Goal: Task Accomplishment & Management: Manage account settings

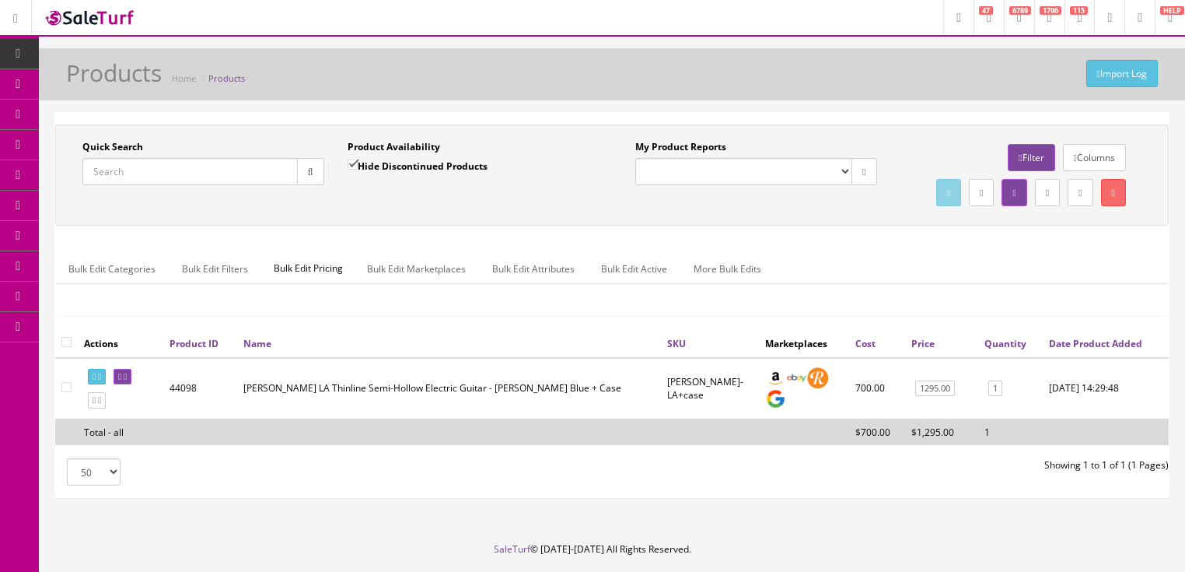
click at [180, 177] on input "Quick Search" at bounding box center [189, 171] width 215 height 27
type input "98365115"
click at [352, 163] on input "Hide Discontinued Products" at bounding box center [353, 164] width 10 height 10
checkbox input "false"
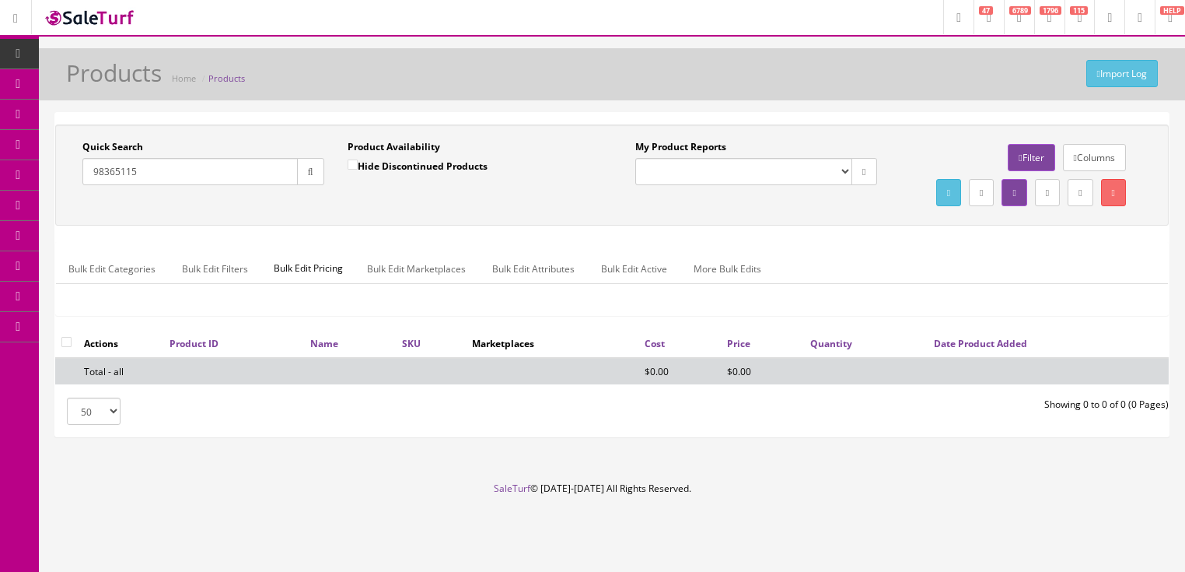
drag, startPoint x: 151, startPoint y: 177, endPoint x: 61, endPoint y: 193, distance: 90.8
click at [61, 193] on div "Quick Search 98365115 Date From Product Availability Hide Discontinued Products…" at bounding box center [335, 168] width 553 height 57
type input "0971712398"
click at [300, 176] on button "button" at bounding box center [310, 171] width 27 height 27
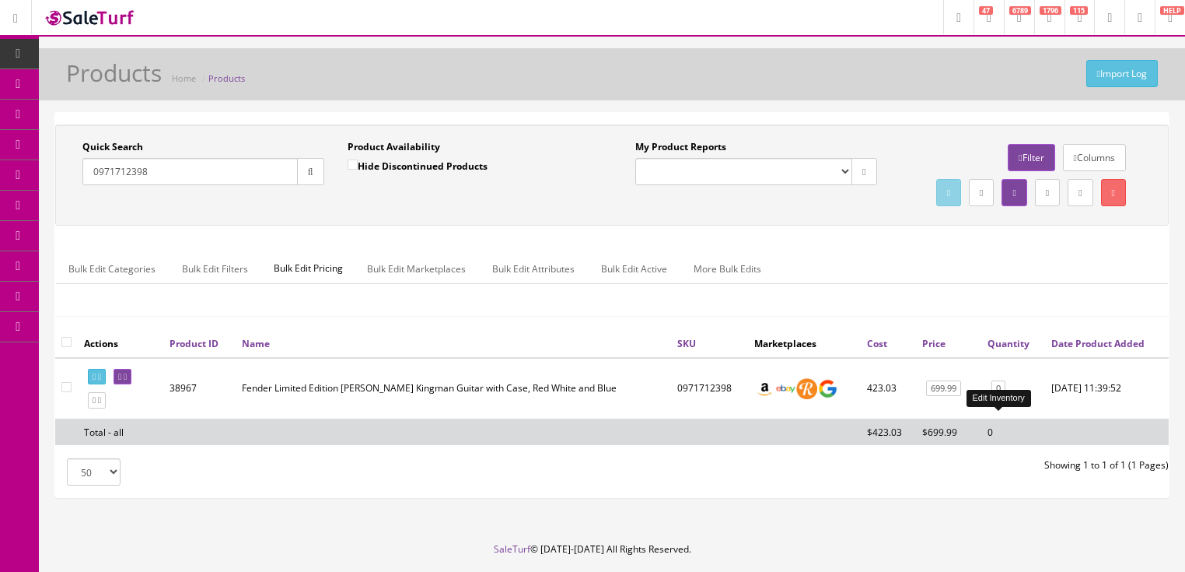
click at [1001, 397] on link "0" at bounding box center [999, 388] width 14 height 16
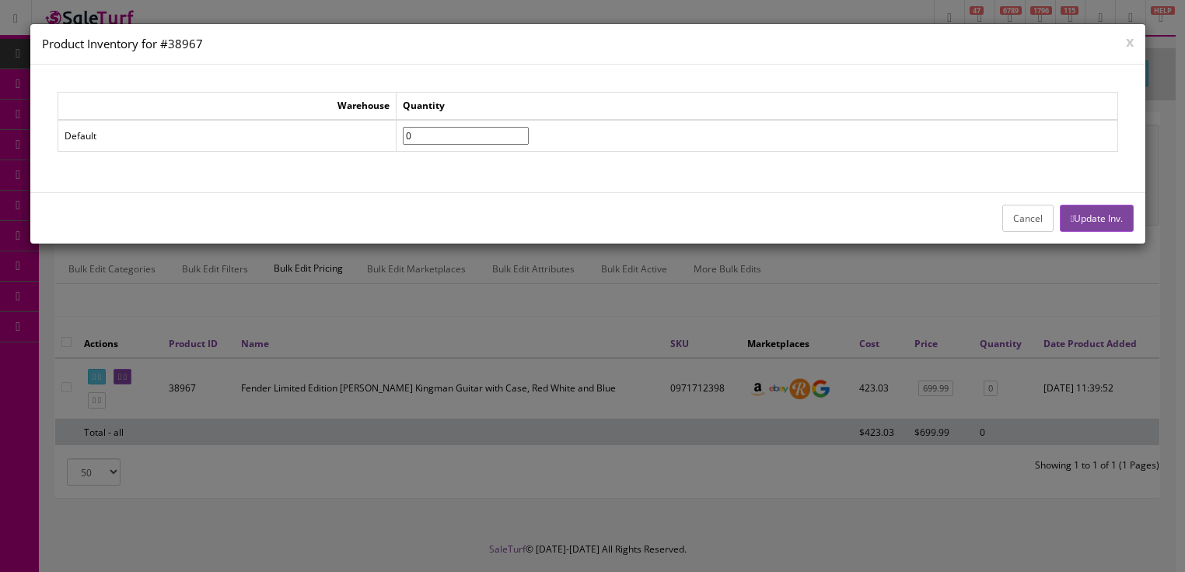
drag, startPoint x: 483, startPoint y: 134, endPoint x: 356, endPoint y: 128, distance: 126.9
click at [357, 128] on tr "Default 0" at bounding box center [588, 136] width 1060 height 32
type input"] "1"
click at [1104, 215] on button "Update Inv." at bounding box center [1097, 218] width 74 height 27
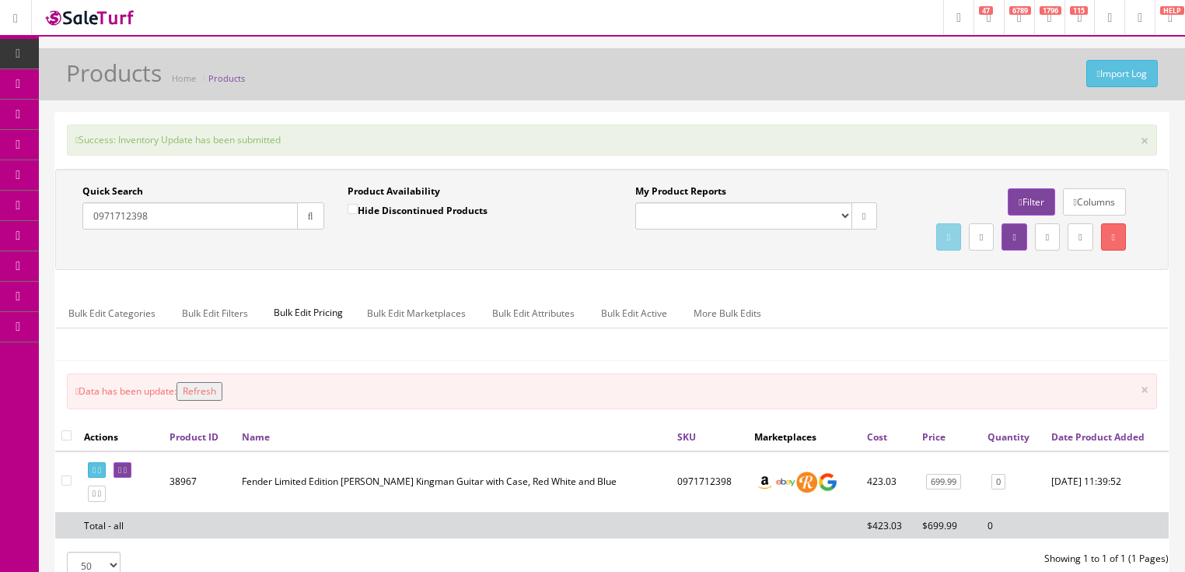
click at [212, 401] on button "Refresh" at bounding box center [200, 391] width 46 height 19
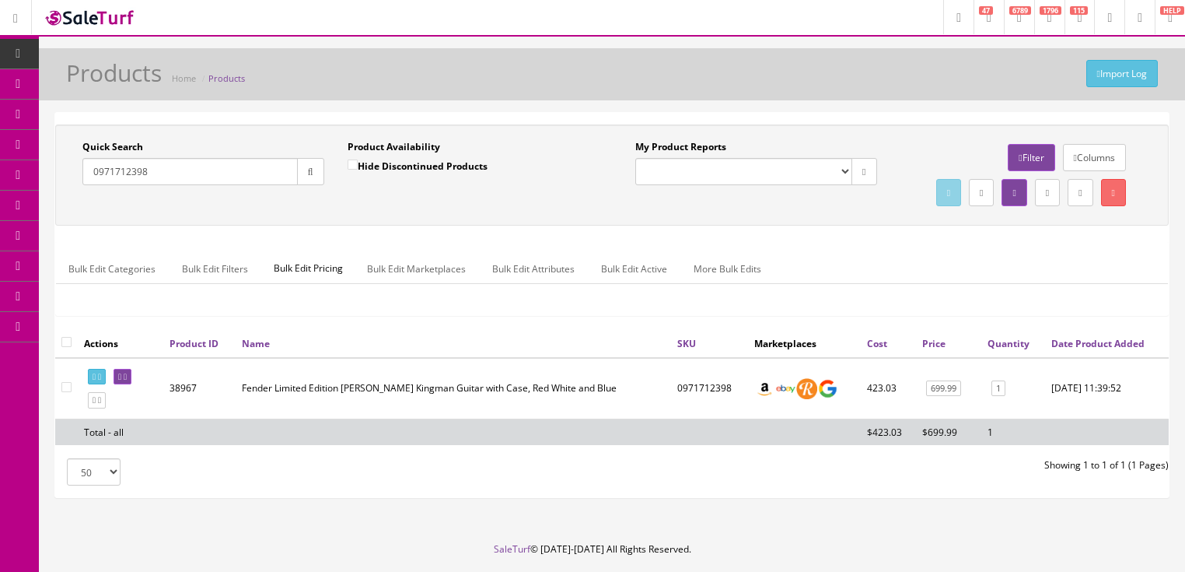
drag, startPoint x: 180, startPoint y: 170, endPoint x: 88, endPoint y: 189, distance: 94.6
click at [88, 189] on div "Quick Search 0971712398 Date From" at bounding box center [203, 168] width 265 height 57
type input "0974200421"
click at [309, 167] on icon "button" at bounding box center [310, 171] width 5 height 9
click at [995, 397] on link "0" at bounding box center [997, 388] width 14 height 16
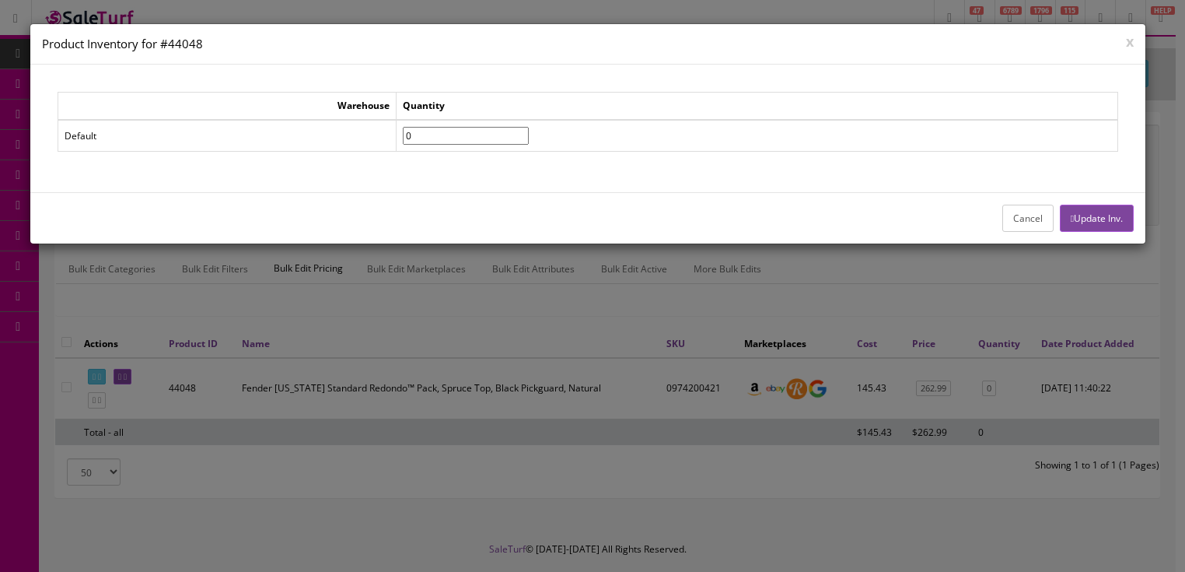
drag, startPoint x: 440, startPoint y: 142, endPoint x: 400, endPoint y: 141, distance: 40.4
click at [400, 141] on tr "Default 0" at bounding box center [588, 136] width 1060 height 32
type input"] "2"
click at [1071, 214] on icon "button" at bounding box center [1072, 218] width 3 height 9
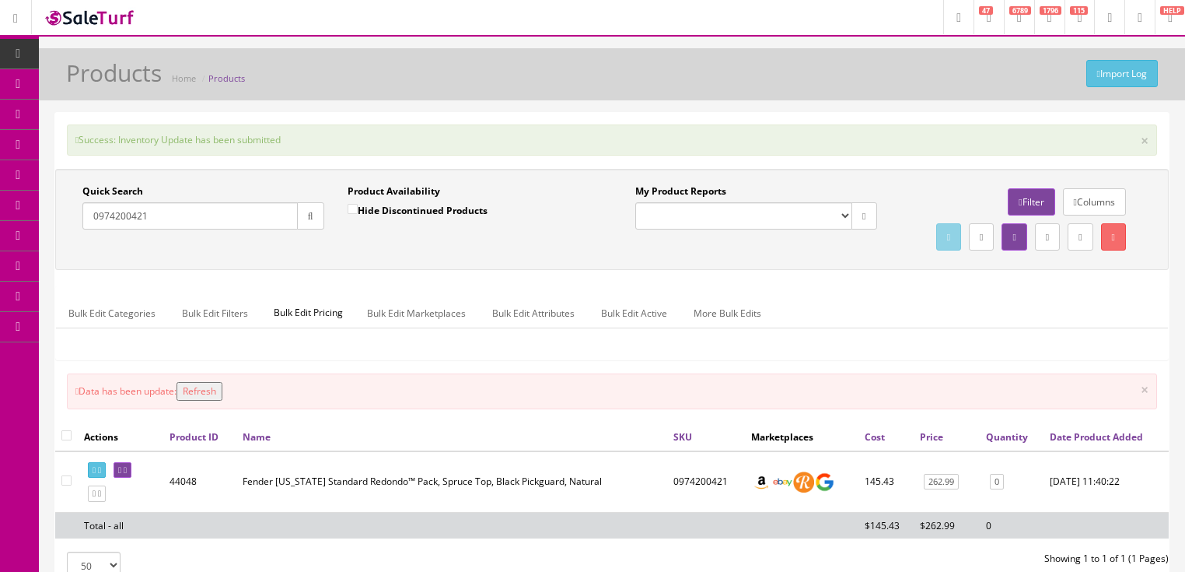
click at [210, 401] on button "Refresh" at bounding box center [200, 391] width 46 height 19
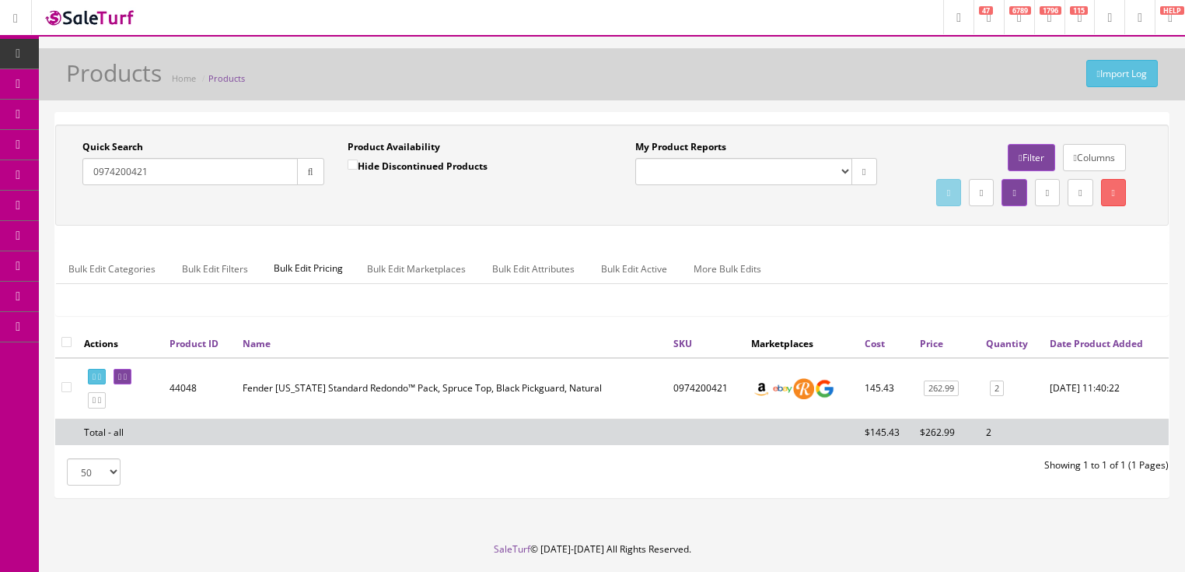
drag, startPoint x: 175, startPoint y: 179, endPoint x: 76, endPoint y: 209, distance: 103.3
click at [76, 209] on div "Quick Search 0974200421 Date From Product Availability Hide Discontinued Produc…" at bounding box center [612, 175] width 1106 height 70
type input "0974201506"
click at [301, 178] on button "button" at bounding box center [310, 171] width 27 height 27
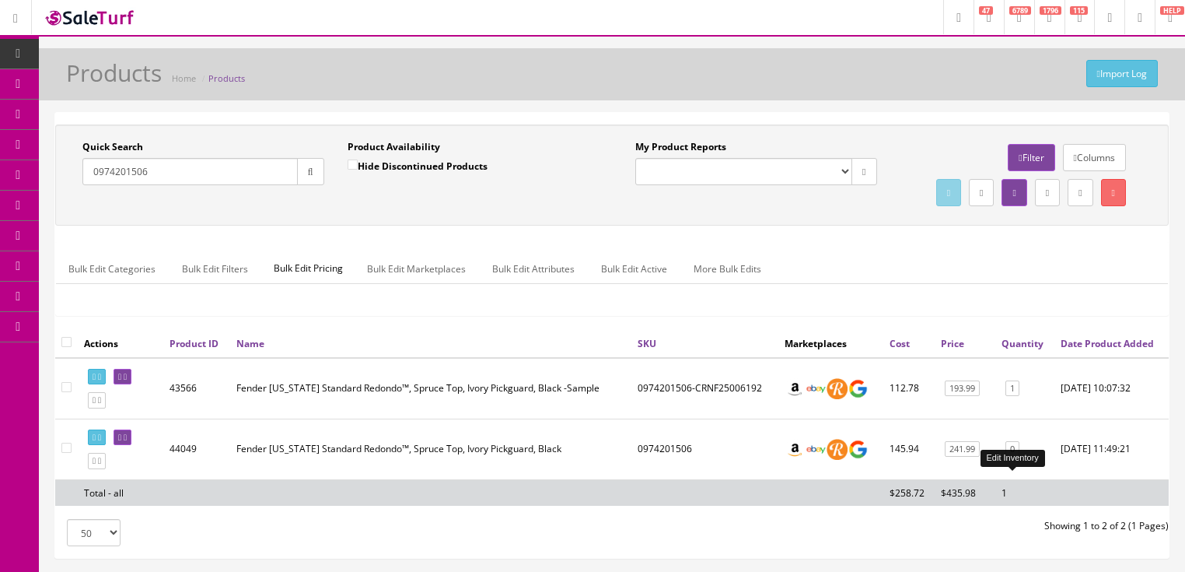
click at [1016, 457] on link "0" at bounding box center [1013, 449] width 14 height 16
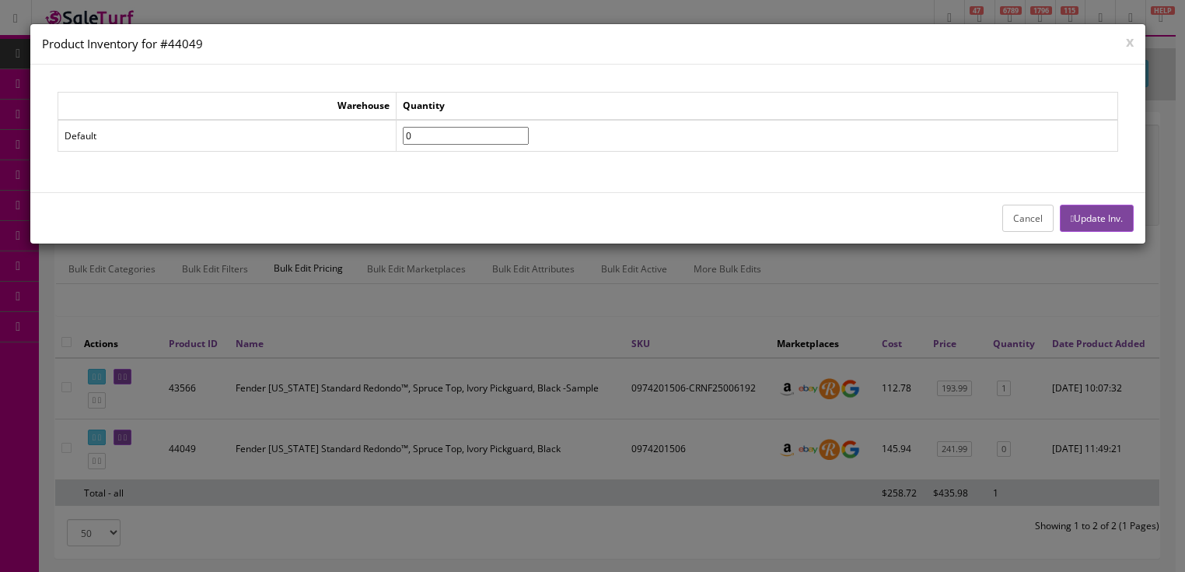
drag, startPoint x: 463, startPoint y: 140, endPoint x: 395, endPoint y: 157, distance: 70.5
click at [395, 157] on div "Warehouse Quantity Default 0" at bounding box center [588, 128] width 1061 height 72
type input"] "1"
click at [1093, 217] on button "Update Inv." at bounding box center [1097, 218] width 74 height 27
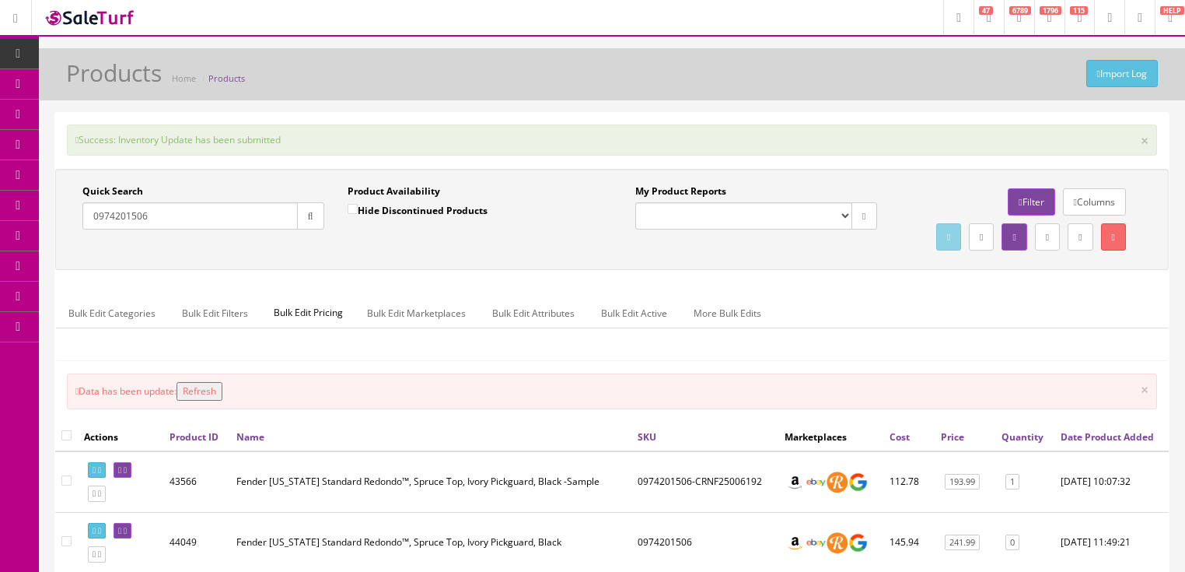
click at [215, 401] on button "Refresh" at bounding box center [200, 391] width 46 height 19
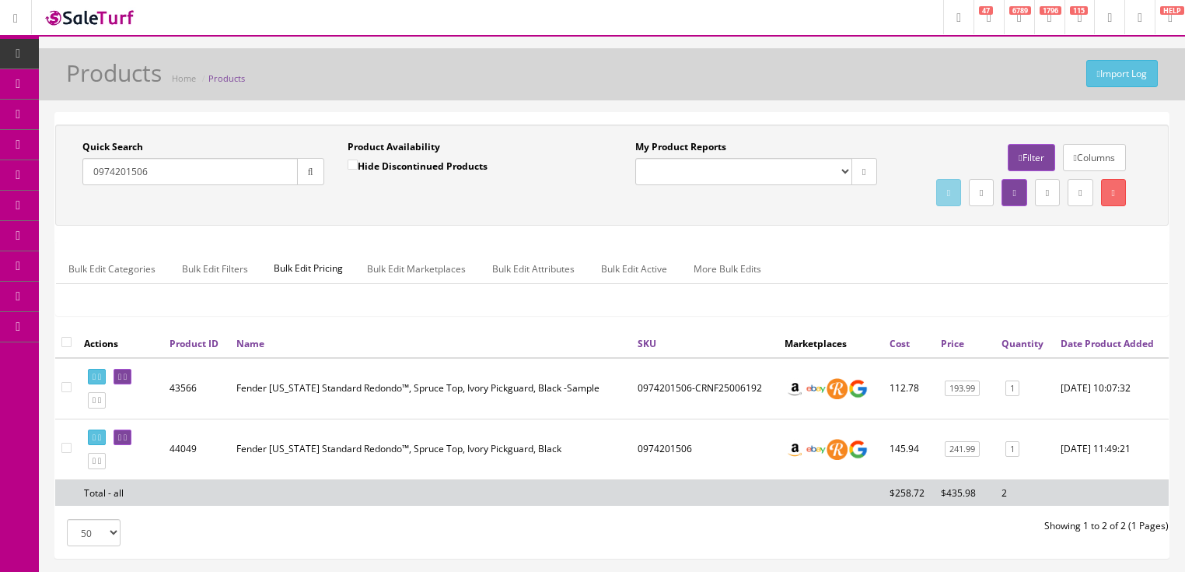
drag, startPoint x: 164, startPoint y: 182, endPoint x: 93, endPoint y: 196, distance: 72.1
click at [93, 196] on div "Quick Search 0974201506 Date From Product Availability Hide Discontinued Produc…" at bounding box center [612, 175] width 1106 height 70
type input "0974221540"
click at [308, 171] on icon "button" at bounding box center [310, 171] width 5 height 9
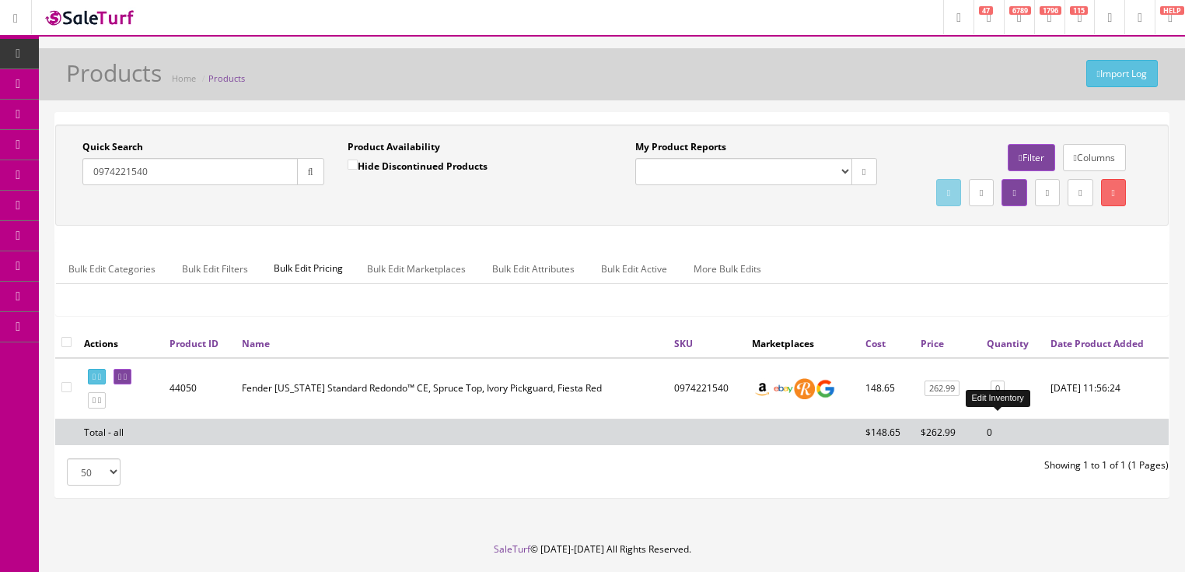
click at [992, 397] on link "0" at bounding box center [998, 388] width 14 height 16
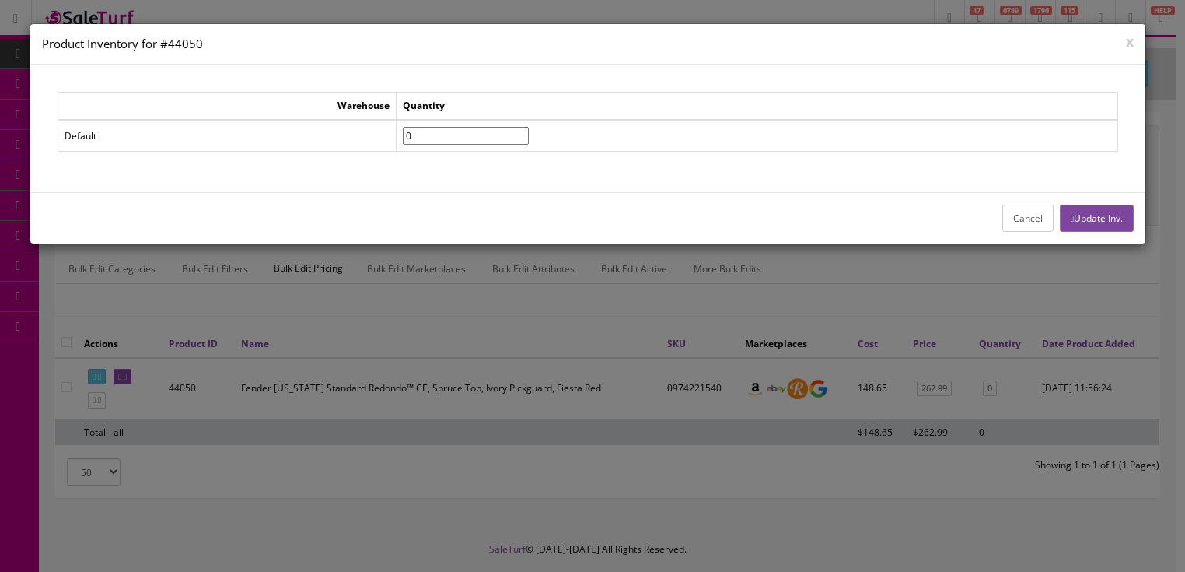
drag, startPoint x: 447, startPoint y: 140, endPoint x: 418, endPoint y: 140, distance: 28.8
click at [418, 140] on td "0" at bounding box center [758, 136] width 722 height 32
type input"] "1"
click at [1088, 221] on button "Update Inv." at bounding box center [1097, 218] width 74 height 27
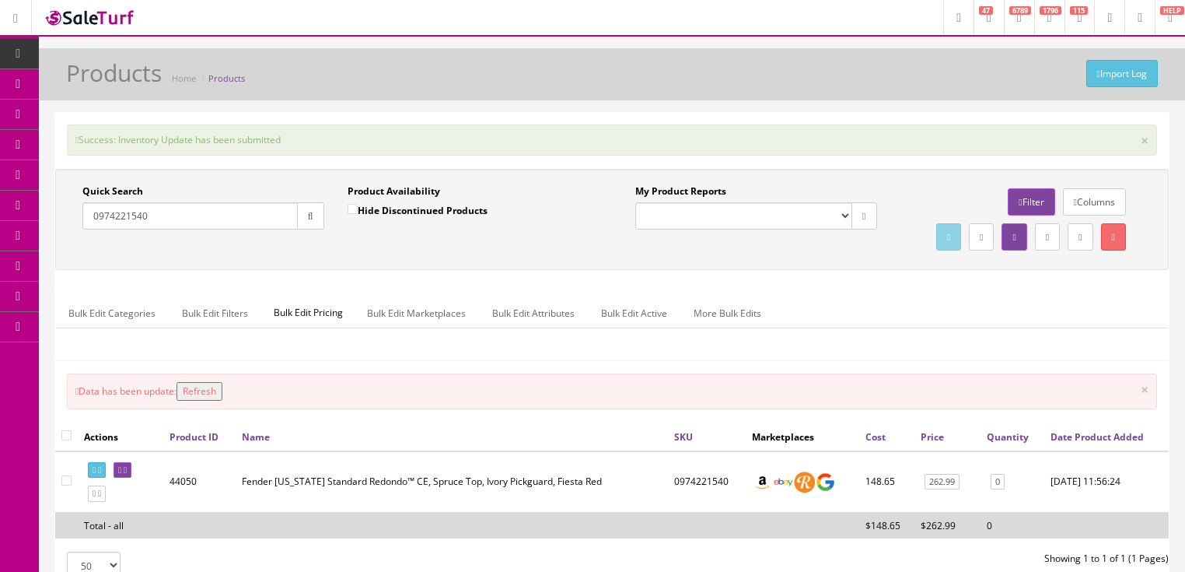
click at [220, 401] on button "Refresh" at bounding box center [200, 391] width 46 height 19
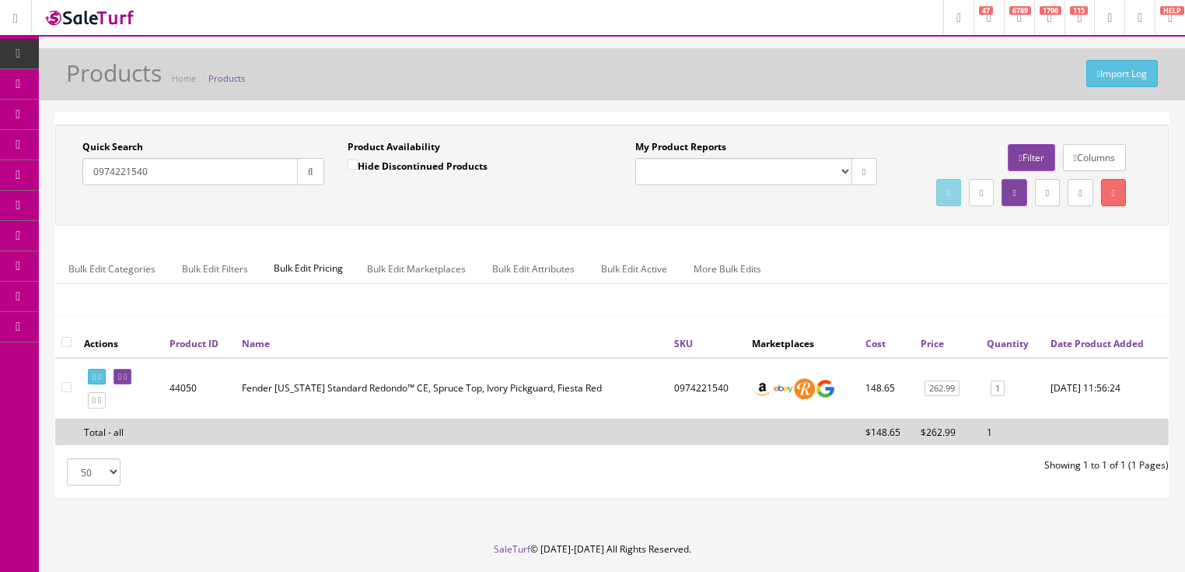
drag, startPoint x: 138, startPoint y: 183, endPoint x: 94, endPoint y: 205, distance: 49.7
click at [94, 205] on div "Quick Search 0974221540 Date From Product Availability Hide Discontinued Produc…" at bounding box center [612, 175] width 1106 height 70
type input "0974253521"
click at [300, 168] on button "button" at bounding box center [310, 171] width 27 height 27
click at [989, 397] on link "0" at bounding box center [996, 388] width 14 height 16
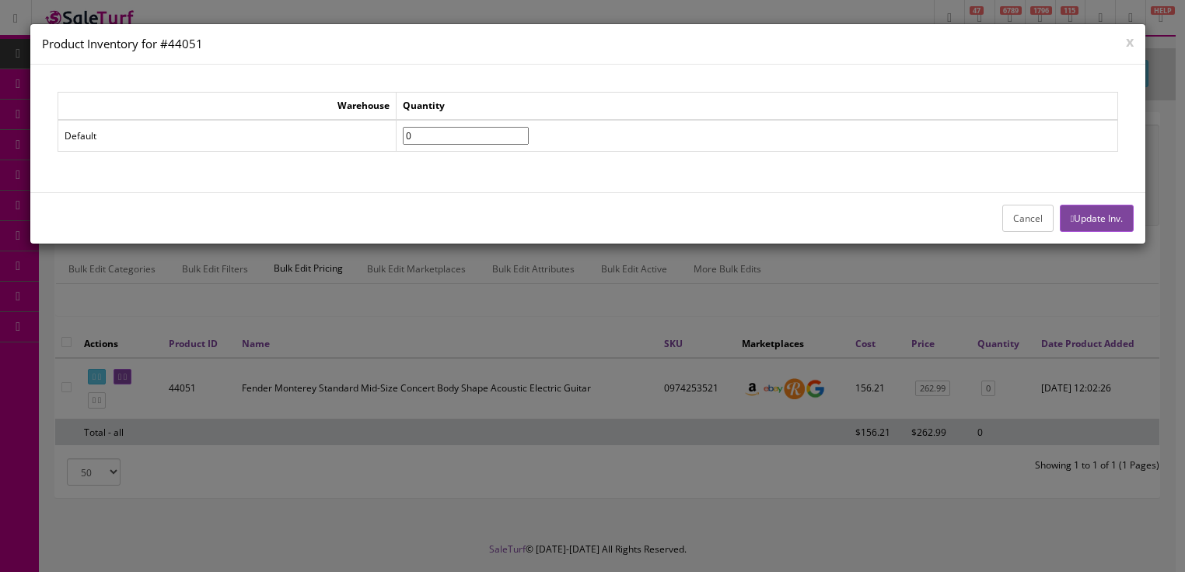
drag, startPoint x: 439, startPoint y: 133, endPoint x: 422, endPoint y: 137, distance: 17.5
click at [422, 137] on td "0" at bounding box center [758, 136] width 722 height 32
type input"] "1"
click at [1060, 215] on button "Update Inv." at bounding box center [1097, 218] width 74 height 27
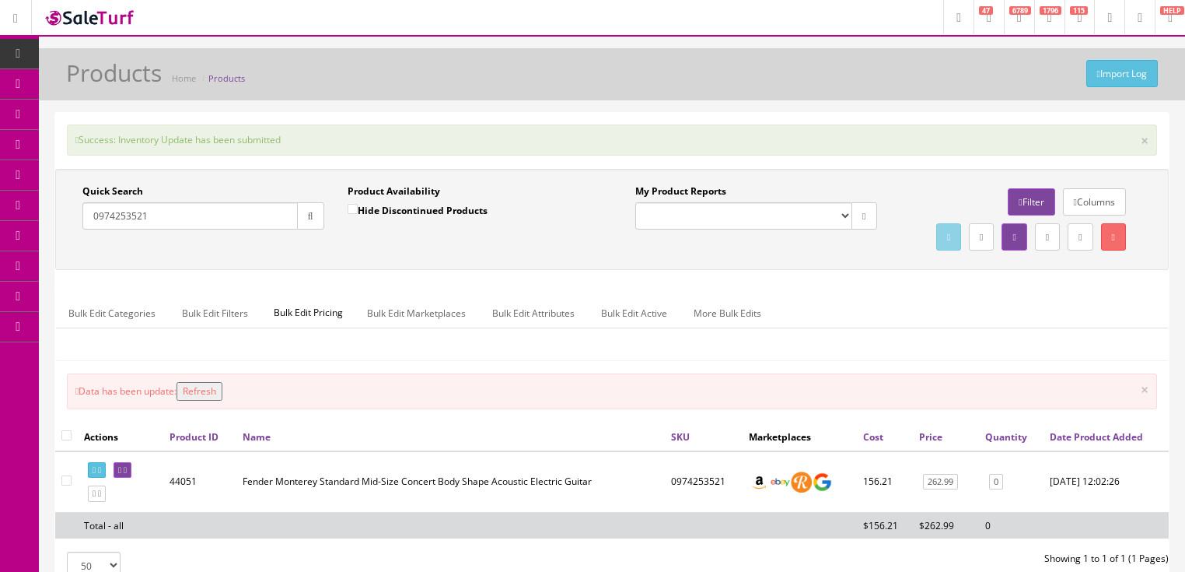
click at [208, 401] on button "Refresh" at bounding box center [200, 391] width 46 height 19
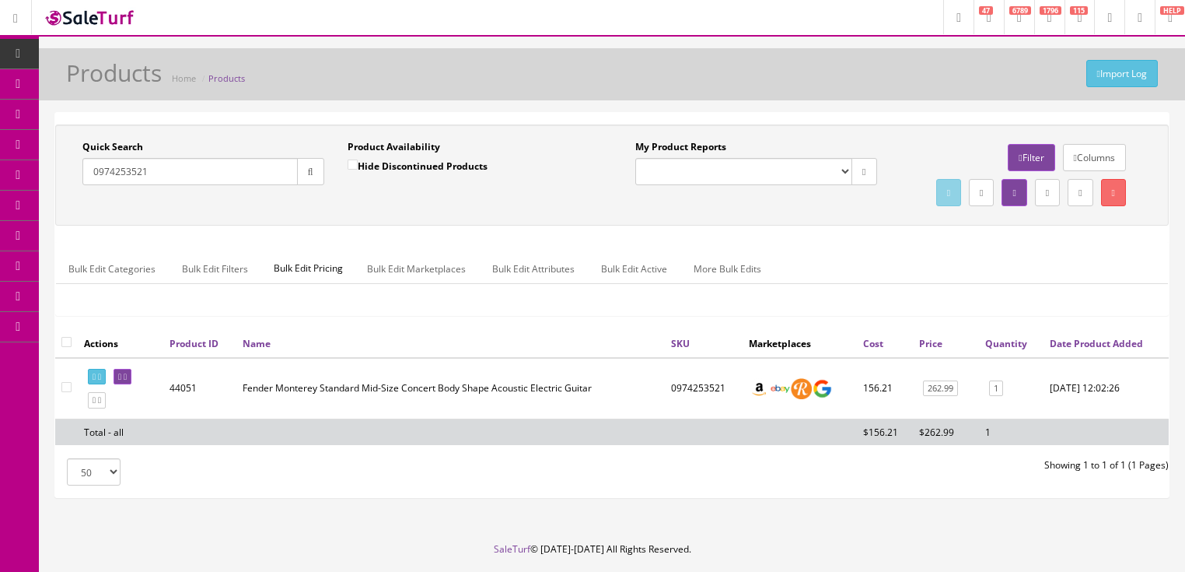
drag, startPoint x: 209, startPoint y: 172, endPoint x: 35, endPoint y: 205, distance: 177.4
click at [34, 205] on div "Research Trends Trending on Ebay Google Trends Amazon Insights (Login Before Cl…" at bounding box center [592, 310] width 1185 height 620
type input "0974101100"
click at [306, 180] on button "button" at bounding box center [310, 171] width 27 height 27
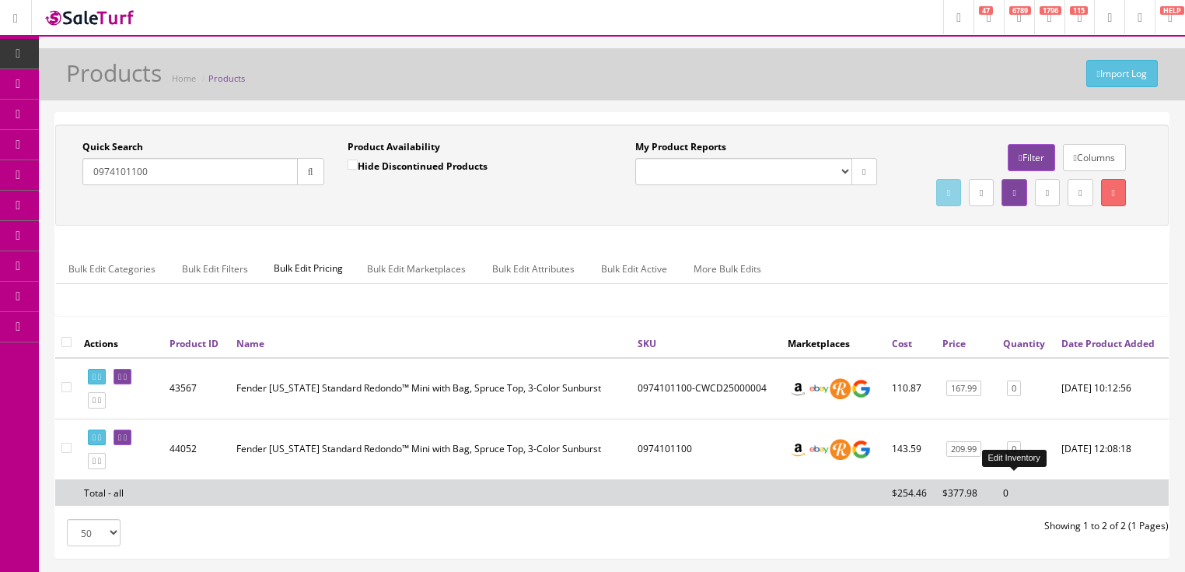
click at [1011, 457] on link "0" at bounding box center [1014, 449] width 14 height 16
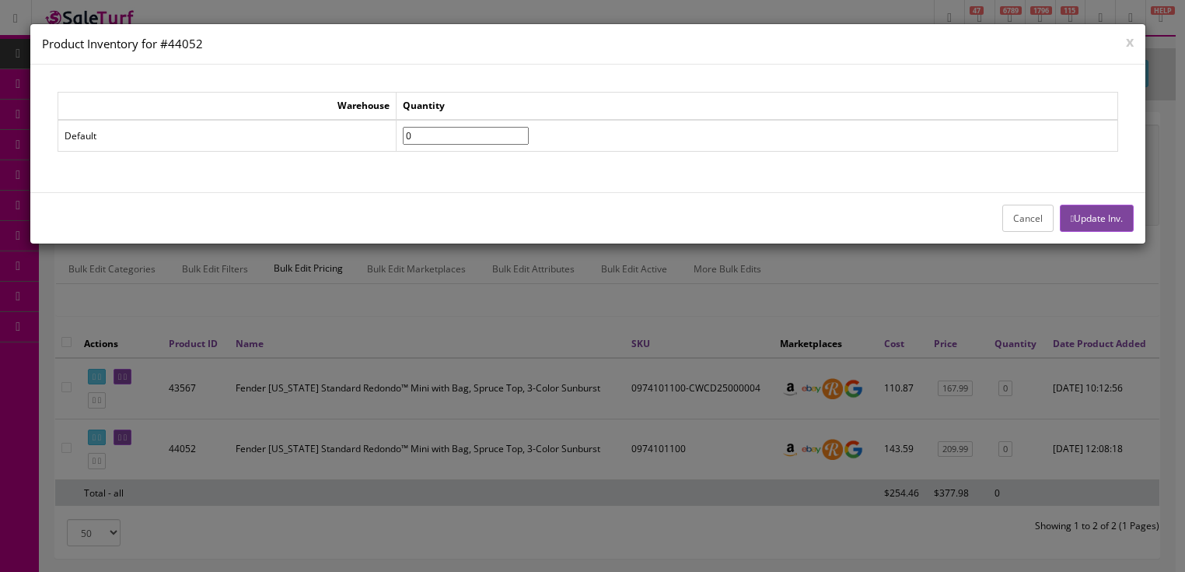
drag, startPoint x: 442, startPoint y: 135, endPoint x: 401, endPoint y: 146, distance: 42.6
click at [401, 146] on tr "Default 0" at bounding box center [588, 136] width 1060 height 32
type input"] "1"
click at [1105, 210] on button "Update Inv." at bounding box center [1097, 218] width 74 height 27
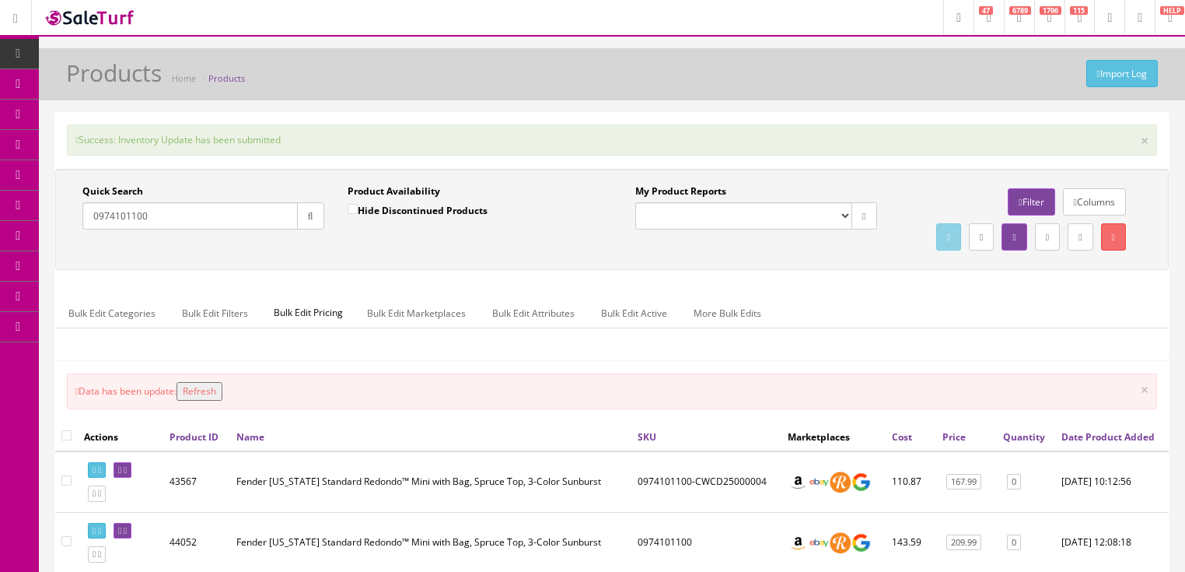
click at [219, 401] on button "Refresh" at bounding box center [200, 391] width 46 height 19
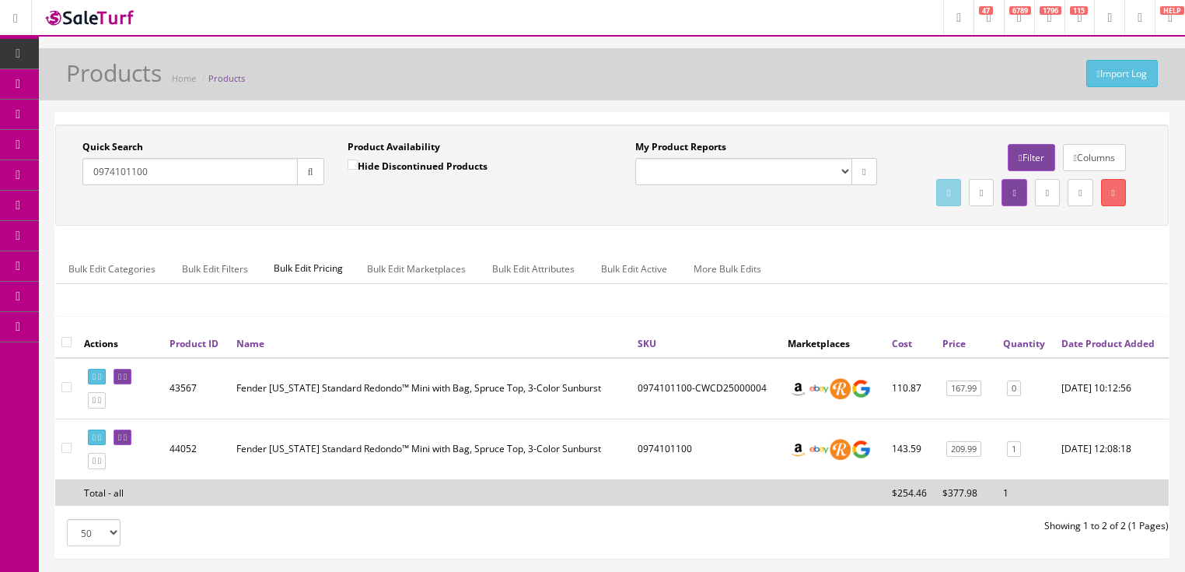
drag, startPoint x: 121, startPoint y: 175, endPoint x: 86, endPoint y: 189, distance: 37.7
click at [86, 187] on div "Quick Search 0974101100 Date From" at bounding box center [203, 168] width 265 height 57
click at [311, 173] on icon "button" at bounding box center [310, 171] width 5 height 9
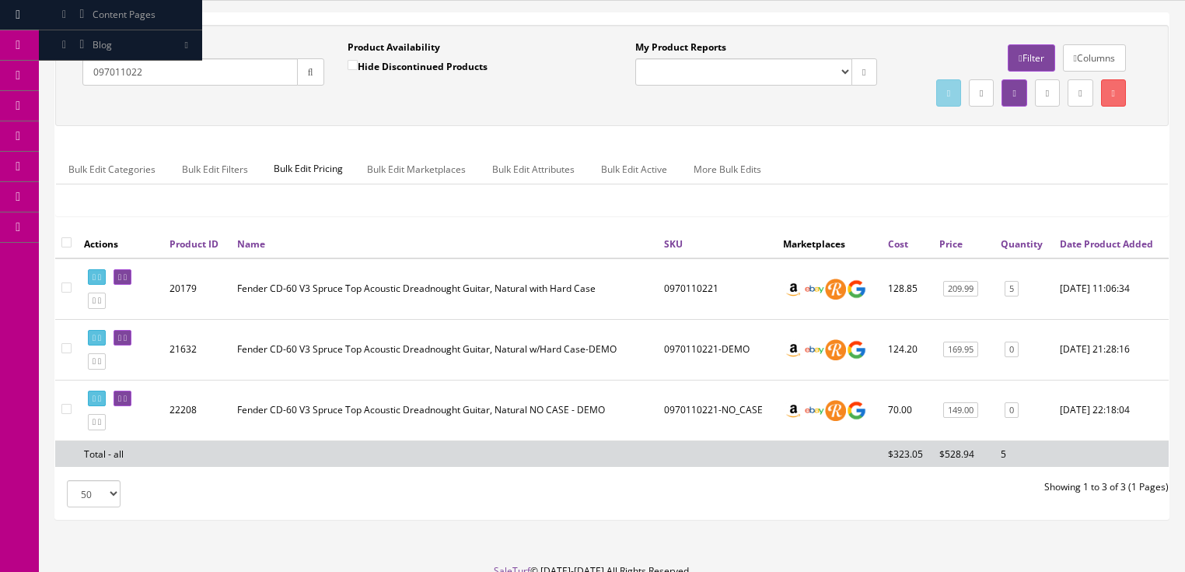
scroll to position [62, 0]
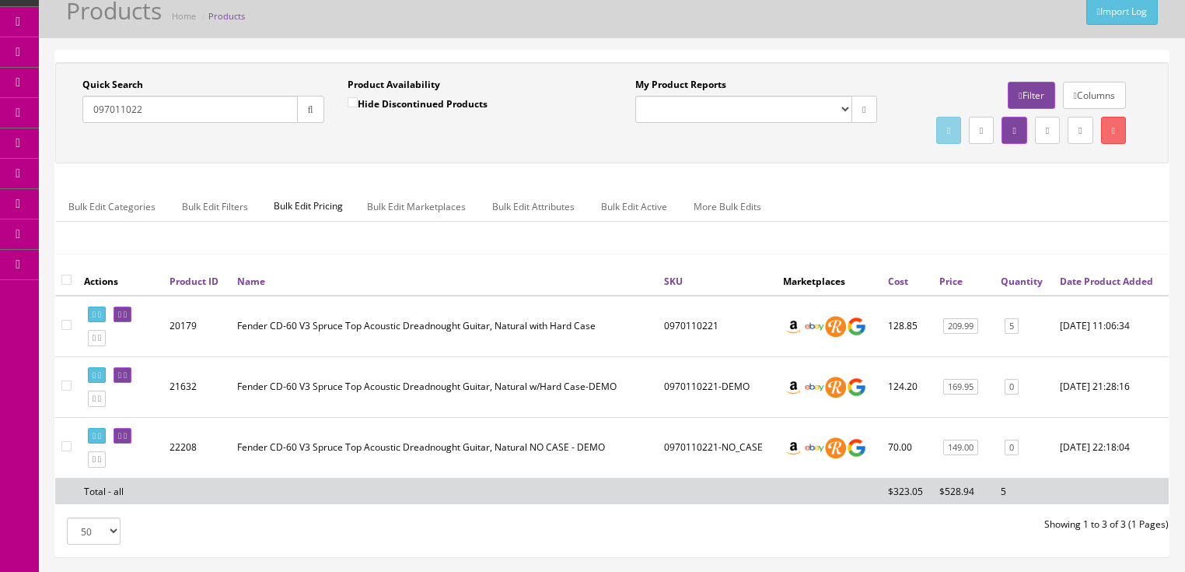
click at [128, 114] on input "097011022" at bounding box center [189, 109] width 215 height 27
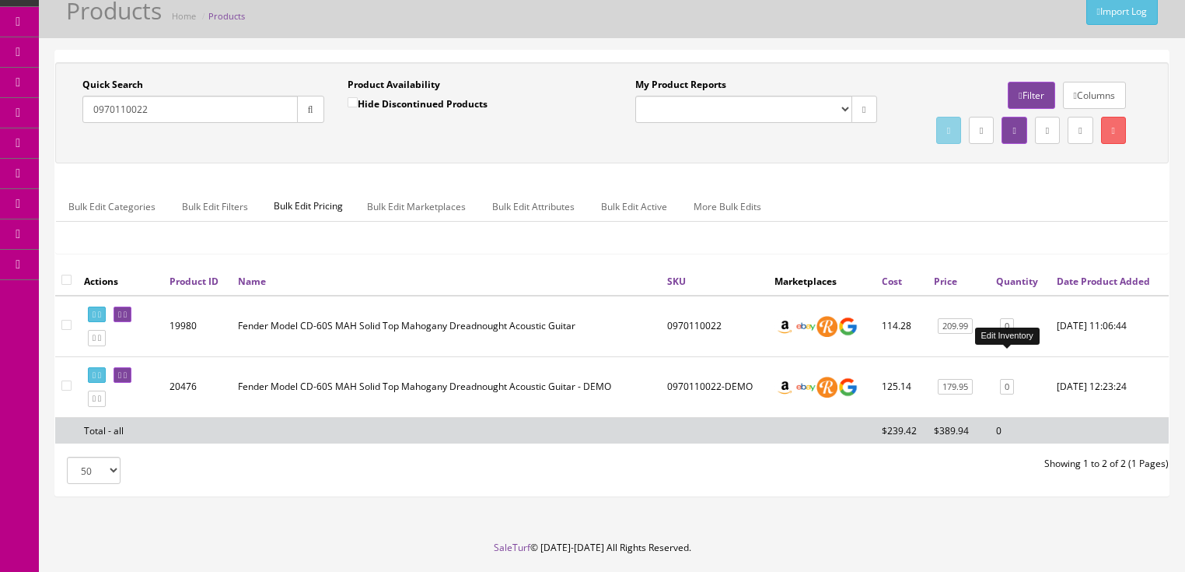
type input "0970110022"
click at [1000, 334] on link "0" at bounding box center [1007, 326] width 14 height 16
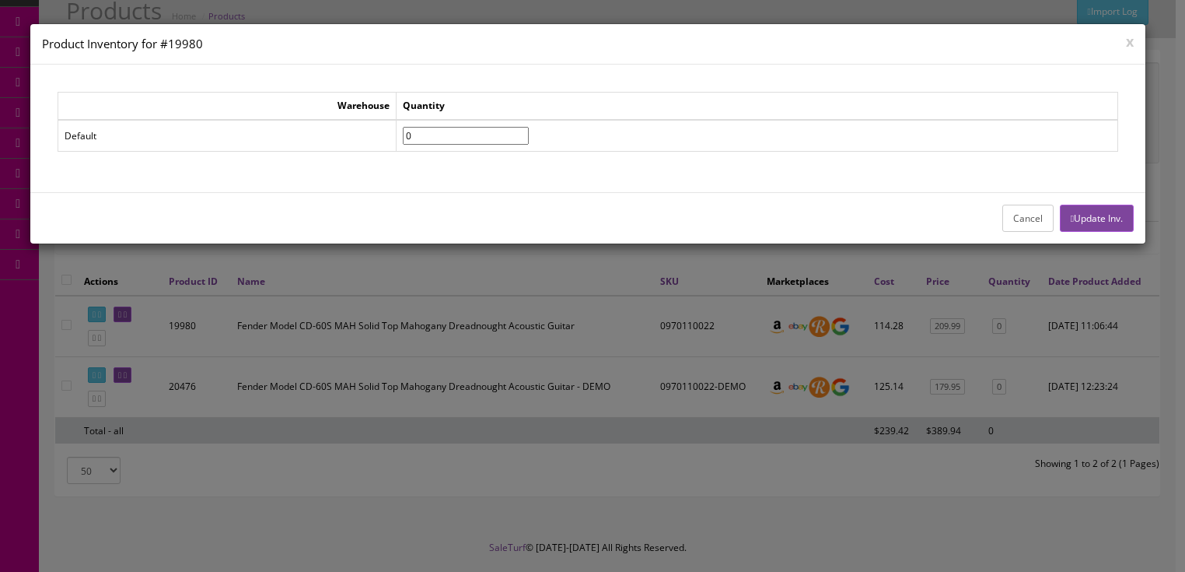
drag, startPoint x: 453, startPoint y: 136, endPoint x: 347, endPoint y: 154, distance: 107.3
click at [347, 154] on div "Warehouse Quantity Default 0" at bounding box center [588, 128] width 1061 height 72
type input"] "1"
click at [1093, 224] on button "Update Inv." at bounding box center [1097, 218] width 74 height 27
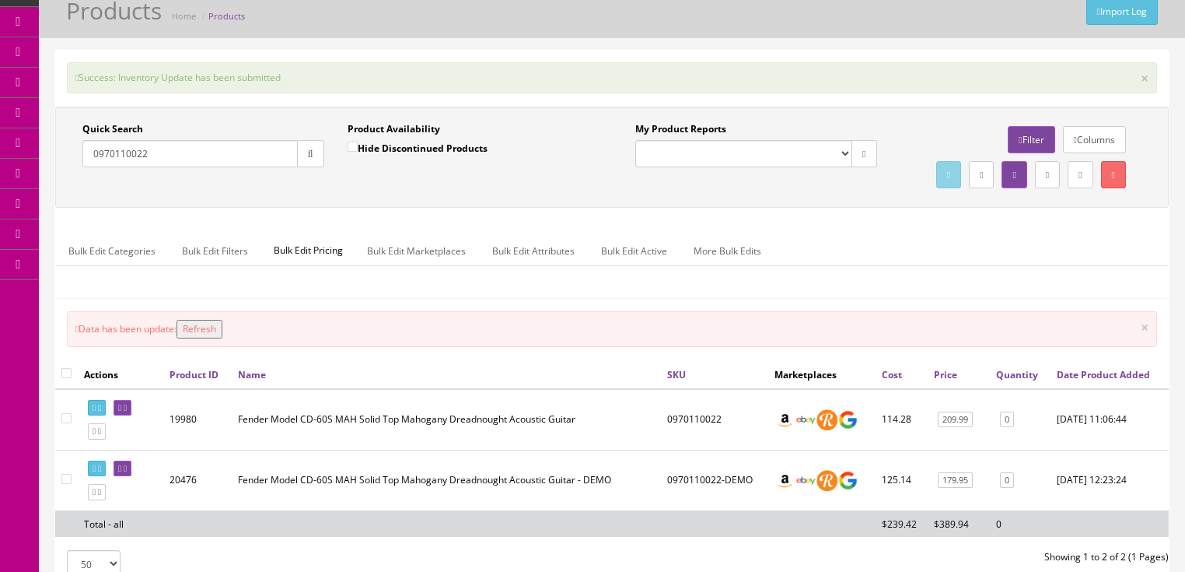
click at [202, 338] on button "Refresh" at bounding box center [200, 329] width 46 height 19
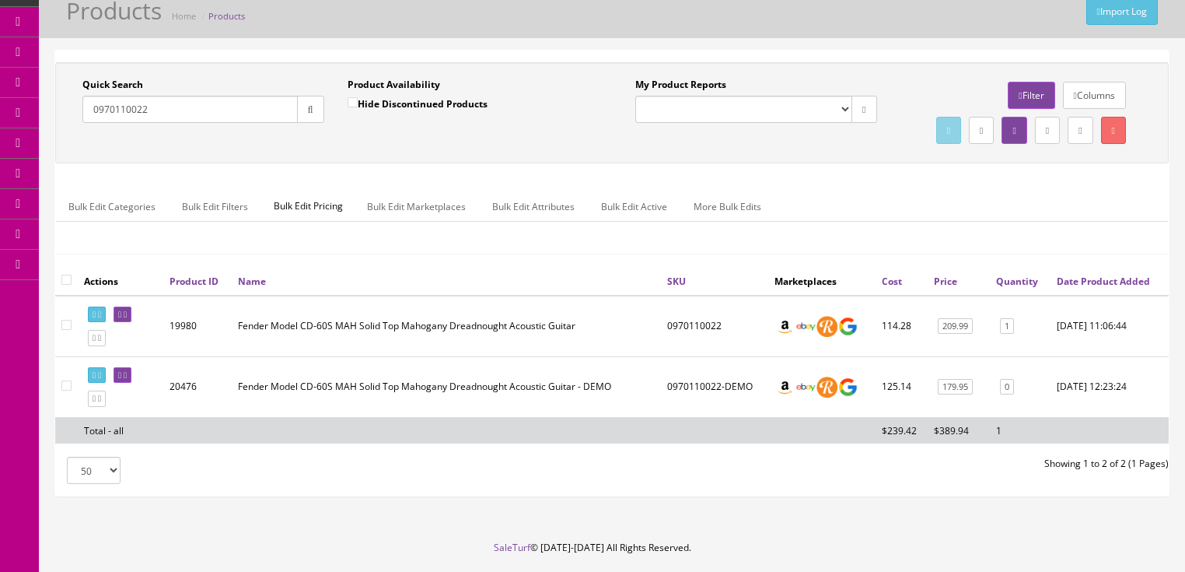
drag, startPoint x: 151, startPoint y: 116, endPoint x: 76, endPoint y: 140, distance: 78.5
click at [76, 140] on div "Quick Search 0970110022 Date From Product Availability Hide Discontinued Produc…" at bounding box center [612, 113] width 1106 height 70
type input "0970110006"
click at [319, 104] on button "button" at bounding box center [310, 109] width 27 height 27
click at [1007, 395] on link "0" at bounding box center [1007, 387] width 14 height 16
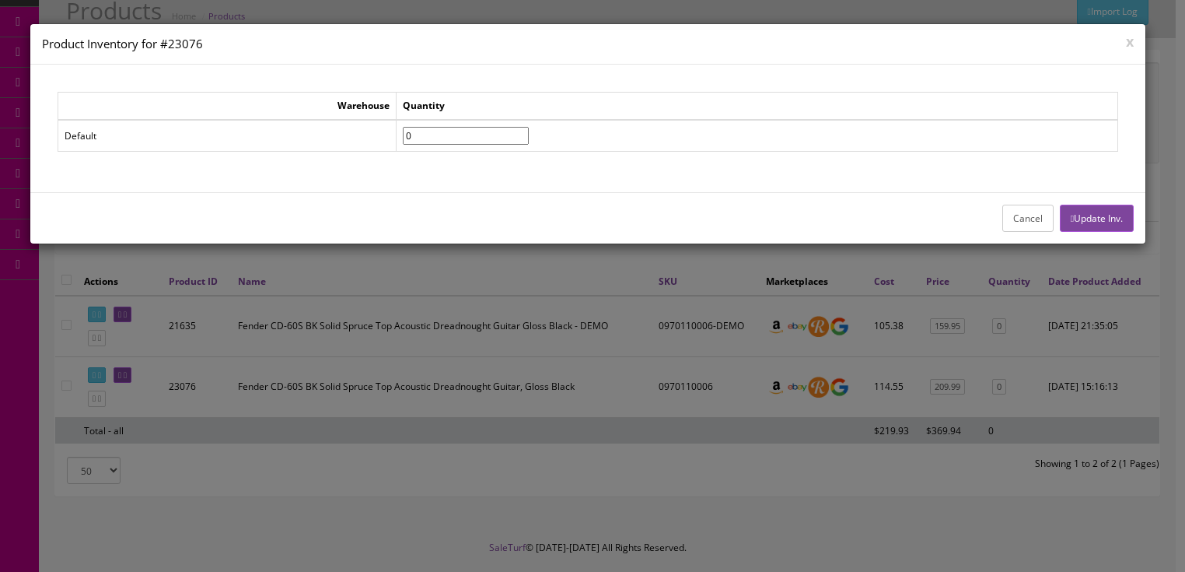
drag, startPoint x: 444, startPoint y: 140, endPoint x: 419, endPoint y: 142, distance: 24.9
click at [419, 142] on td "0" at bounding box center [758, 136] width 722 height 32
type input"] "1"
click at [1090, 218] on button "Update Inv." at bounding box center [1097, 218] width 74 height 27
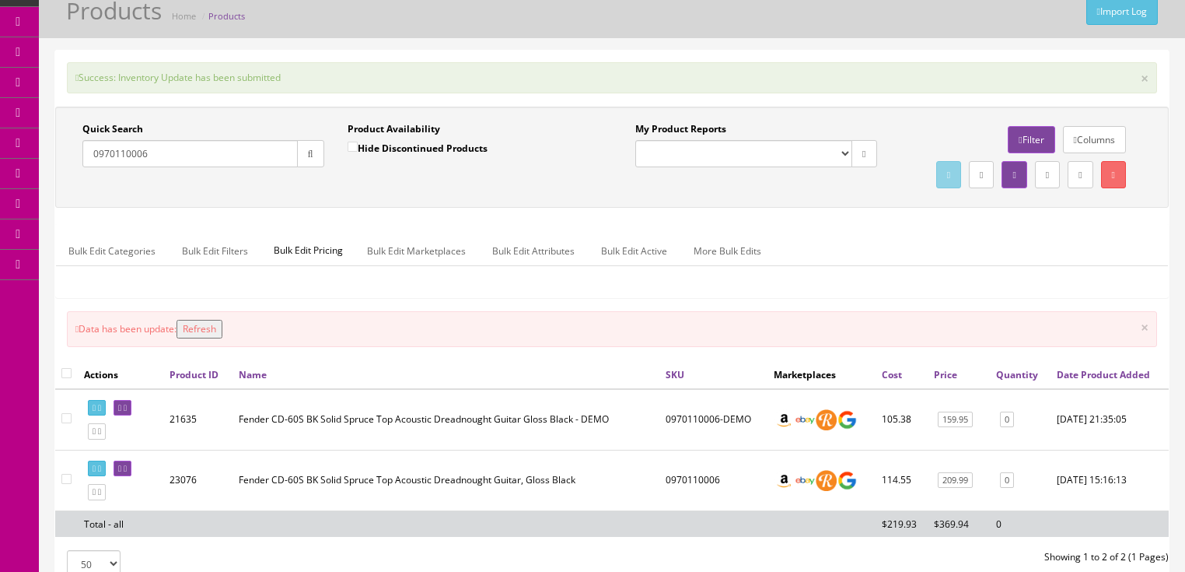
click at [222, 338] on button "Refresh" at bounding box center [200, 329] width 46 height 19
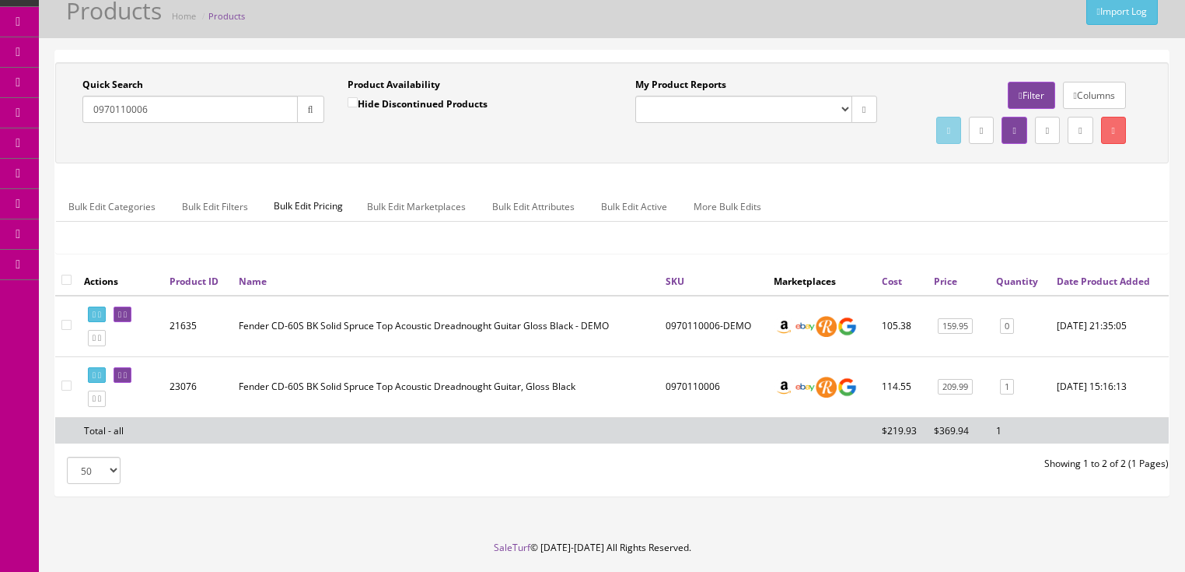
drag, startPoint x: 160, startPoint y: 108, endPoint x: 68, endPoint y: 128, distance: 94.6
click at [68, 124] on div "Quick Search 0970110006 Date From Product Availability Hide Discontinued Produc…" at bounding box center [335, 106] width 553 height 57
type input "ms523bpro"
click at [300, 114] on button "button" at bounding box center [310, 109] width 27 height 27
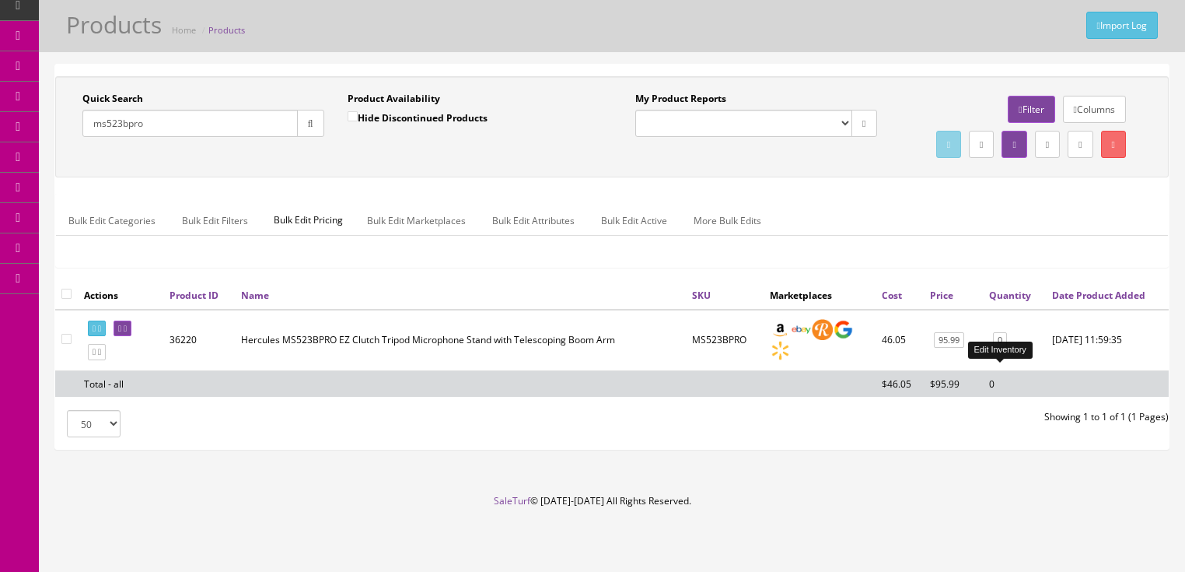
click at [999, 348] on link "0" at bounding box center [1000, 340] width 14 height 16
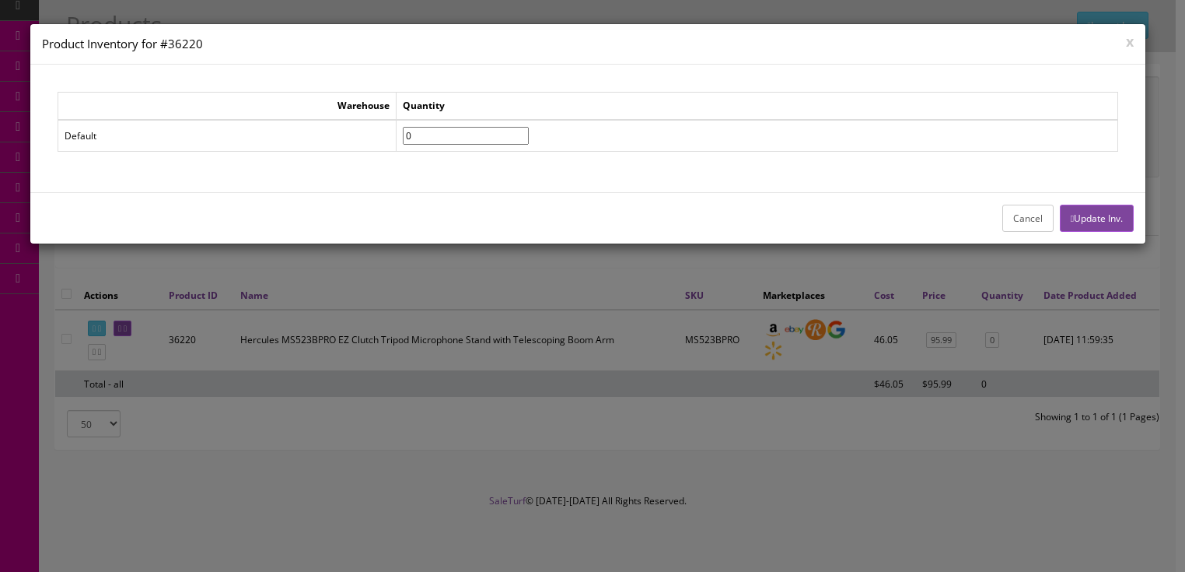
drag, startPoint x: 439, startPoint y: 135, endPoint x: 401, endPoint y: 135, distance: 37.3
click at [401, 135] on tr "Default 0" at bounding box center [588, 136] width 1060 height 32
type input"] "2"
click at [1092, 211] on button "Update Inv." at bounding box center [1097, 218] width 74 height 27
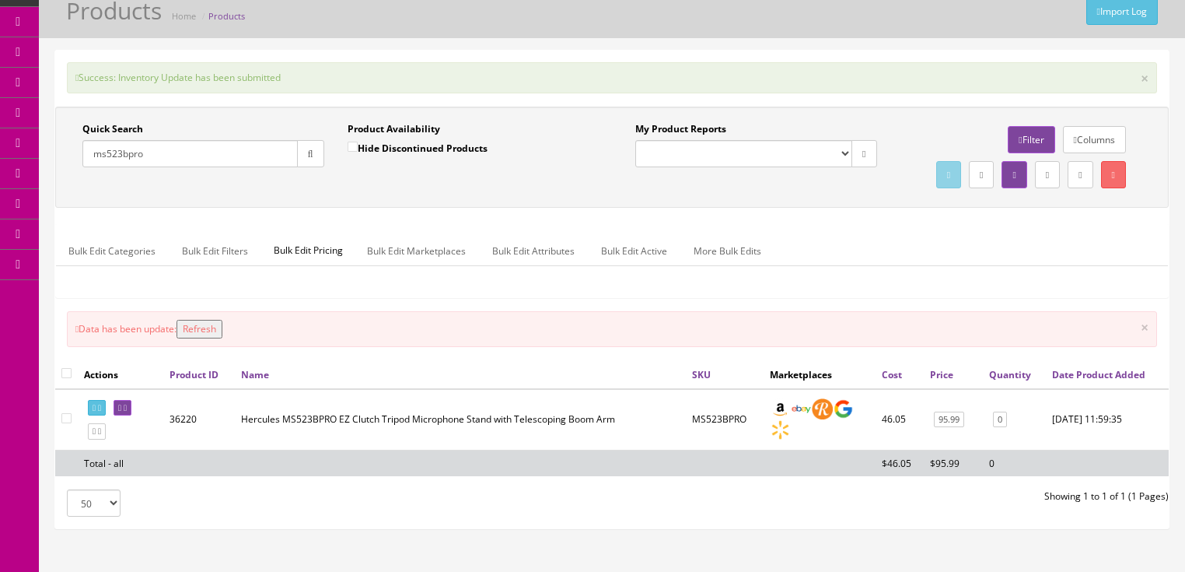
click at [222, 338] on button "Refresh" at bounding box center [200, 329] width 46 height 19
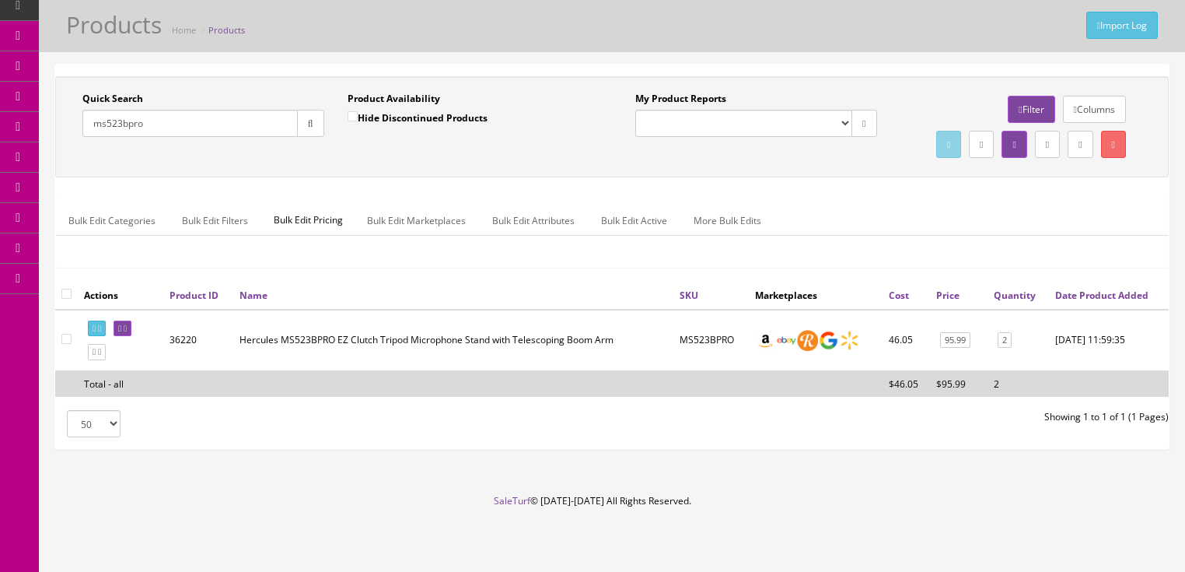
drag, startPoint x: 158, startPoint y: 117, endPoint x: 87, endPoint y: 138, distance: 74.0
click at [87, 138] on div "Quick Search ms523bpro Date From Product Availability Hide Discontinued Product…" at bounding box center [612, 127] width 1106 height 70
type input "ms401b"
click at [299, 110] on button "button" at bounding box center [310, 123] width 27 height 27
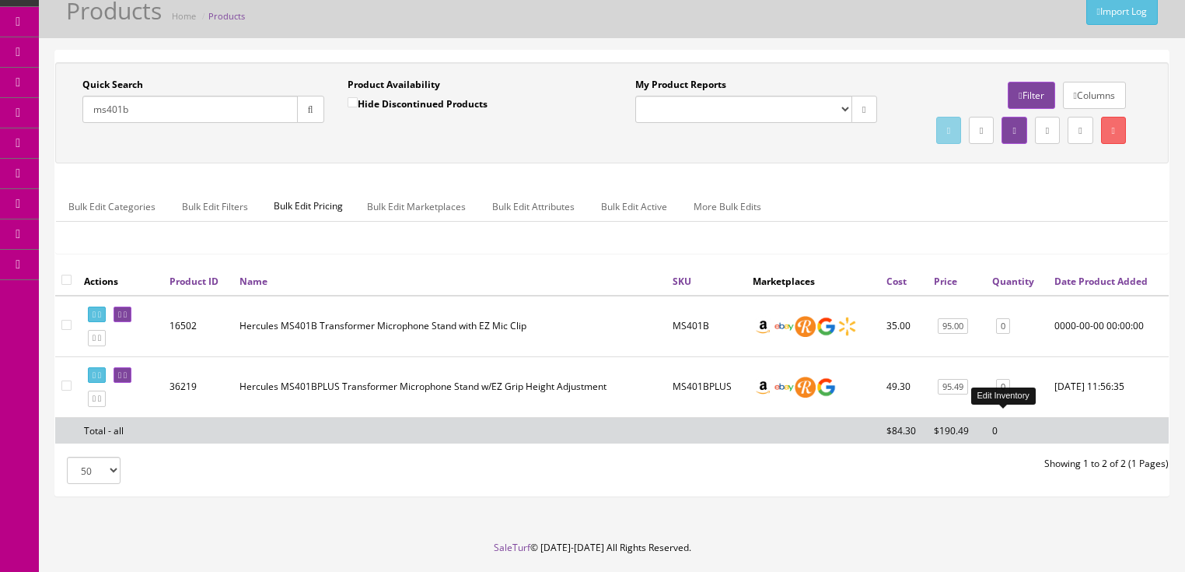
click at [999, 395] on link "0" at bounding box center [1003, 387] width 14 height 16
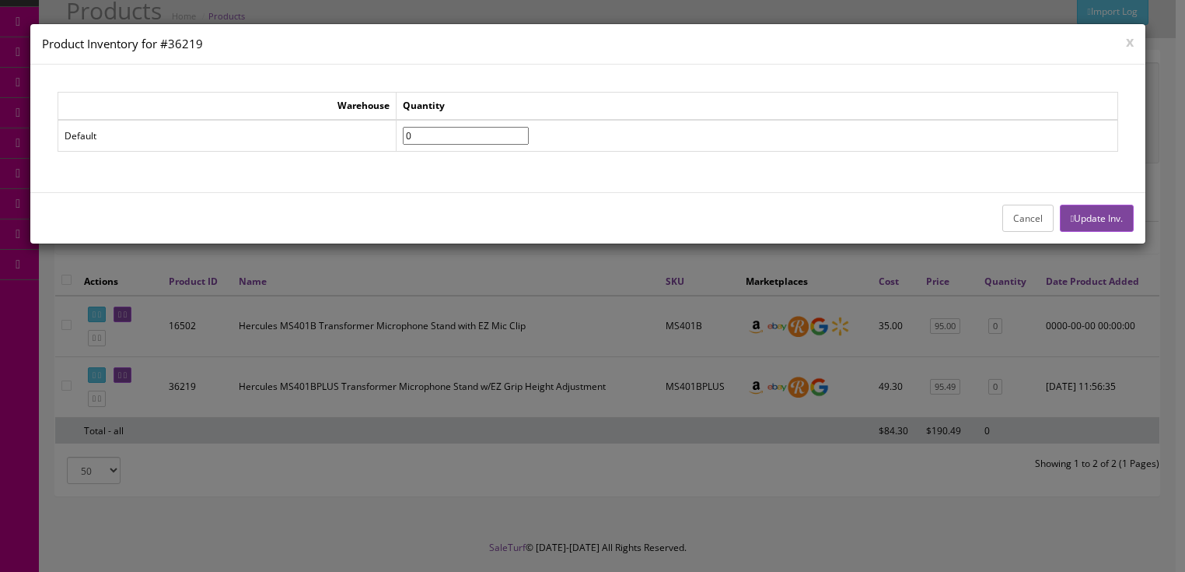
drag, startPoint x: 453, startPoint y: 136, endPoint x: 409, endPoint y: 132, distance: 44.5
click at [409, 132] on tr "Default 0" at bounding box center [588, 136] width 1060 height 32
type input"] "2"
click at [1111, 227] on button "Update Inv." at bounding box center [1097, 218] width 74 height 27
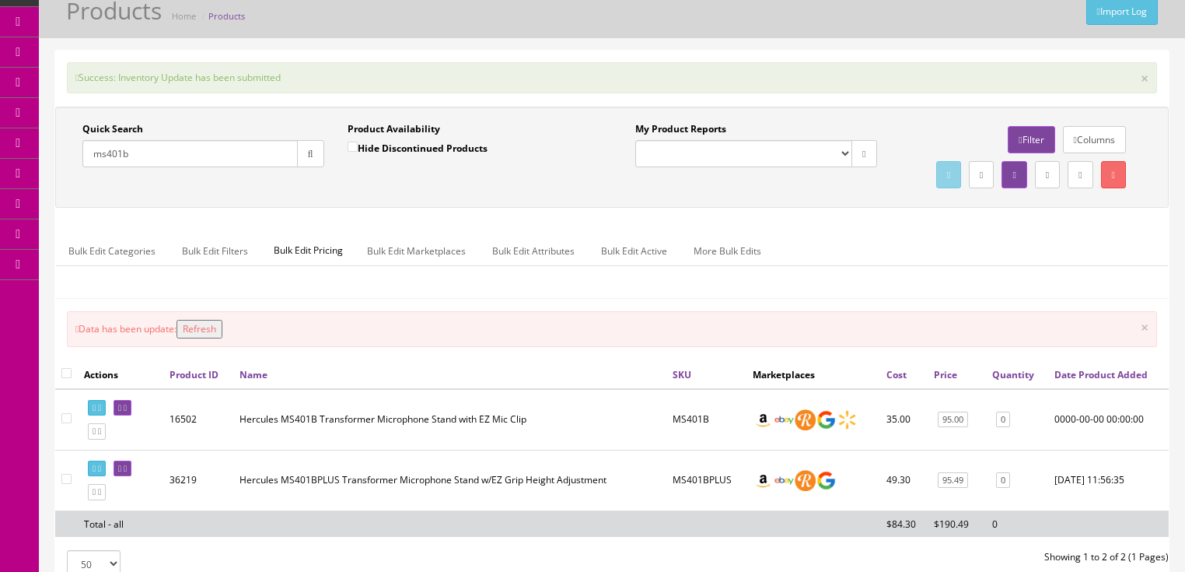
click at [201, 338] on button "Refresh" at bounding box center [200, 329] width 46 height 19
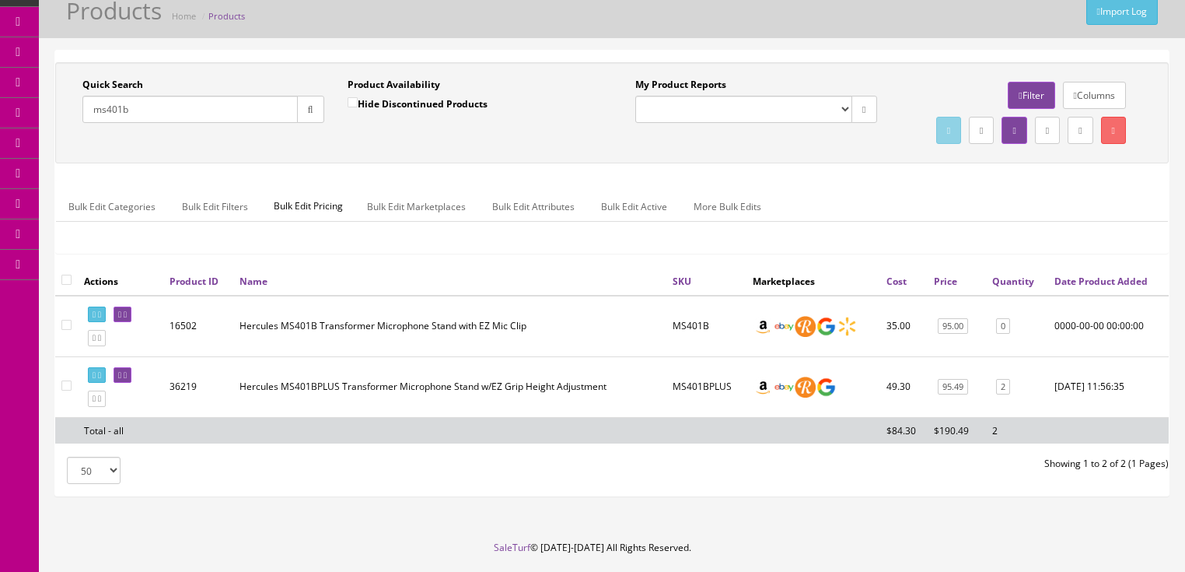
drag, startPoint x: 170, startPoint y: 100, endPoint x: 72, endPoint y: 113, distance: 98.9
click at [72, 113] on div "Quick Search ms401b Date From" at bounding box center [203, 106] width 265 height 57
paste input "2914413576"
type input "2914413576"
click at [313, 100] on button "button" at bounding box center [310, 109] width 27 height 27
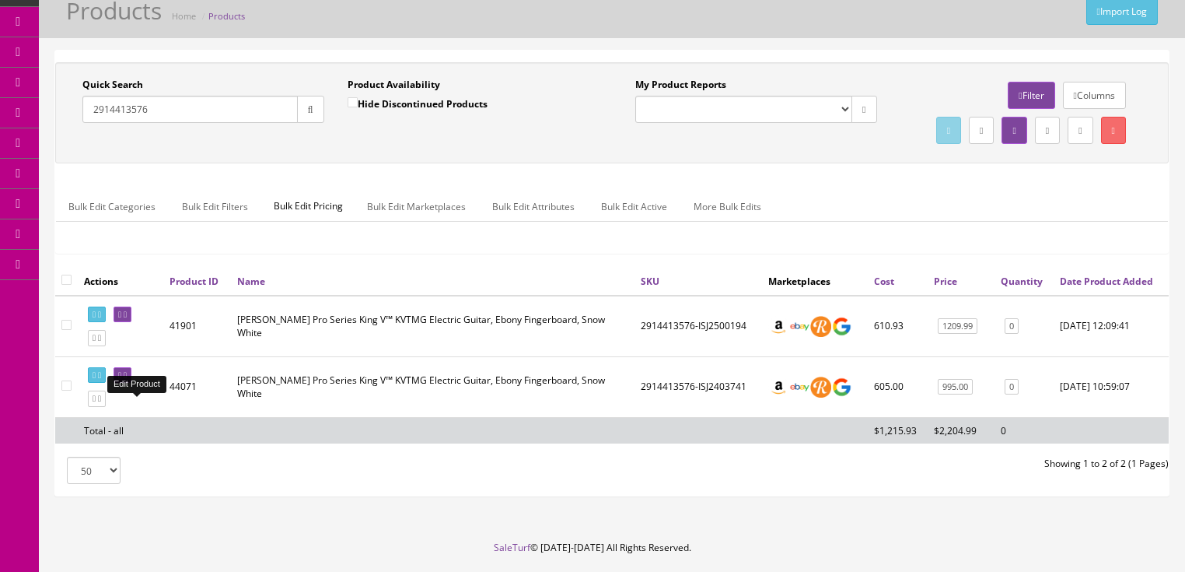
click at [131, 383] on link at bounding box center [123, 375] width 18 height 16
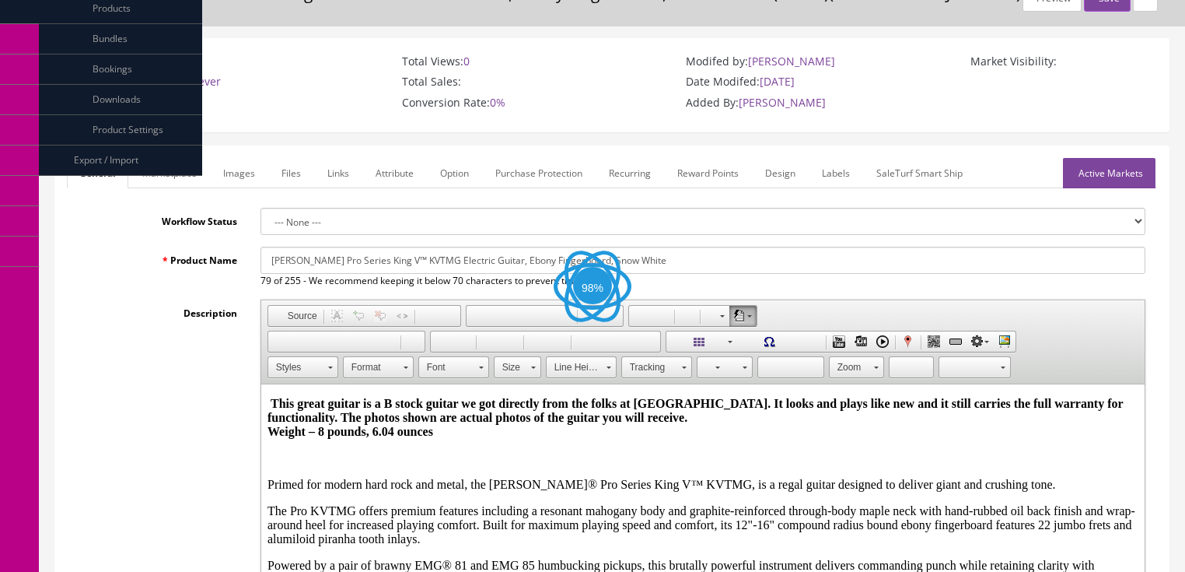
scroll to position [124, 0]
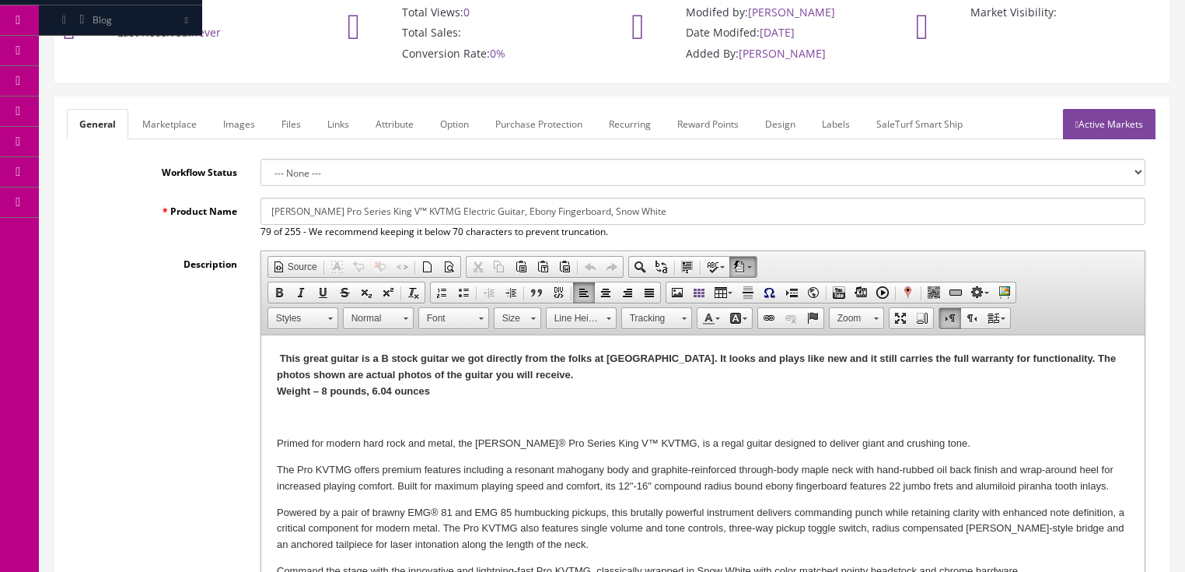
click at [328, 391] on strong "Weight – 8 pounds, 6.04 ounces" at bounding box center [352, 391] width 153 height 12
click at [236, 125] on link "Images" at bounding box center [239, 124] width 57 height 30
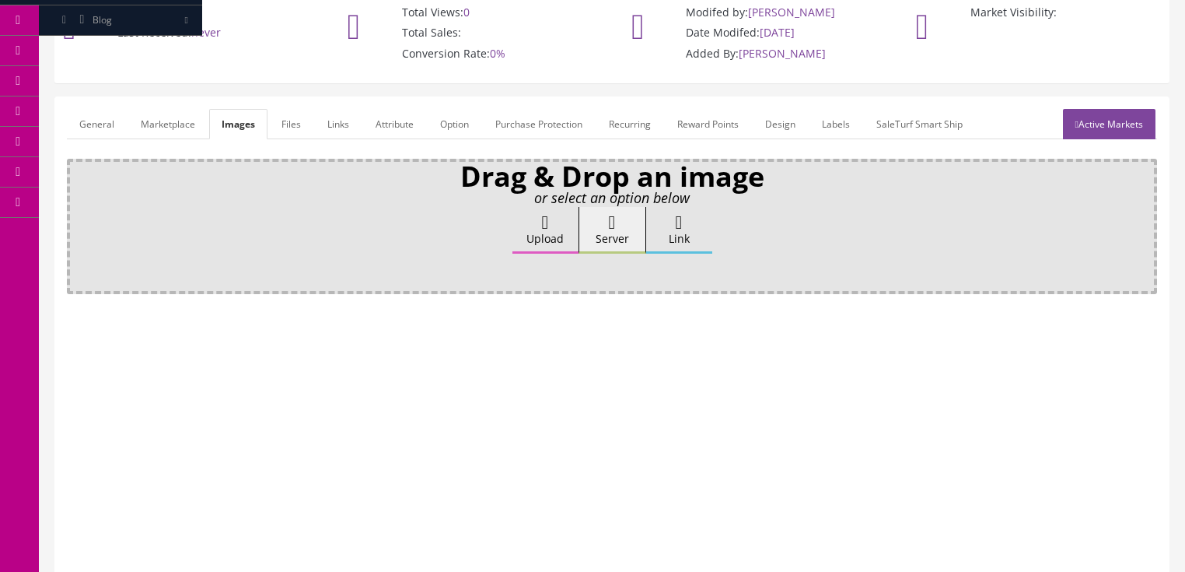
click at [543, 224] on icon at bounding box center [545, 222] width 7 height 19
click at [78, 222] on input "Upload" at bounding box center [78, 215] width 0 height 16
click at [533, 223] on label "Upload" at bounding box center [545, 230] width 66 height 47
click at [78, 222] on input "Upload" at bounding box center [78, 215] width 0 height 16
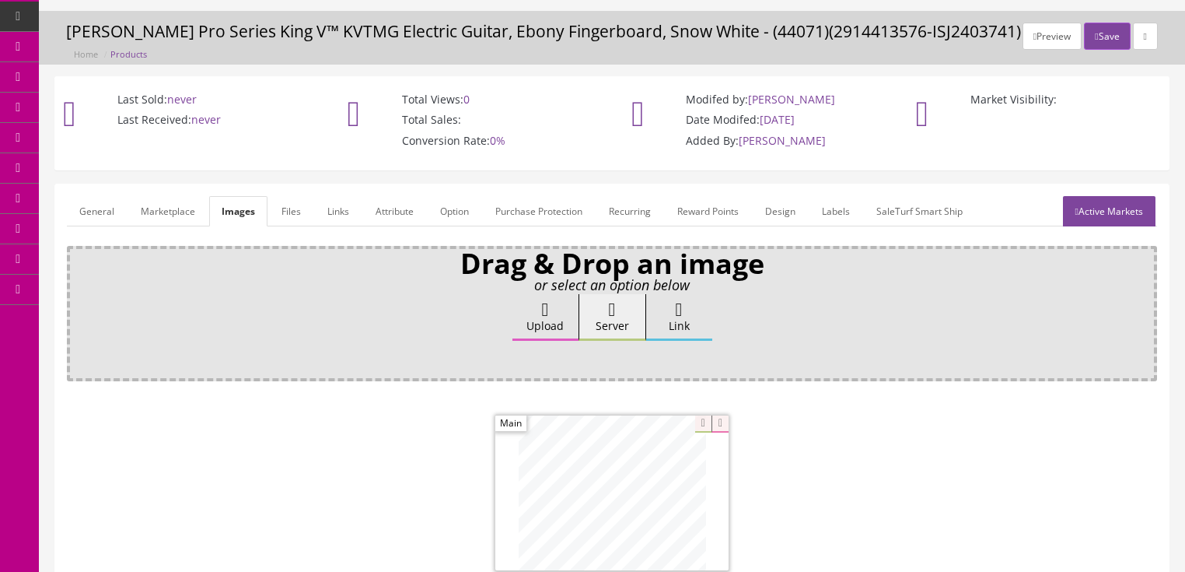
scroll to position [0, 0]
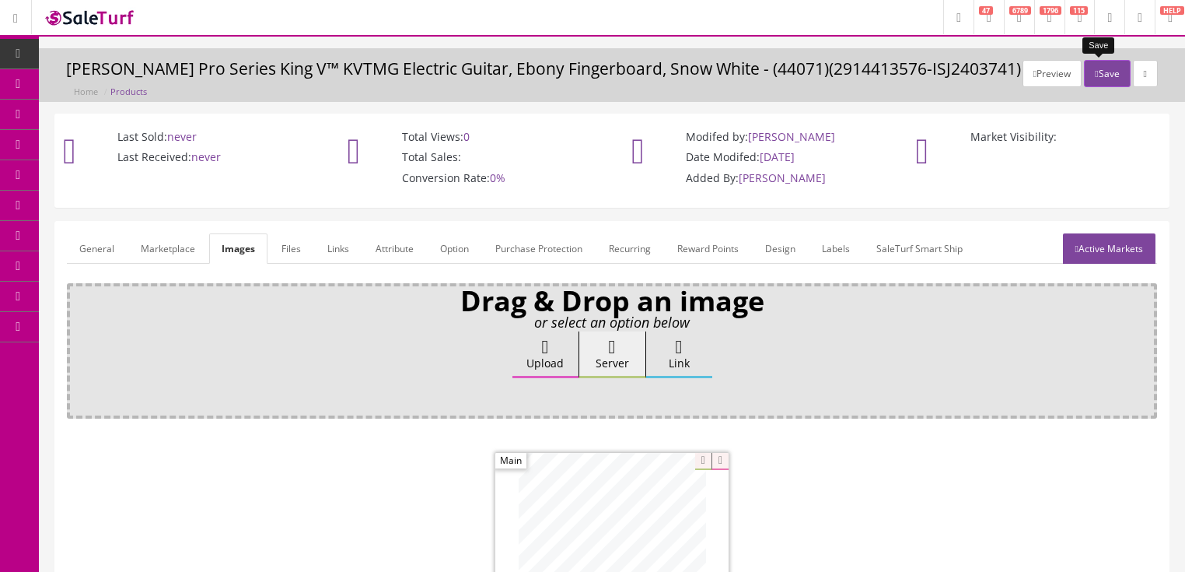
click at [1098, 72] on button "Save" at bounding box center [1107, 73] width 46 height 27
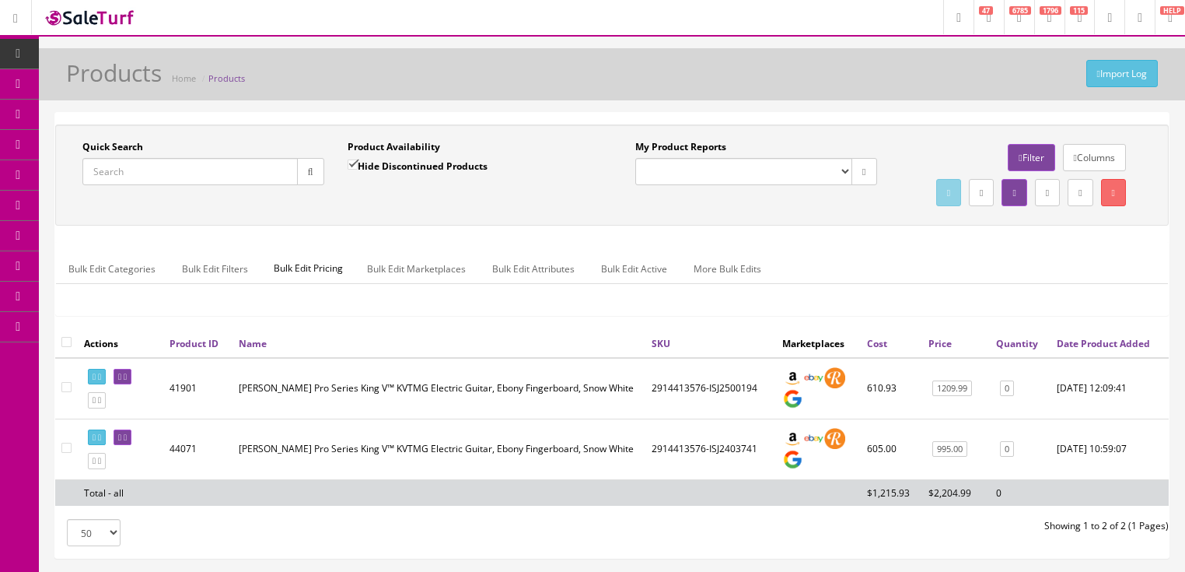
click at [190, 177] on input "Quick Search" at bounding box center [189, 171] width 215 height 27
paste input "2919005568"
type input "2919005568"
click at [348, 164] on input "Hide Discontinued Products" at bounding box center [353, 164] width 10 height 10
checkbox input "false"
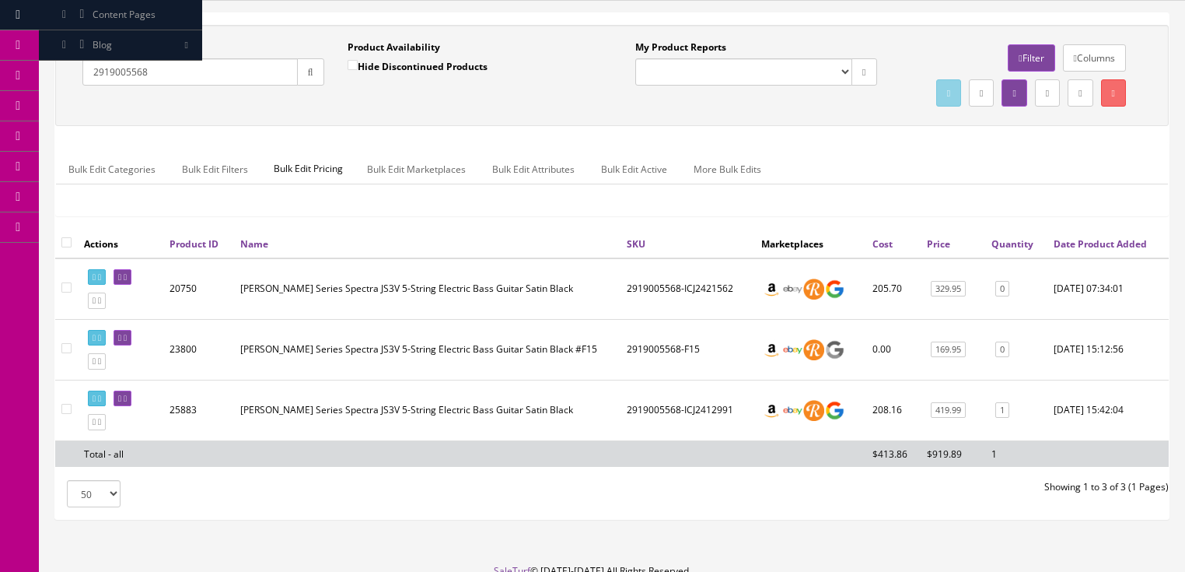
scroll to position [124, 0]
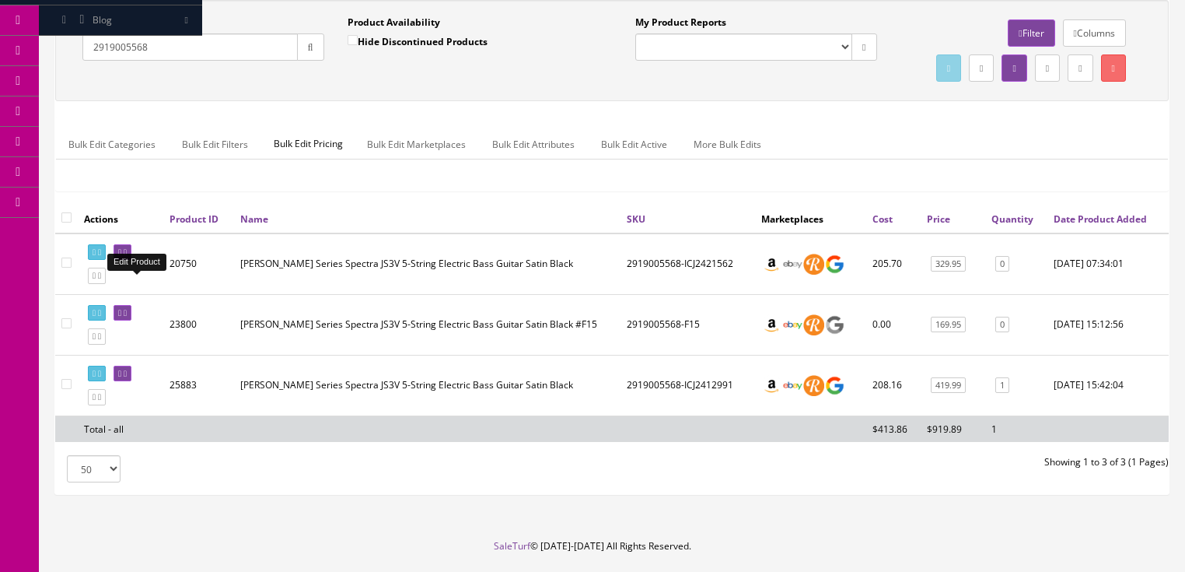
click at [121, 257] on icon at bounding box center [119, 252] width 3 height 9
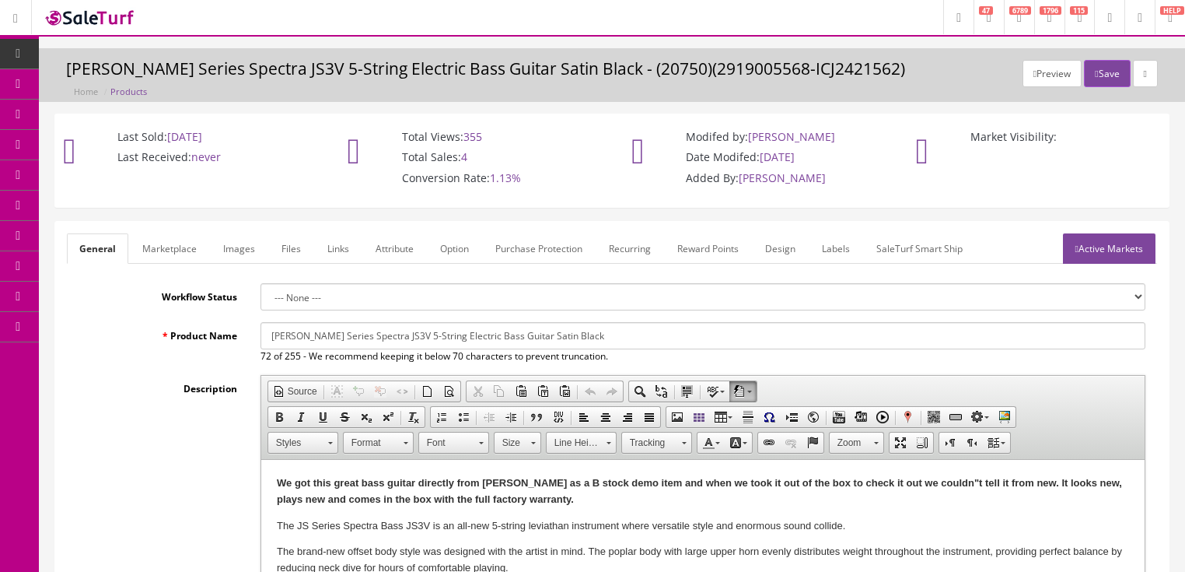
click at [248, 249] on link "Images" at bounding box center [239, 248] width 57 height 30
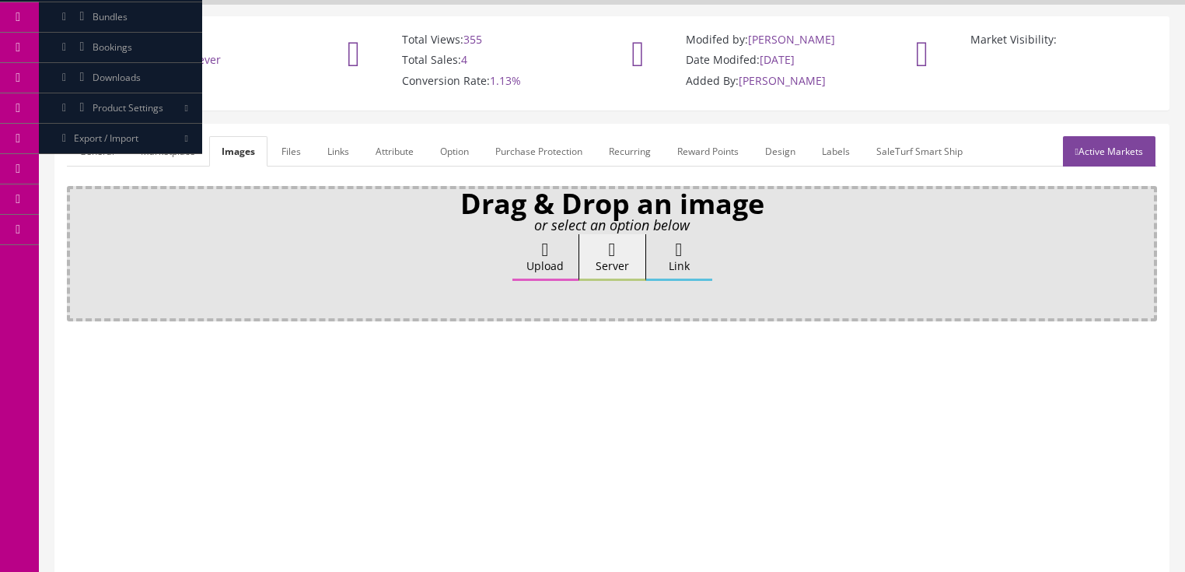
scroll to position [187, 0]
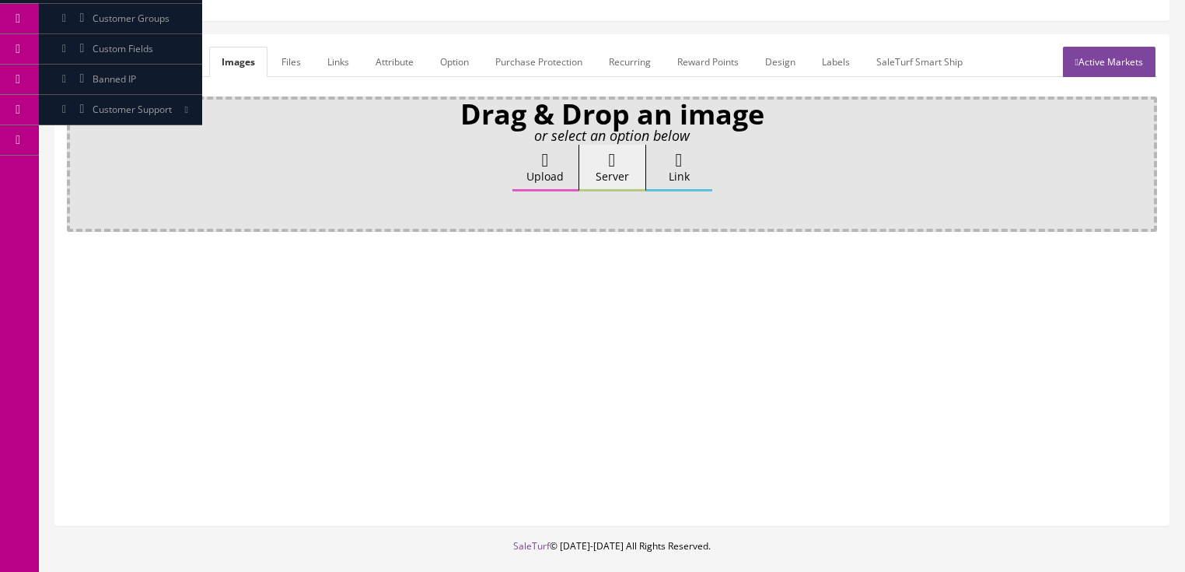
click at [530, 156] on label "Upload" at bounding box center [545, 168] width 66 height 47
click at [78, 156] on input "Upload" at bounding box center [78, 153] width 0 height 16
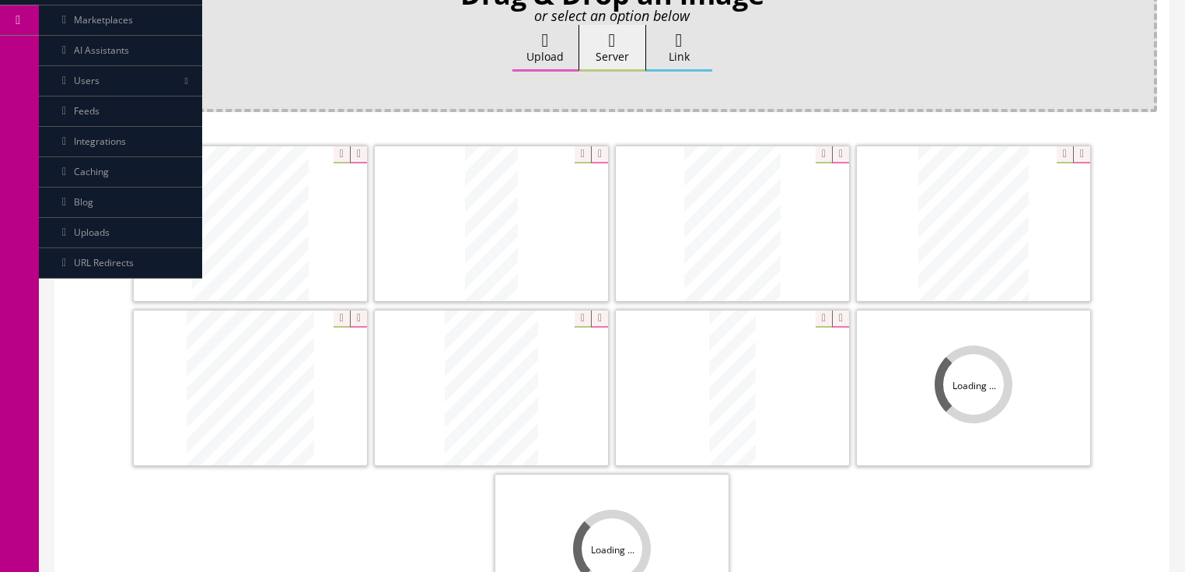
scroll to position [311, 0]
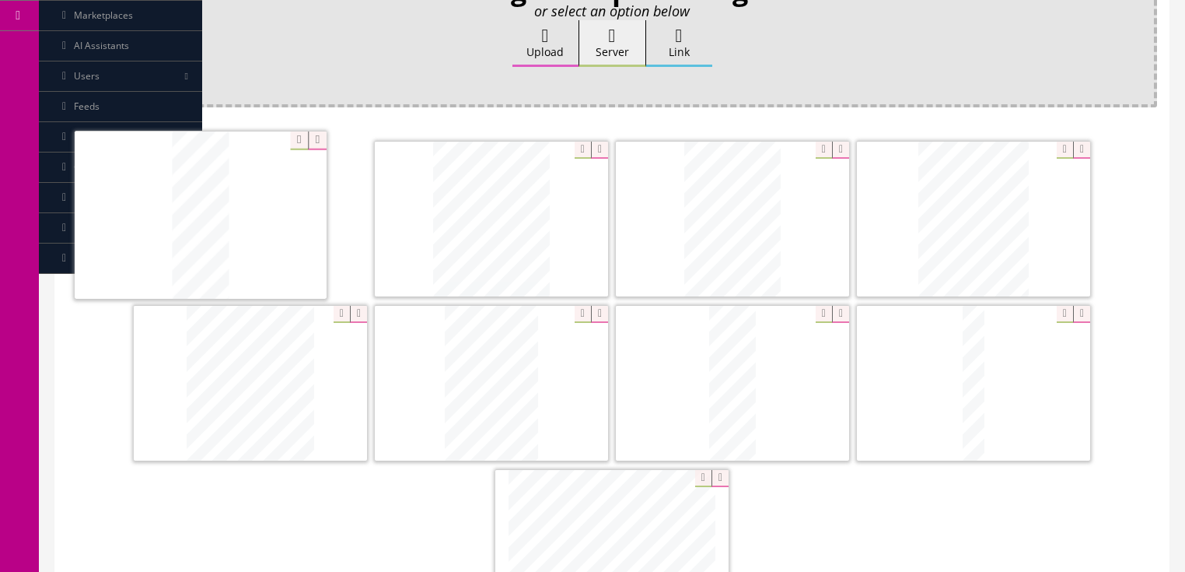
drag, startPoint x: 477, startPoint y: 233, endPoint x: 258, endPoint y: 264, distance: 220.7
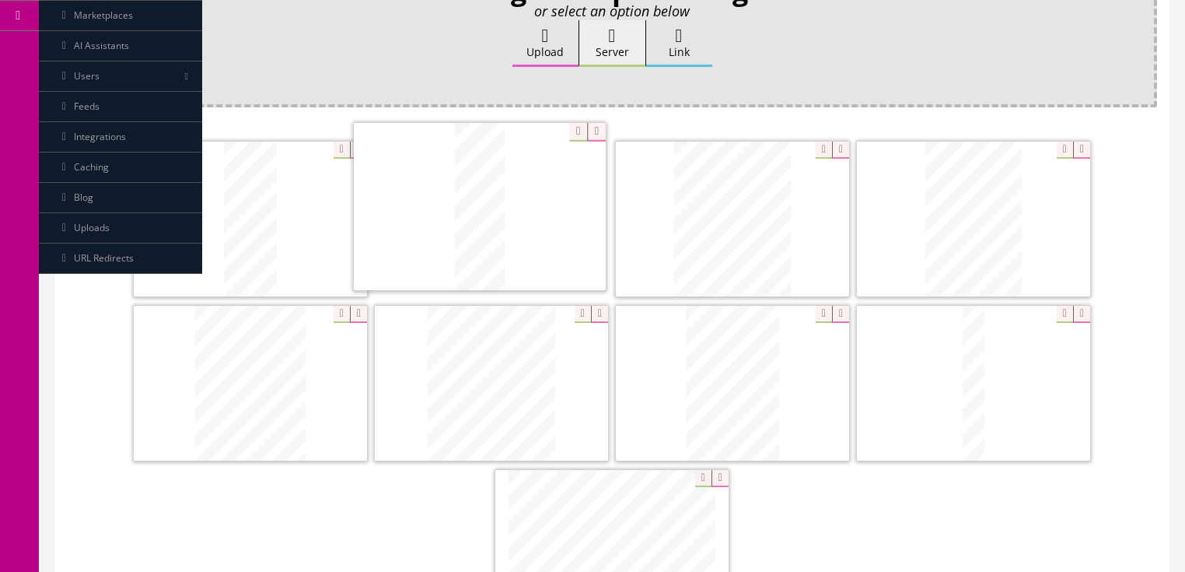
drag, startPoint x: 707, startPoint y: 392, endPoint x: 454, endPoint y: 218, distance: 307.0
drag, startPoint x: 961, startPoint y: 232, endPoint x: 726, endPoint y: 240, distance: 235.8
drag, startPoint x: 759, startPoint y: 352, endPoint x: 916, endPoint y: 260, distance: 181.9
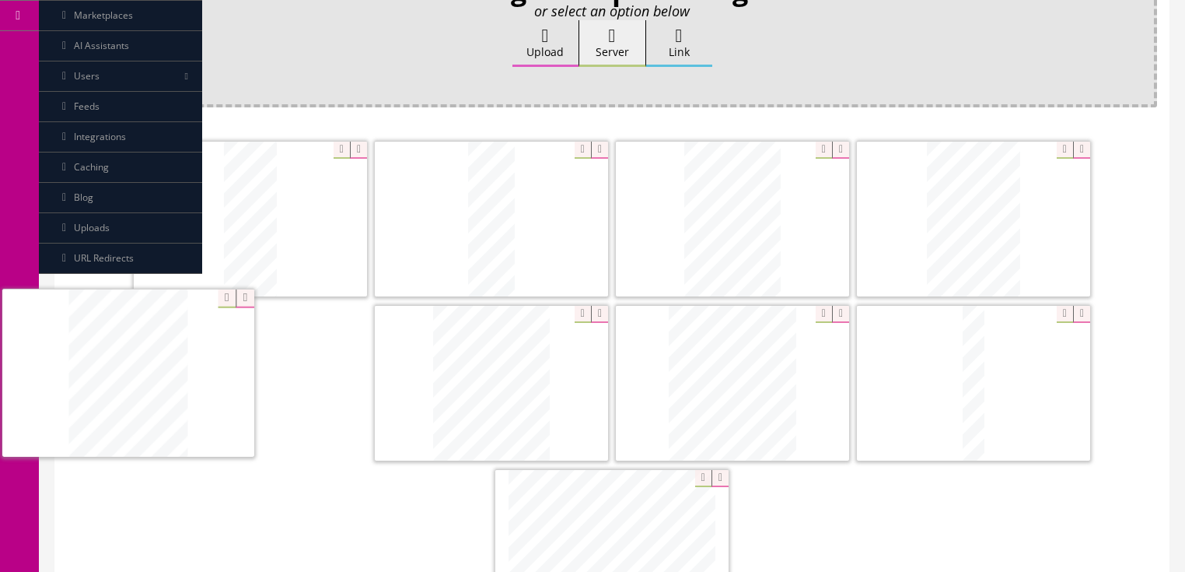
drag, startPoint x: 525, startPoint y: 384, endPoint x: 266, endPoint y: 397, distance: 259.3
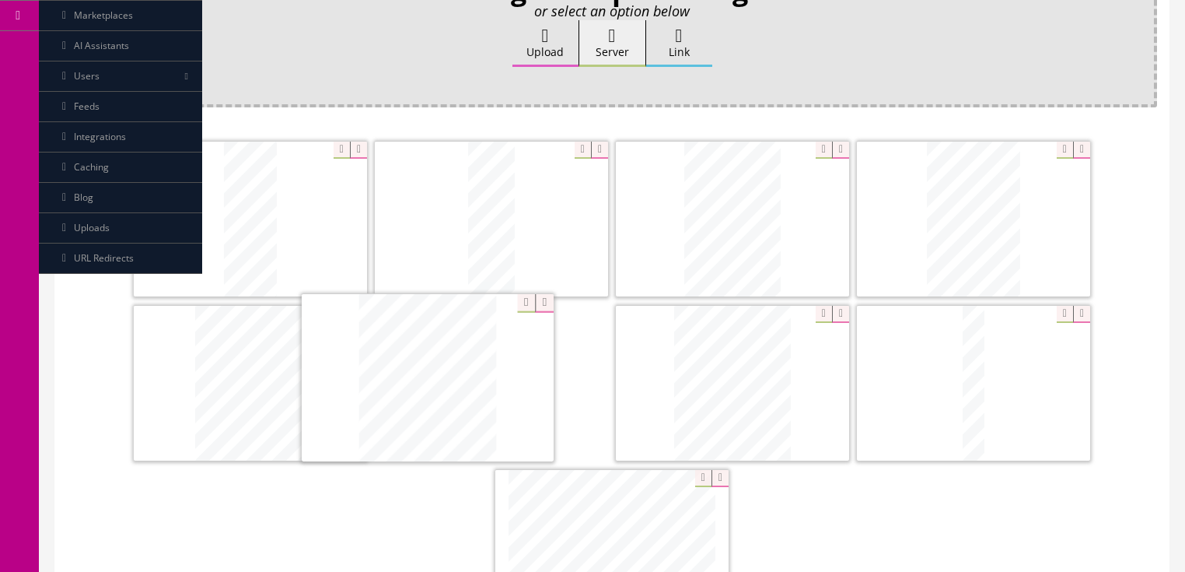
drag, startPoint x: 737, startPoint y: 394, endPoint x: 582, endPoint y: 405, distance: 155.9
drag, startPoint x: 964, startPoint y: 400, endPoint x: 695, endPoint y: 400, distance: 269.1
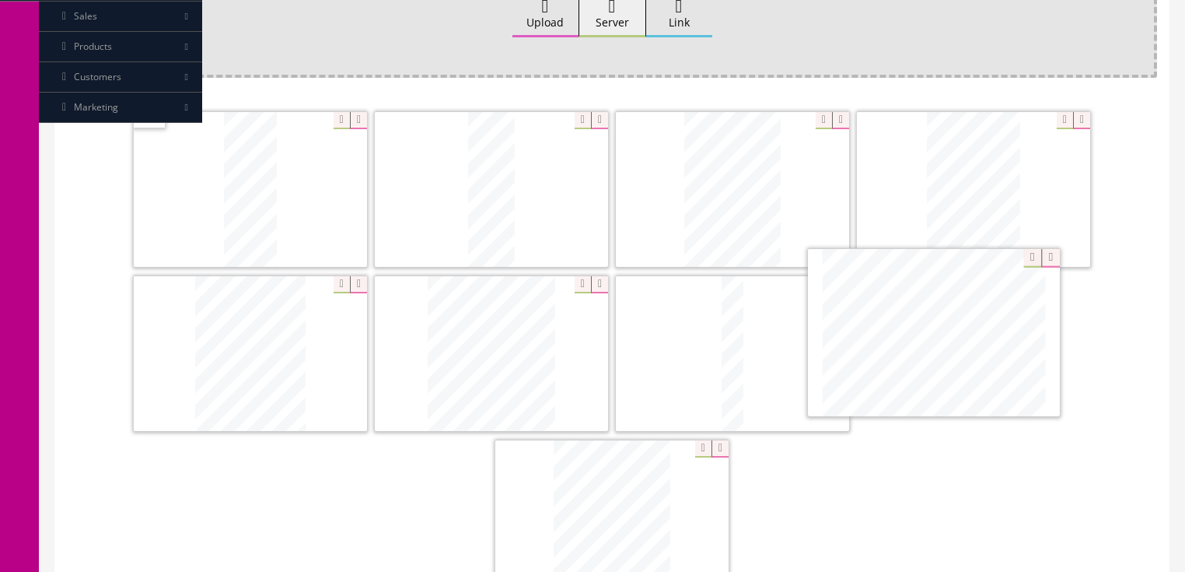
drag, startPoint x: 635, startPoint y: 546, endPoint x: 942, endPoint y: 340, distance: 369.3
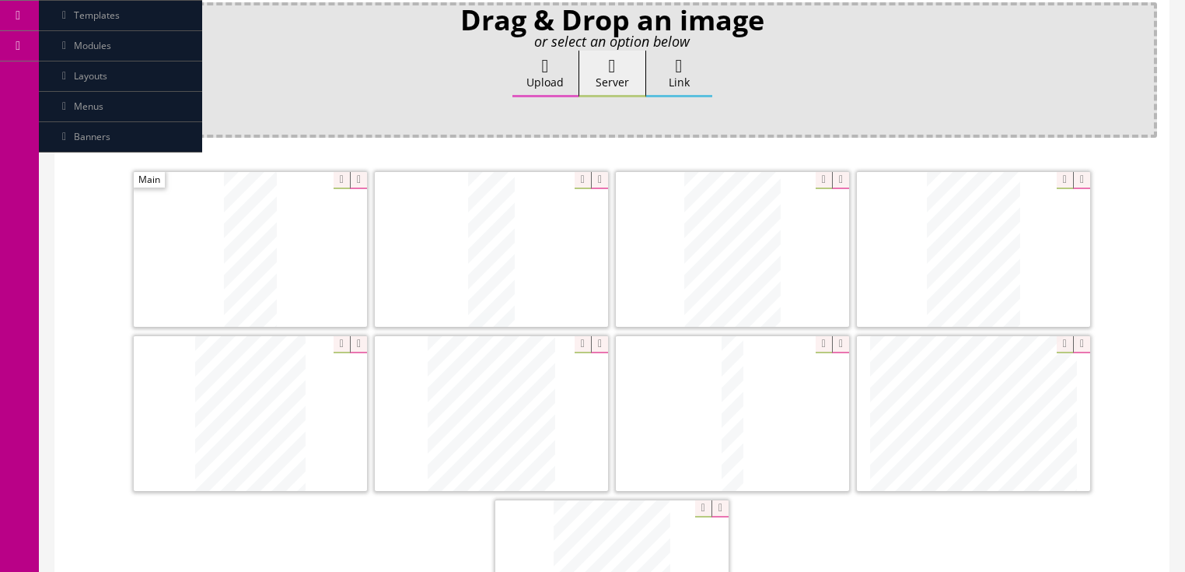
scroll to position [30, 0]
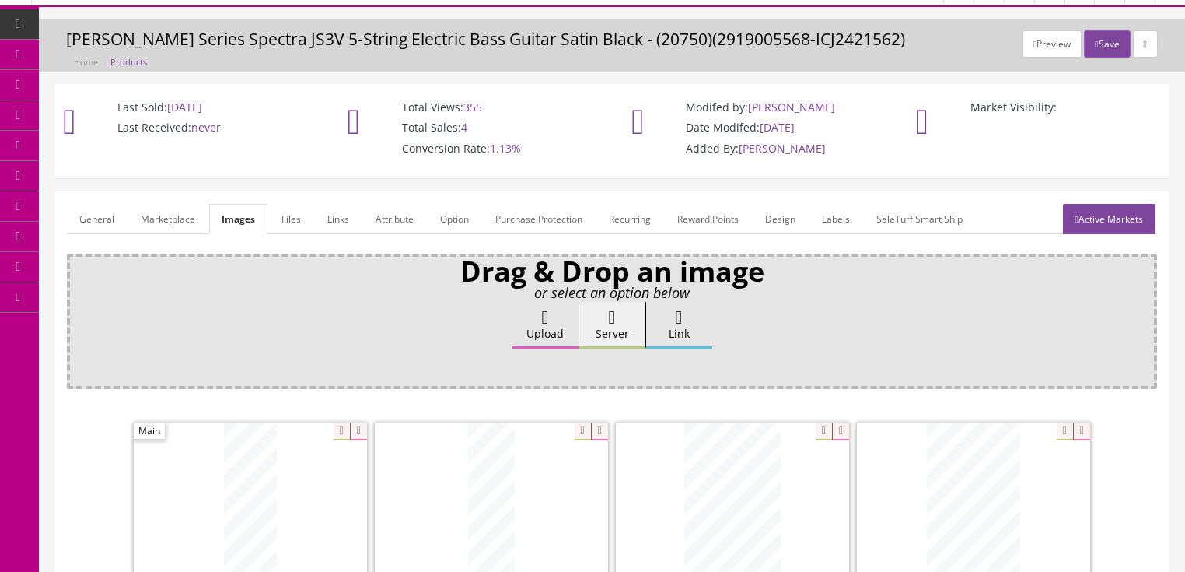
click at [94, 219] on link "General" at bounding box center [97, 219] width 60 height 30
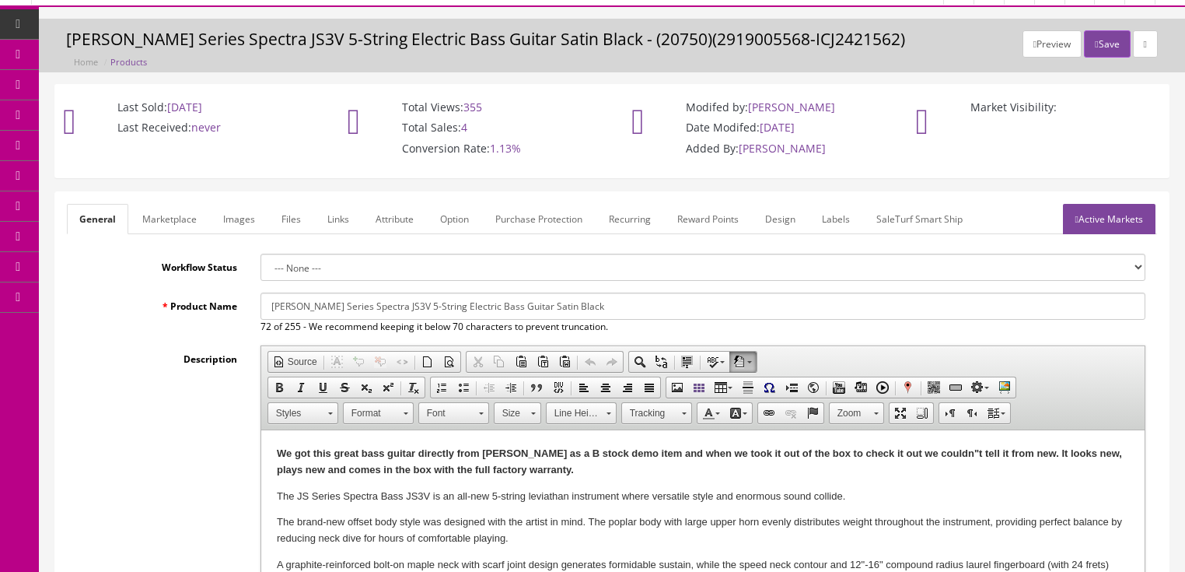
click at [572, 472] on p "We got this great bass guitar directly from Jackson as a B stock demo item and …" at bounding box center [702, 462] width 852 height 33
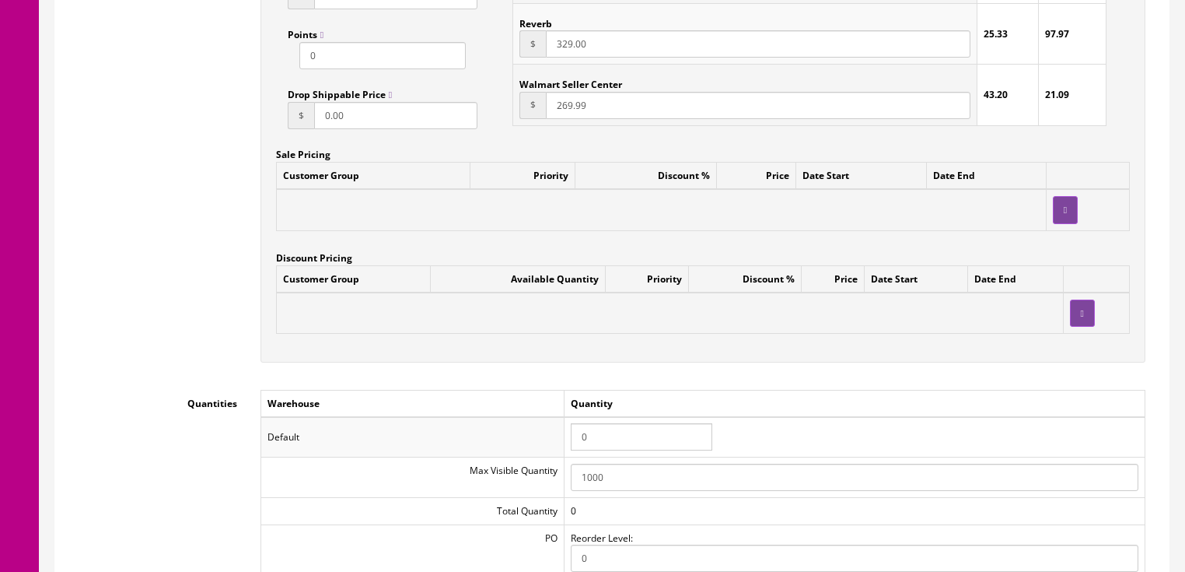
scroll to position [1460, 0]
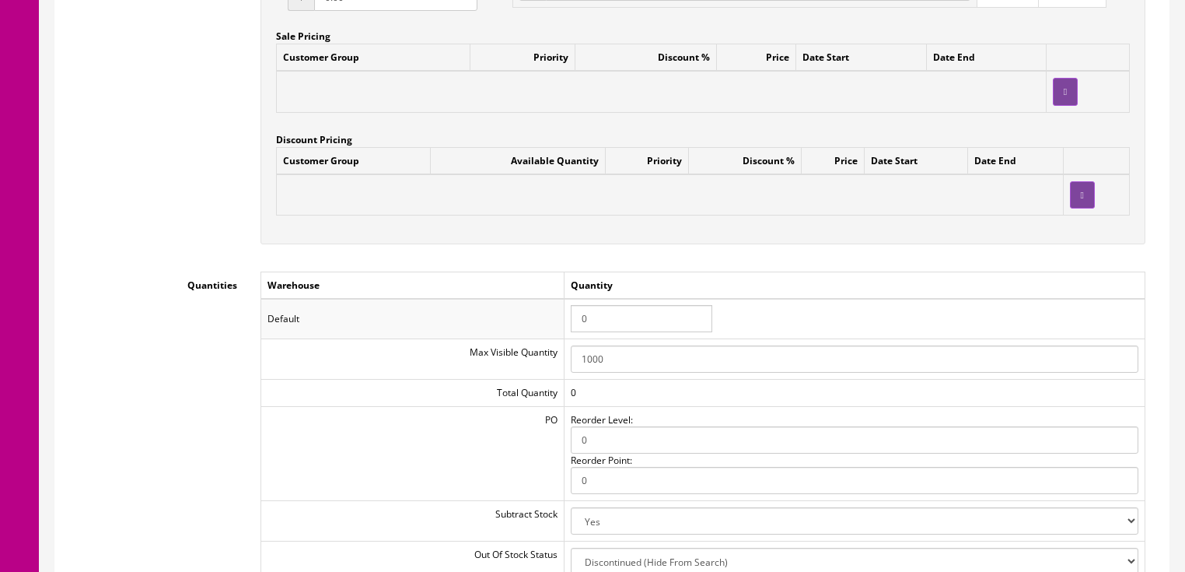
drag, startPoint x: 601, startPoint y: 330, endPoint x: 557, endPoint y: 326, distance: 44.5
click at [557, 326] on tr "Default 0" at bounding box center [703, 319] width 884 height 40
type input "1"
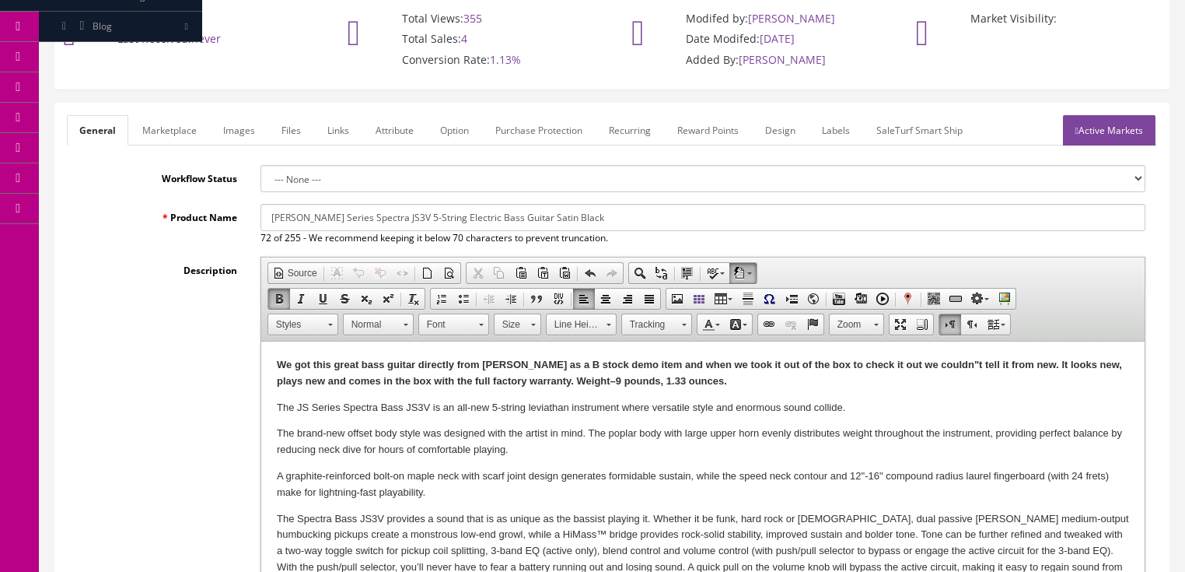
scroll to position [0, 0]
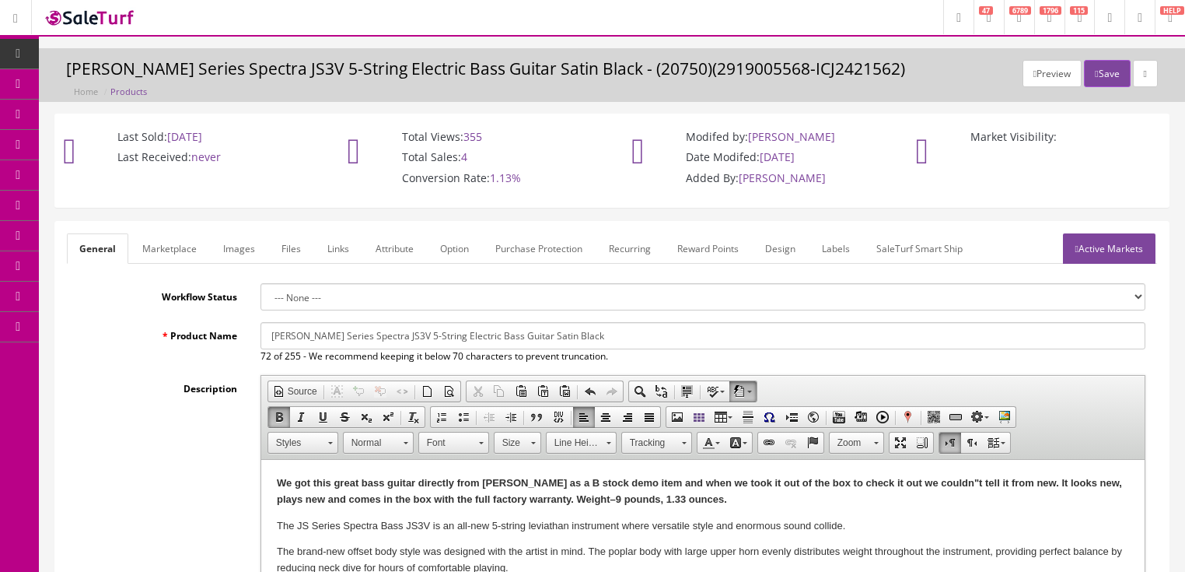
click at [1111, 243] on link "Active Markets" at bounding box center [1109, 248] width 93 height 30
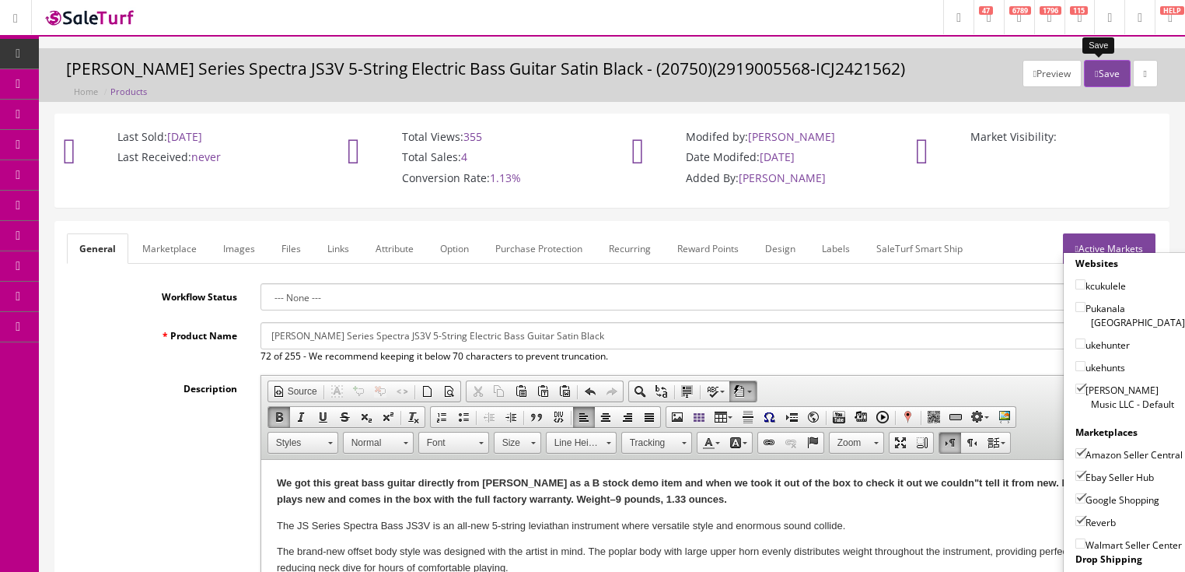
click at [1093, 72] on button "Save" at bounding box center [1107, 73] width 46 height 27
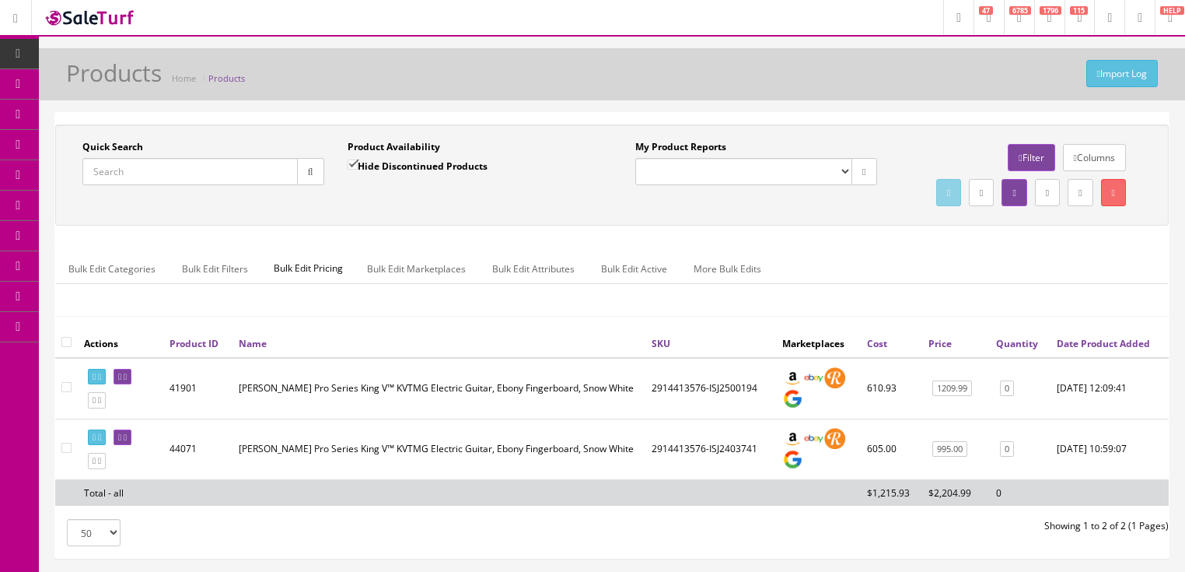
click at [232, 172] on input "Quick Search" at bounding box center [189, 171] width 215 height 27
paste input "2714014505"
type input "2714014505"
click at [350, 168] on input "Hide Discontinued Products" at bounding box center [353, 164] width 10 height 10
checkbox input "false"
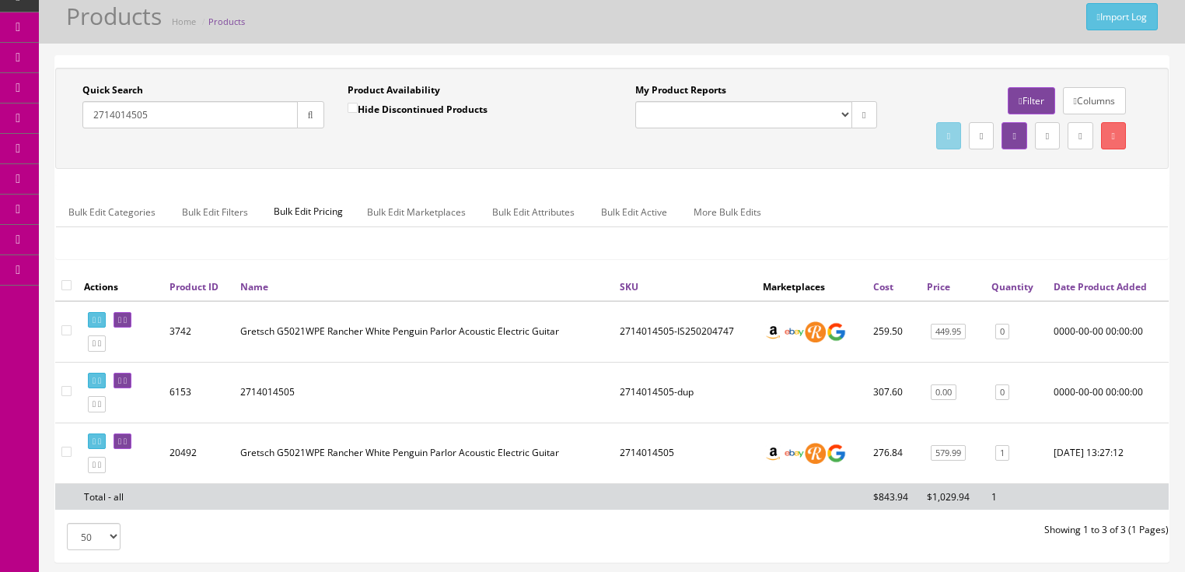
scroll to position [62, 0]
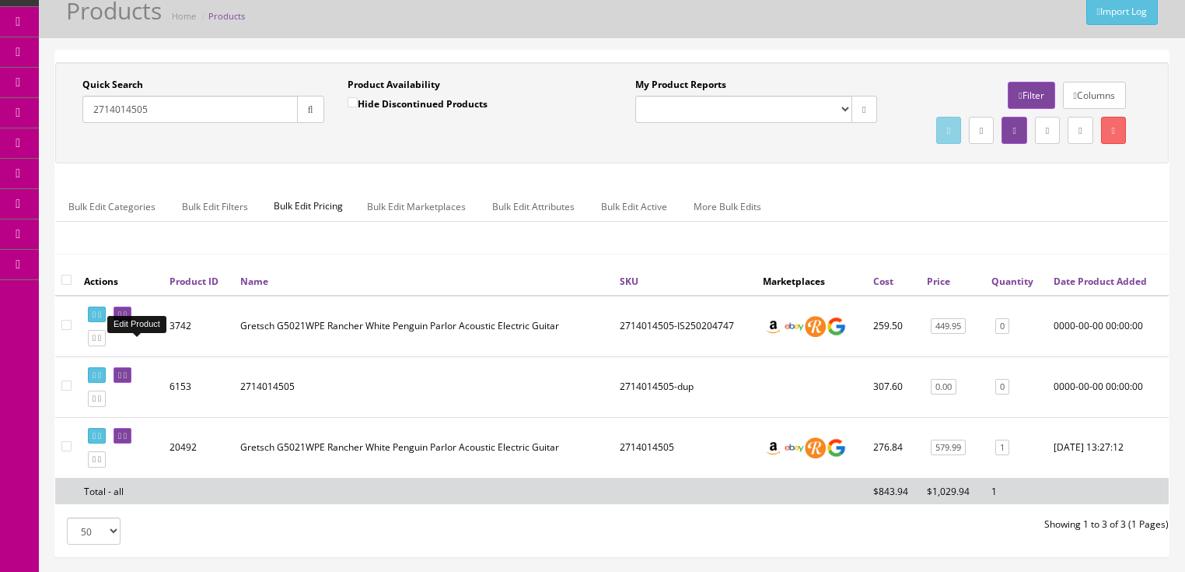
click at [131, 323] on link at bounding box center [123, 314] width 18 height 16
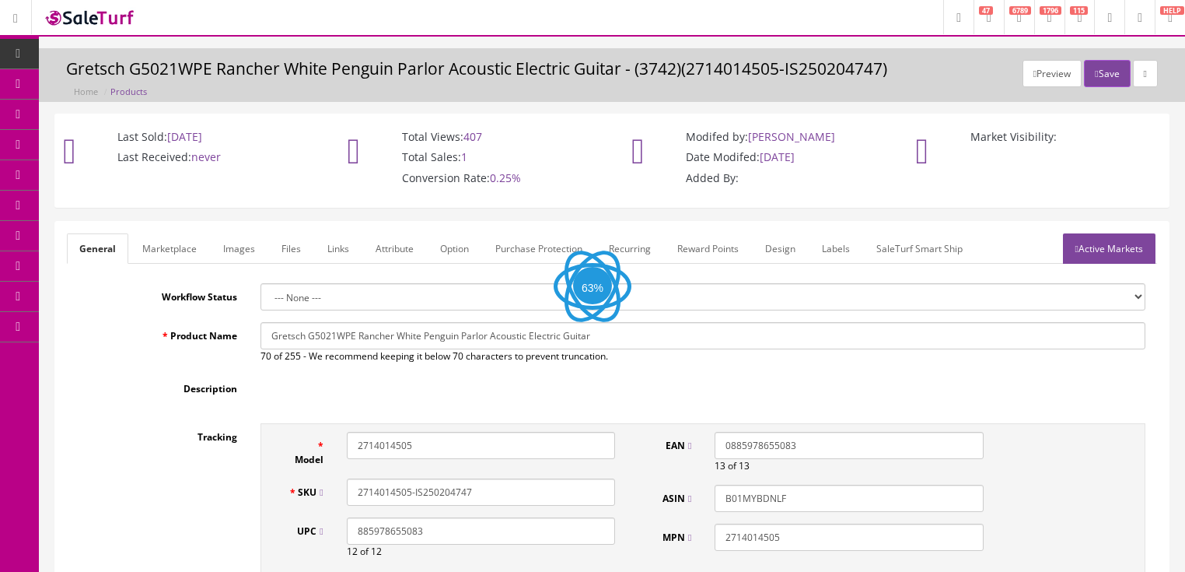
click at [236, 254] on link "Images" at bounding box center [239, 248] width 57 height 30
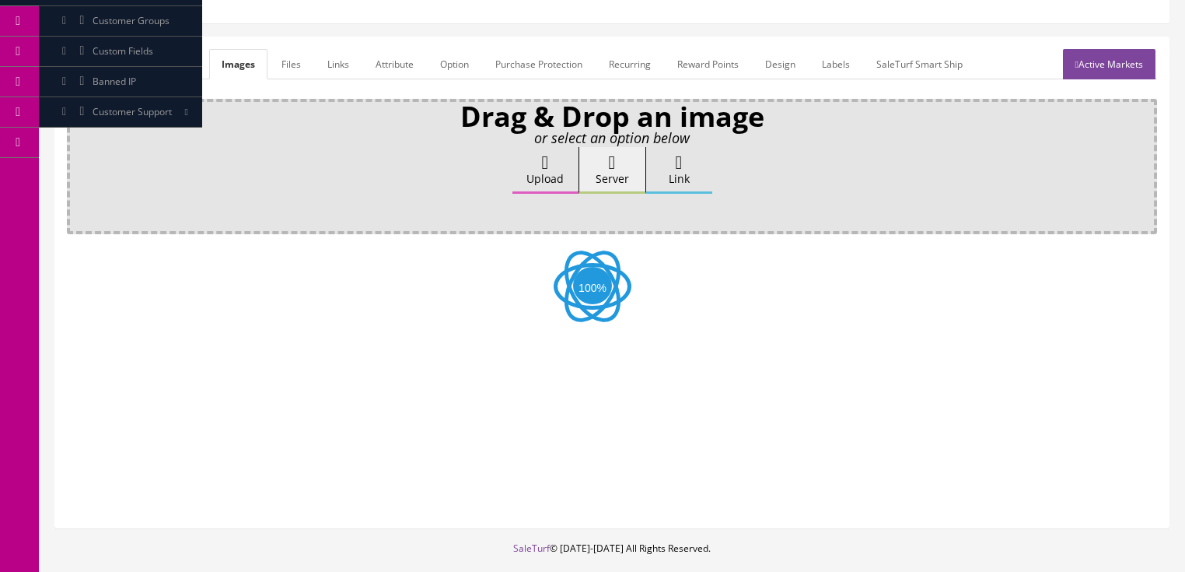
scroll to position [187, 0]
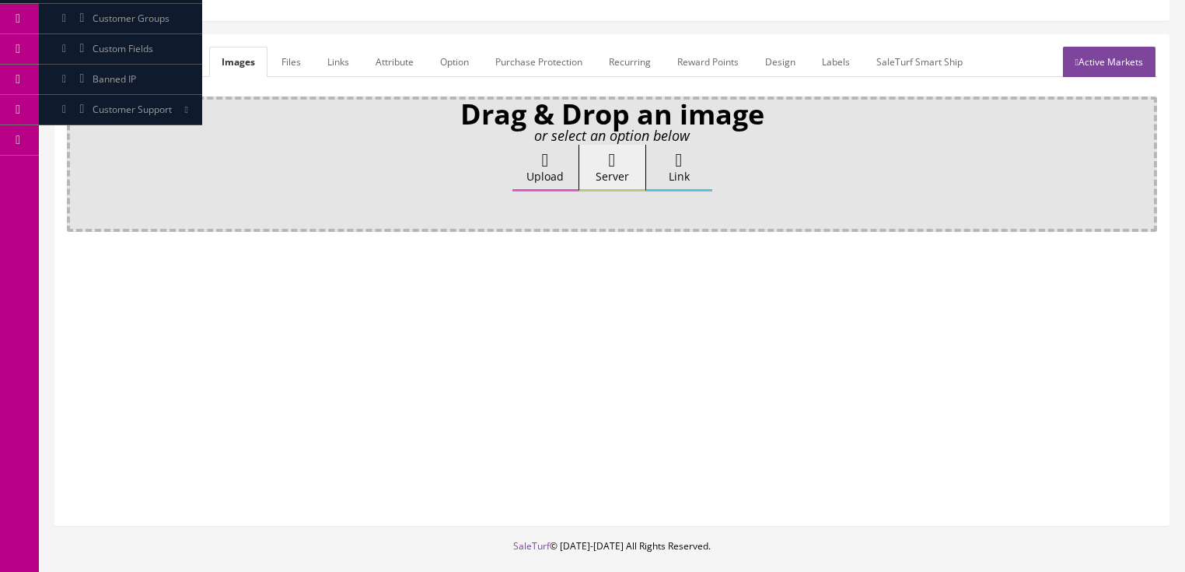
click at [528, 163] on label "Upload" at bounding box center [545, 168] width 66 height 47
click at [78, 160] on input "Upload" at bounding box center [78, 153] width 0 height 16
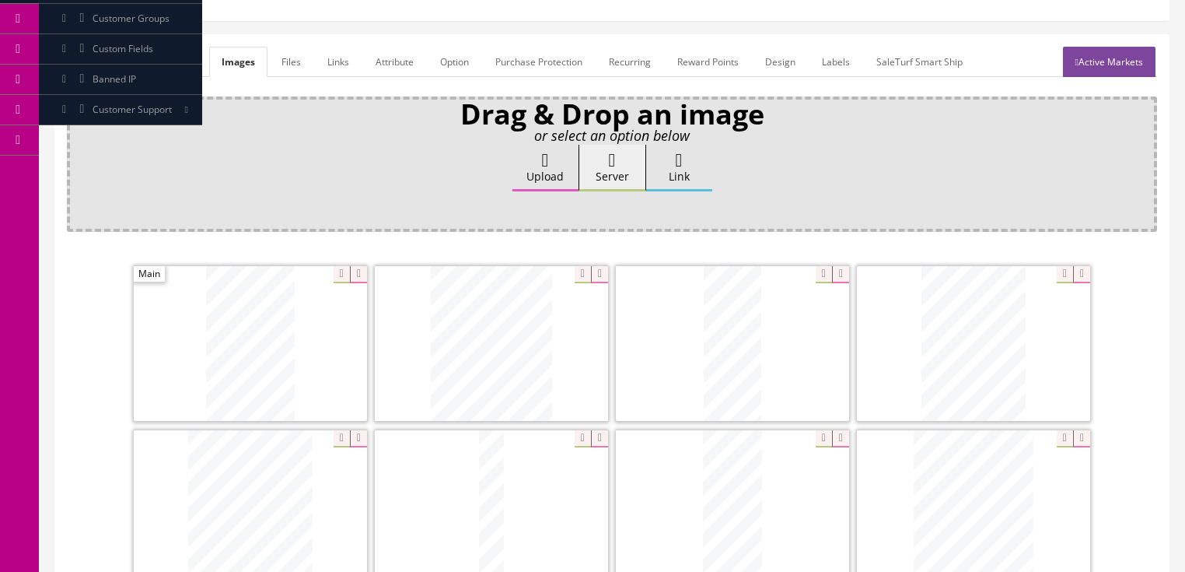
click at [358, 434] on icon at bounding box center [358, 438] width 17 height 17
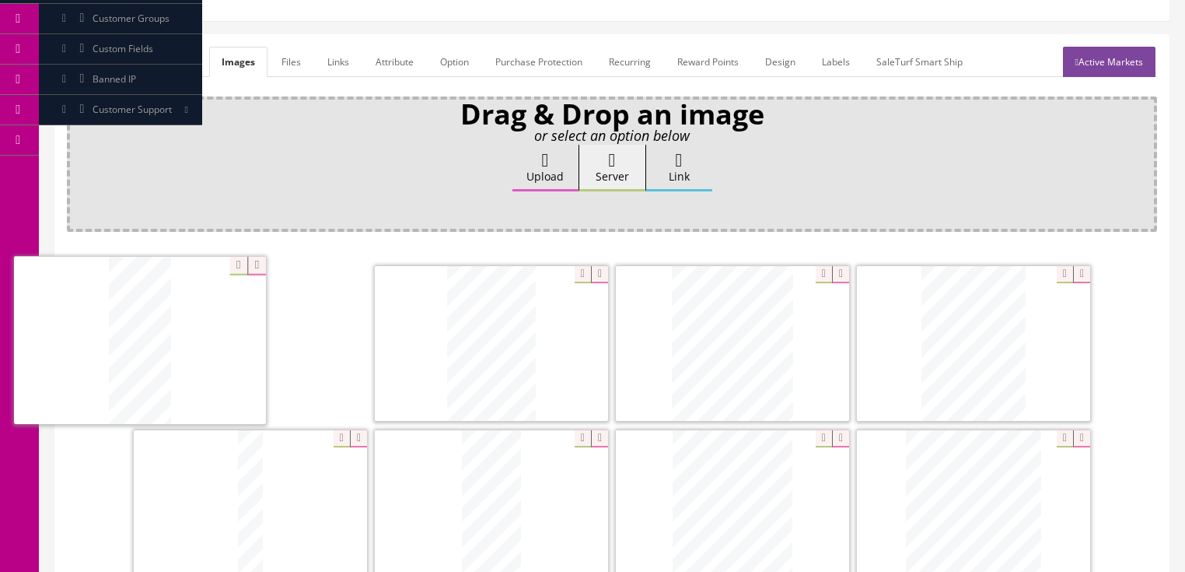
drag, startPoint x: 676, startPoint y: 374, endPoint x: 103, endPoint y: 371, distance: 572.4
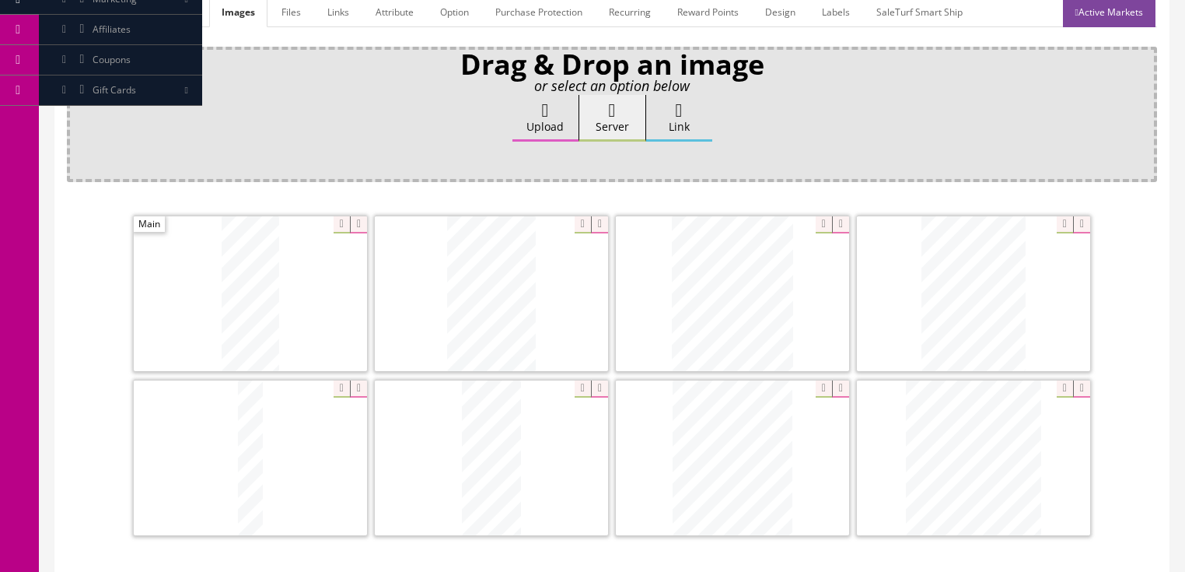
scroll to position [249, 0]
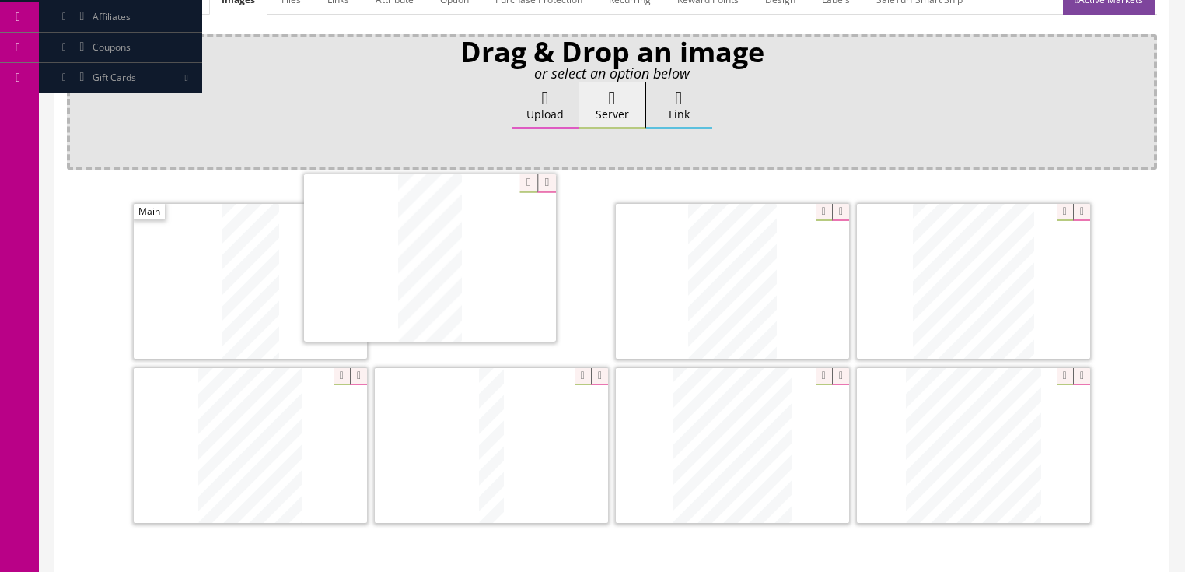
drag, startPoint x: 484, startPoint y: 463, endPoint x: 962, endPoint y: 336, distance: 494.2
drag, startPoint x: 984, startPoint y: 327, endPoint x: 699, endPoint y: 317, distance: 284.8
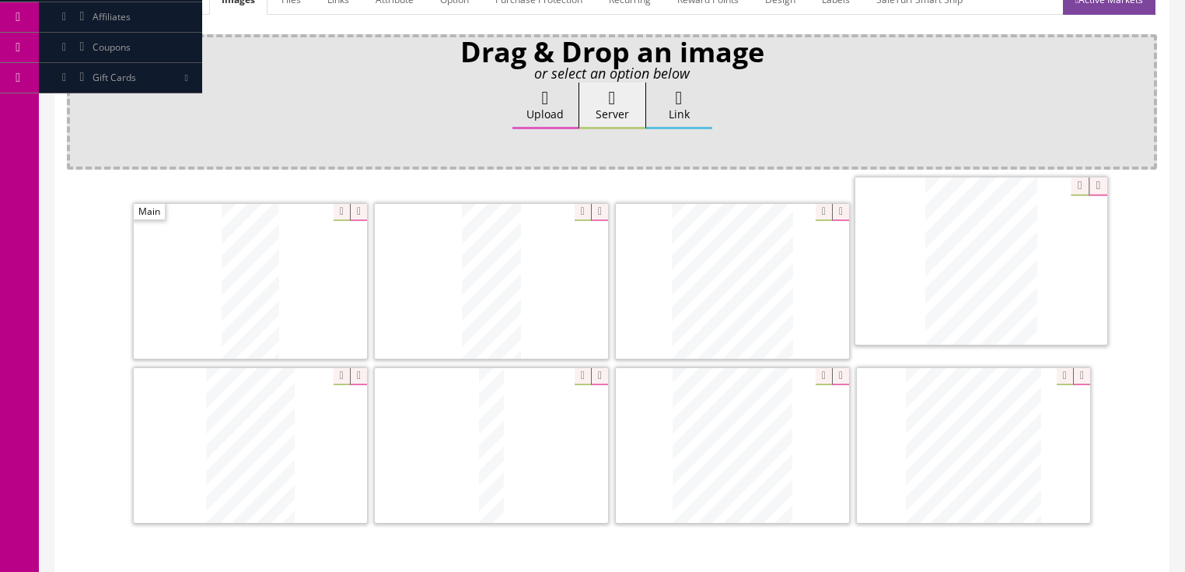
drag, startPoint x: 305, startPoint y: 481, endPoint x: 921, endPoint y: 380, distance: 624.0
drag, startPoint x: 728, startPoint y: 479, endPoint x: 482, endPoint y: 484, distance: 245.8
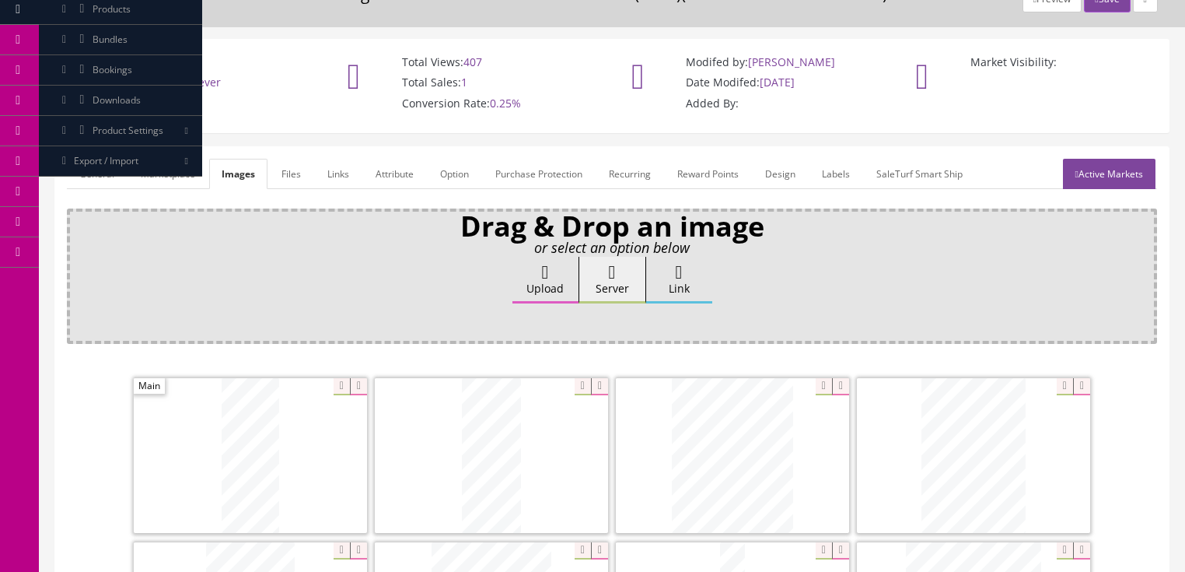
scroll to position [0, 0]
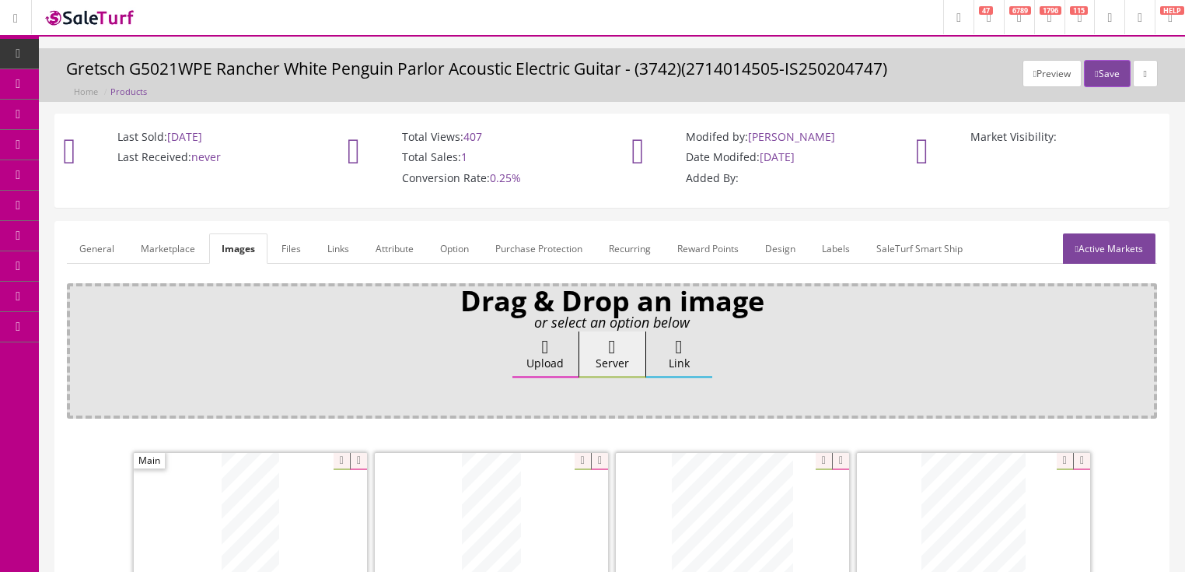
click at [1086, 256] on link "Active Markets" at bounding box center [1109, 248] width 93 height 30
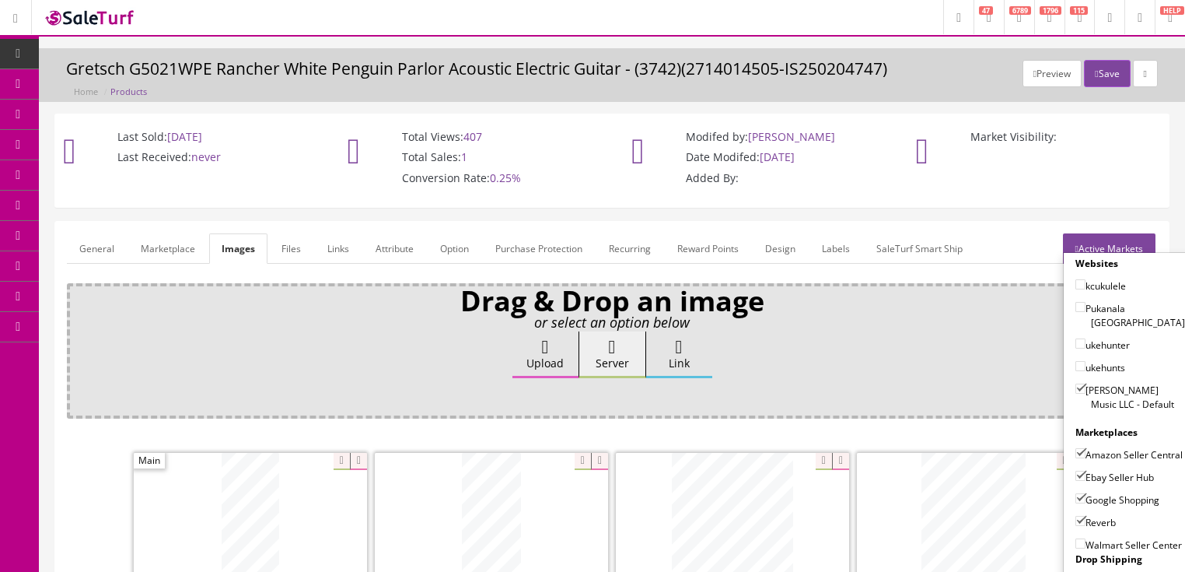
click at [1099, 243] on link "Active Markets" at bounding box center [1109, 248] width 93 height 30
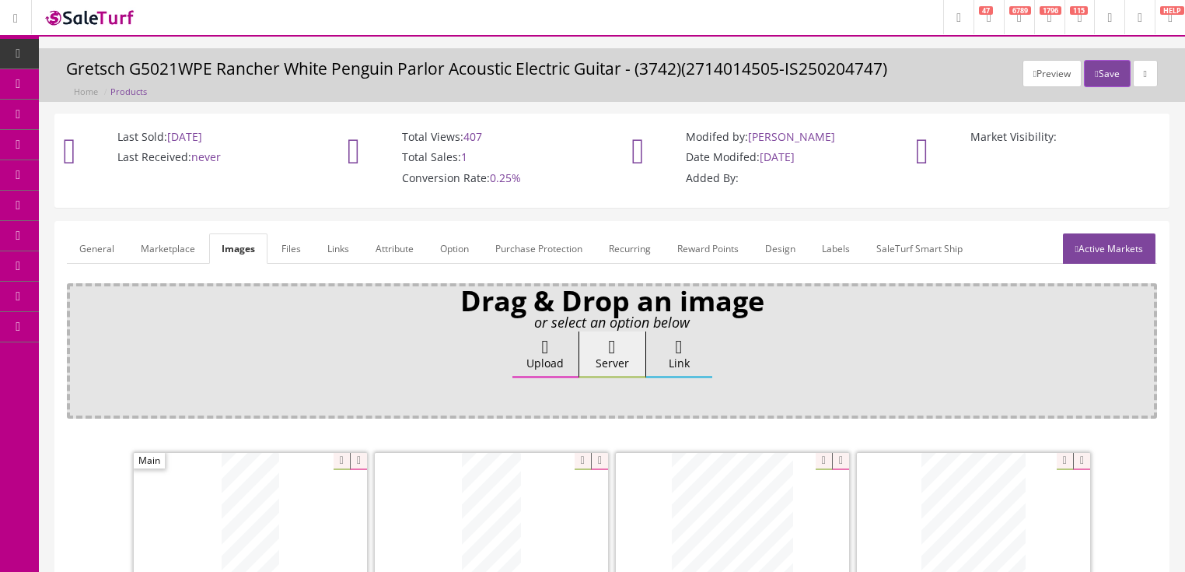
click at [100, 247] on link "General" at bounding box center [97, 248] width 60 height 30
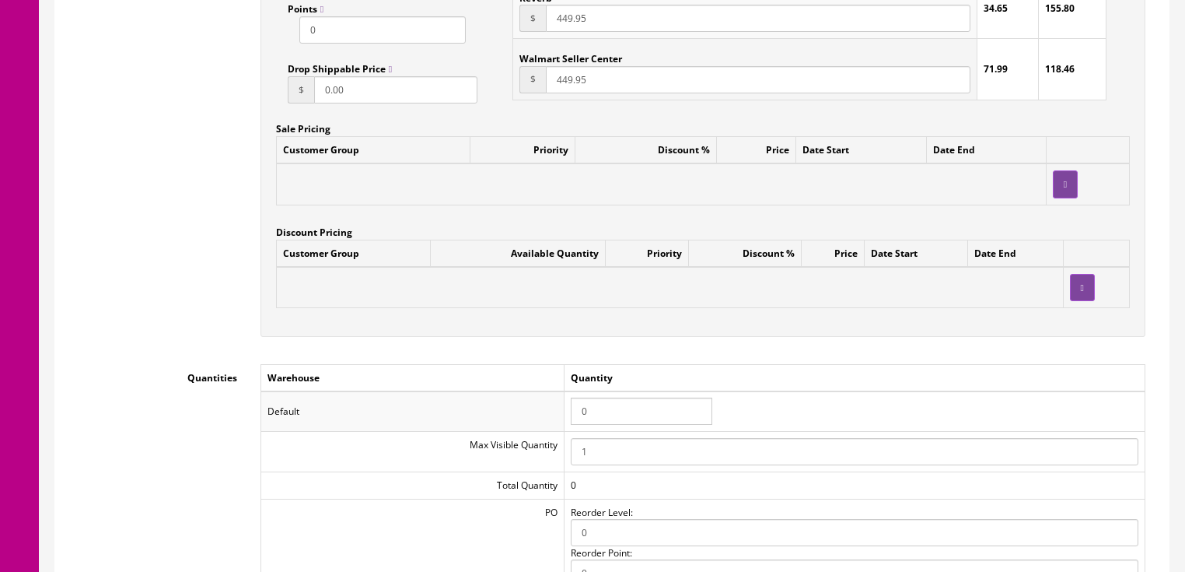
scroll to position [1369, 0]
drag, startPoint x: 597, startPoint y: 419, endPoint x: 561, endPoint y: 419, distance: 35.8
click at [561, 419] on tr "Default 0" at bounding box center [703, 410] width 884 height 40
type input "1"
click at [874, 409] on td "1" at bounding box center [854, 410] width 581 height 40
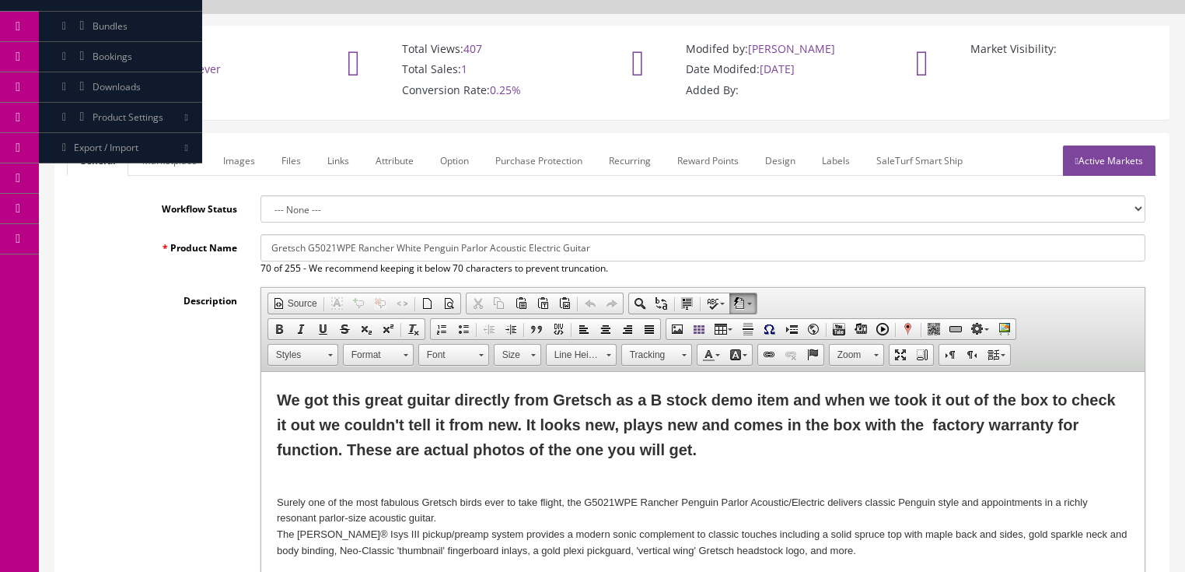
scroll to position [0, 0]
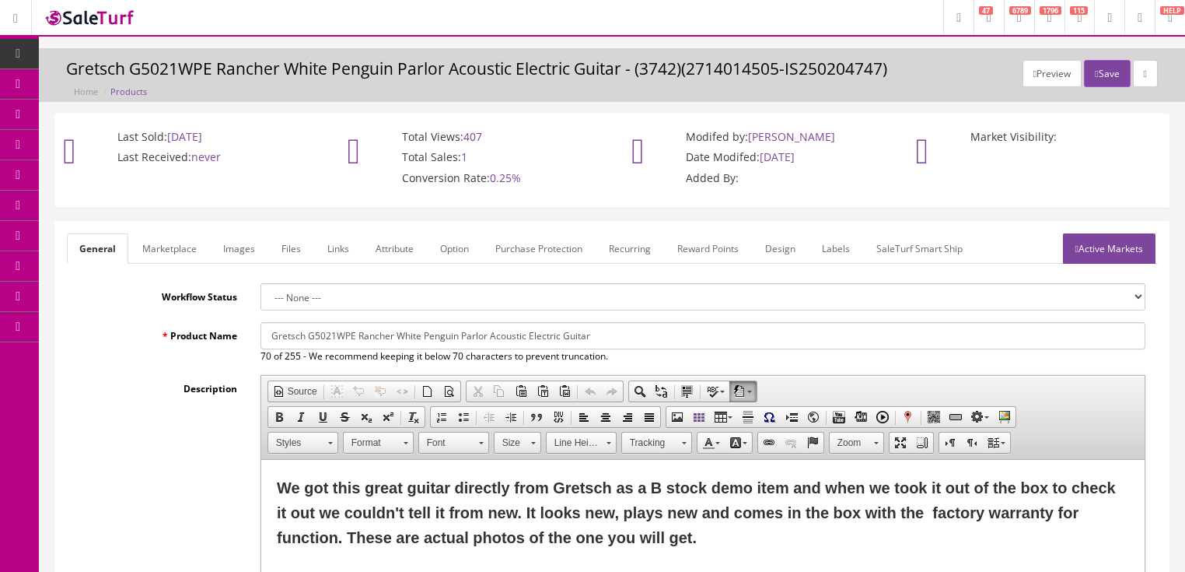
drag, startPoint x: 1115, startPoint y: 250, endPoint x: 1134, endPoint y: 204, distance: 49.5
click at [1116, 250] on link "Active Markets" at bounding box center [1109, 248] width 93 height 30
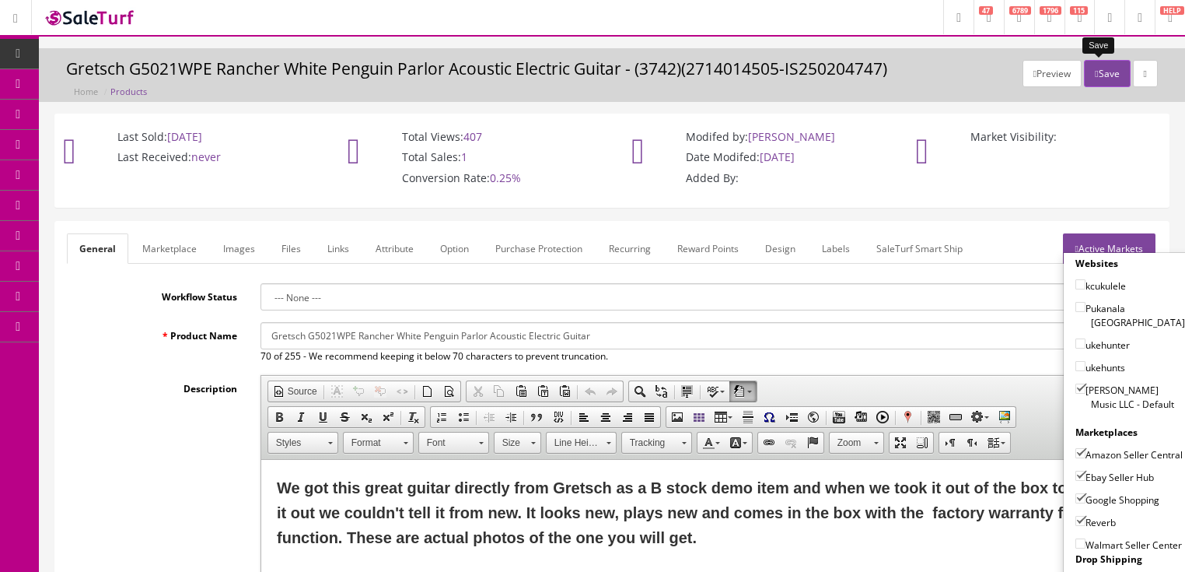
click at [1097, 78] on button "Save" at bounding box center [1107, 73] width 46 height 27
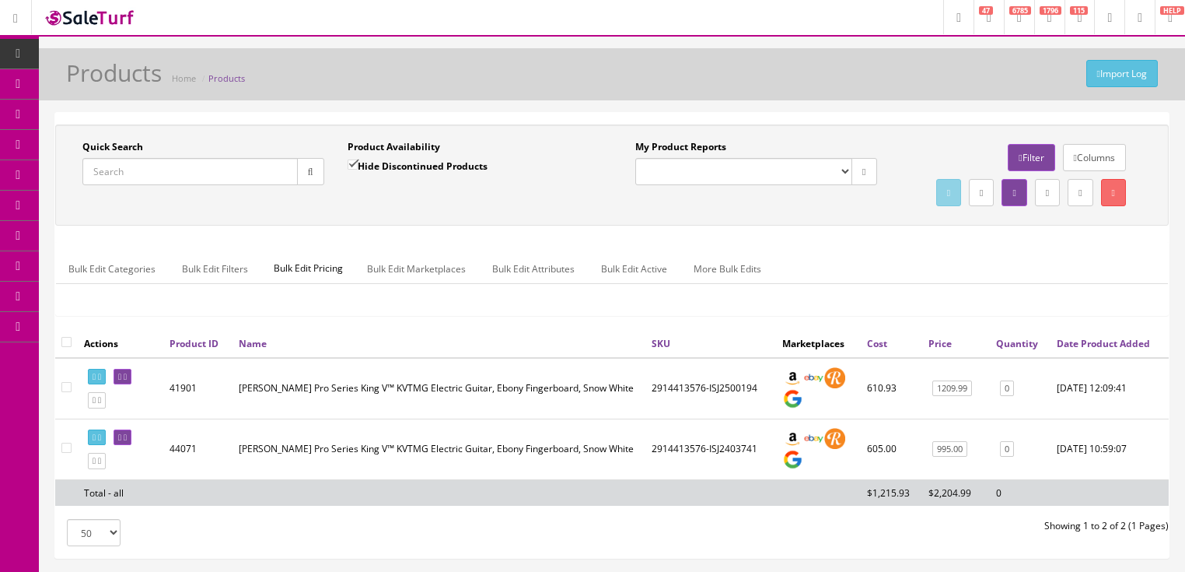
click at [151, 163] on input "Quick Search" at bounding box center [189, 171] width 215 height 27
paste input "2711000530"
type input "2711000530"
click at [354, 166] on input "Hide Discontinued Products" at bounding box center [353, 164] width 10 height 10
checkbox input "false"
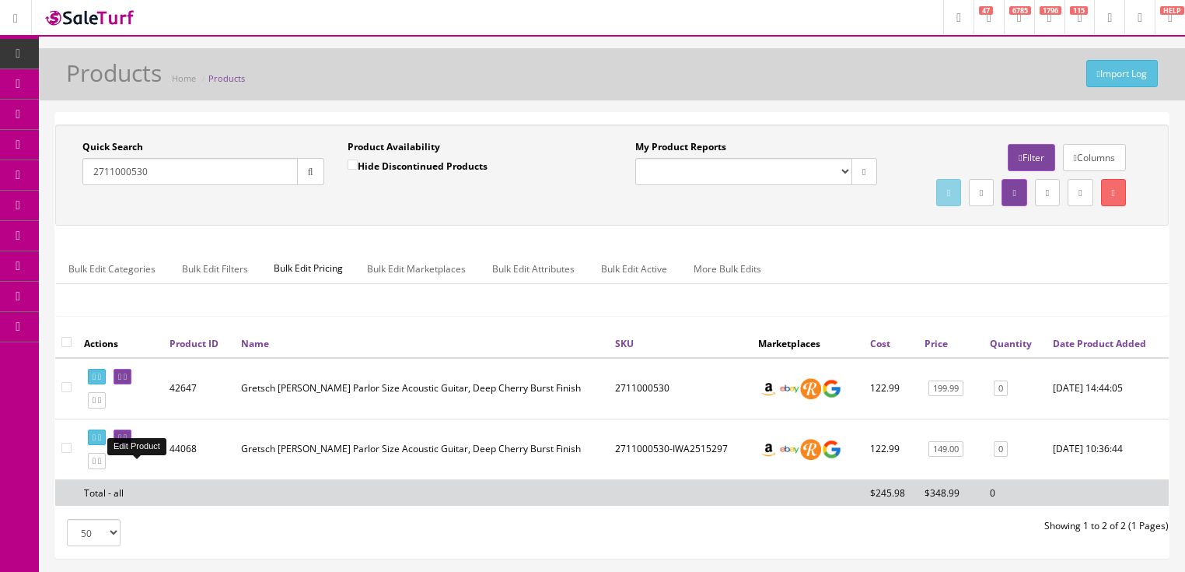
click at [121, 442] on icon at bounding box center [119, 437] width 3 height 9
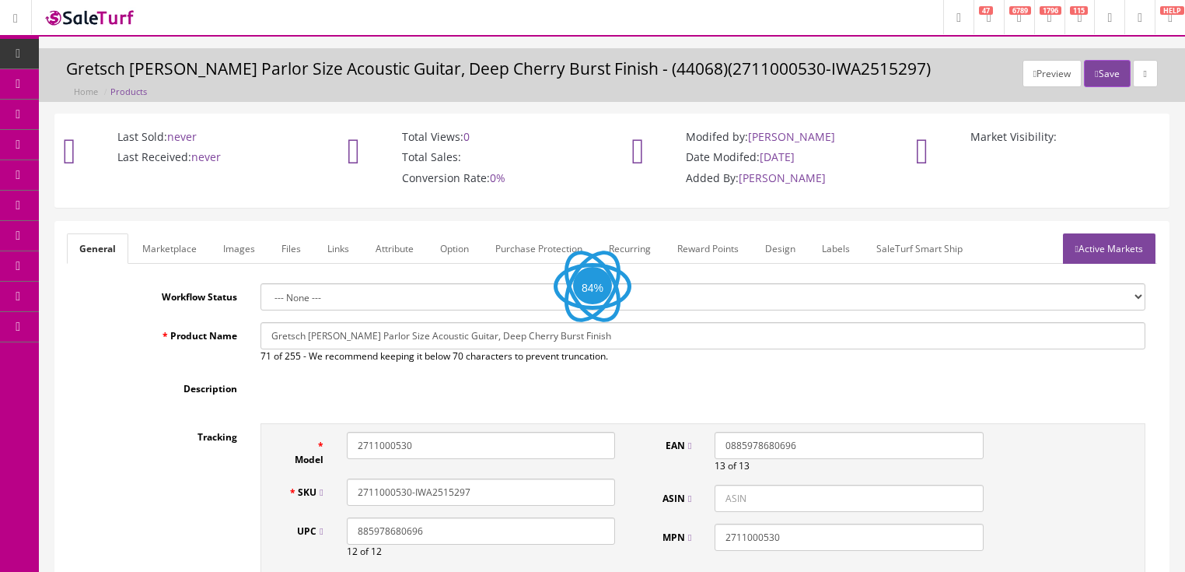
click at [233, 243] on link "Images" at bounding box center [239, 248] width 57 height 30
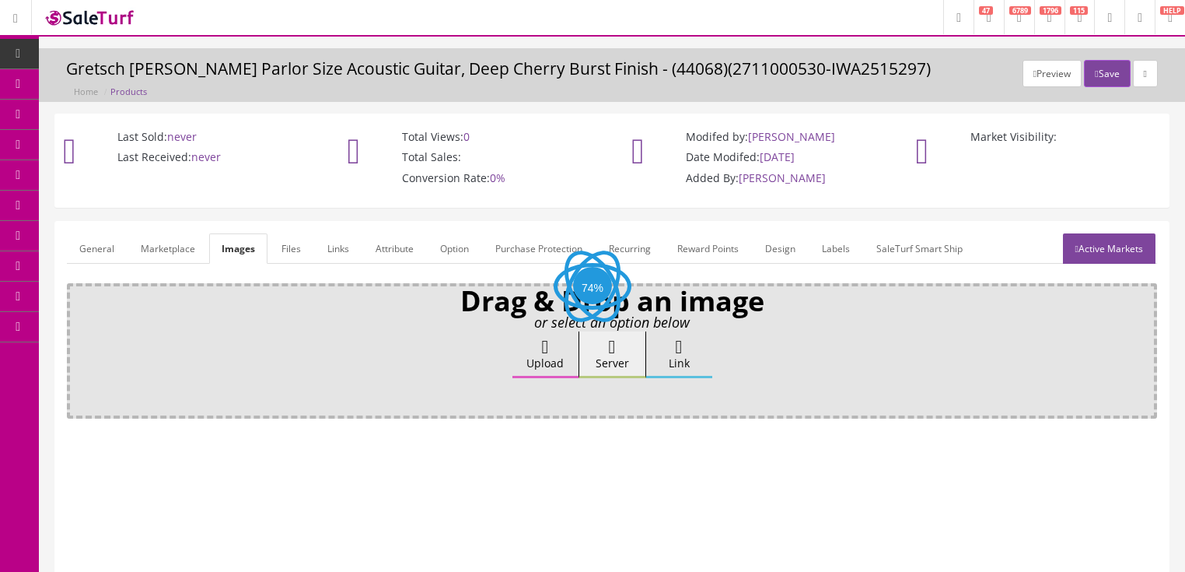
scroll to position [62, 0]
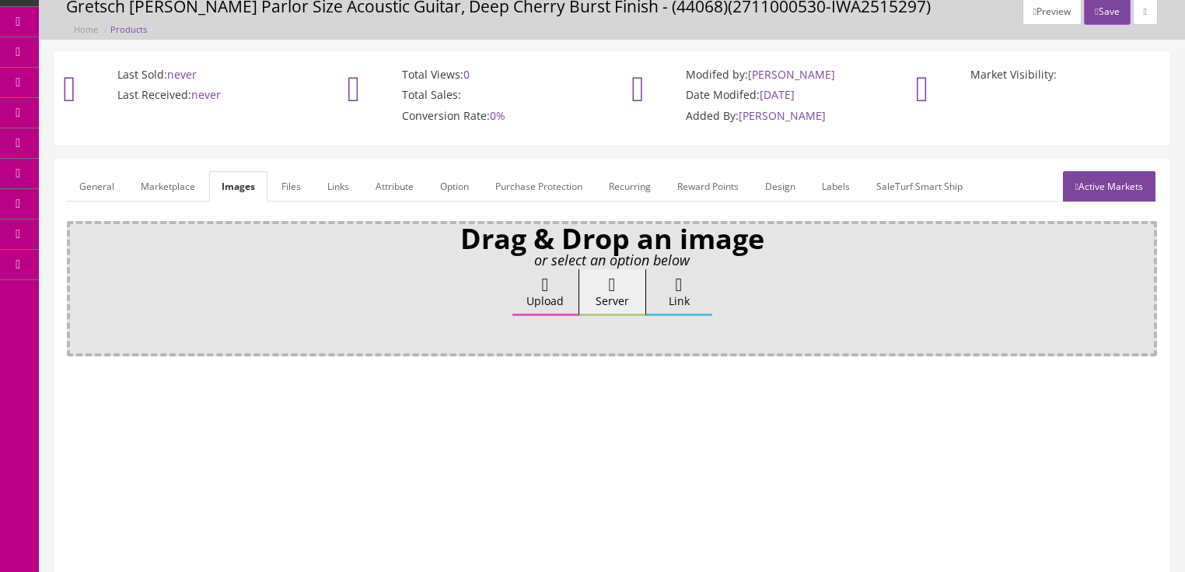
click at [532, 284] on label "Upload" at bounding box center [545, 292] width 66 height 47
click at [78, 284] on input "Upload" at bounding box center [78, 277] width 0 height 16
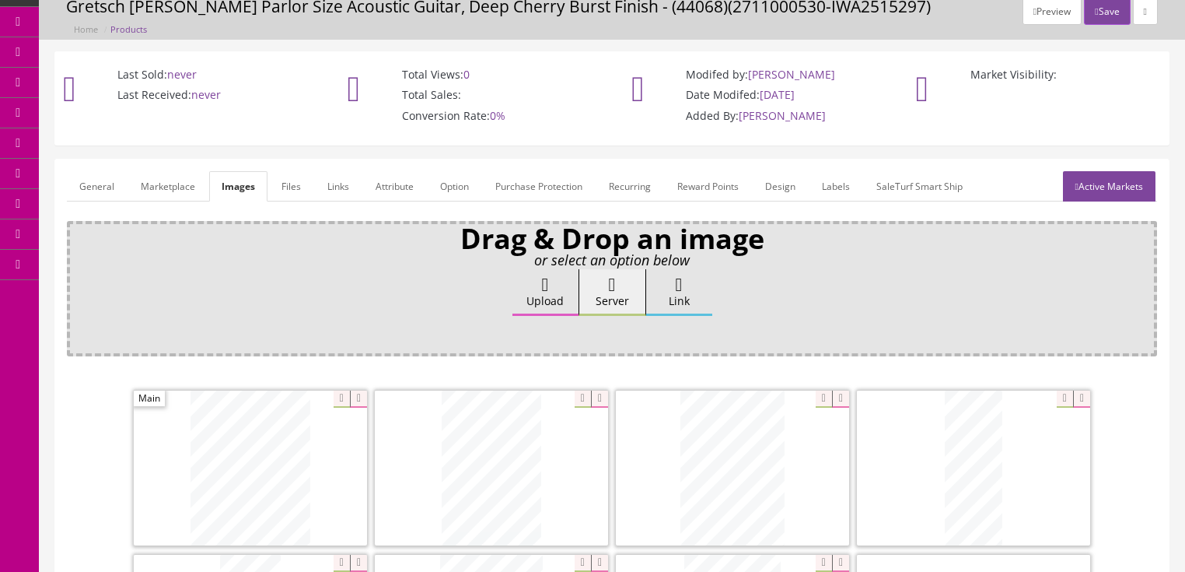
scroll to position [187, 0]
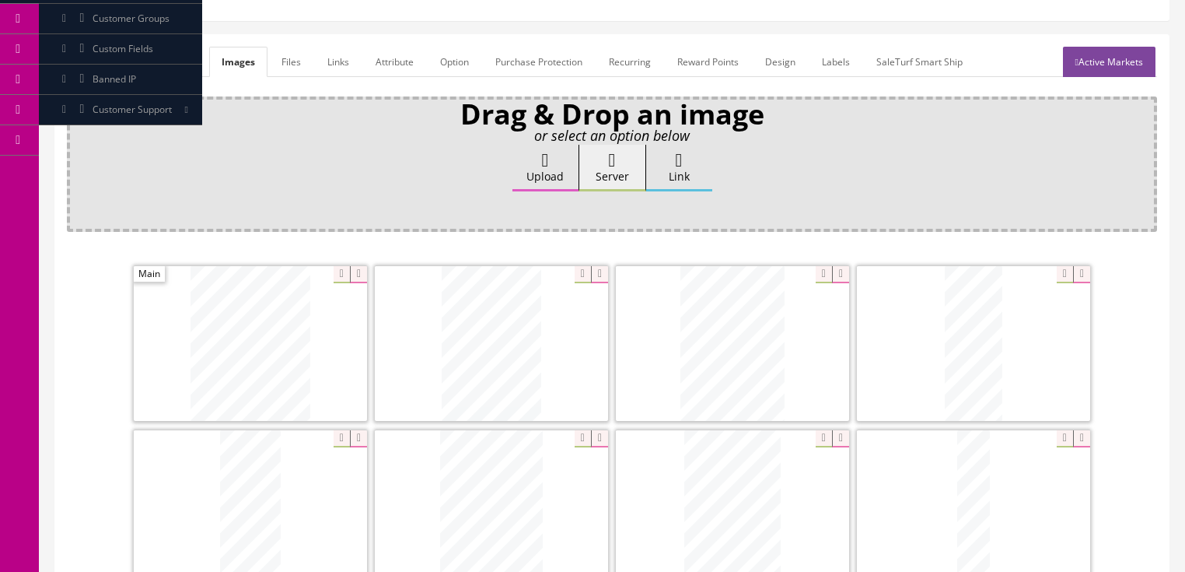
click at [840, 267] on icon at bounding box center [840, 274] width 17 height 17
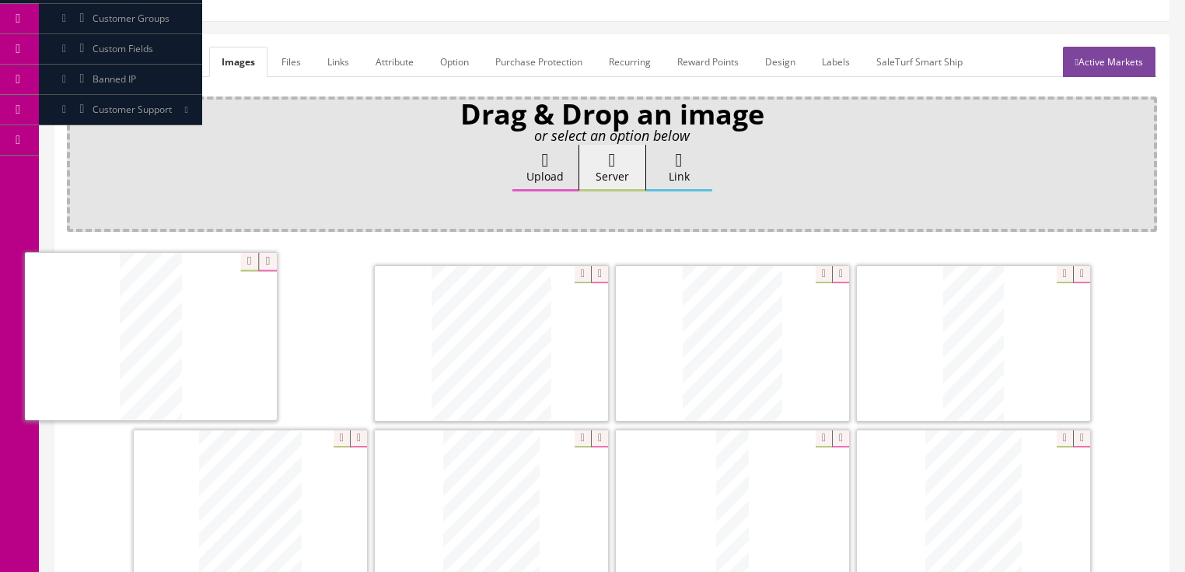
drag, startPoint x: 684, startPoint y: 348, endPoint x: 146, endPoint y: 352, distance: 538.2
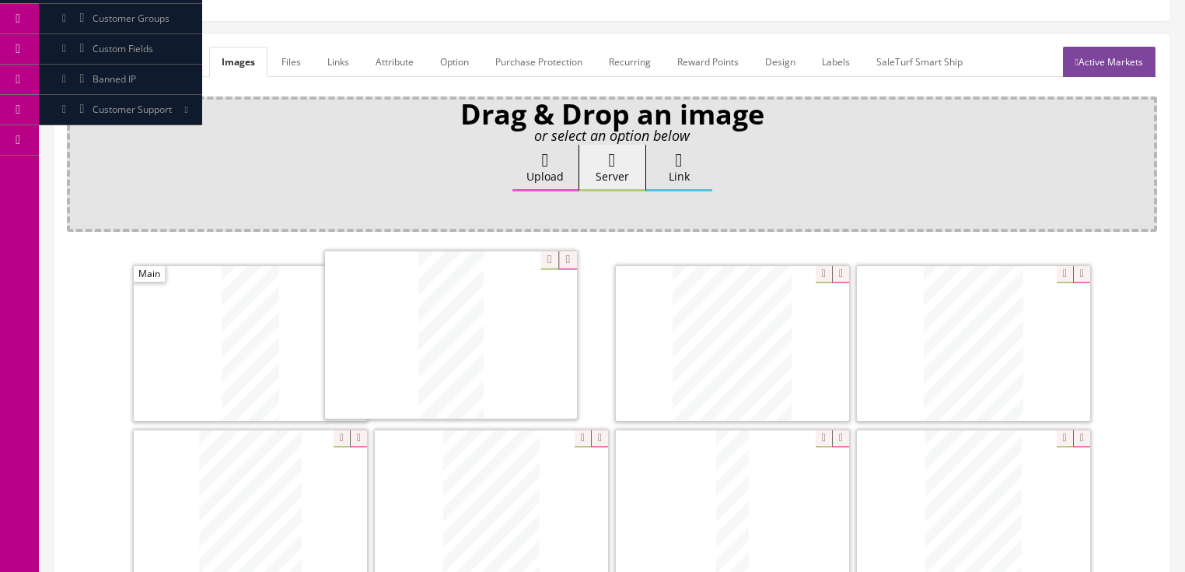
drag, startPoint x: 965, startPoint y: 374, endPoint x: 443, endPoint y: 367, distance: 522.7
drag, startPoint x: 936, startPoint y: 353, endPoint x: 681, endPoint y: 342, distance: 255.3
drag, startPoint x: 226, startPoint y: 517, endPoint x: 932, endPoint y: 349, distance: 726.6
drag, startPoint x: 977, startPoint y: 502, endPoint x: 324, endPoint y: 526, distance: 653.7
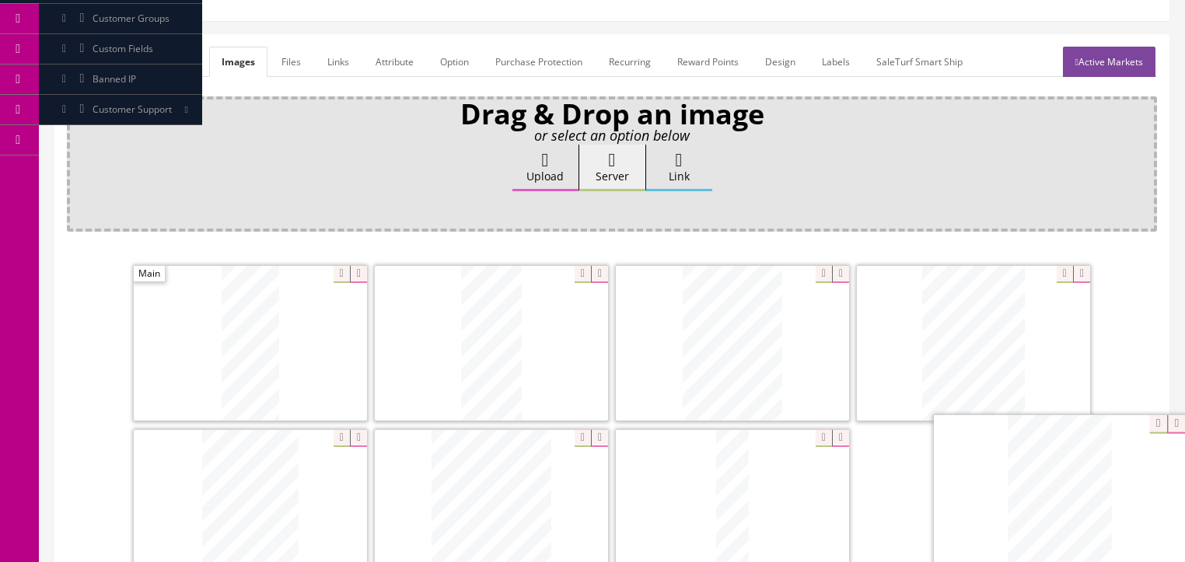
drag, startPoint x: 749, startPoint y: 536, endPoint x: 1027, endPoint y: 534, distance: 278.4
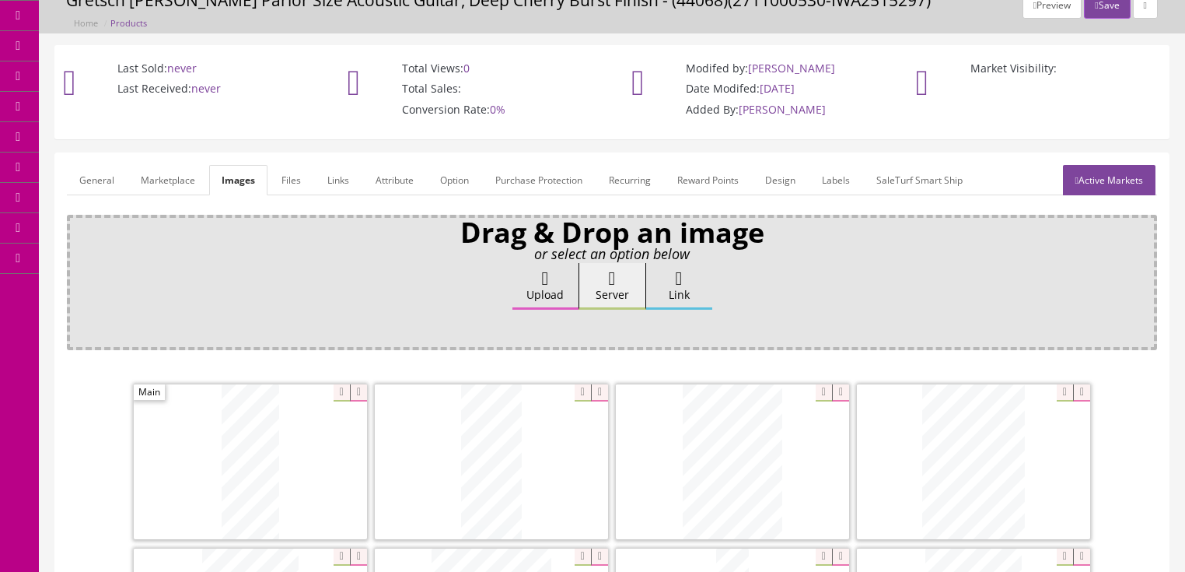
scroll to position [62, 0]
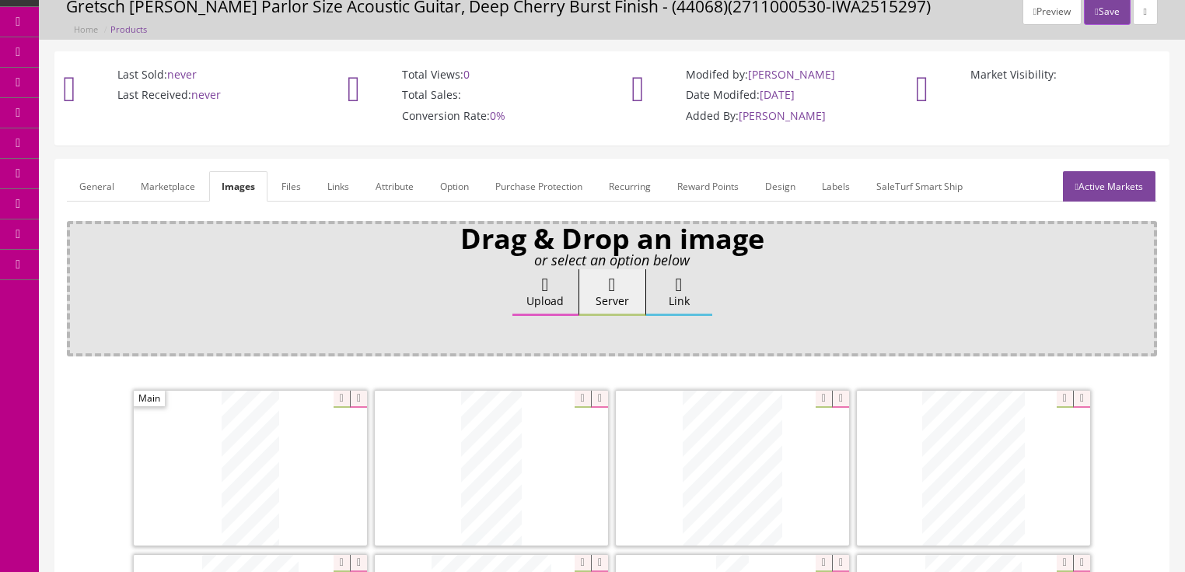
click at [87, 177] on link "General" at bounding box center [97, 186] width 60 height 30
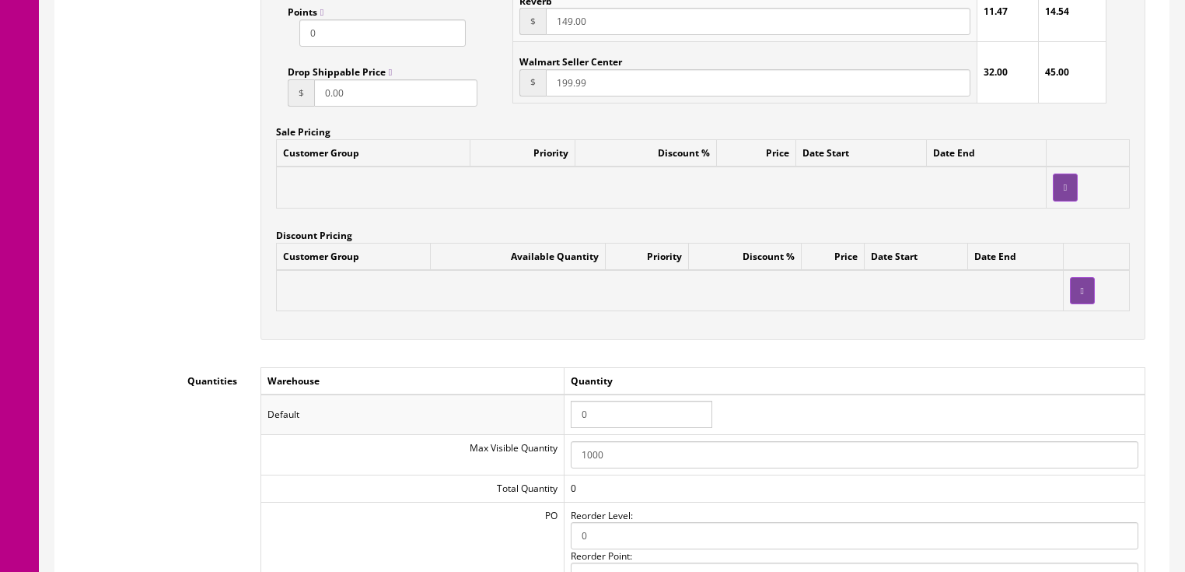
scroll to position [1369, 0]
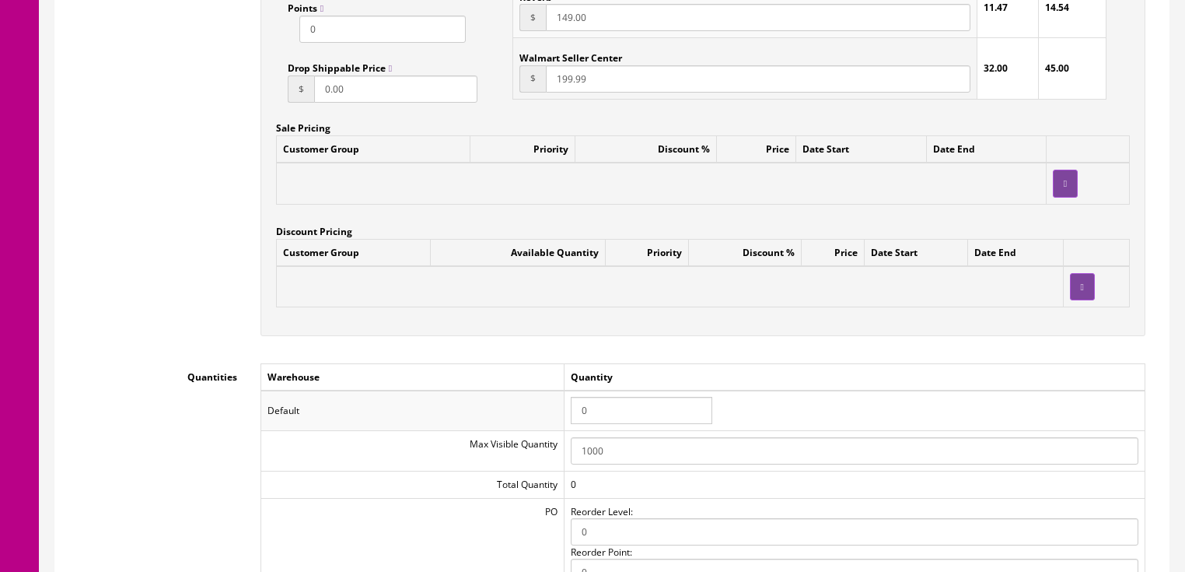
drag, startPoint x: 640, startPoint y: 408, endPoint x: 565, endPoint y: 408, distance: 75.4
click at [565, 408] on tr "Default 0" at bounding box center [703, 410] width 884 height 40
type input "1"
drag, startPoint x: 888, startPoint y: 394, endPoint x: 896, endPoint y: 390, distance: 8.7
click at [890, 393] on table "Warehouse Quantity Default 1 Max Visible Quantity 1000 Total Quantity 0 PO Reor…" at bounding box center [703, 518] width 885 height 310
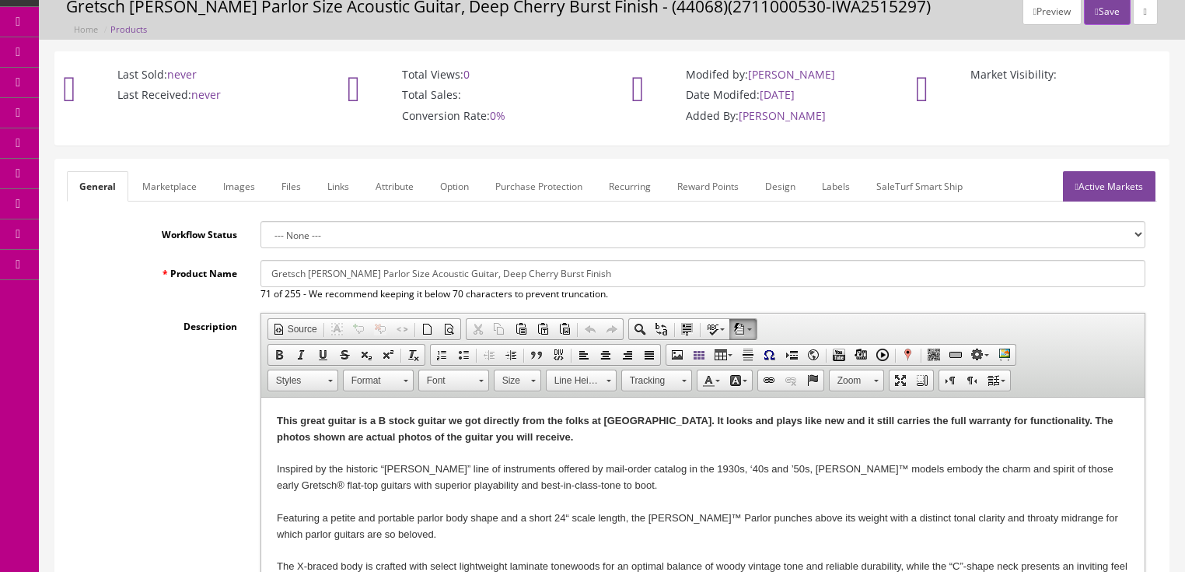
scroll to position [62, 0]
click at [1111, 194] on link "Active Markets" at bounding box center [1109, 186] width 93 height 30
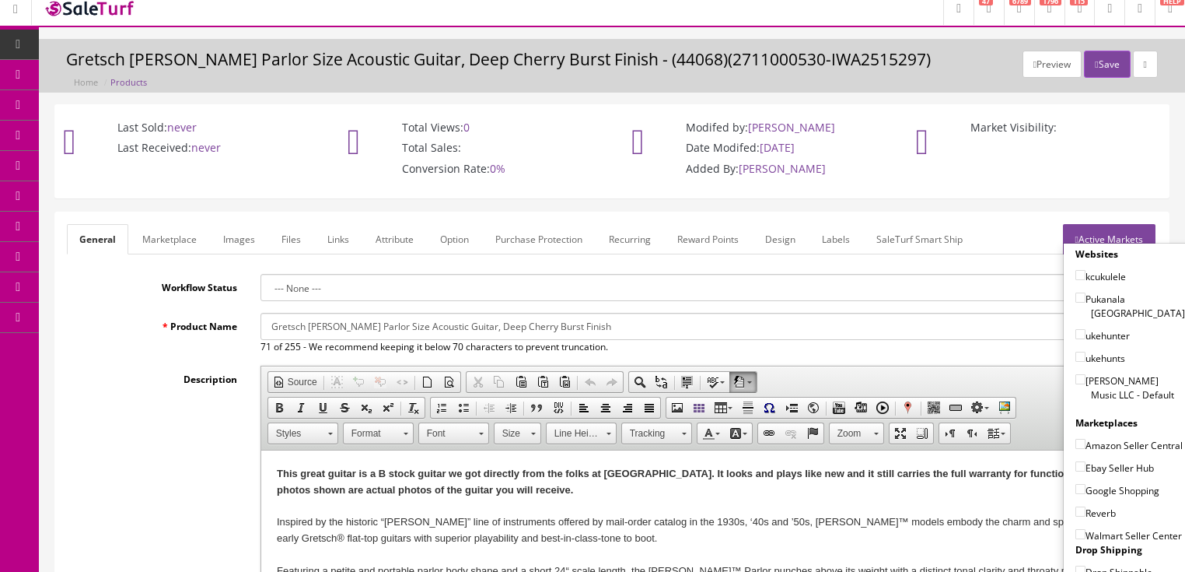
scroll to position [0, 0]
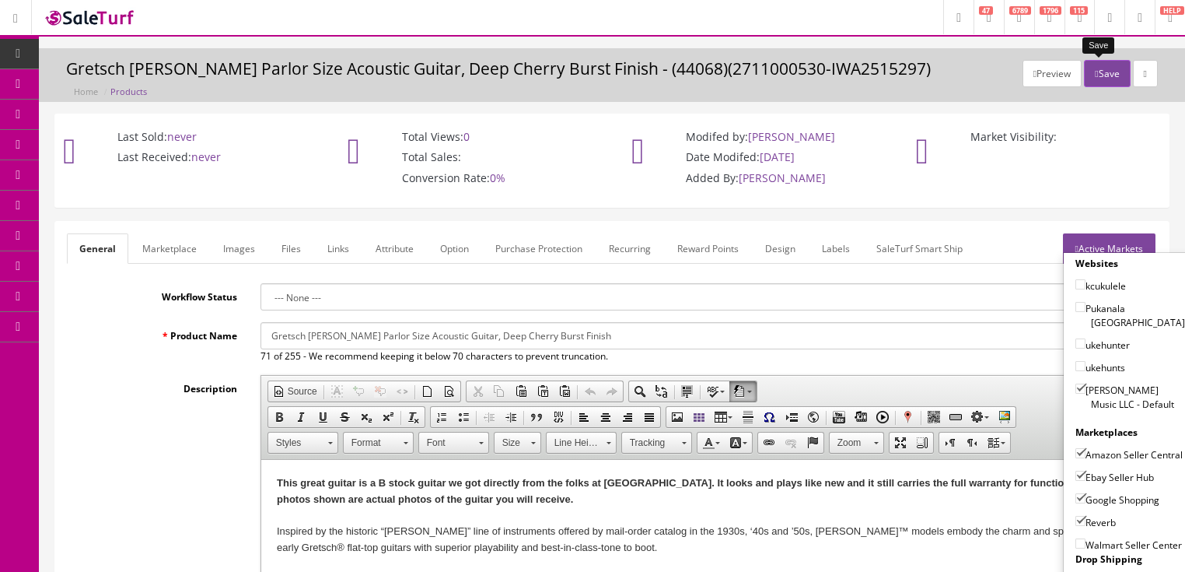
click at [1096, 72] on button "Save" at bounding box center [1107, 73] width 46 height 27
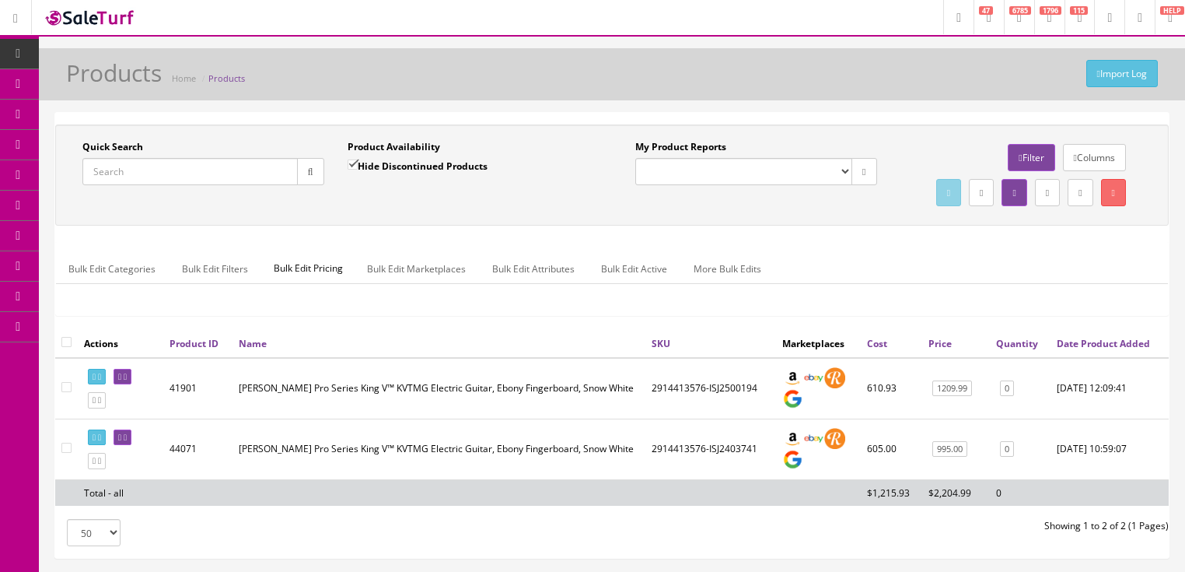
click at [146, 173] on input "Quick Search" at bounding box center [189, 171] width 215 height 27
paste input "2911138522"
type input "2911138522"
click at [349, 165] on input "Hide Discontinued Products" at bounding box center [353, 164] width 10 height 10
checkbox input "false"
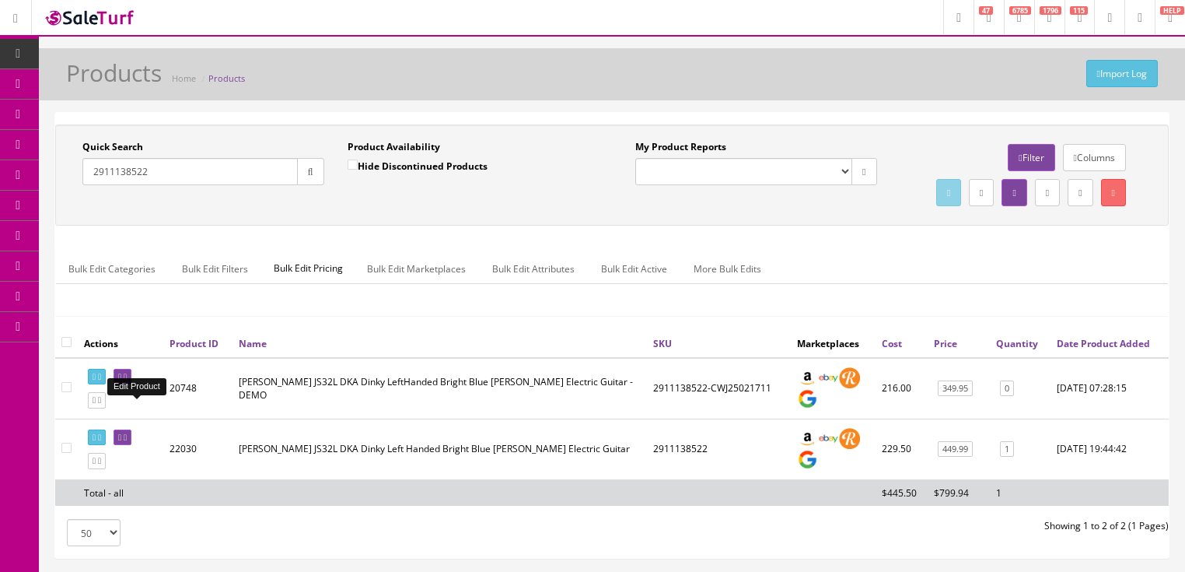
click at [121, 381] on icon at bounding box center [119, 377] width 3 height 9
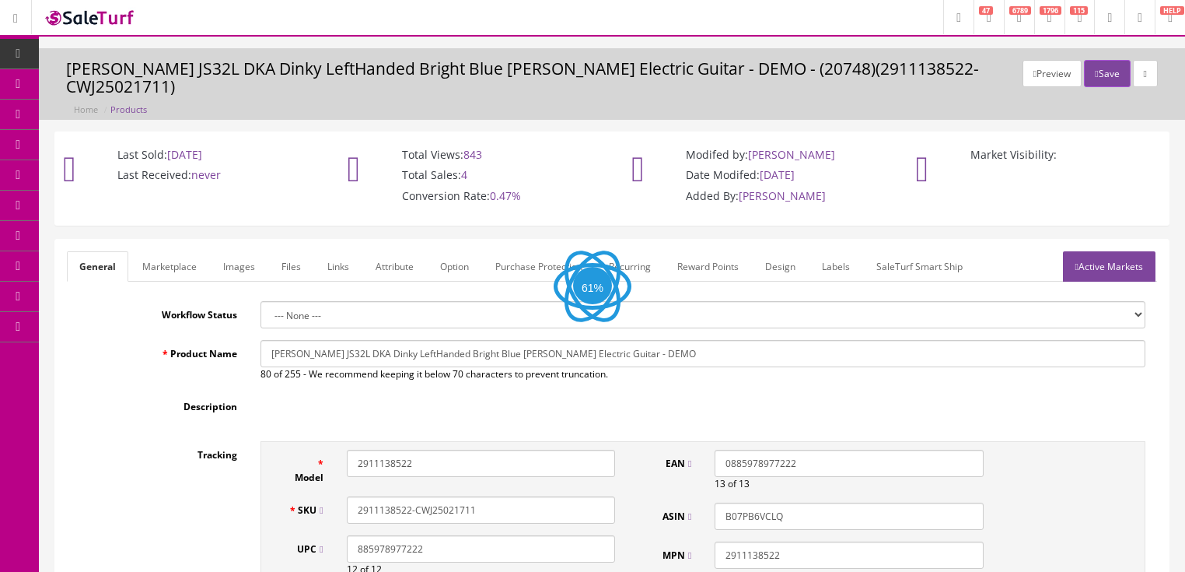
click at [245, 255] on link "Images" at bounding box center [239, 266] width 57 height 30
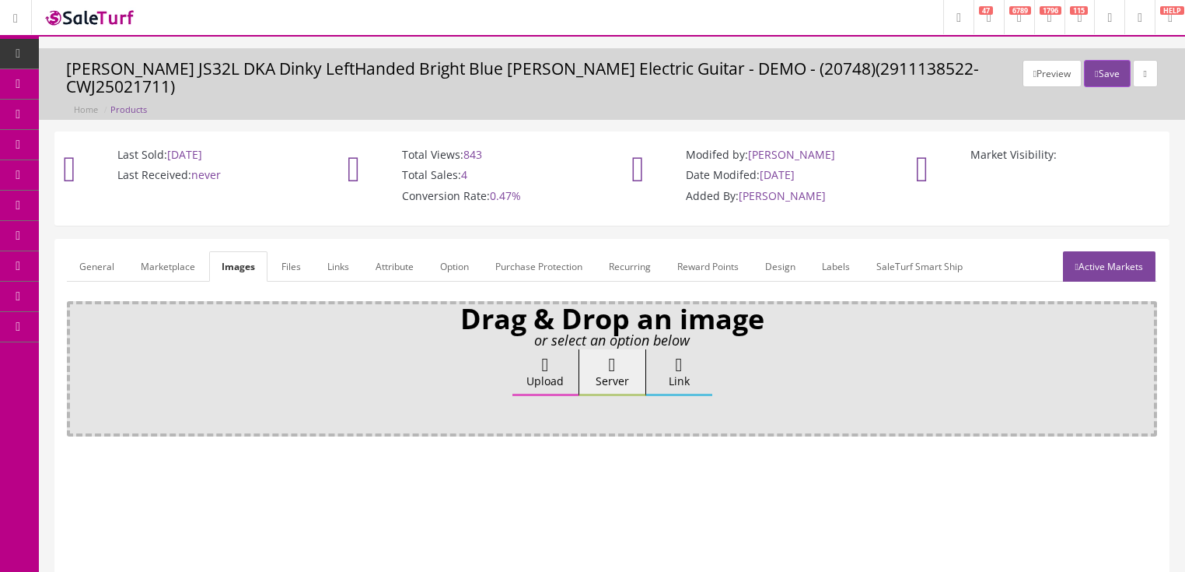
click at [523, 349] on label "Upload" at bounding box center [545, 372] width 66 height 47
click at [78, 349] on input "Upload" at bounding box center [78, 357] width 0 height 16
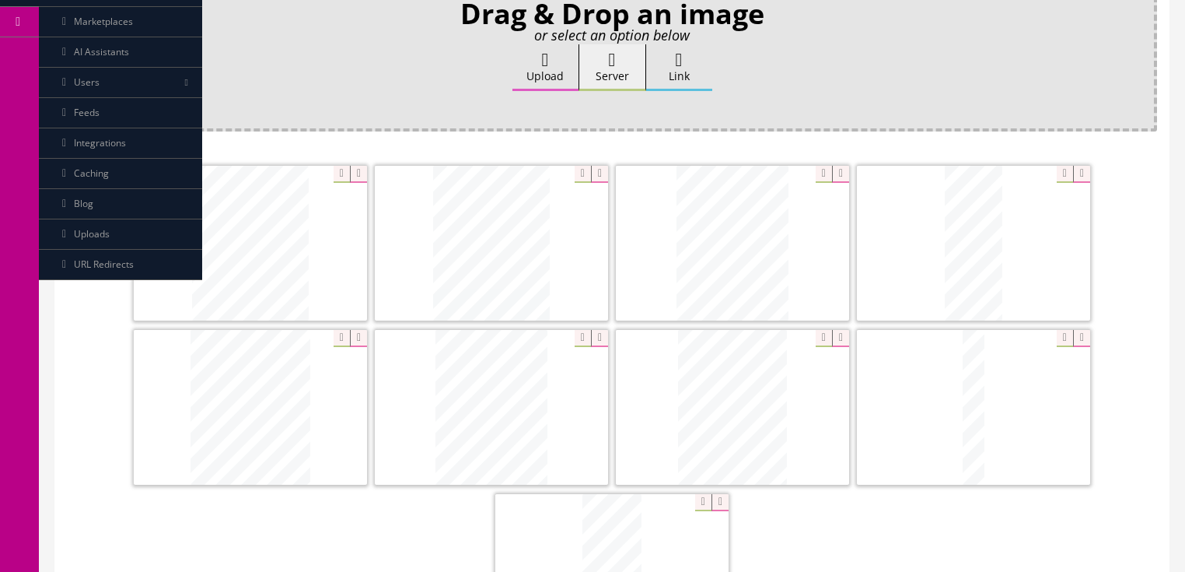
scroll to position [311, 0]
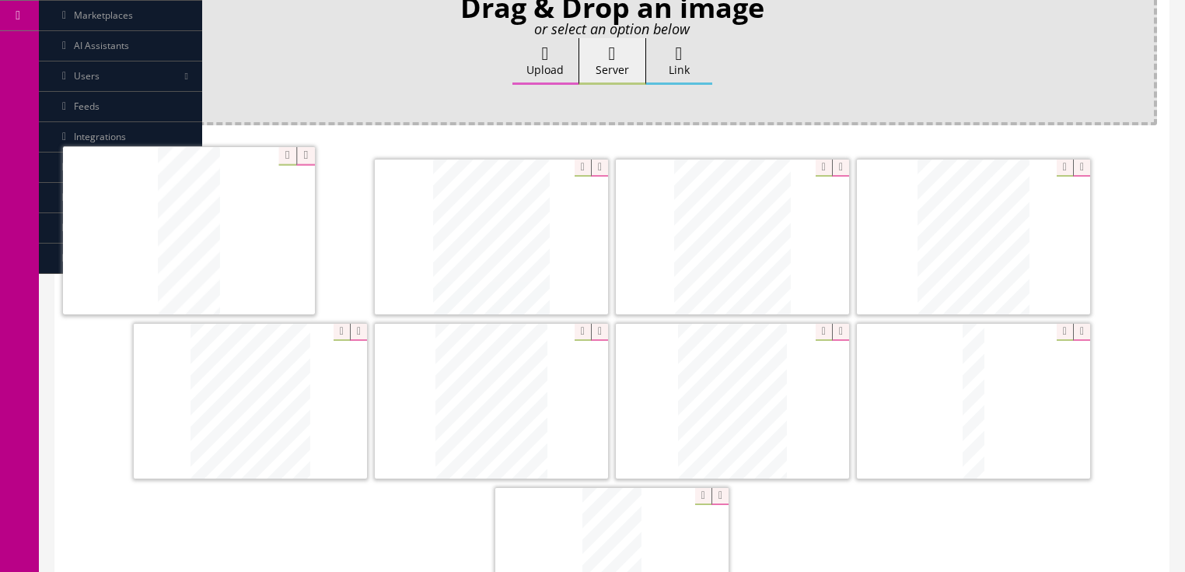
drag, startPoint x: 946, startPoint y: 268, endPoint x: 161, endPoint y: 263, distance: 785.5
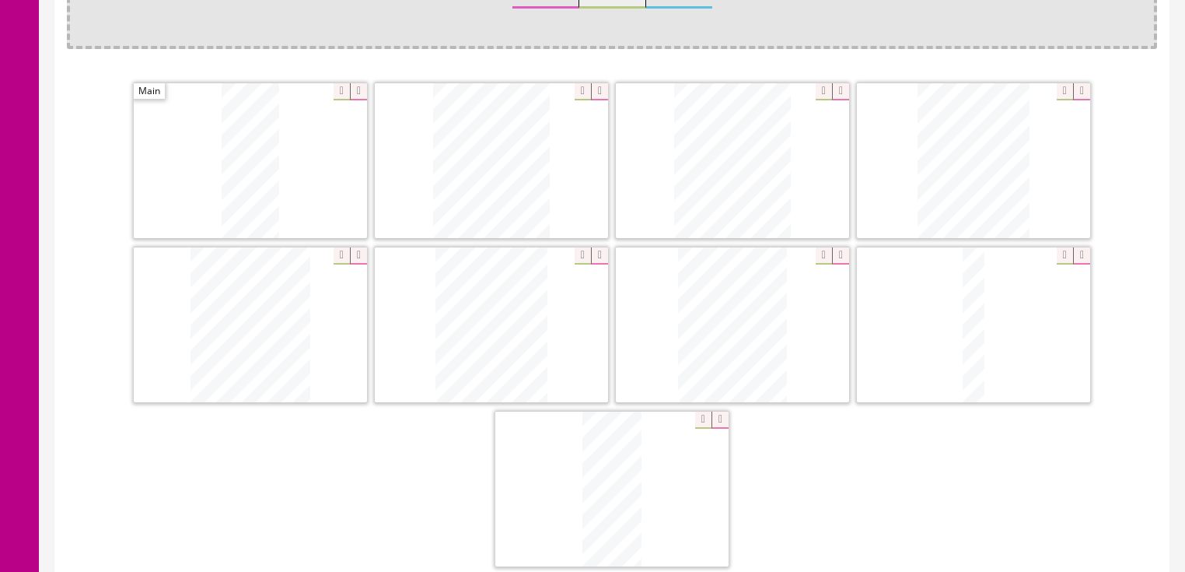
scroll to position [436, 0]
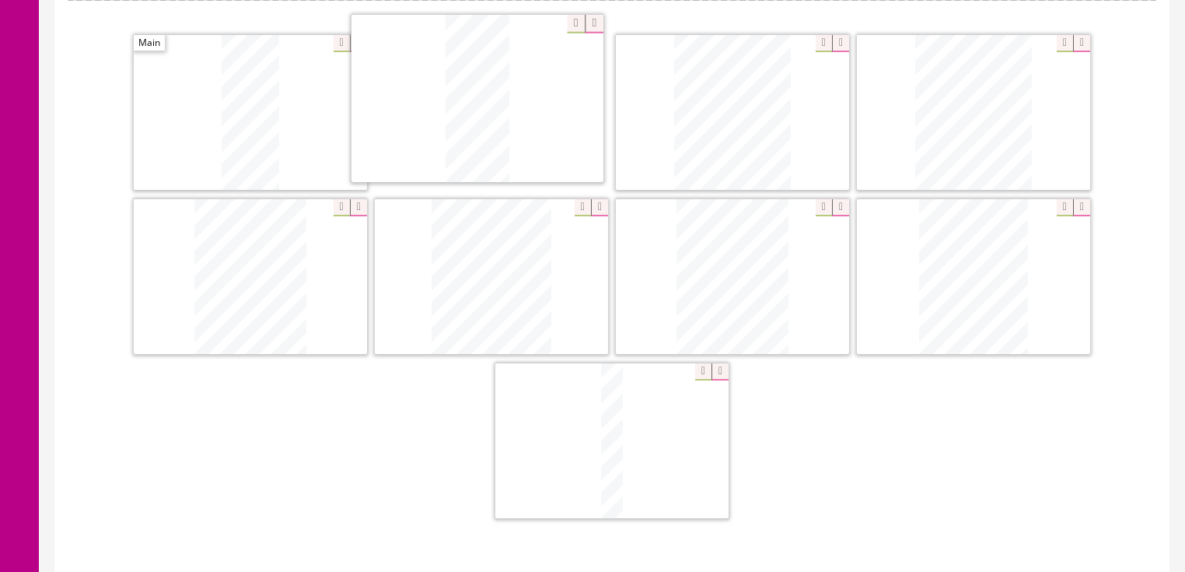
drag, startPoint x: 579, startPoint y: 450, endPoint x: 445, endPoint y: 110, distance: 365.5
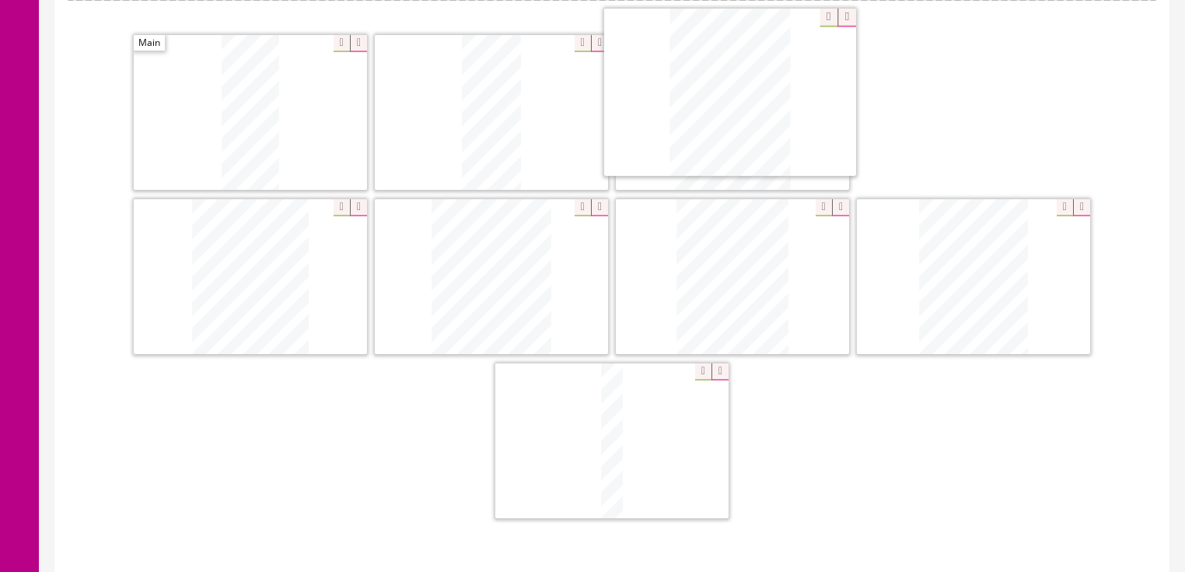
drag, startPoint x: 280, startPoint y: 277, endPoint x: 841, endPoint y: 137, distance: 578.7
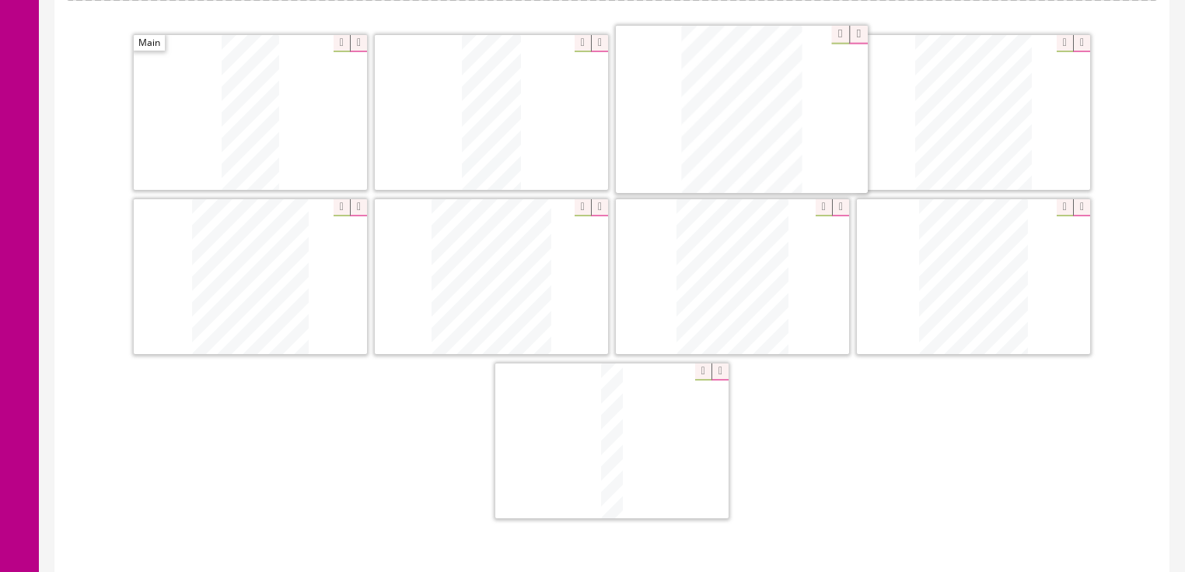
drag, startPoint x: 924, startPoint y: 86, endPoint x: 691, endPoint y: 84, distance: 232.5
drag, startPoint x: 983, startPoint y: 254, endPoint x: 981, endPoint y: 103, distance: 151.7
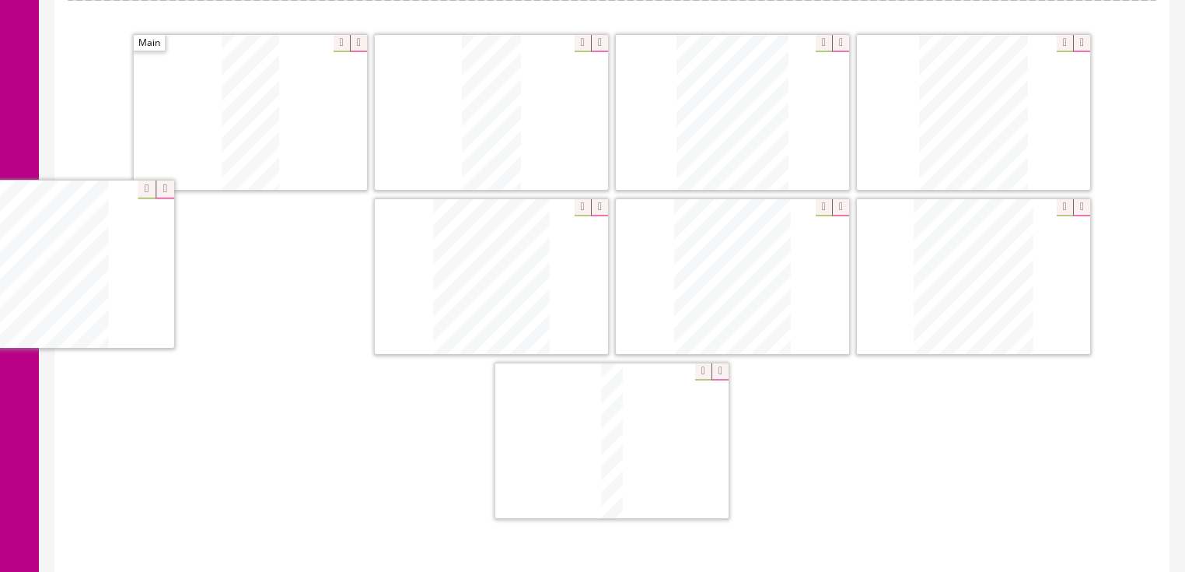
drag, startPoint x: 988, startPoint y: 250, endPoint x: 375, endPoint y: 283, distance: 613.7
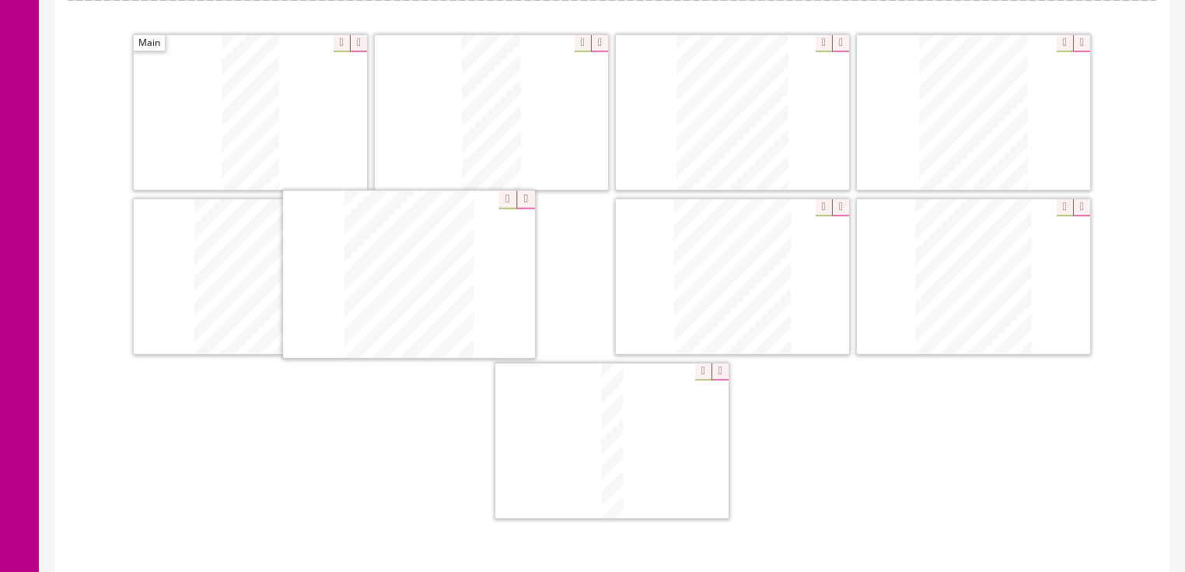
drag, startPoint x: 1016, startPoint y: 252, endPoint x: 560, endPoint y: 315, distance: 460.1
drag, startPoint x: 625, startPoint y: 383, endPoint x: 718, endPoint y: 265, distance: 149.5
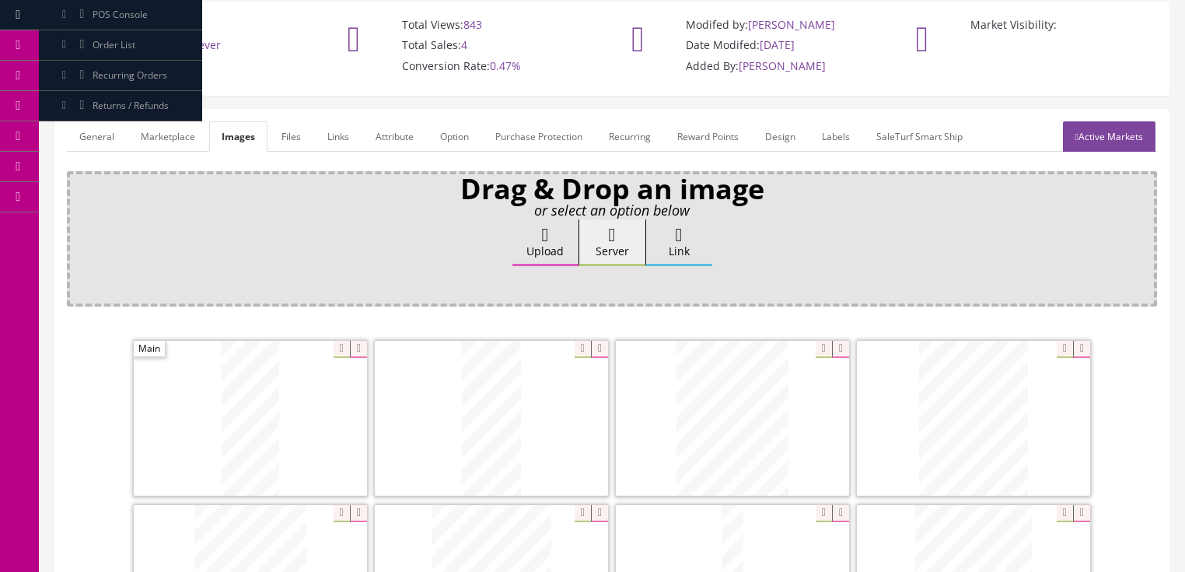
scroll to position [124, 0]
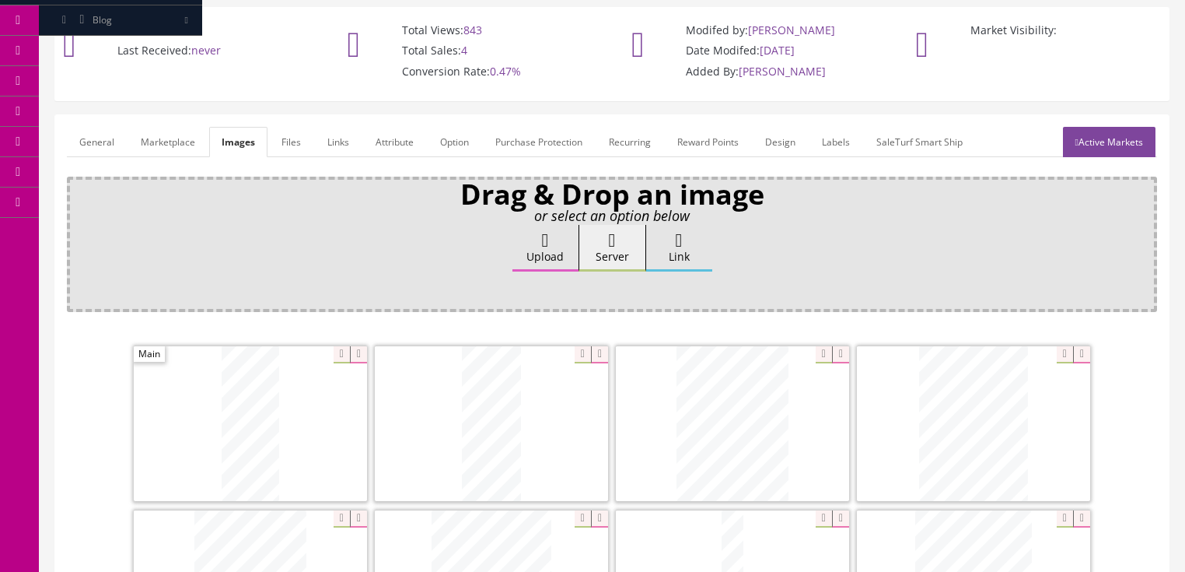
click at [107, 128] on link "General" at bounding box center [97, 142] width 60 height 30
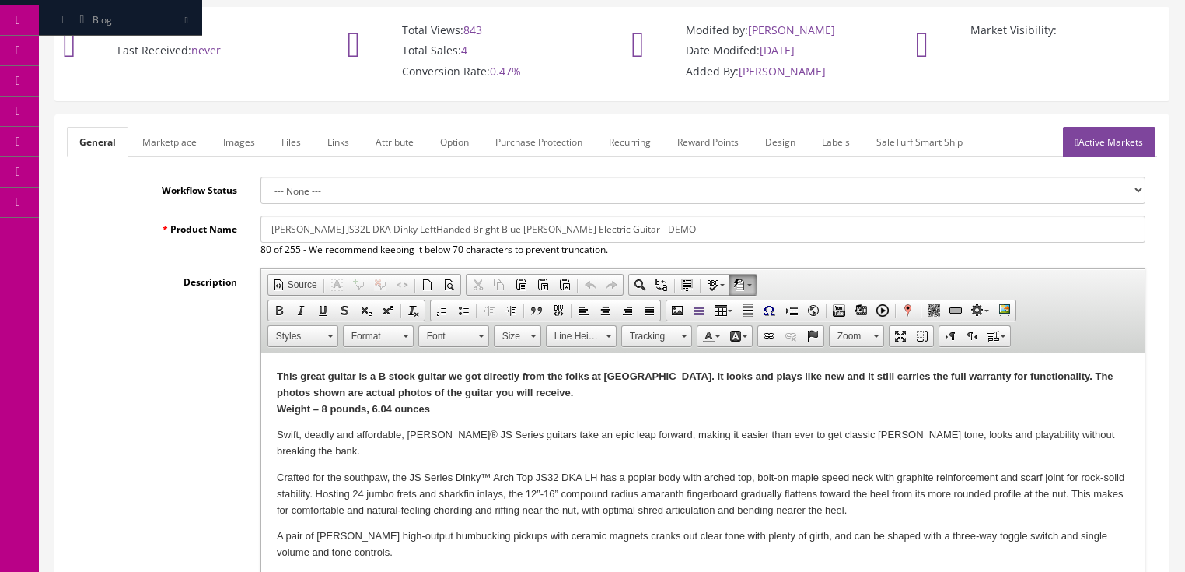
click at [327, 404] on strong "Weight – 8 pounds, 6.04 ounces" at bounding box center [352, 409] width 153 height 12
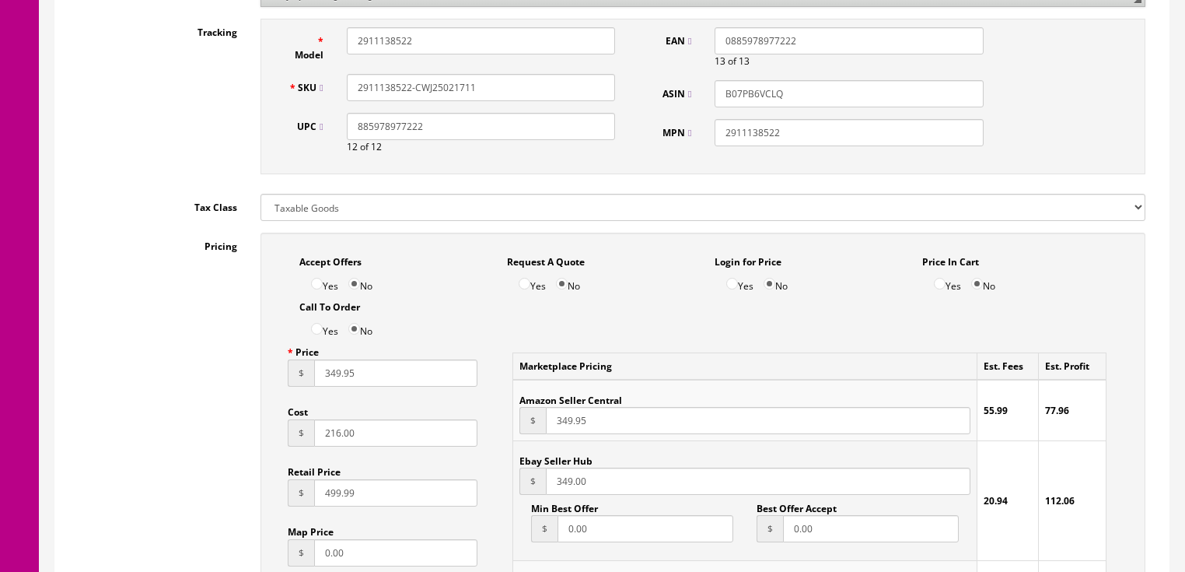
scroll to position [809, 0]
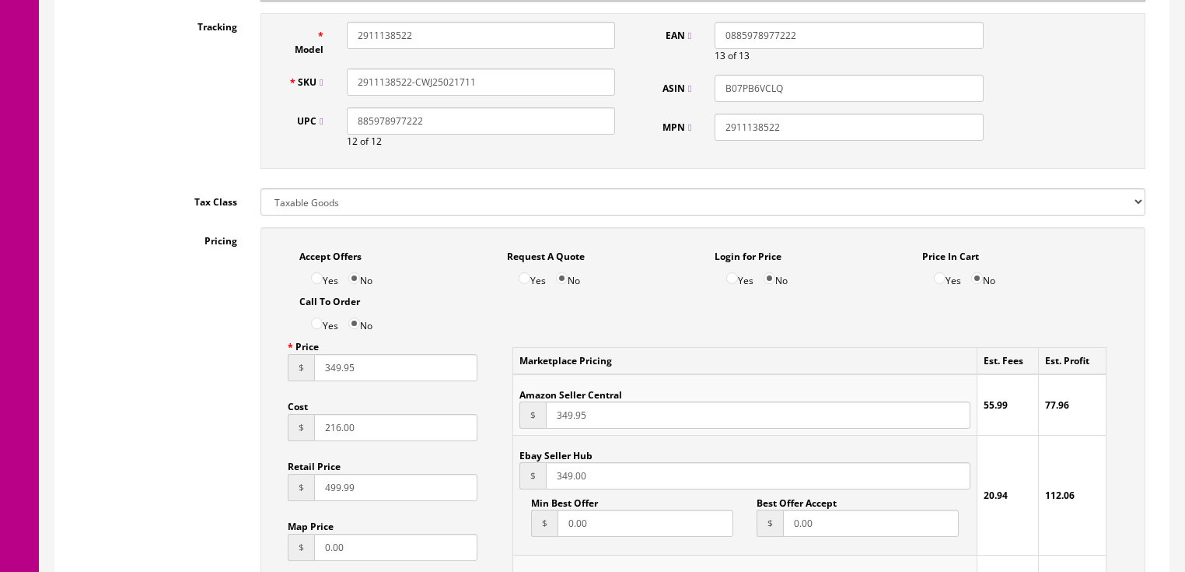
click at [314, 272] on input "Yes" at bounding box center [317, 278] width 12 height 12
radio input "true"
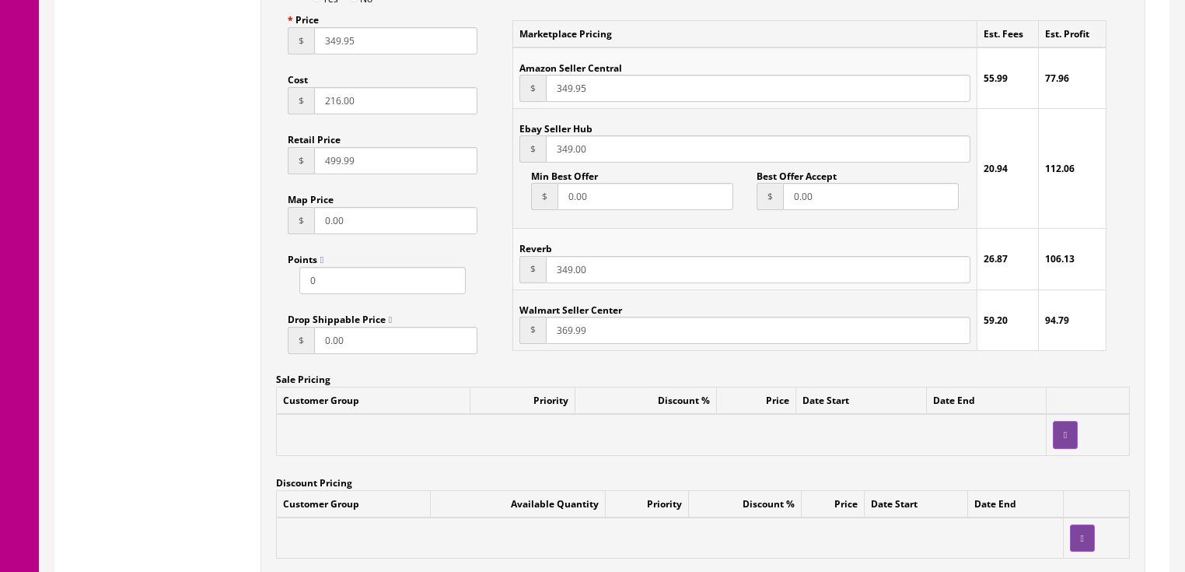
scroll to position [1244, 0]
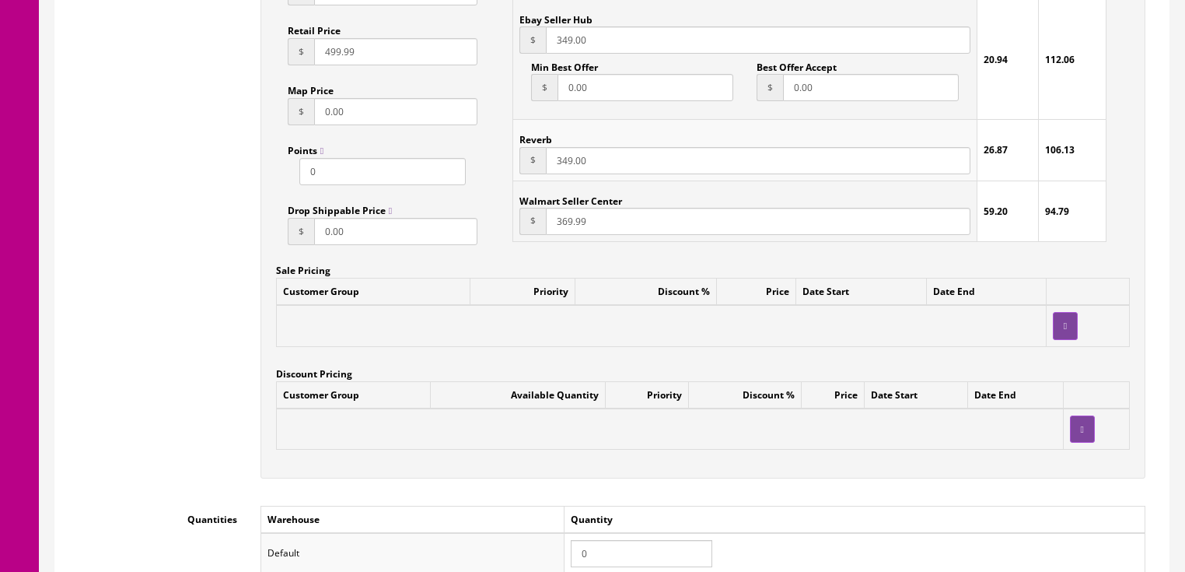
drag, startPoint x: 593, startPoint y: 534, endPoint x: 558, endPoint y: 534, distance: 35.0
click at [558, 534] on tr "Default 0" at bounding box center [703, 553] width 884 height 40
type input "1"
click at [762, 505] on td "Quantity" at bounding box center [854, 518] width 581 height 27
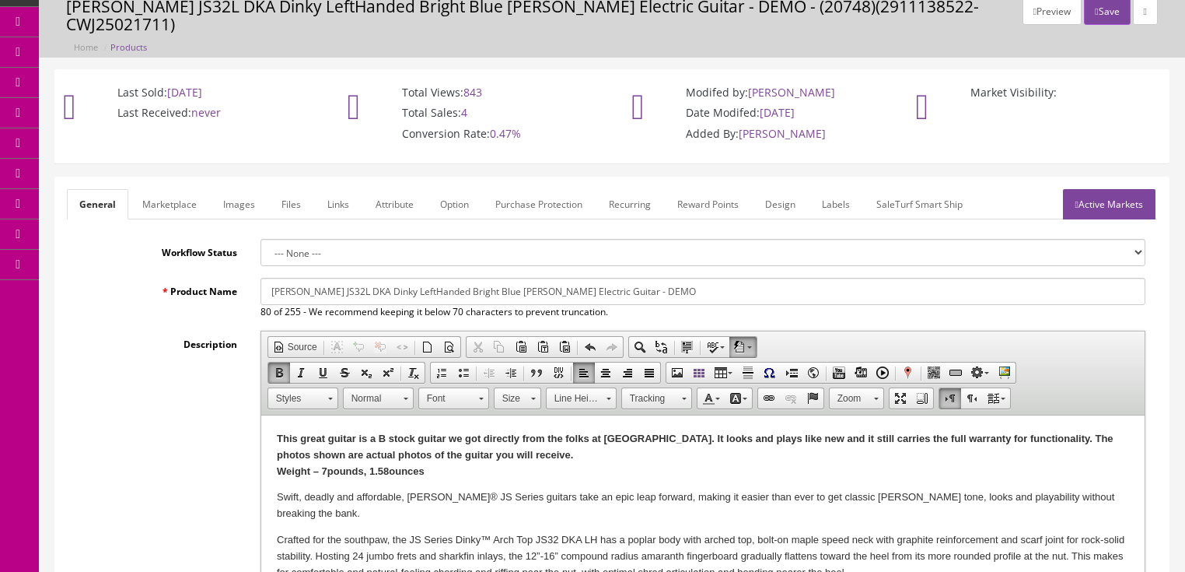
scroll to position [0, 0]
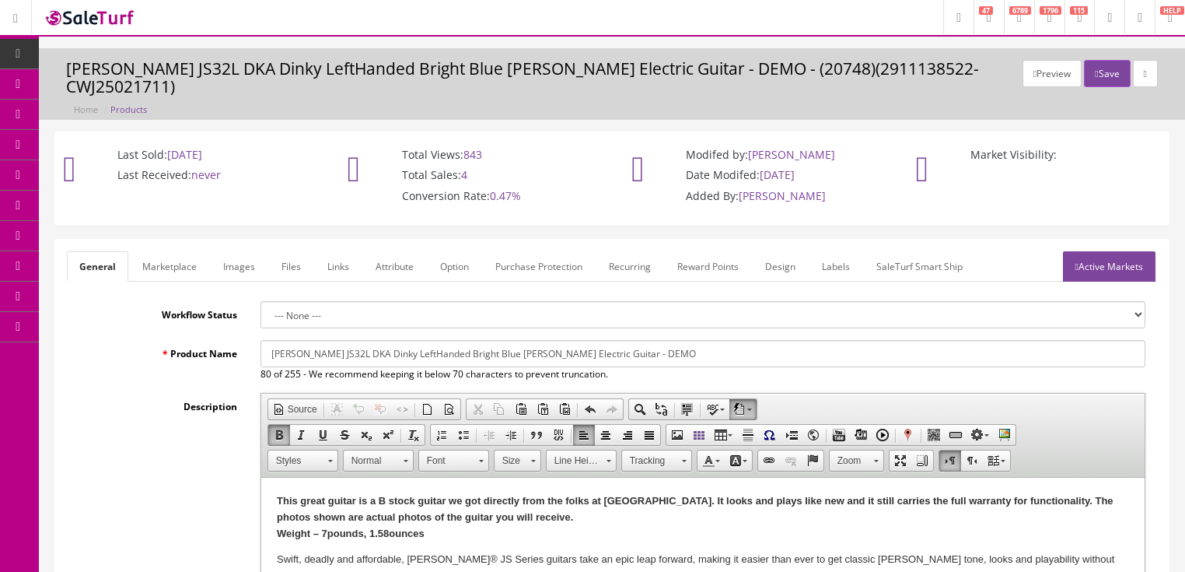
click at [1110, 251] on link "Active Markets" at bounding box center [1109, 266] width 93 height 30
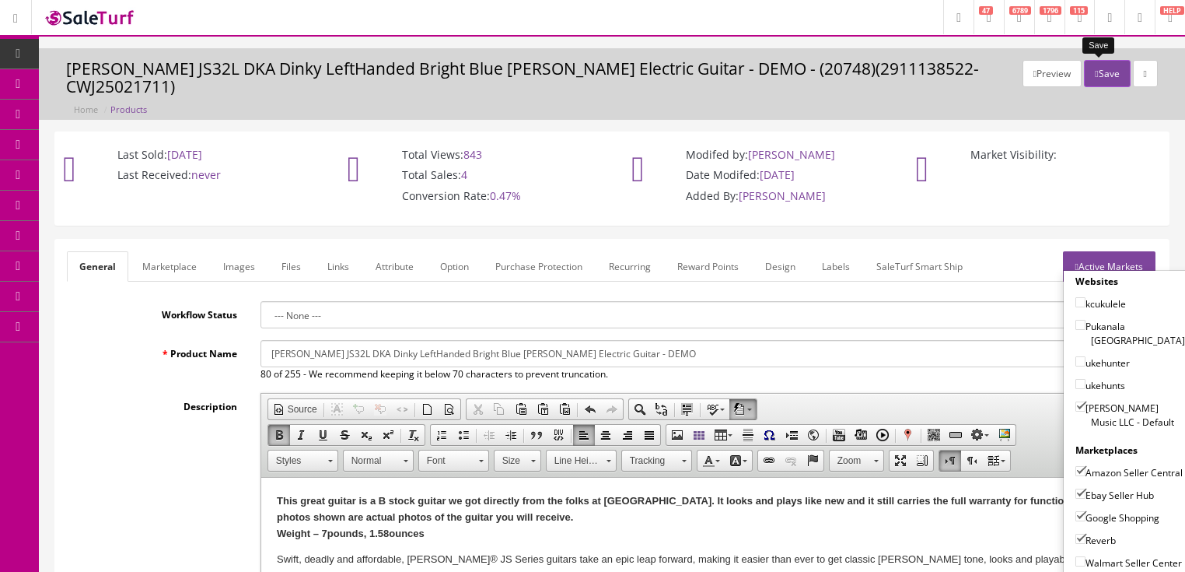
click at [1086, 80] on button "Save" at bounding box center [1107, 73] width 46 height 27
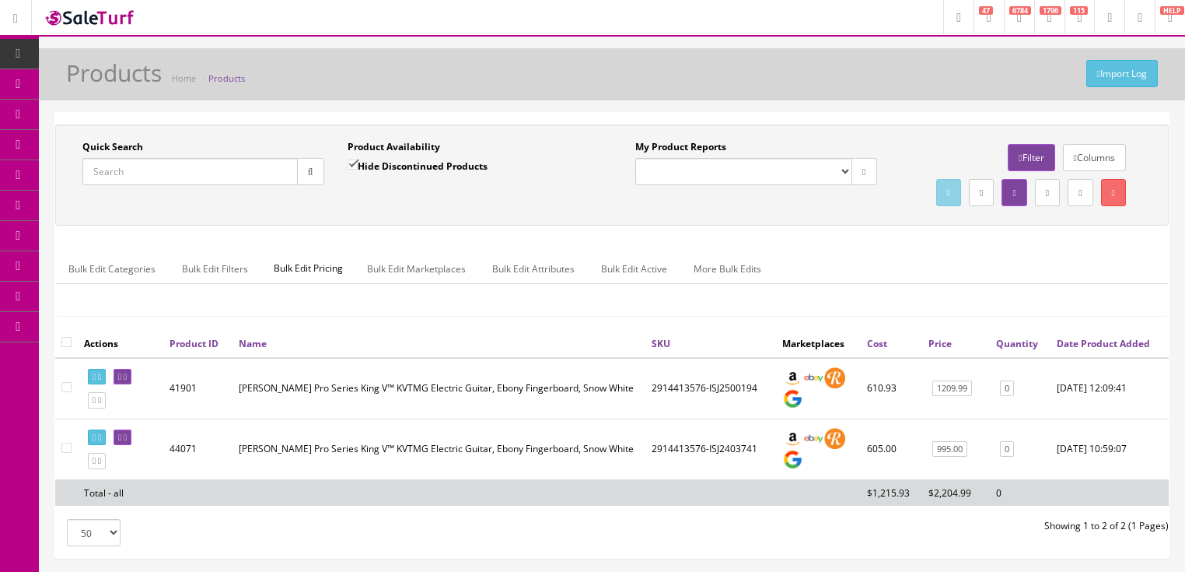
click at [1045, 284] on ul "Bulk Edit Categories Bulk Edit Filters Bulk Edit Pricing Bulk Edit Marketplaces…" at bounding box center [612, 269] width 1112 height 30
click at [206, 176] on input "Quick Search" at bounding box center [189, 171] width 215 height 27
paste input "2711002036"
type input "2711002036"
click at [352, 165] on input "Hide Discontinued Products" at bounding box center [353, 164] width 10 height 10
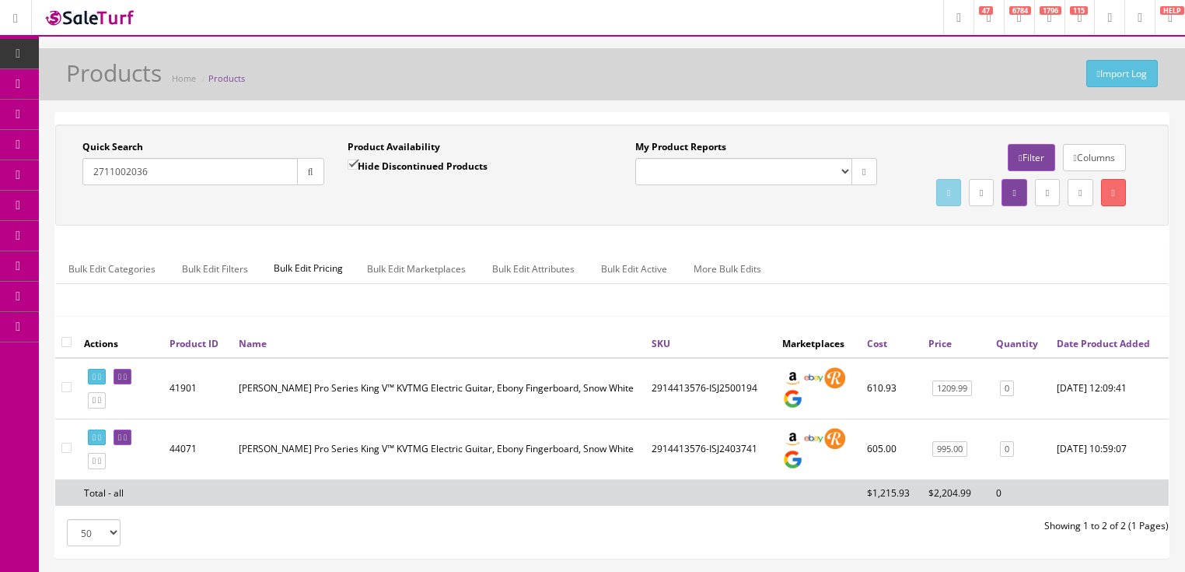
checkbox input "false"
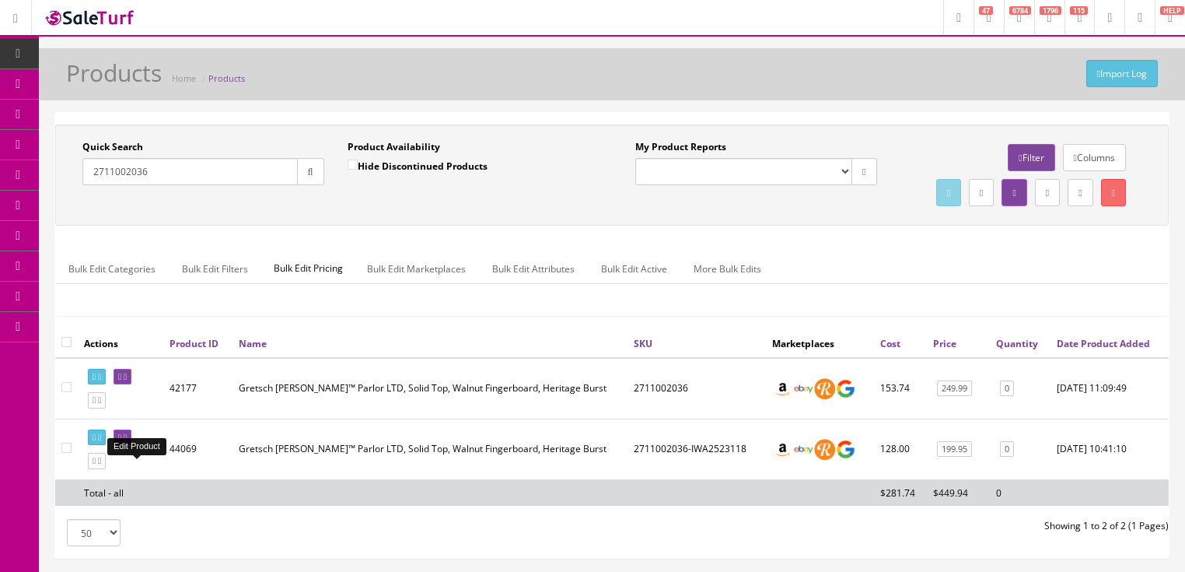
click at [121, 442] on icon at bounding box center [119, 437] width 3 height 9
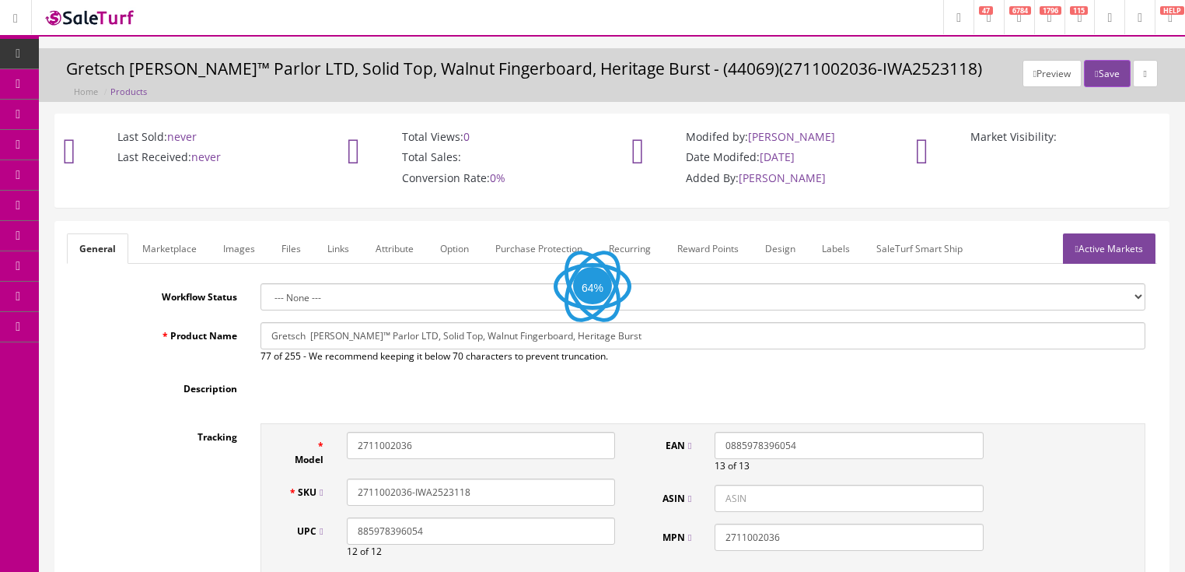
click at [235, 249] on link "Images" at bounding box center [239, 248] width 57 height 30
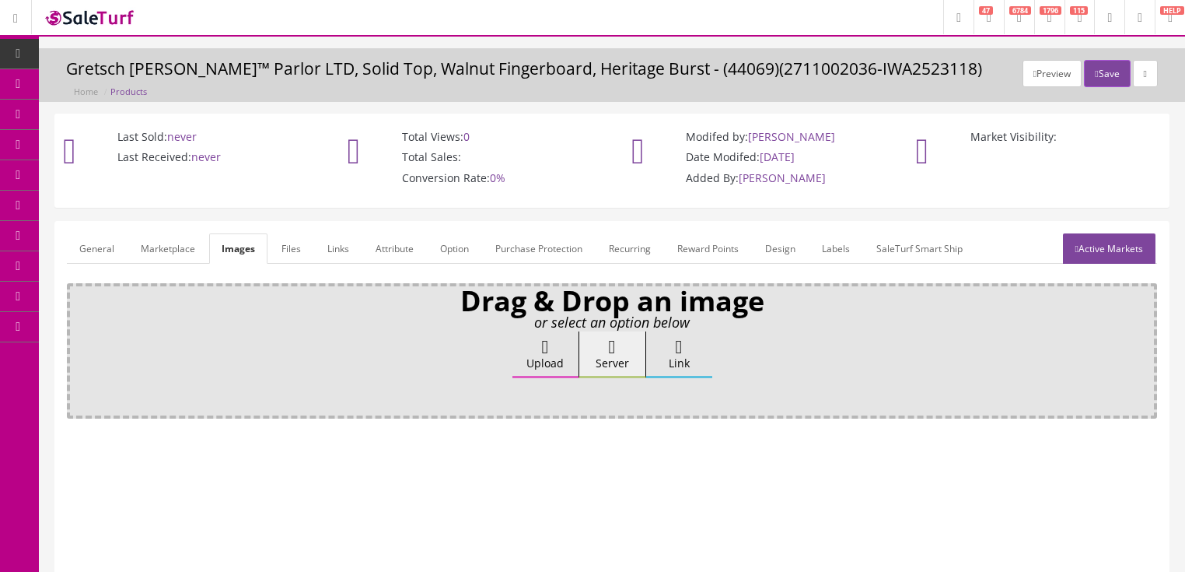
click at [554, 355] on label "Upload" at bounding box center [545, 354] width 66 height 47
click at [78, 347] on input "Upload" at bounding box center [78, 339] width 0 height 16
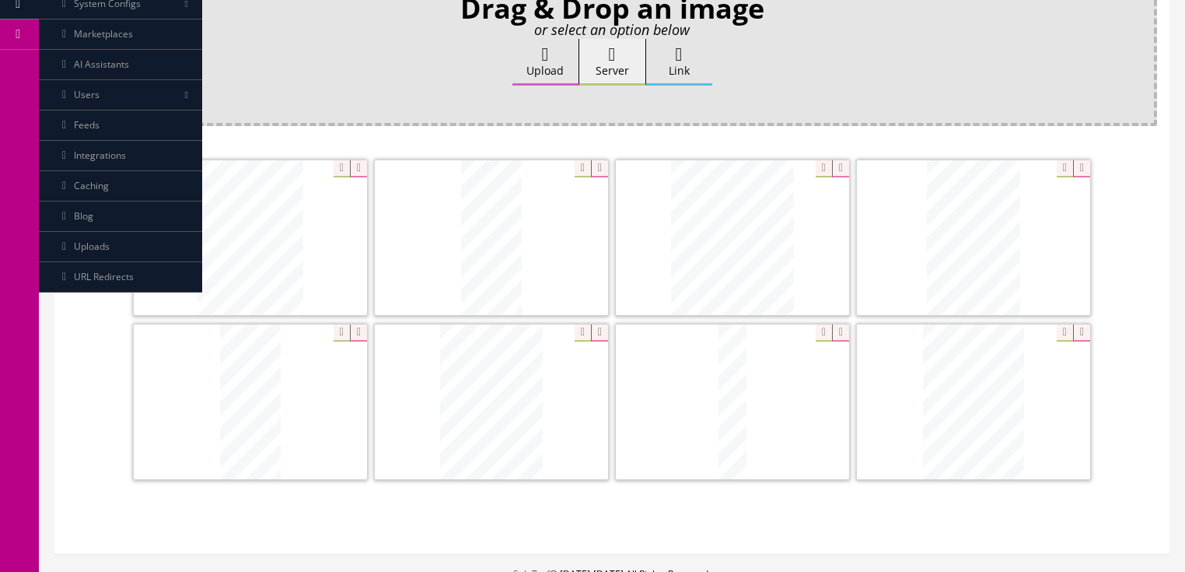
scroll to position [373, 0]
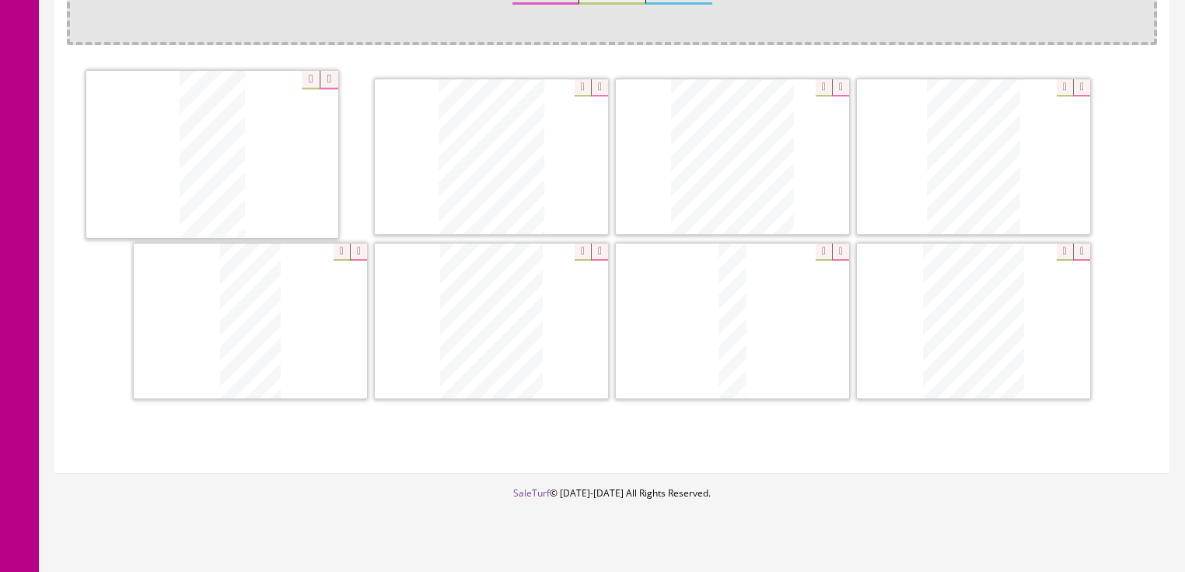
drag, startPoint x: 472, startPoint y: 196, endPoint x: 193, endPoint y: 195, distance: 279.2
drag, startPoint x: 240, startPoint y: 333, endPoint x: 515, endPoint y: 175, distance: 316.7
drag, startPoint x: 488, startPoint y: 324, endPoint x: 951, endPoint y: 143, distance: 496.9
drag, startPoint x: 470, startPoint y: 353, endPoint x: 224, endPoint y: 340, distance: 246.9
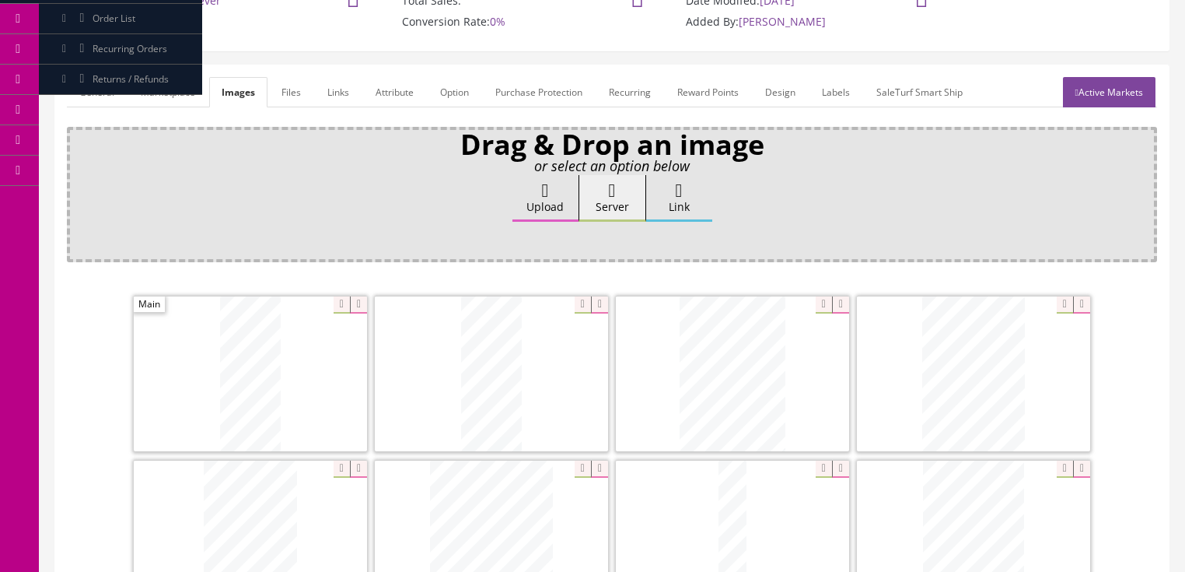
scroll to position [124, 0]
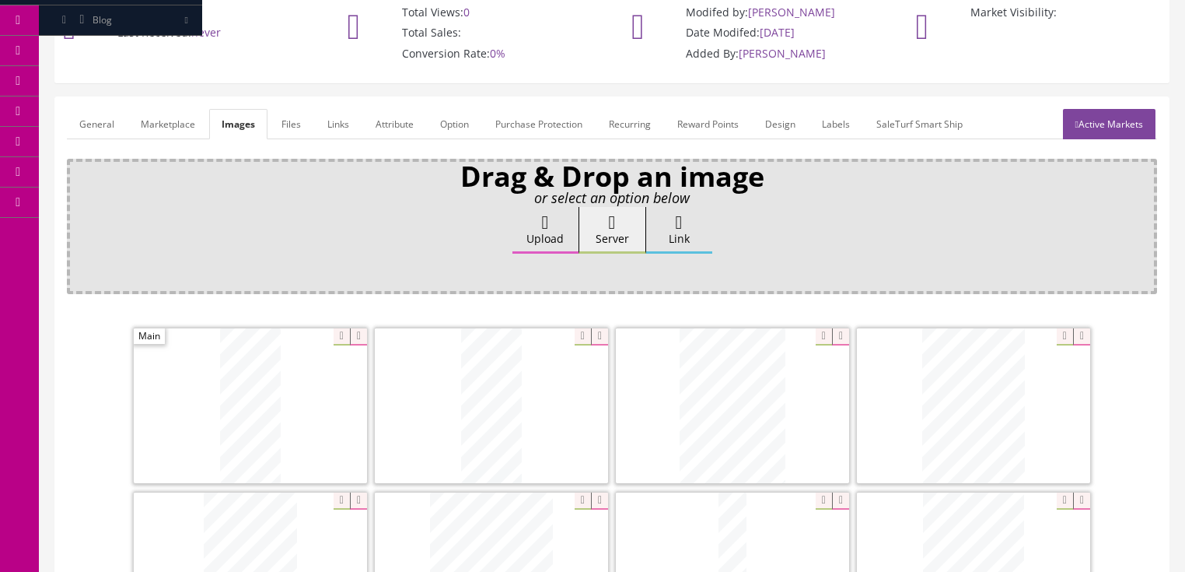
click at [1093, 137] on link "Active Markets" at bounding box center [1109, 124] width 93 height 30
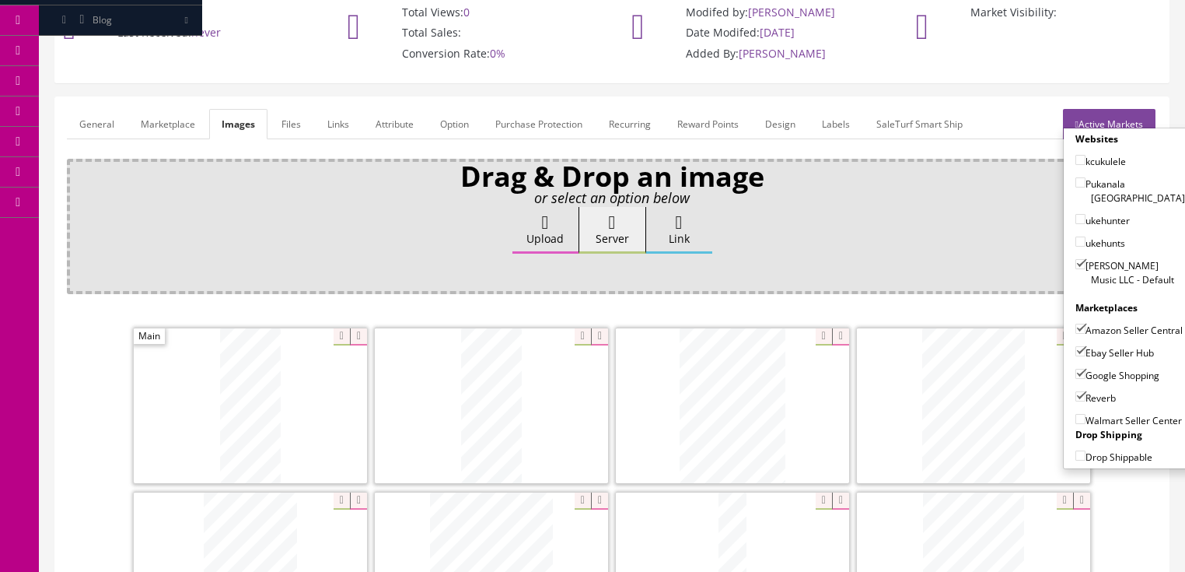
click at [1104, 117] on link "Active Markets" at bounding box center [1109, 124] width 93 height 30
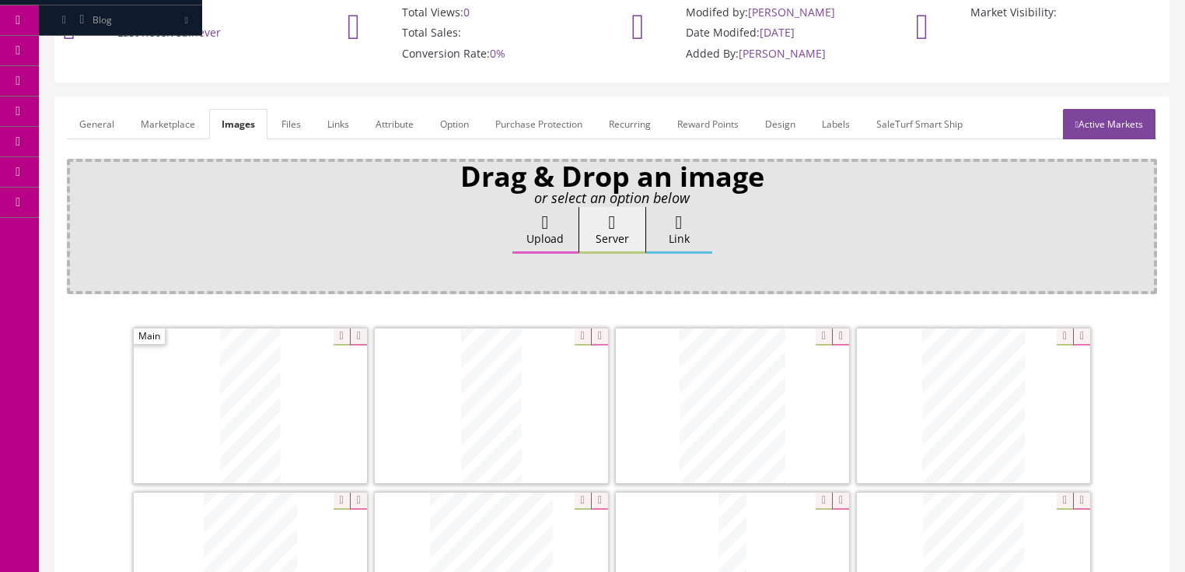
click at [78, 125] on link "General" at bounding box center [97, 124] width 60 height 30
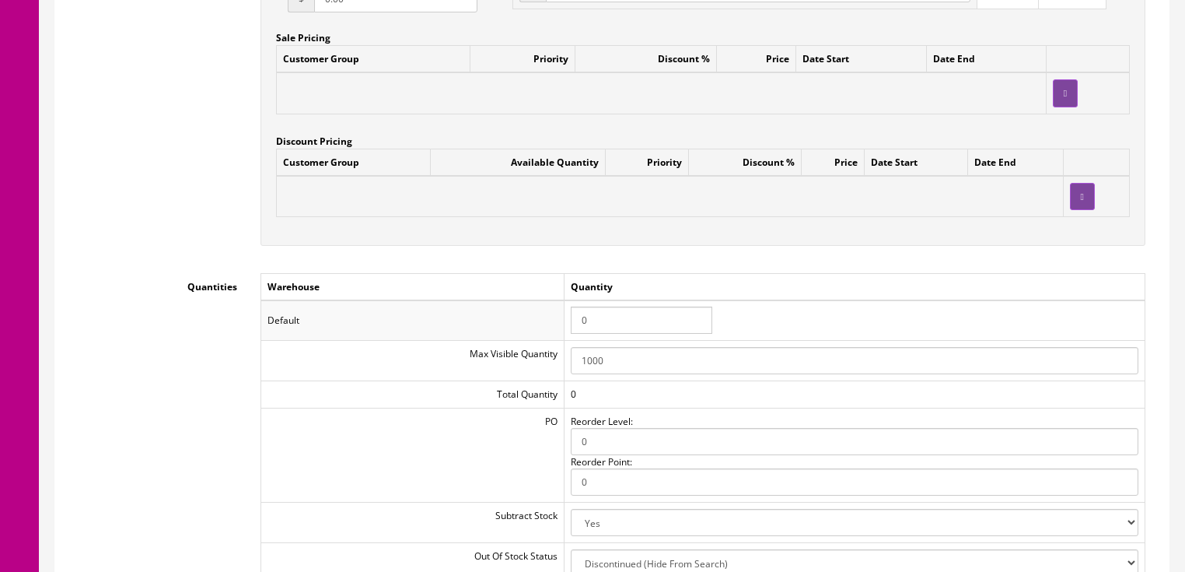
scroll to position [1493, 0]
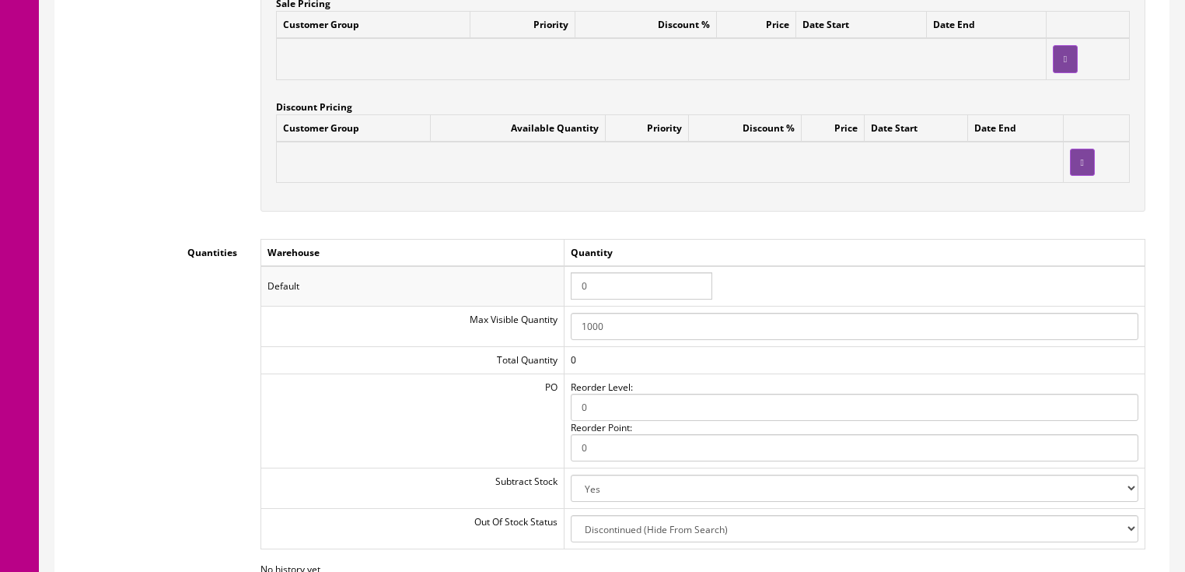
drag, startPoint x: 594, startPoint y: 297, endPoint x: 557, endPoint y: 295, distance: 37.4
click at [557, 295] on tr "Default 0" at bounding box center [703, 286] width 884 height 40
type input "1"
click at [807, 258] on td "Quantity" at bounding box center [854, 252] width 581 height 27
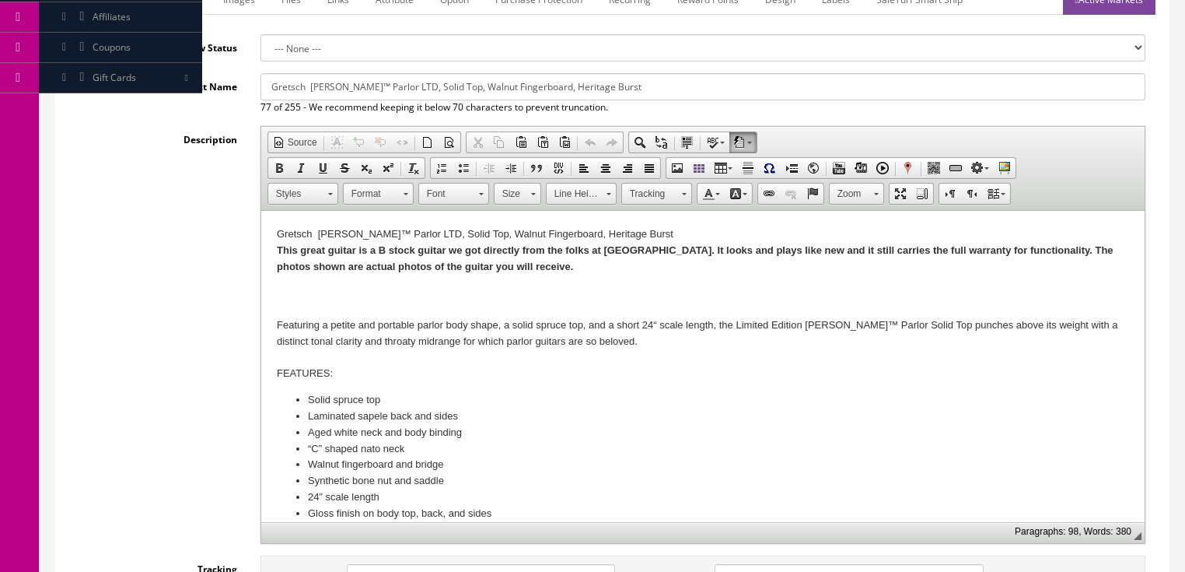
scroll to position [0, 0]
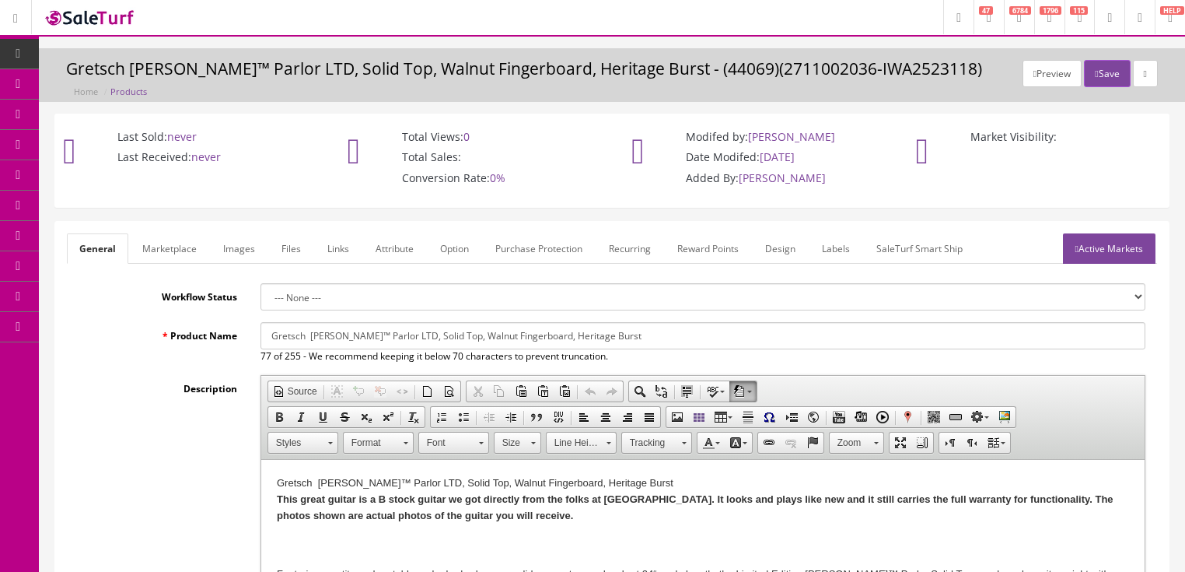
click at [1105, 258] on link "Active Markets" at bounding box center [1109, 248] width 93 height 30
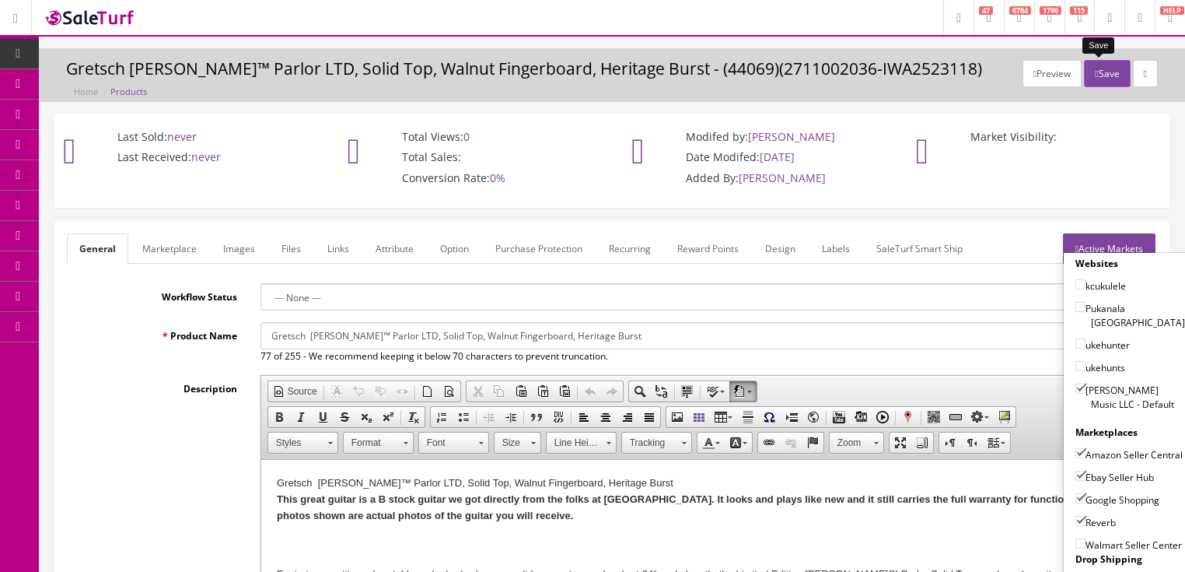
click at [1095, 75] on icon "button" at bounding box center [1096, 73] width 3 height 9
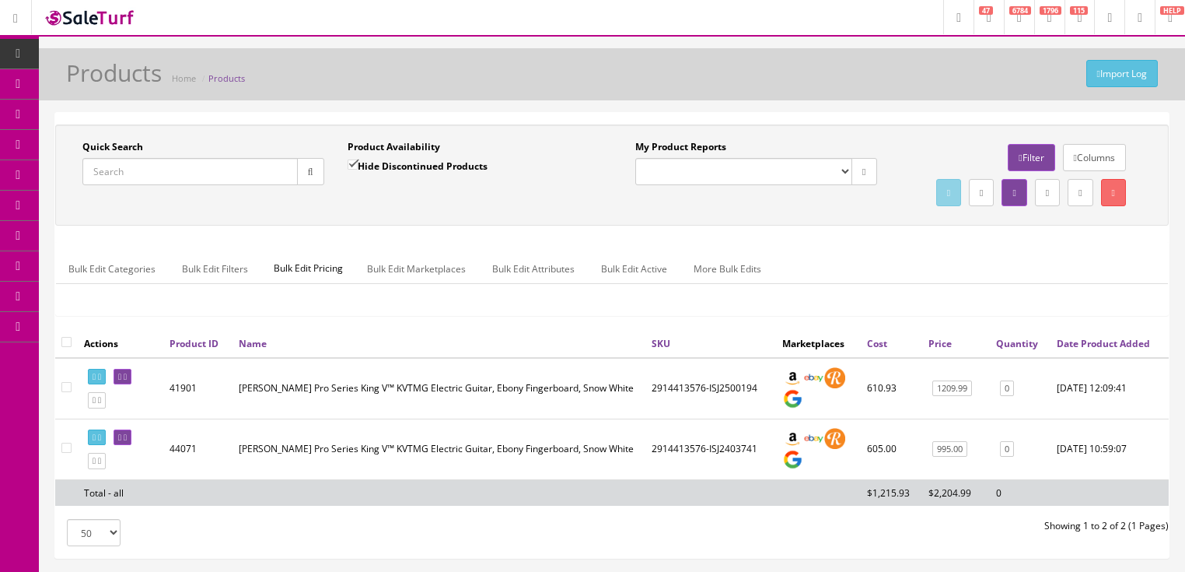
click at [1090, 284] on ul "Bulk Edit Categories Bulk Edit Filters Bulk Edit Pricing Bulk Edit Marketplaces…" at bounding box center [612, 269] width 1112 height 30
click at [179, 184] on input "Quick Search" at bounding box center [189, 171] width 215 height 27
type input "diamond life"
click at [356, 160] on input "Hide Discontinued Products" at bounding box center [353, 164] width 10 height 10
checkbox input "false"
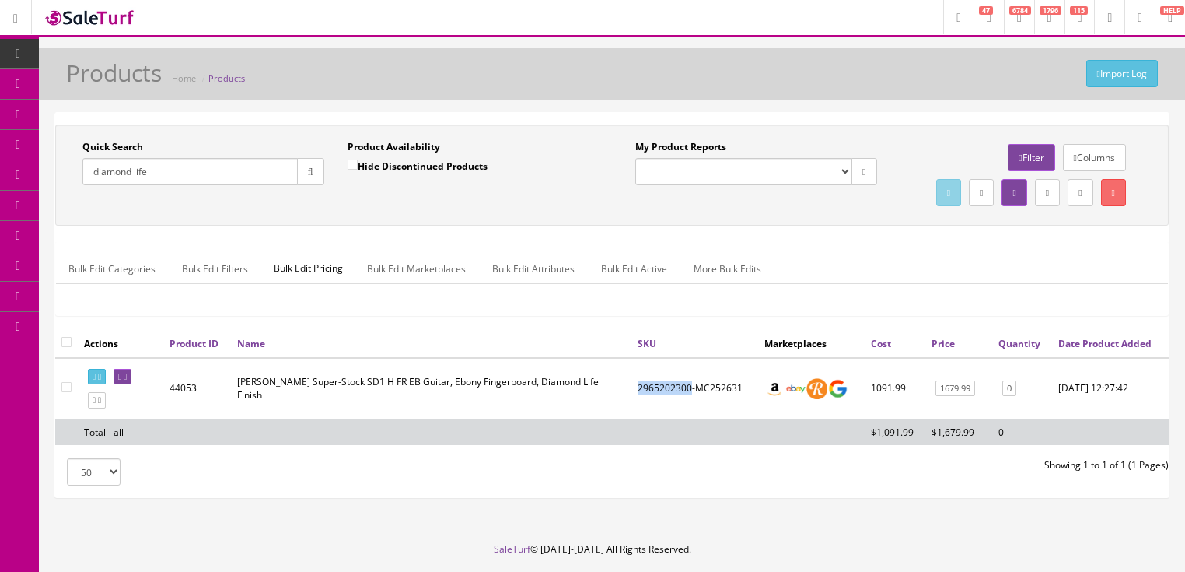
drag, startPoint x: 637, startPoint y: 422, endPoint x: 675, endPoint y: 420, distance: 38.1
click at [691, 419] on td "2965202300-MC252631" at bounding box center [694, 388] width 127 height 61
copy td "2965202300"
click at [127, 381] on icon at bounding box center [125, 377] width 3 height 9
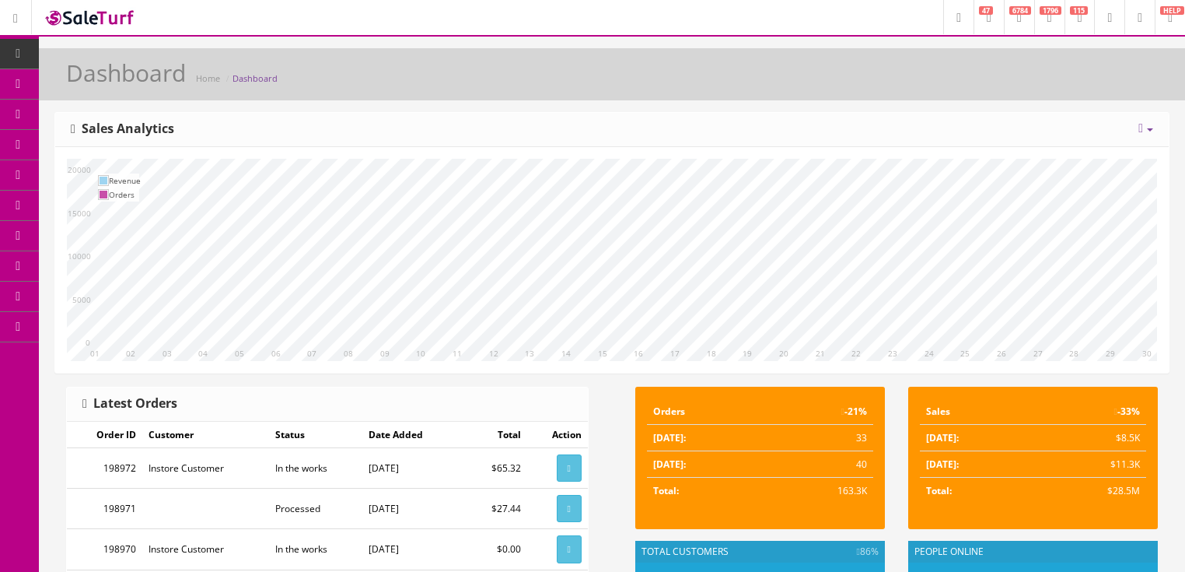
click at [1139, 128] on icon at bounding box center [1141, 128] width 5 height 12
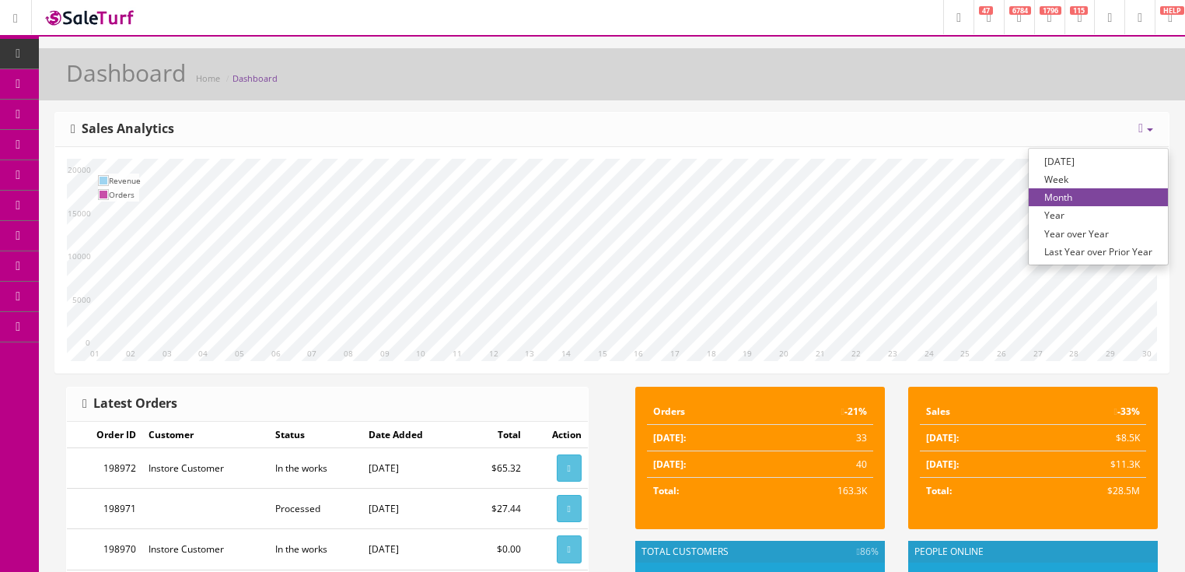
click at [1061, 228] on link "Year over Year" at bounding box center [1098, 234] width 139 height 18
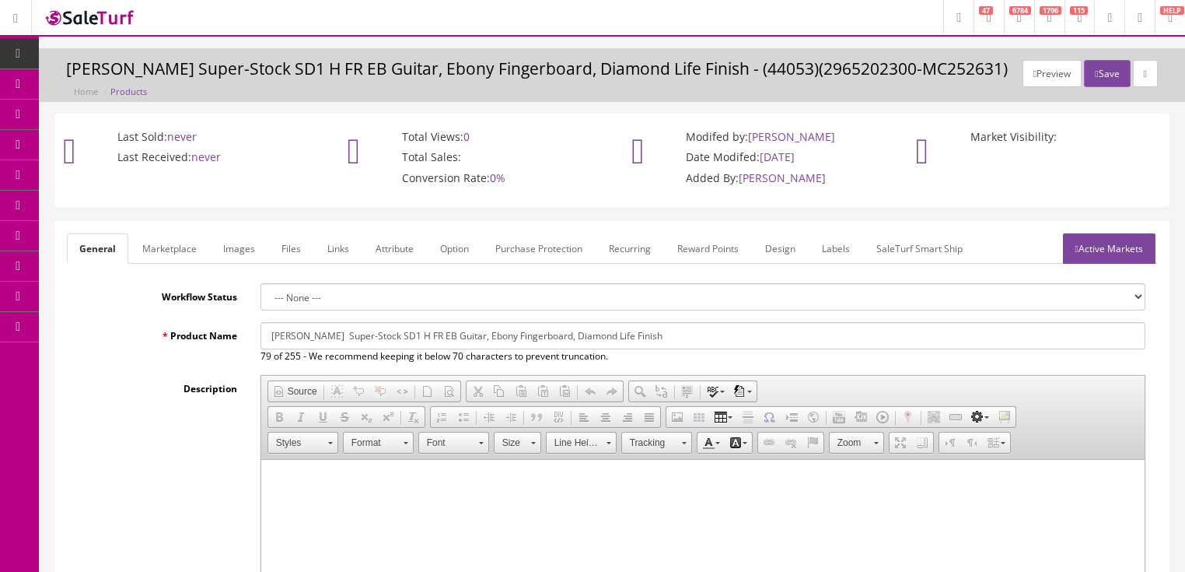
click at [261, 333] on input "Jackson Super-Stock SD1 H FR EB Guitar, Ebony Fingerboard, Diamond Life Finish" at bounding box center [703, 335] width 885 height 27
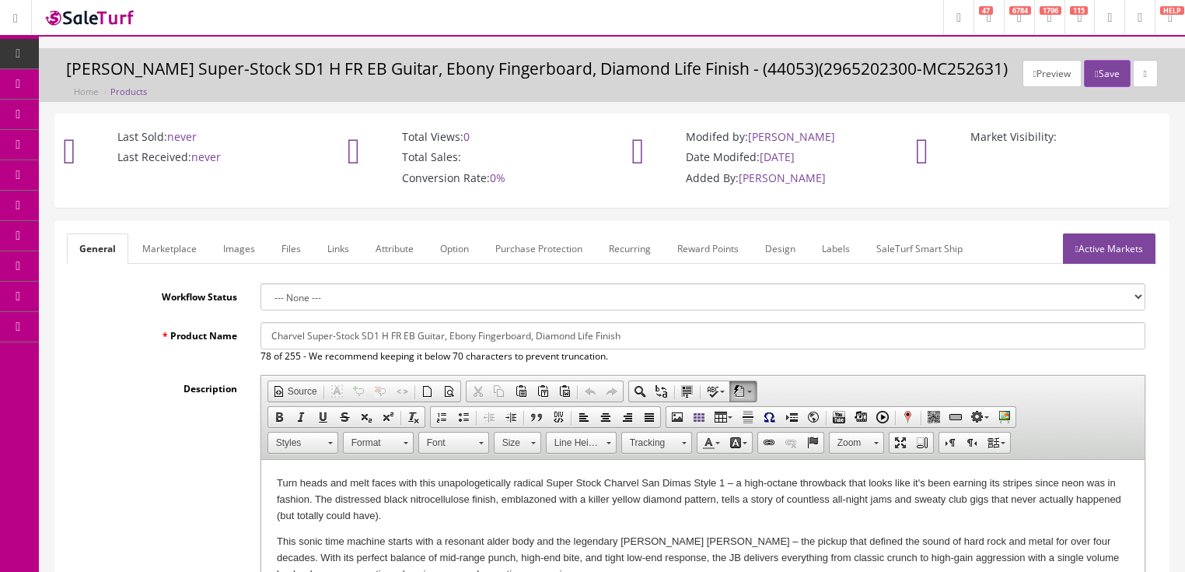
drag, startPoint x: 268, startPoint y: 341, endPoint x: 641, endPoint y: 320, distance: 373.9
type input "Charvel Super-Stock SD1 H FR EB Guitar, Ebony Fingerboard, Diamond Life Finish"
click at [187, 253] on link "Marketplace" at bounding box center [169, 248] width 79 height 30
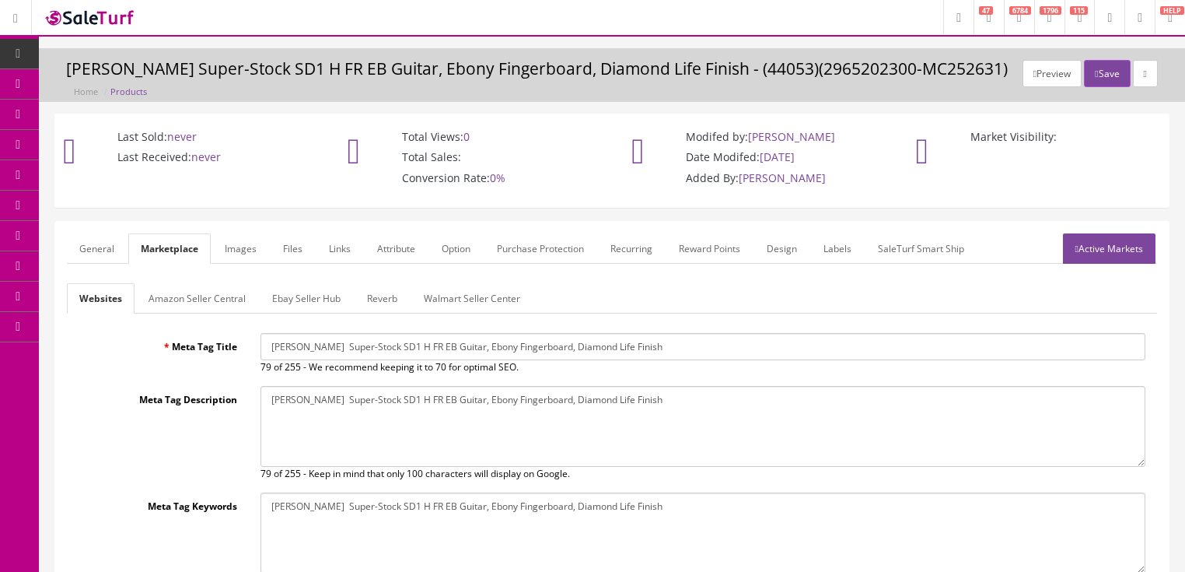
drag, startPoint x: 262, startPoint y: 339, endPoint x: 768, endPoint y: 352, distance: 506.4
click at [773, 352] on input "Jackson Super-Stock SD1 H FR EB Guitar, Ebony Fingerboard, Diamond Life Finish" at bounding box center [703, 346] width 885 height 27
paste input "Charvel"
type input "Charvel Super-Stock SD1 H FR EB Guitar, Ebony Fingerboard, Diamond Life Finish"
drag, startPoint x: 265, startPoint y: 397, endPoint x: 607, endPoint y: 402, distance: 341.4
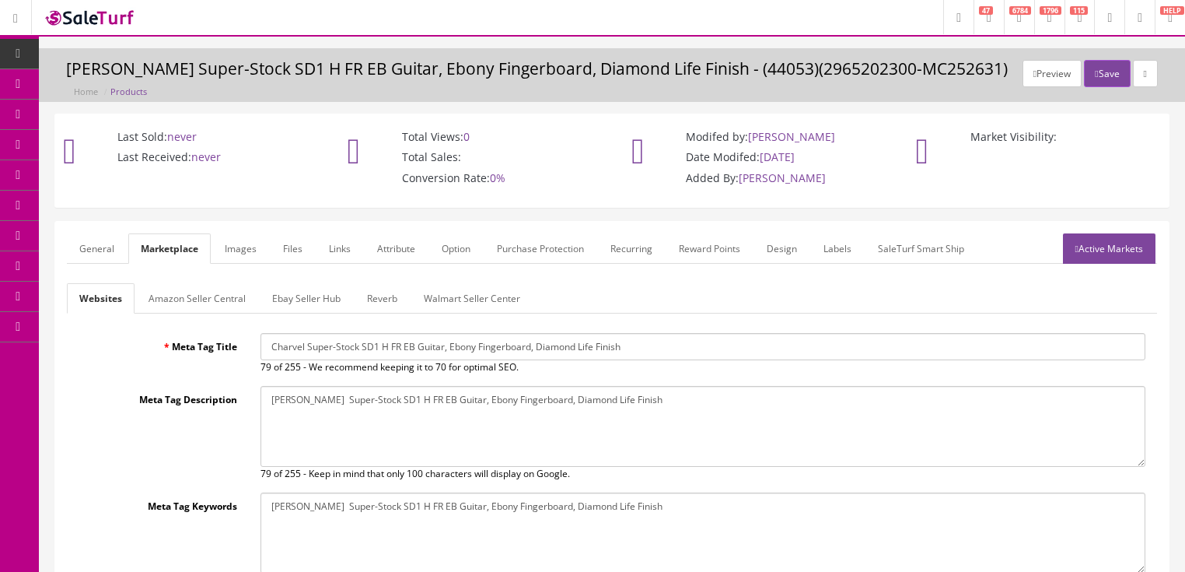
click at [673, 397] on textarea "Jackson Super-Stock SD1 H FR EB Guitar, Ebony Fingerboard, Diamond Life Finish" at bounding box center [703, 426] width 885 height 81
paste textarea "Charvel"
type textarea "Charvel Super-Stock SD1 H FR EB Guitar, Ebony Fingerboard, Diamond Life Finish"
drag, startPoint x: 270, startPoint y: 505, endPoint x: 624, endPoint y: 516, distance: 354.8
click at [624, 516] on textarea "Jackson Super-Stock SD1 H FR EB Guitar, Ebony Fingerboard, Diamond Life Finish" at bounding box center [703, 532] width 885 height 81
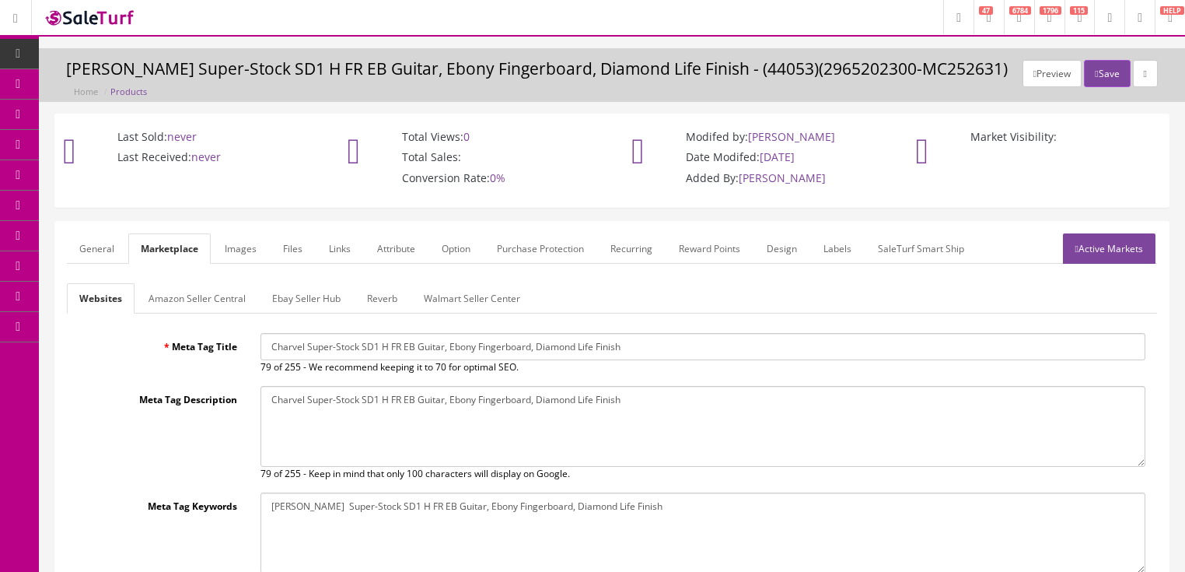
paste textarea "Charvel"
type textarea "Charvel Super-Stock SD1 H FR EB Guitar, Ebony Fingerboard, Diamond Life Finish"
click at [82, 243] on link "General" at bounding box center [97, 248] width 60 height 30
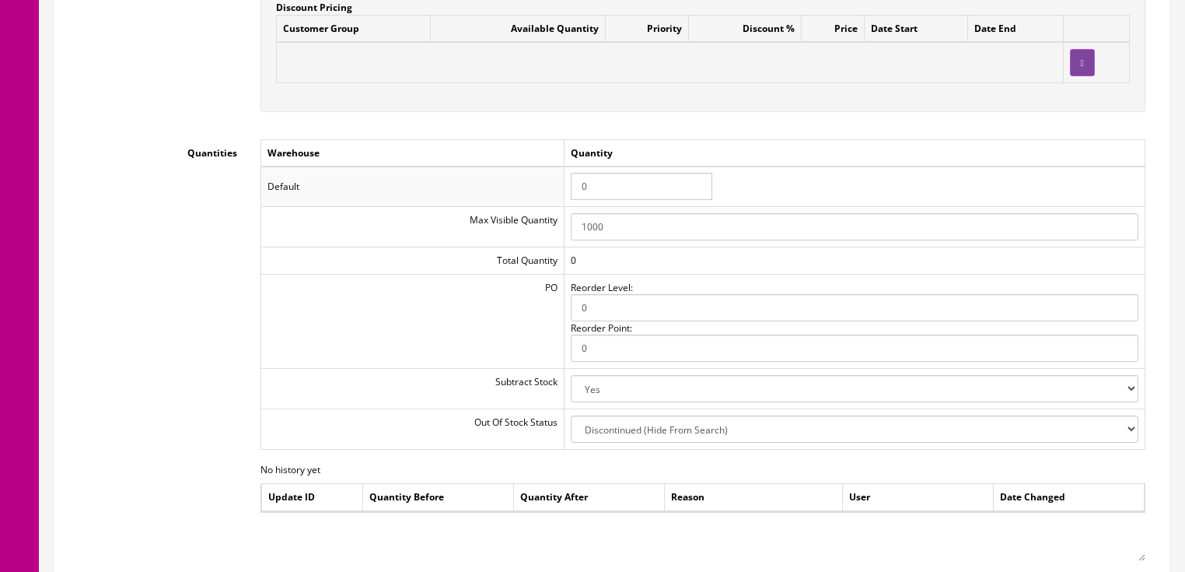
scroll to position [1991, 0]
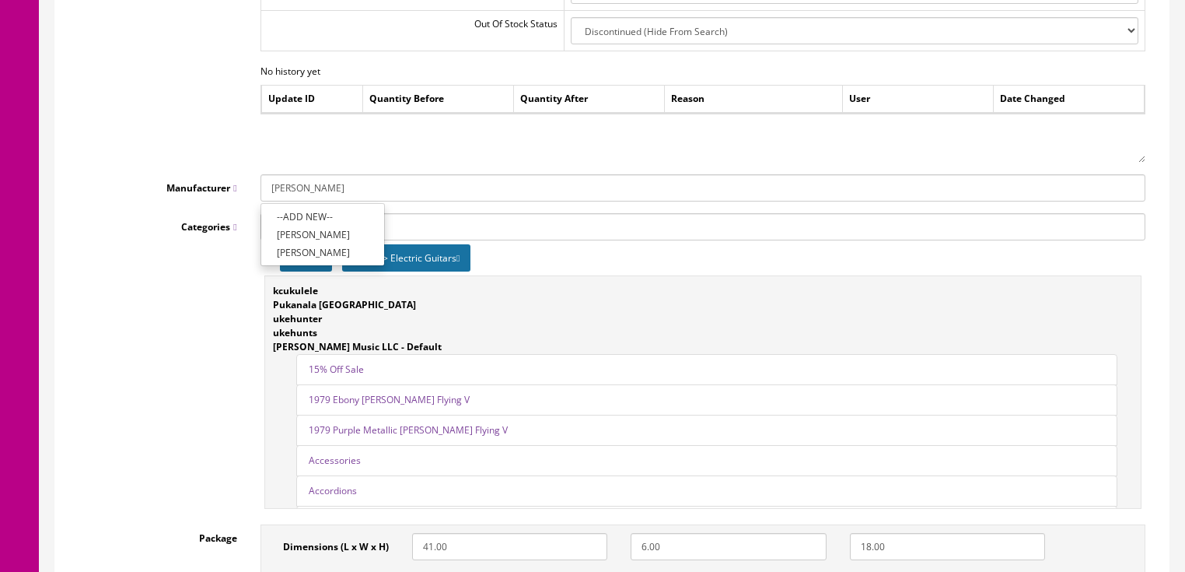
drag, startPoint x: 339, startPoint y: 177, endPoint x: 225, endPoint y: 163, distance: 115.2
click at [271, 233] on link "Charvel" at bounding box center [322, 235] width 123 height 18
type input "Charvel"
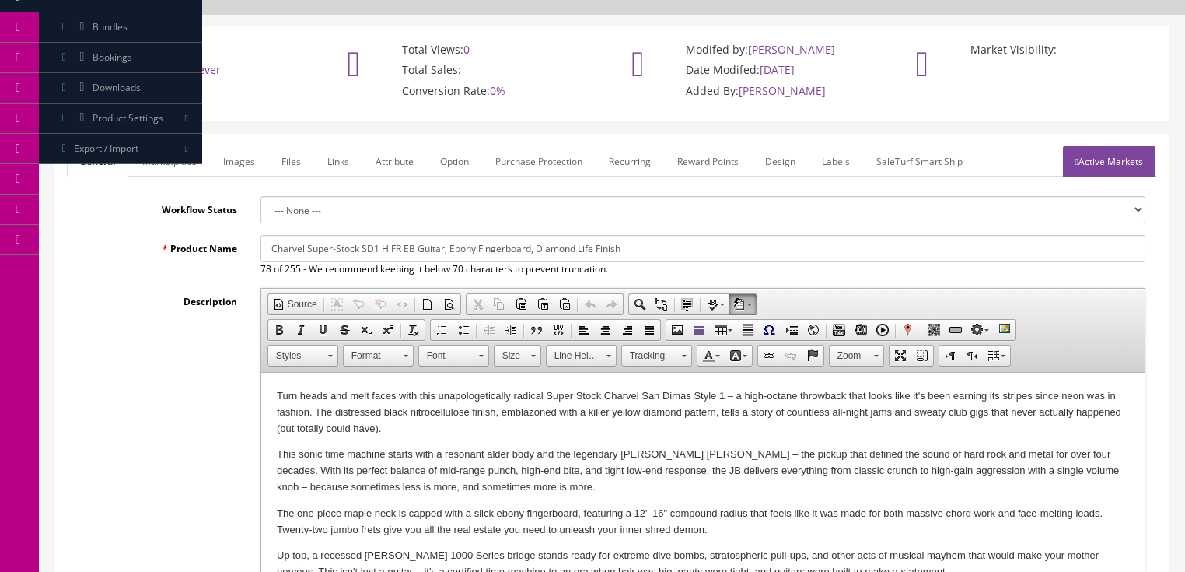
scroll to position [0, 0]
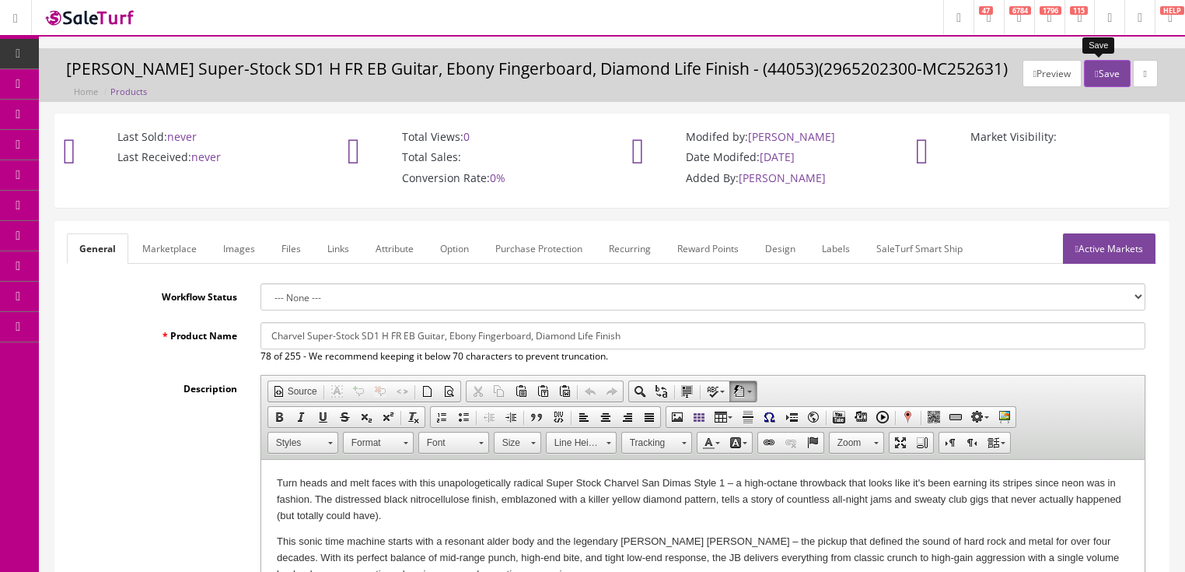
click at [1091, 70] on button "Save" at bounding box center [1107, 73] width 46 height 27
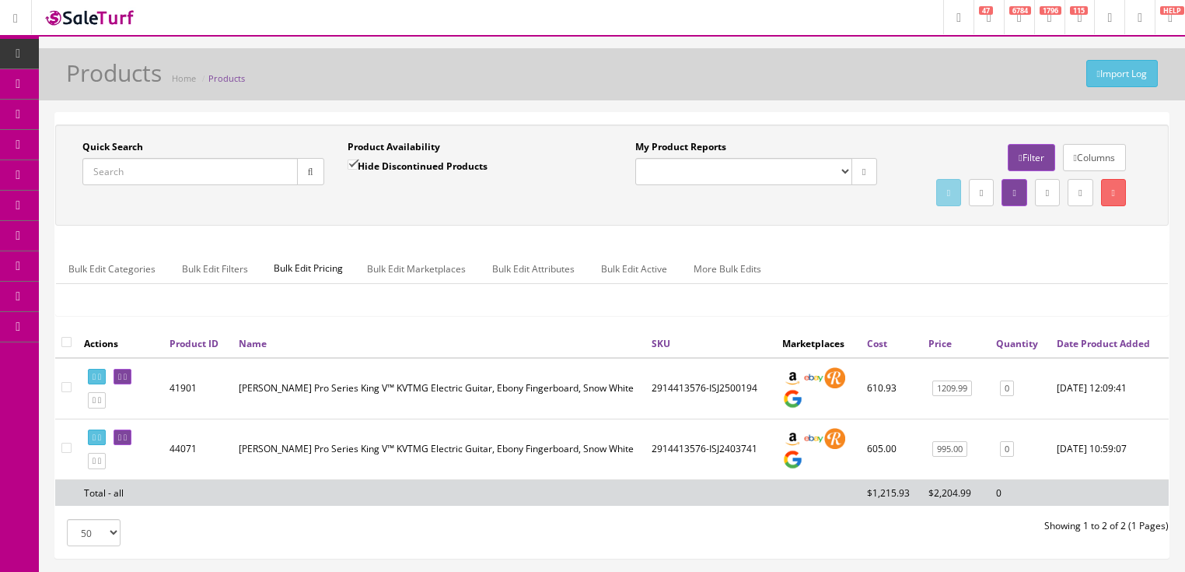
click at [222, 177] on input "Quick Search" at bounding box center [189, 171] width 215 height 27
paste input "2507210572"
type input "2507210572"
click at [352, 170] on input "Hide Discontinued Products" at bounding box center [353, 164] width 10 height 10
checkbox input "false"
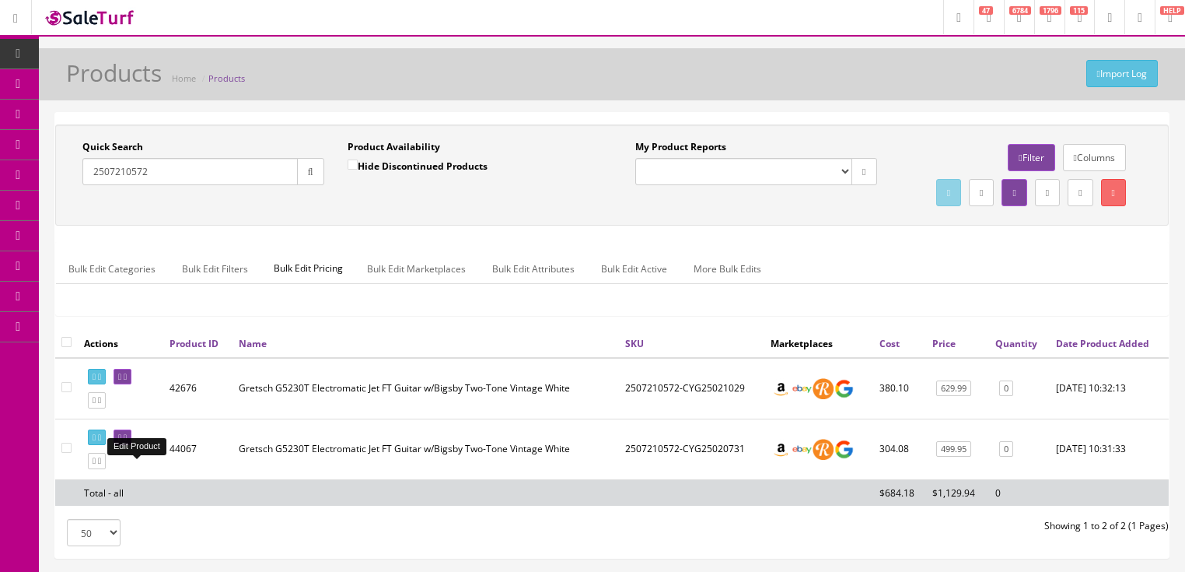
click at [127, 442] on icon at bounding box center [125, 437] width 3 height 9
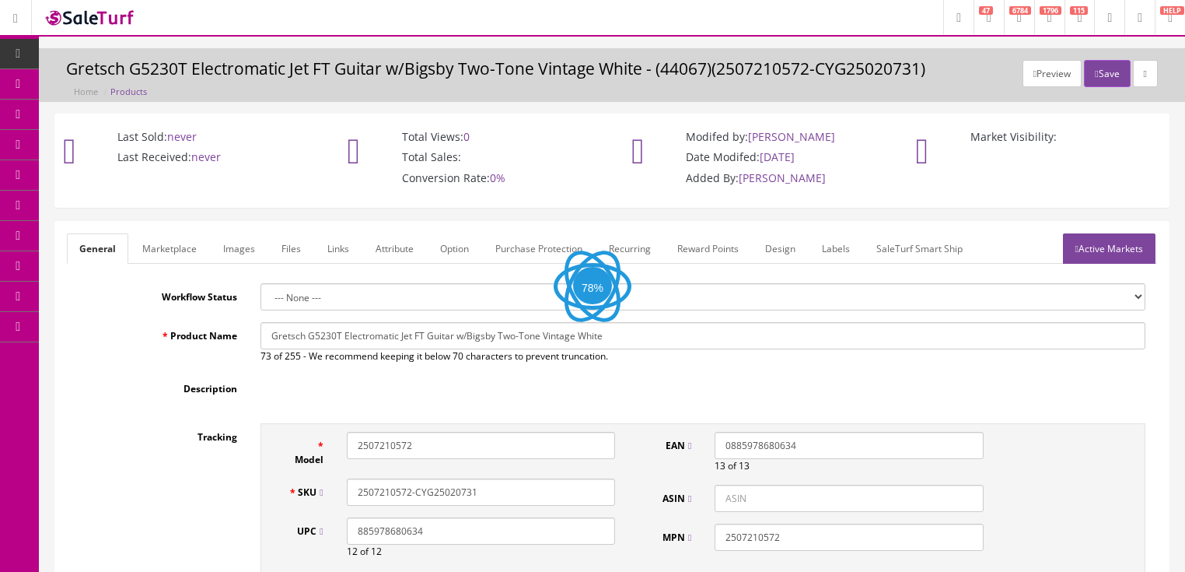
click at [240, 253] on link "Images" at bounding box center [239, 248] width 57 height 30
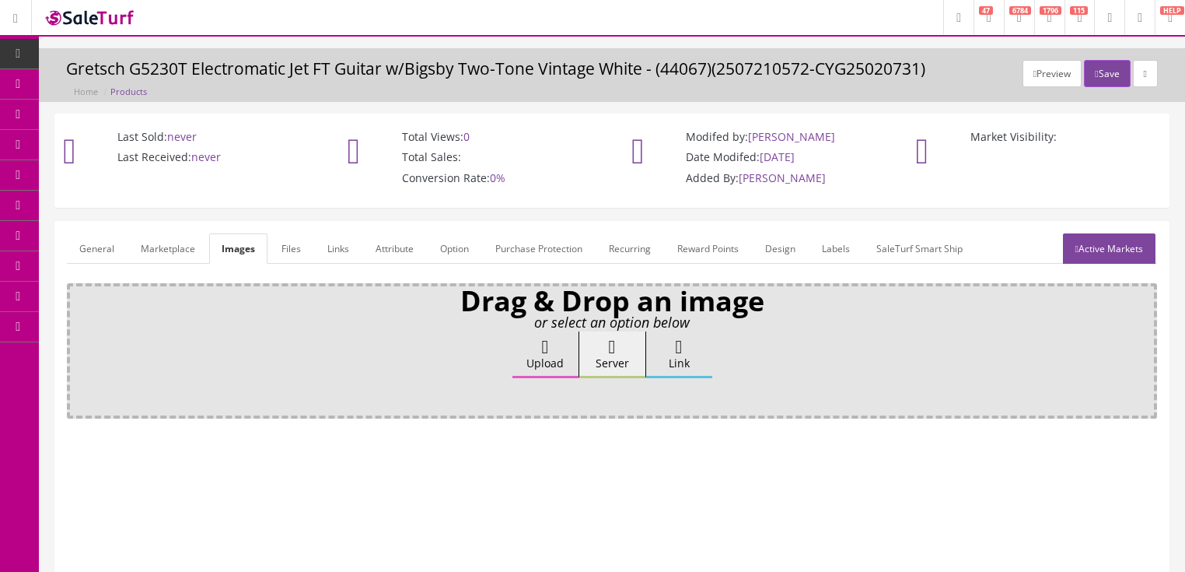
click at [557, 348] on label "Upload" at bounding box center [545, 354] width 66 height 47
click at [78, 347] on input "Upload" at bounding box center [78, 339] width 0 height 16
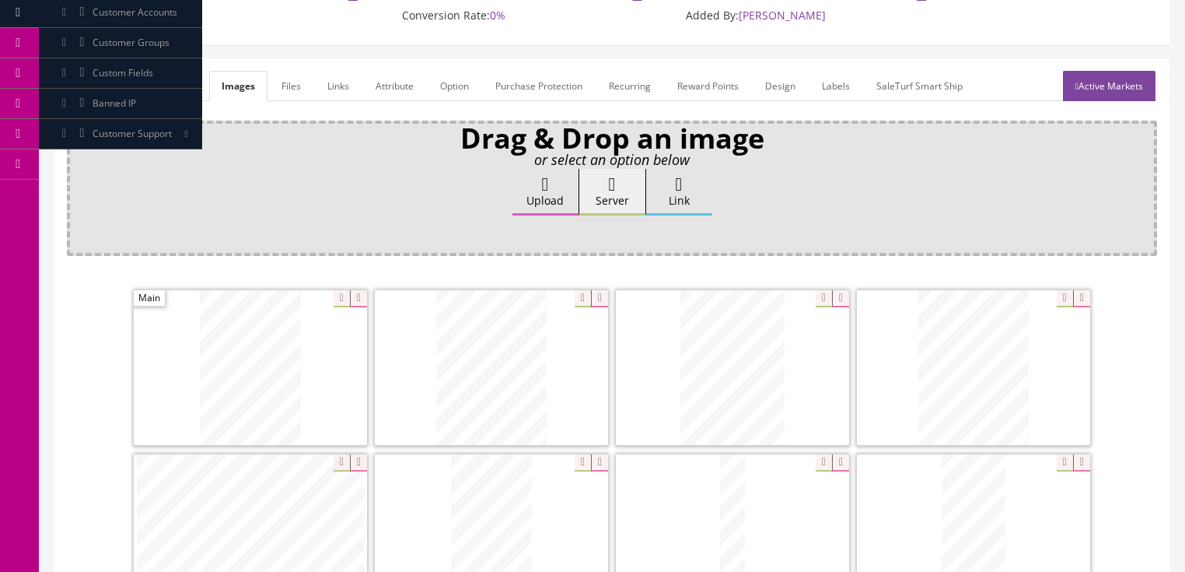
scroll to position [187, 0]
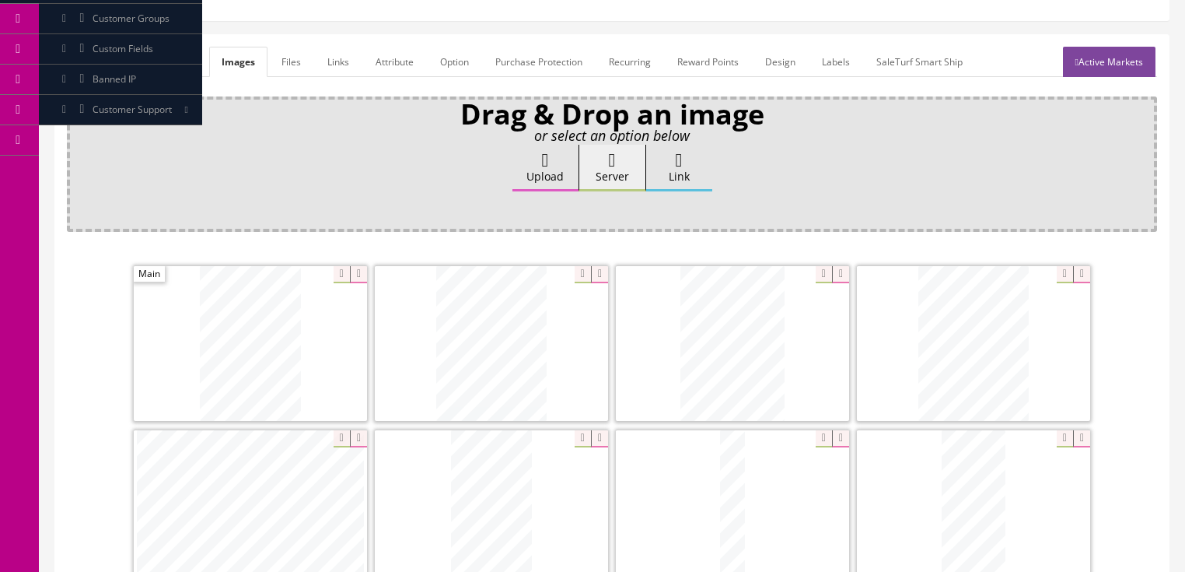
click at [845, 276] on icon at bounding box center [840, 274] width 17 height 17
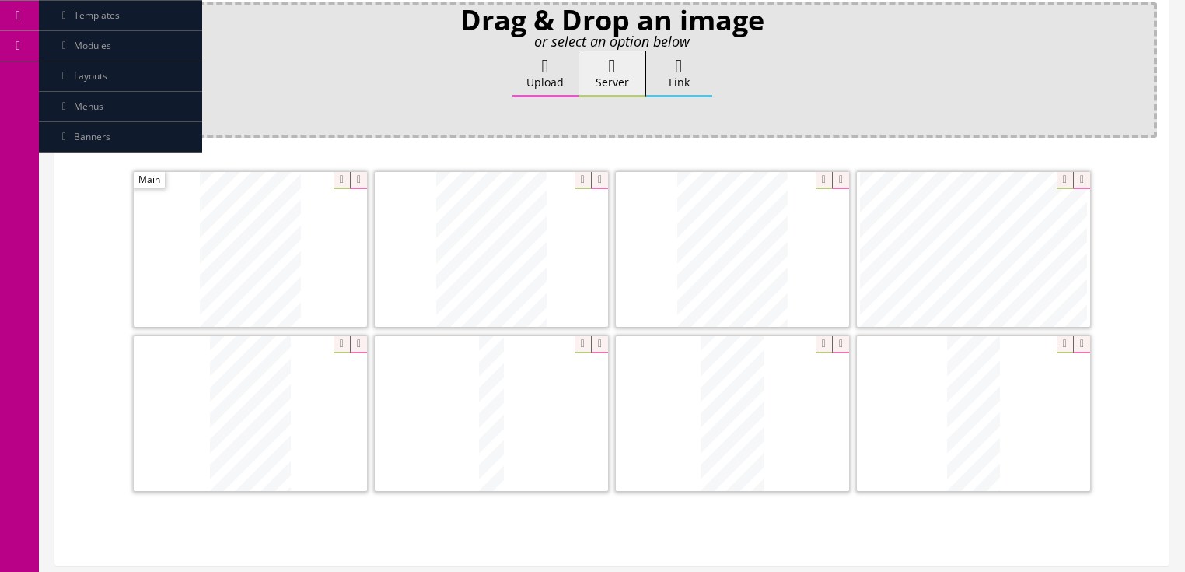
scroll to position [311, 0]
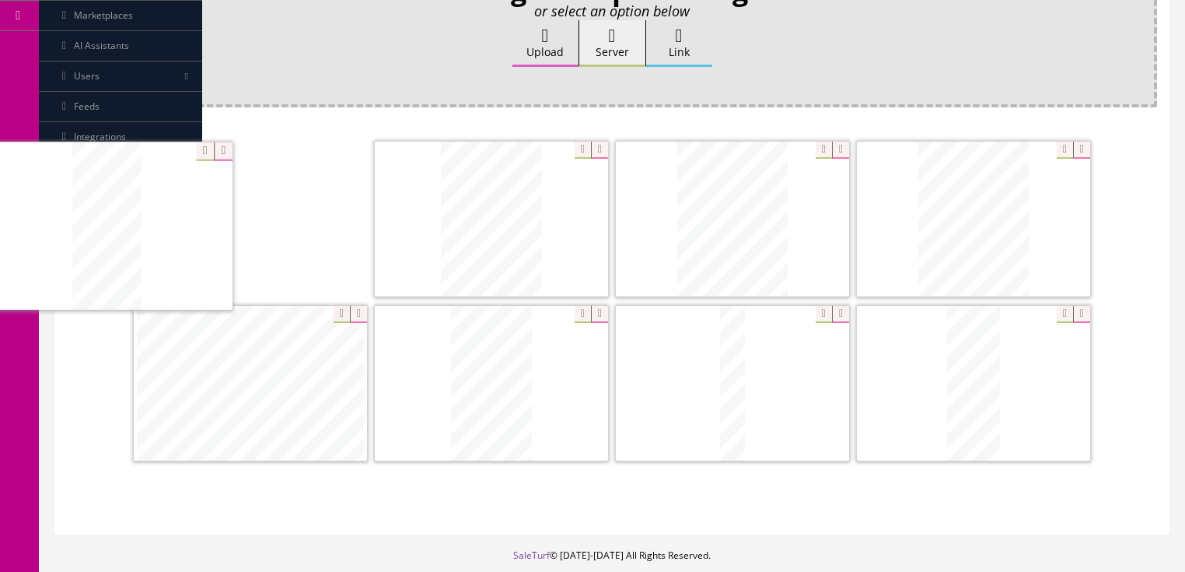
drag, startPoint x: 738, startPoint y: 426, endPoint x: 155, endPoint y: 263, distance: 605.7
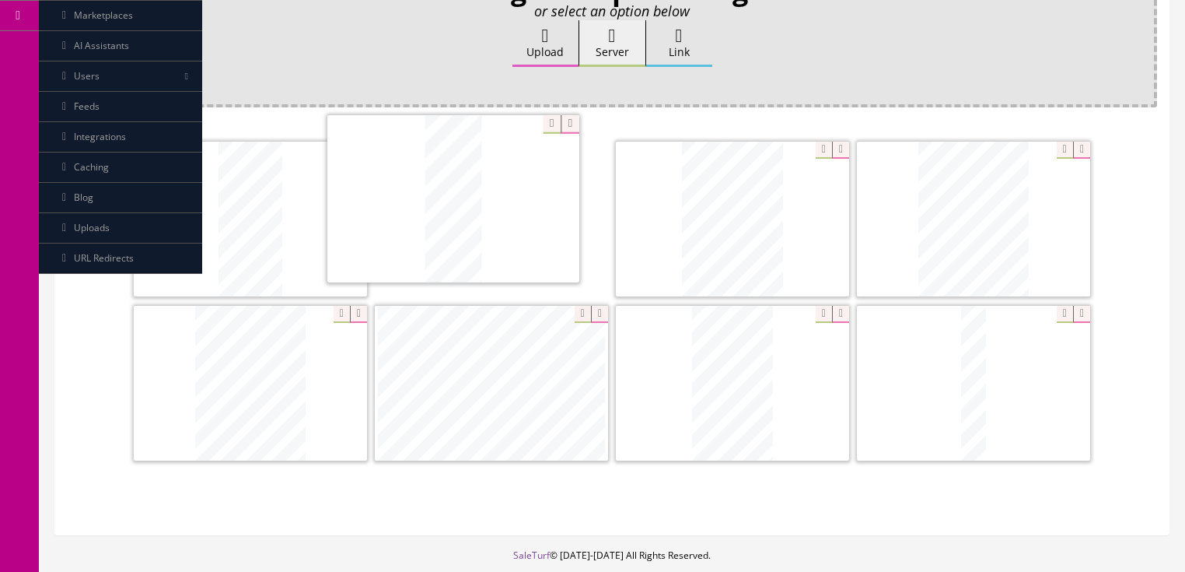
drag, startPoint x: 971, startPoint y: 417, endPoint x: 673, endPoint y: 245, distance: 343.9
drag, startPoint x: 496, startPoint y: 299, endPoint x: 736, endPoint y: 165, distance: 274.3
drag, startPoint x: 711, startPoint y: 353, endPoint x: 216, endPoint y: 360, distance: 494.7
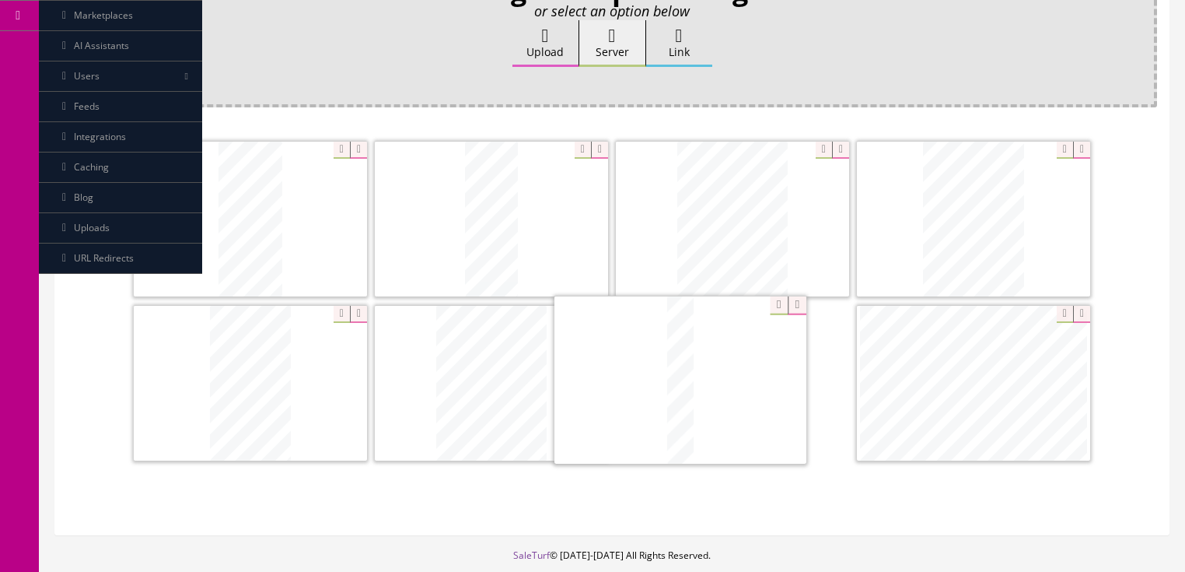
drag, startPoint x: 986, startPoint y: 370, endPoint x: 693, endPoint y: 369, distance: 293.2
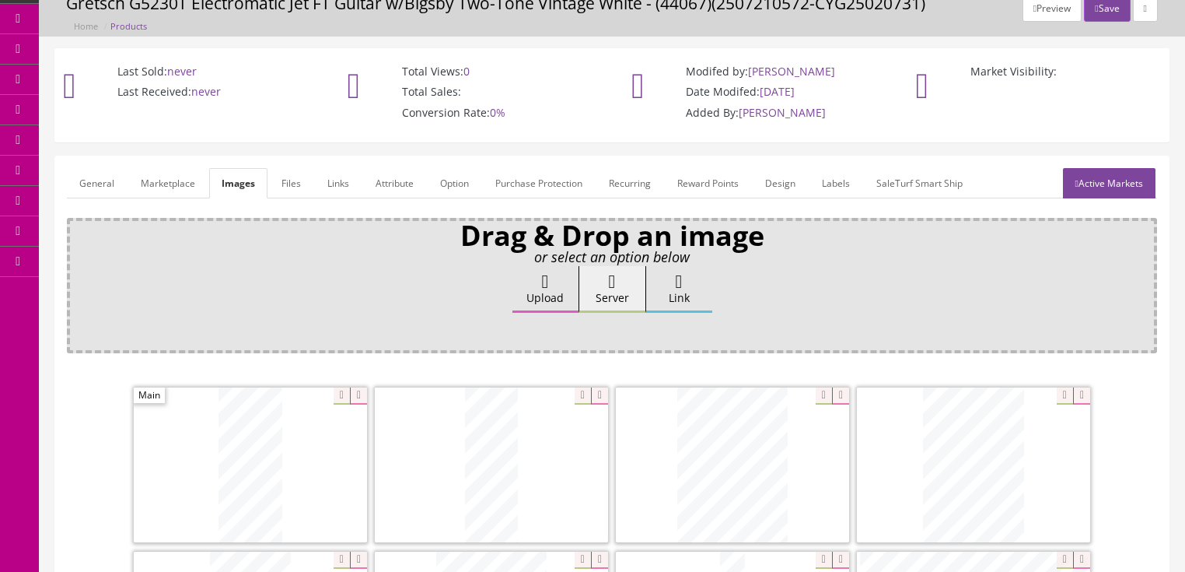
scroll to position [62, 0]
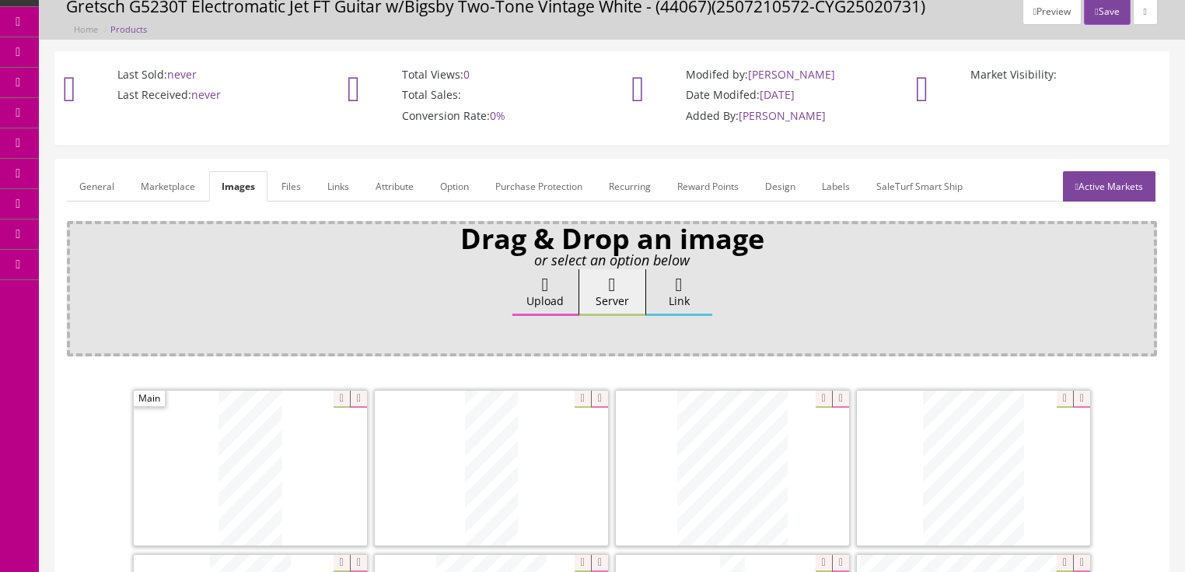
click at [93, 187] on link "General" at bounding box center [97, 186] width 60 height 30
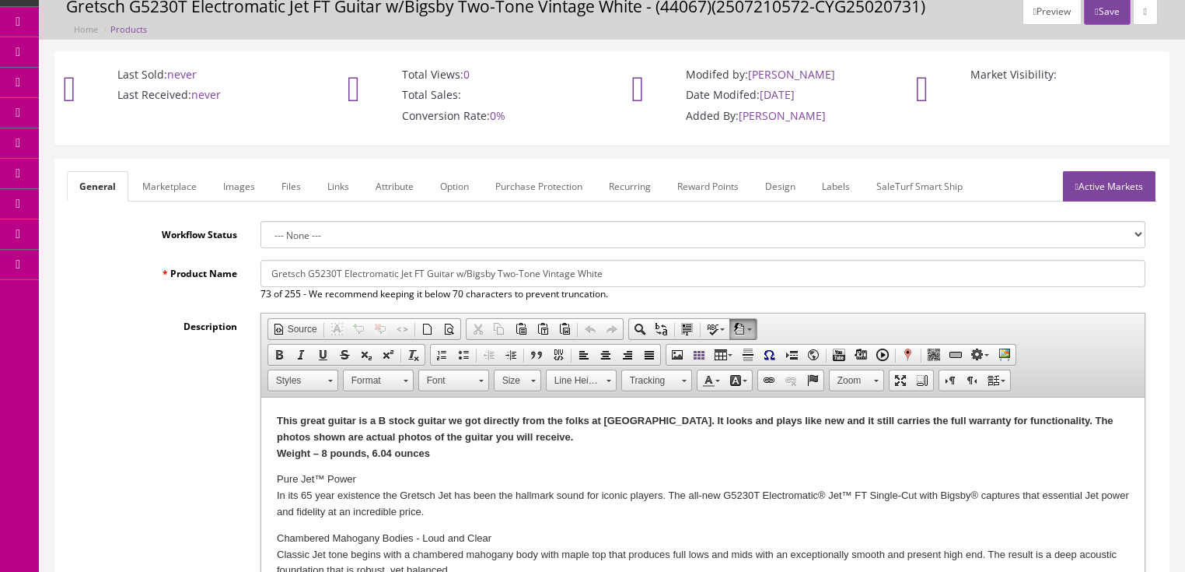
click at [371, 453] on strong "This great guitar is a B stock guitar we got directly from the folks at Gretsch…" at bounding box center [694, 437] width 837 height 44
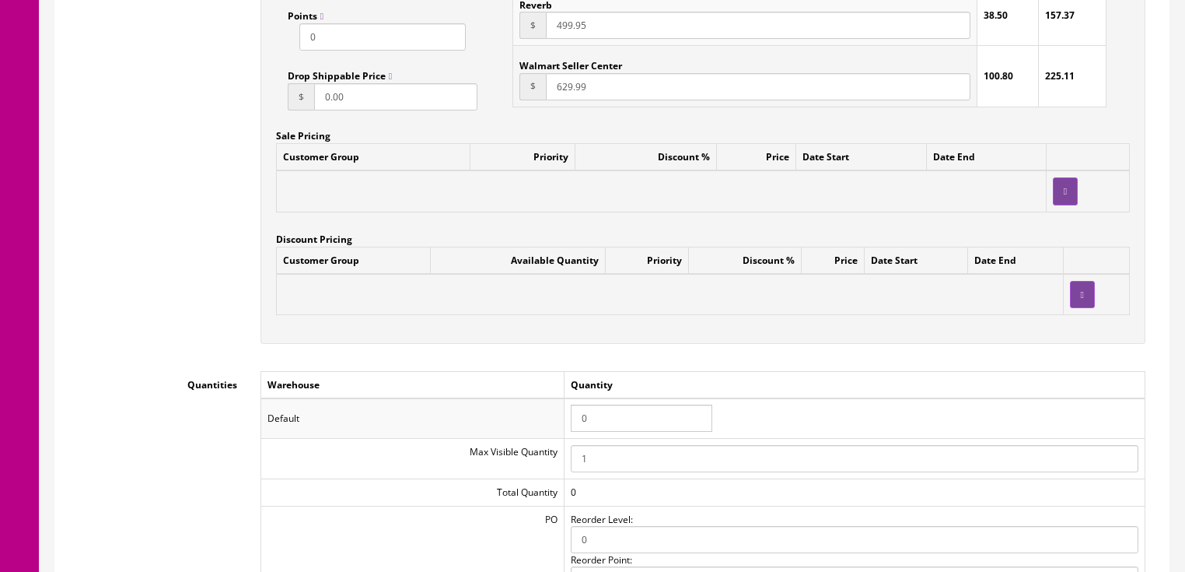
scroll to position [1431, 0]
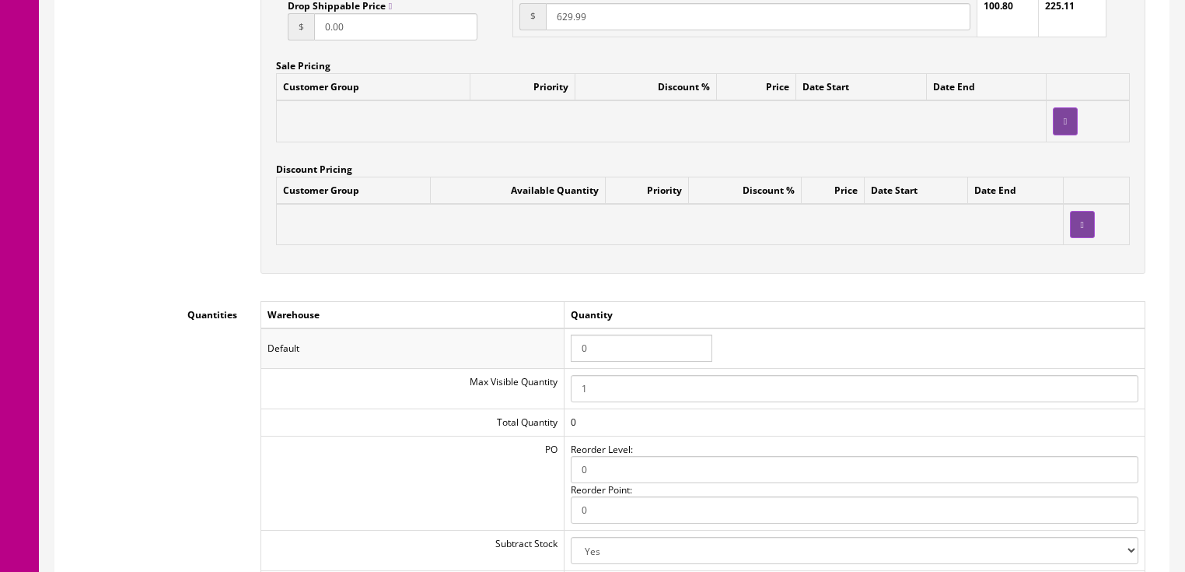
drag, startPoint x: 596, startPoint y: 352, endPoint x: 563, endPoint y: 350, distance: 32.7
click at [563, 350] on tr "Default 0" at bounding box center [703, 348] width 884 height 40
type input "1"
click at [747, 336] on td "1" at bounding box center [854, 348] width 581 height 40
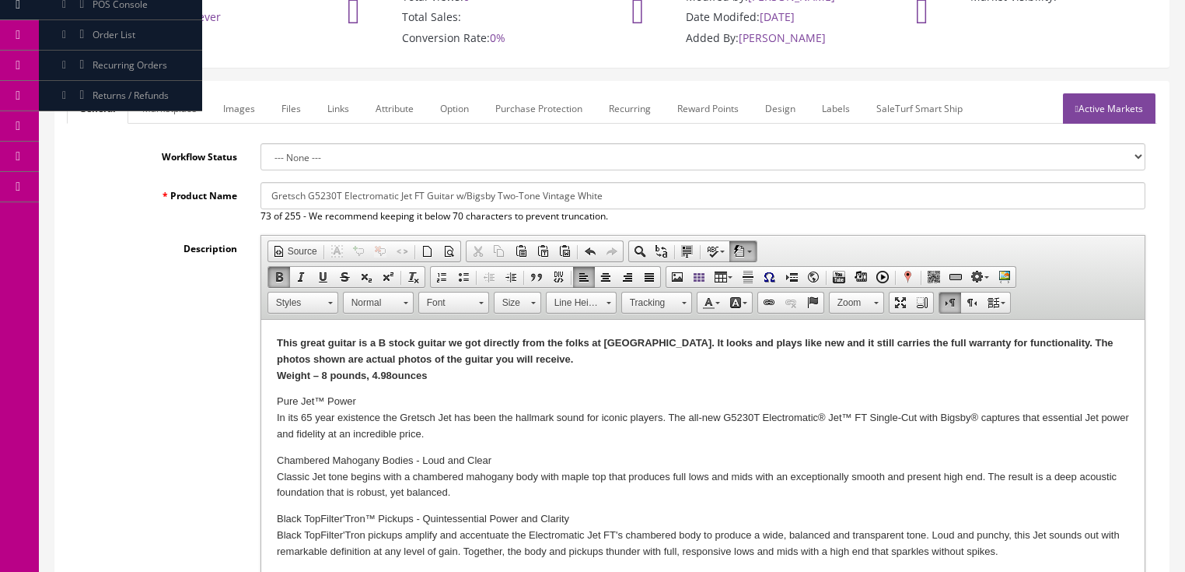
scroll to position [124, 0]
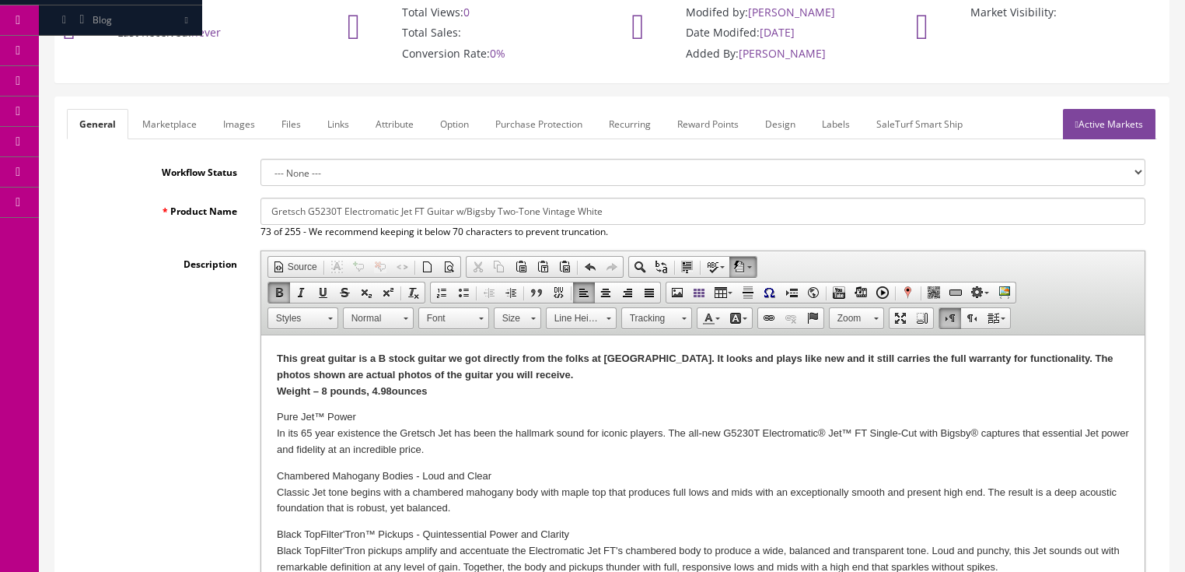
click at [1114, 129] on link "Active Markets" at bounding box center [1109, 124] width 93 height 30
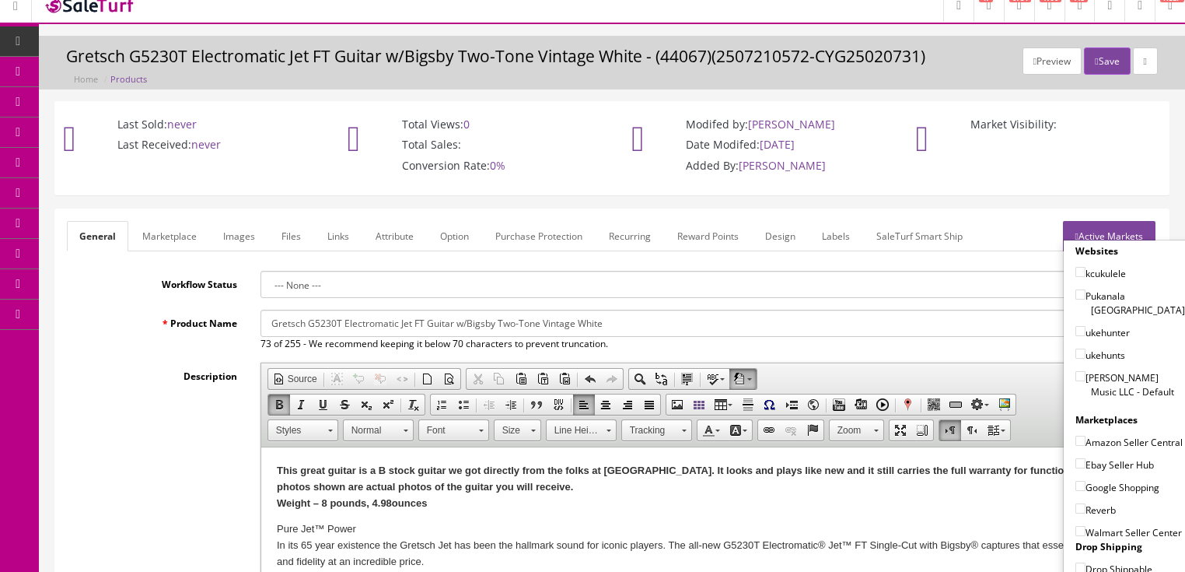
scroll to position [0, 0]
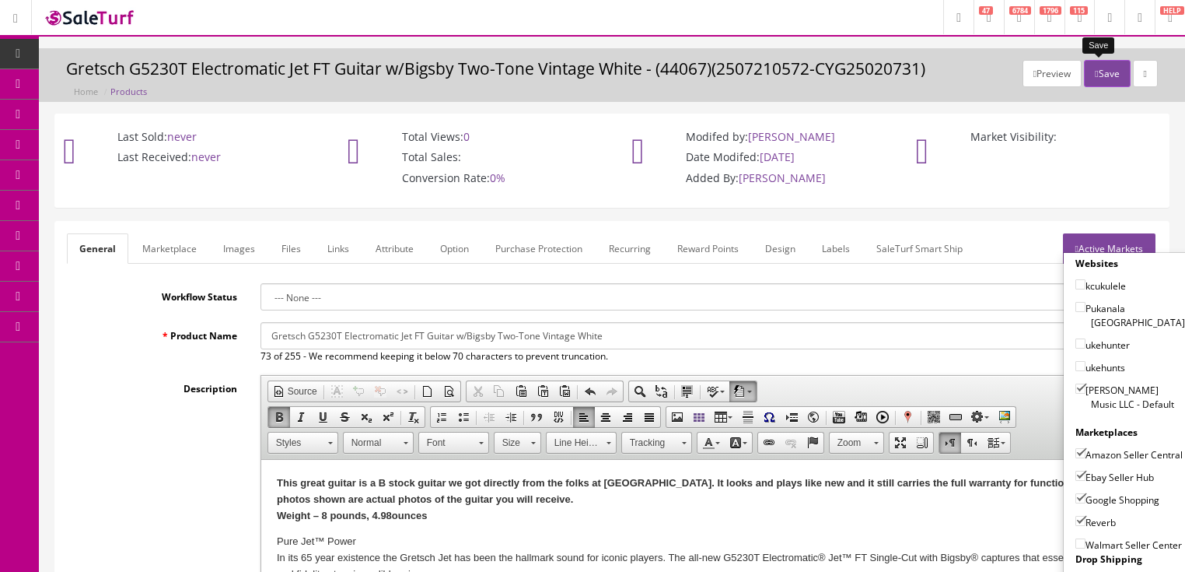
click at [1104, 70] on button "Save" at bounding box center [1107, 73] width 46 height 27
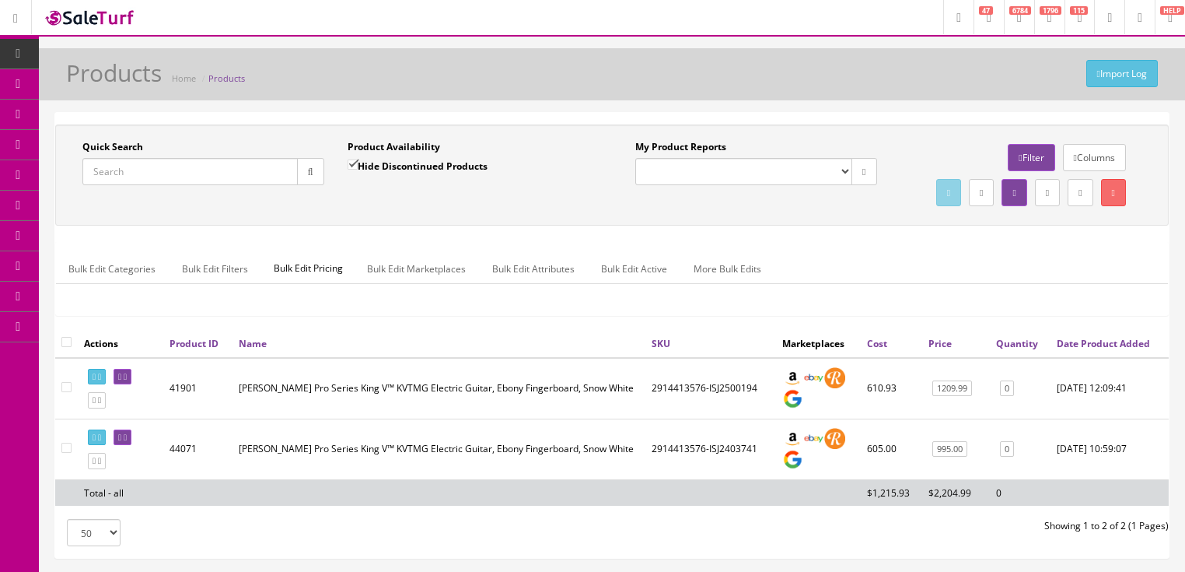
click at [230, 171] on input "Quick Search" at bounding box center [189, 171] width 215 height 27
paste input "2965202300"
type input "2965202300"
click at [352, 166] on input "Hide Discontinued Products" at bounding box center [353, 164] width 10 height 10
checkbox input "false"
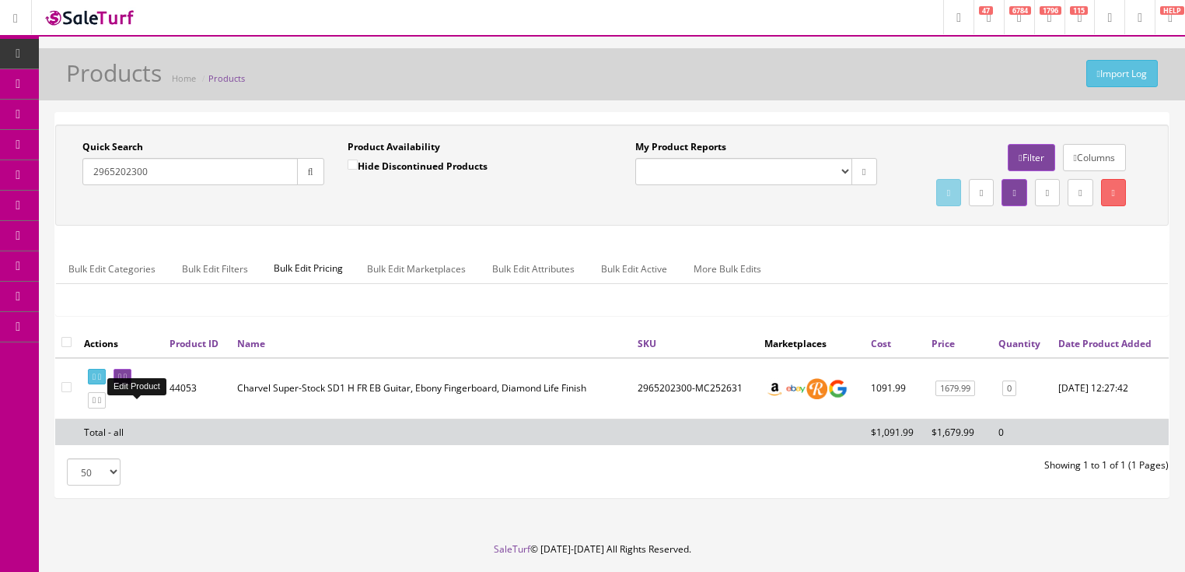
click at [131, 385] on link at bounding box center [123, 377] width 18 height 16
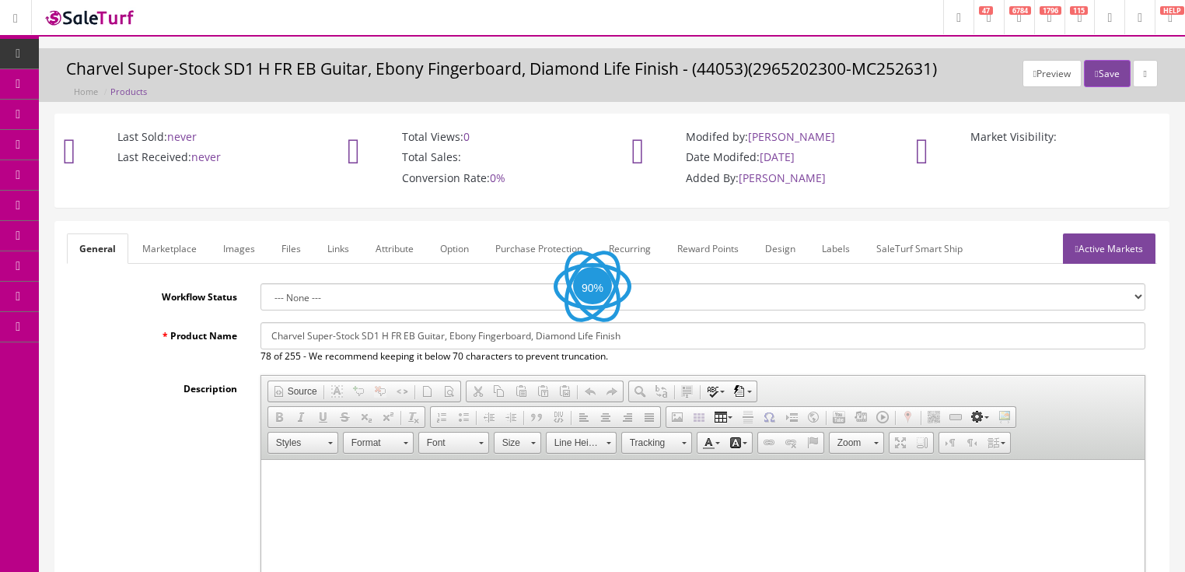
click at [242, 251] on link "Images" at bounding box center [239, 248] width 57 height 30
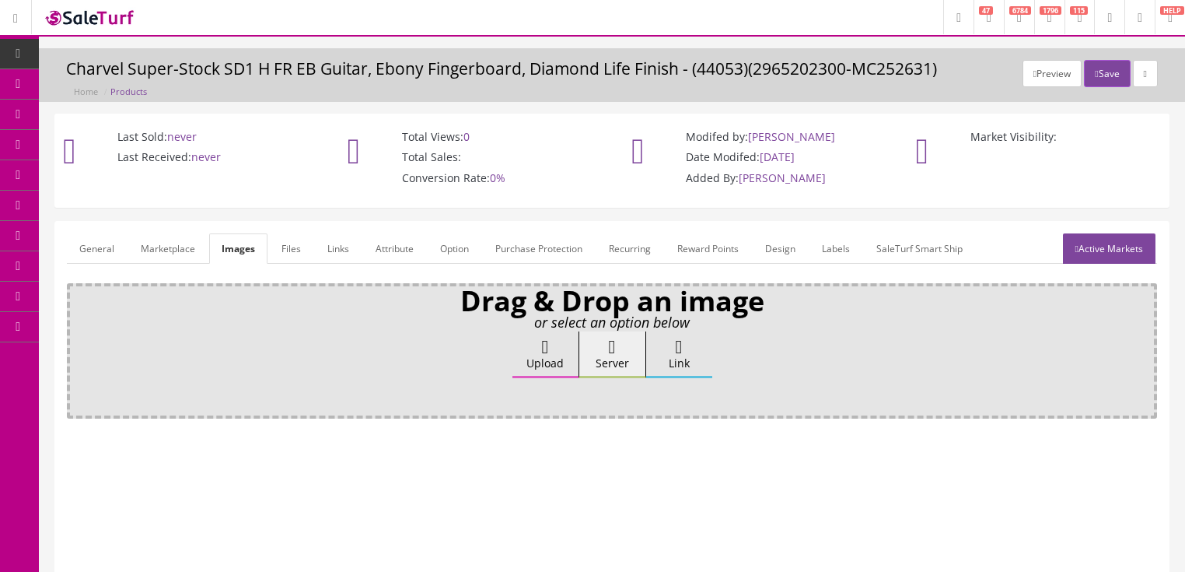
click at [537, 358] on label "Upload" at bounding box center [545, 354] width 66 height 47
click at [78, 347] on input "Upload" at bounding box center [78, 339] width 0 height 16
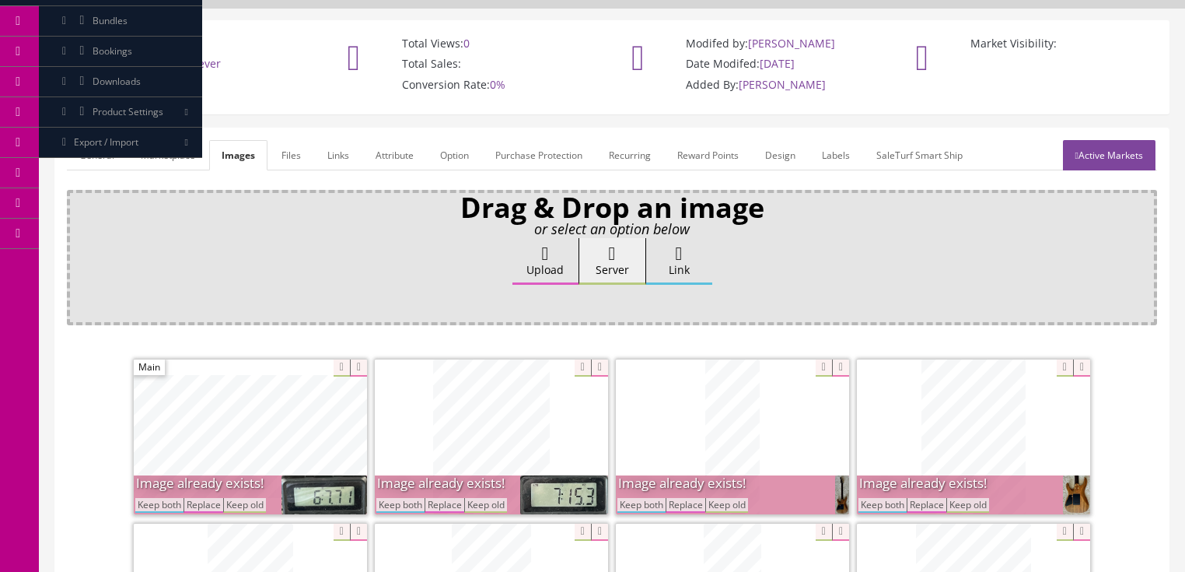
scroll to position [311, 0]
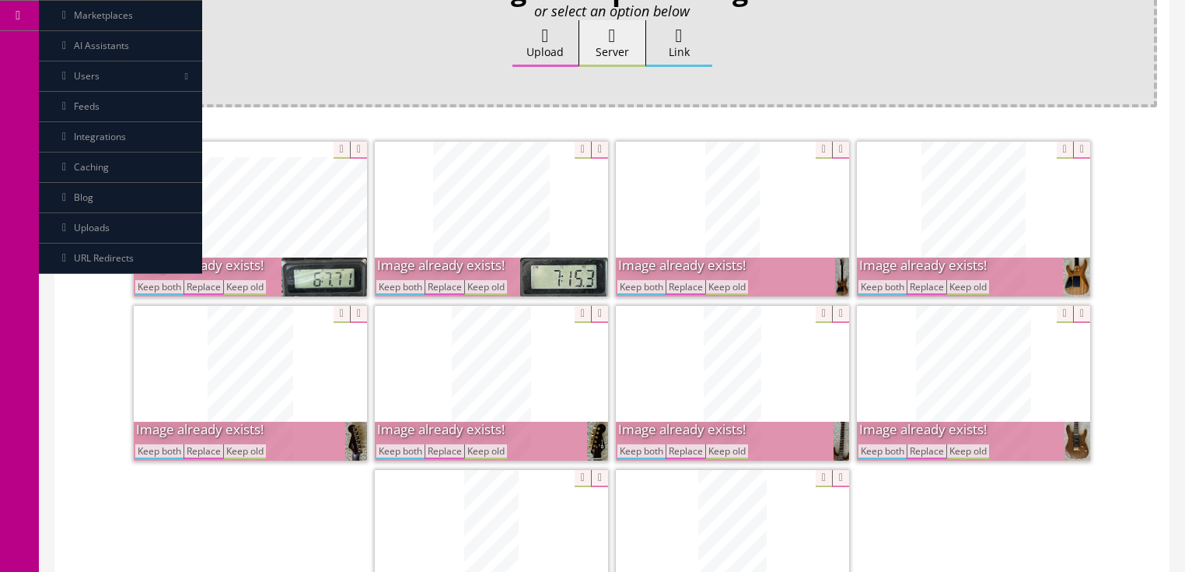
click at [652, 282] on button "Keep both" at bounding box center [641, 287] width 48 height 15
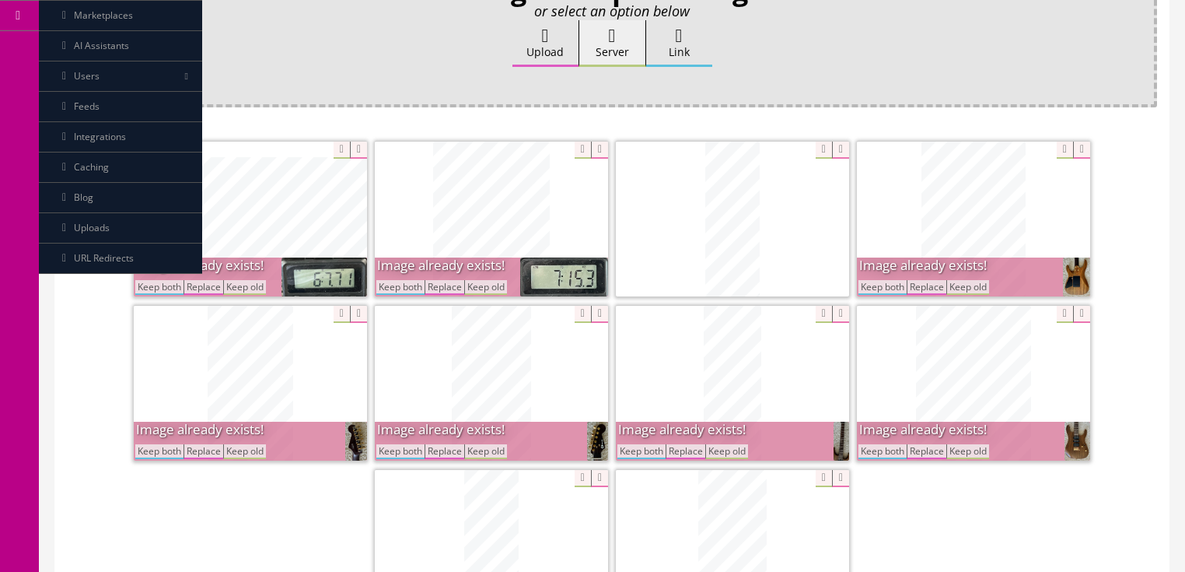
click at [897, 280] on button "Keep both" at bounding box center [883, 287] width 48 height 15
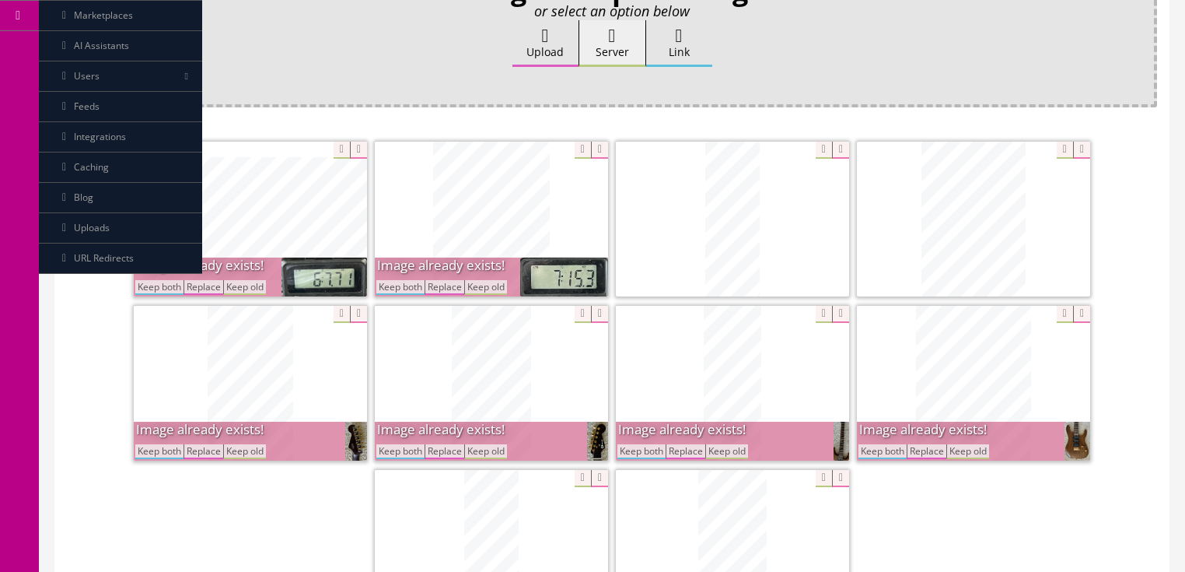
click at [404, 280] on button "Keep both" at bounding box center [400, 287] width 48 height 15
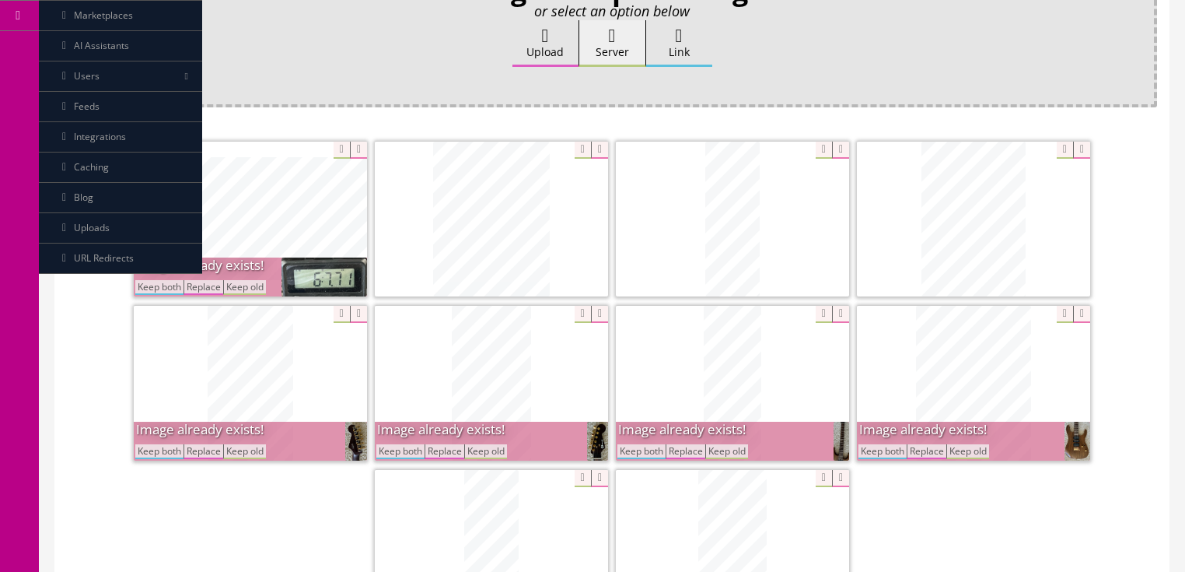
click at [156, 285] on button "Keep both" at bounding box center [159, 287] width 48 height 15
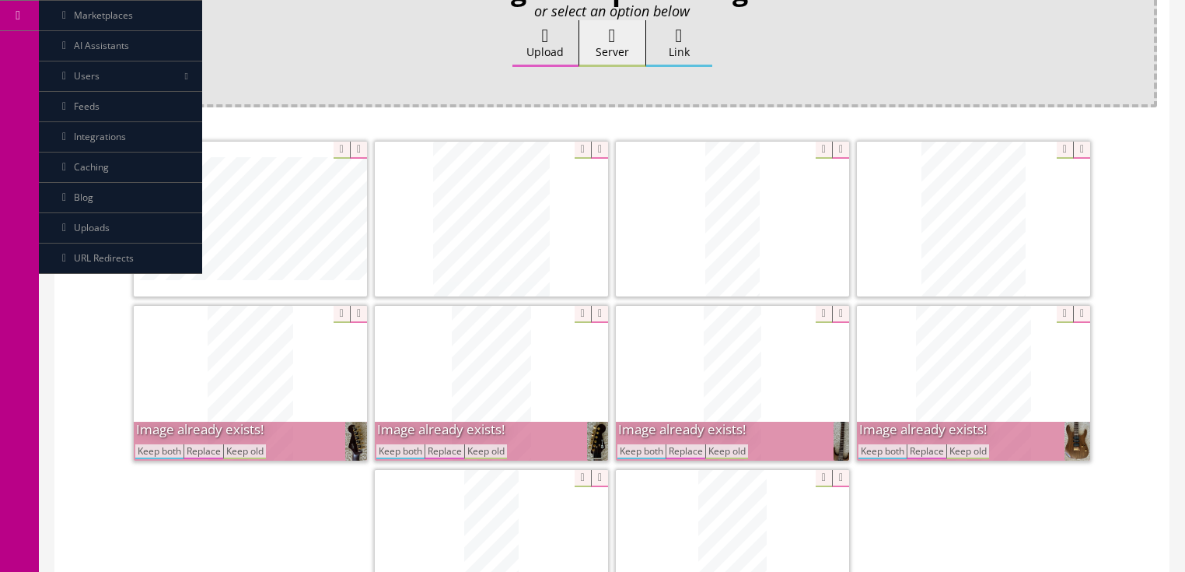
click at [165, 444] on button "Keep both" at bounding box center [159, 451] width 48 height 15
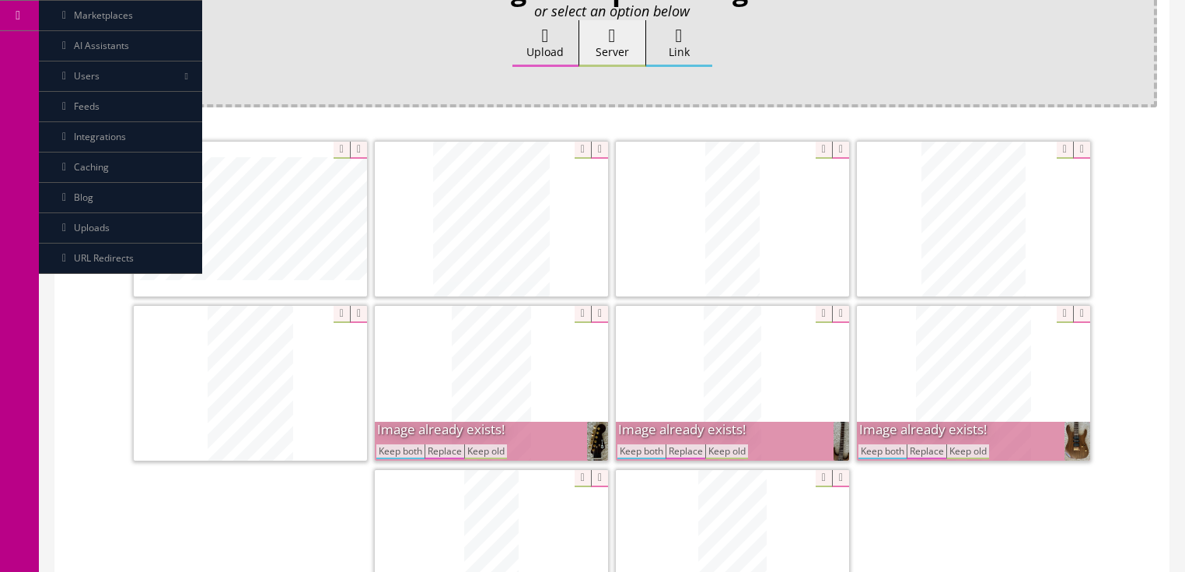
drag, startPoint x: 383, startPoint y: 452, endPoint x: 404, endPoint y: 451, distance: 21.8
click at [387, 452] on button "Keep both" at bounding box center [400, 451] width 48 height 15
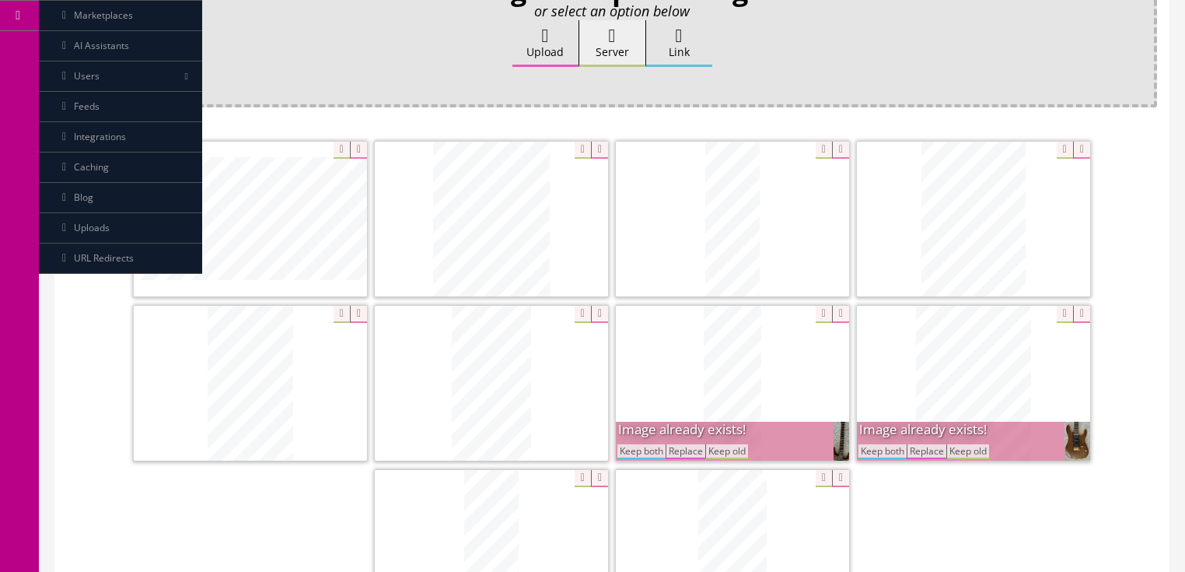
click at [646, 447] on button "Keep both" at bounding box center [641, 451] width 48 height 15
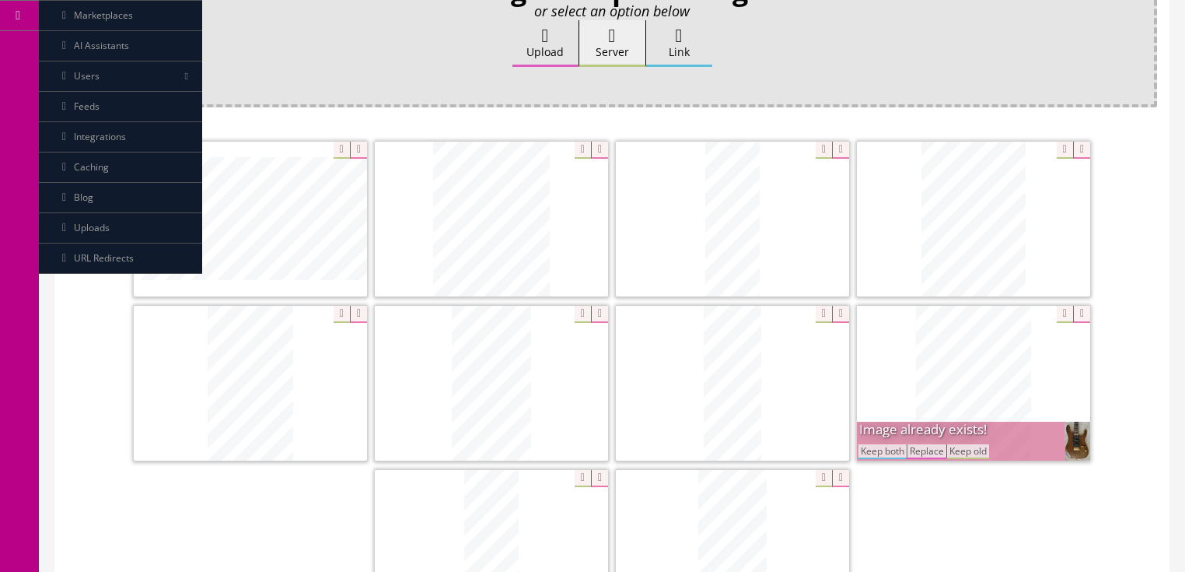
click at [873, 452] on button "Keep both" at bounding box center [883, 451] width 48 height 15
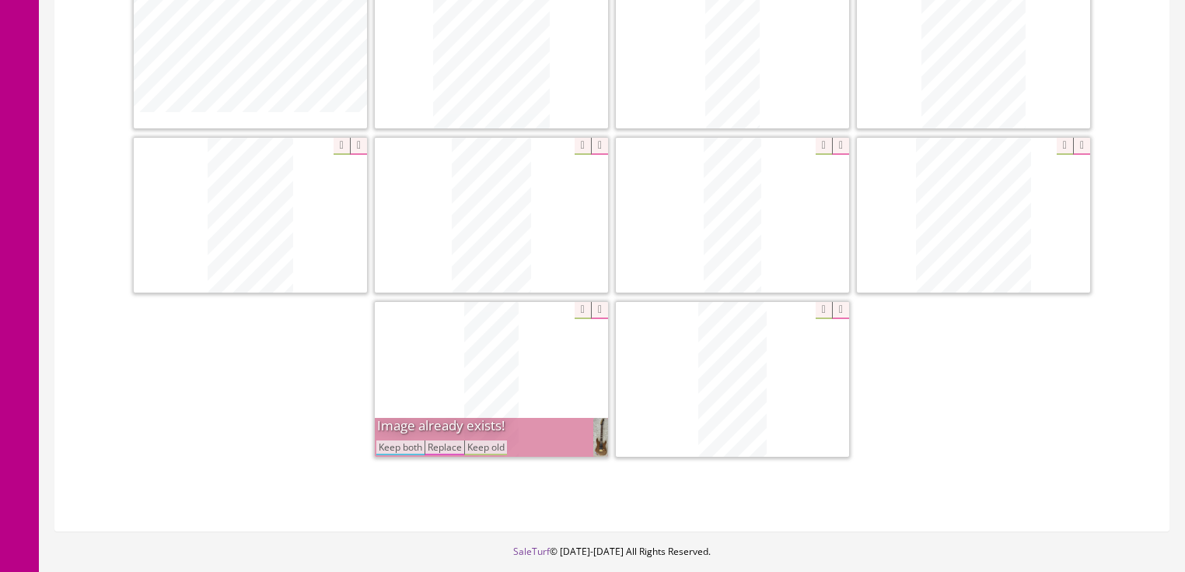
scroll to position [498, 0]
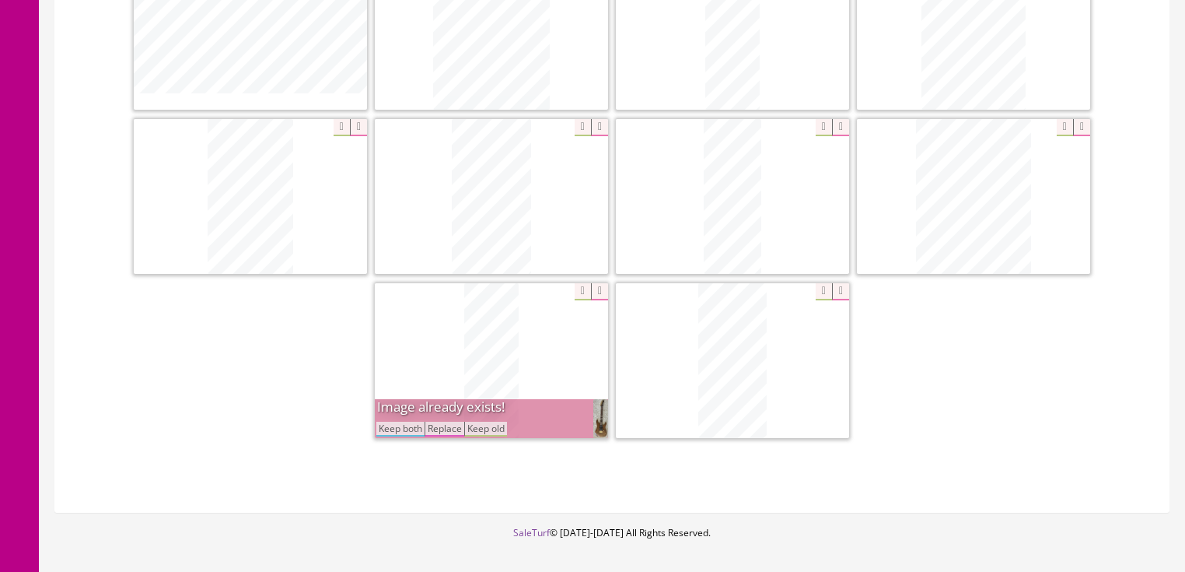
click at [415, 429] on button "Keep both" at bounding box center [400, 429] width 48 height 15
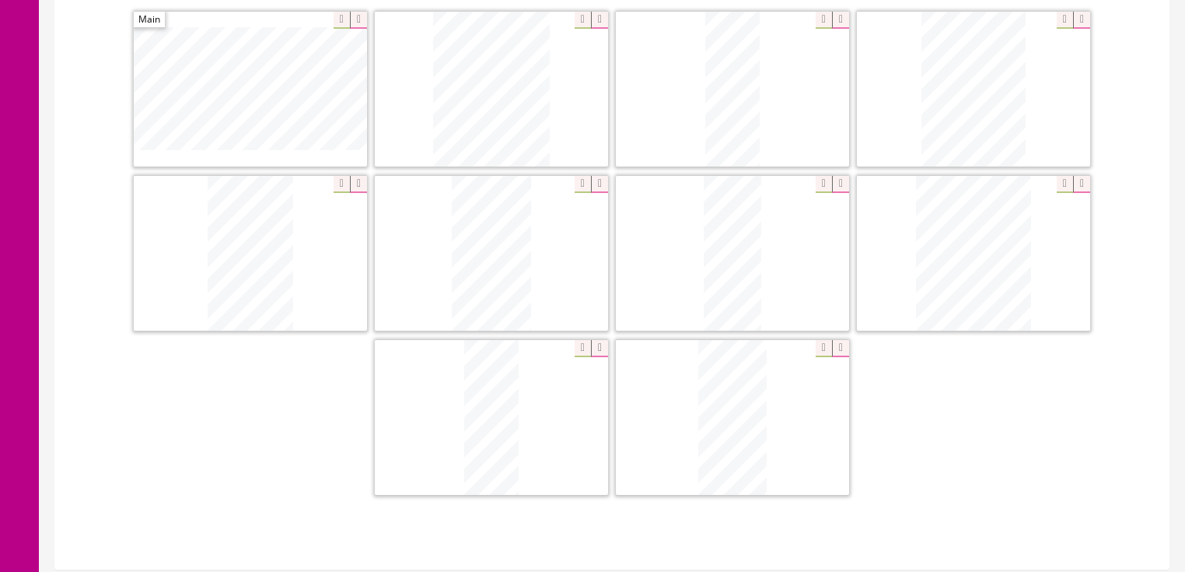
scroll to position [436, 0]
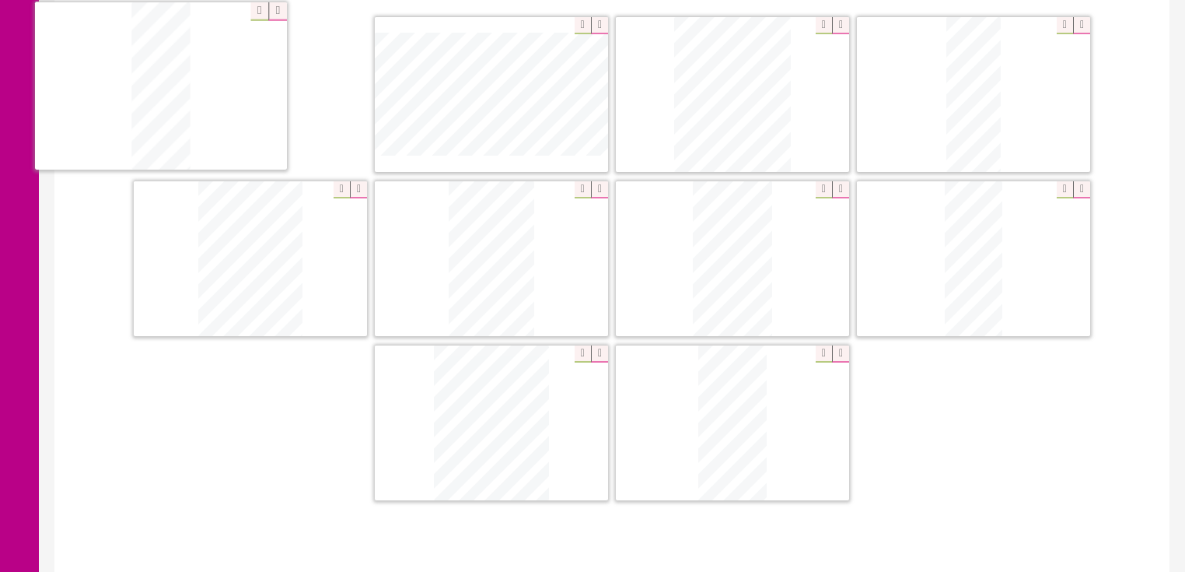
drag, startPoint x: 522, startPoint y: 380, endPoint x: 199, endPoint y: 58, distance: 455.9
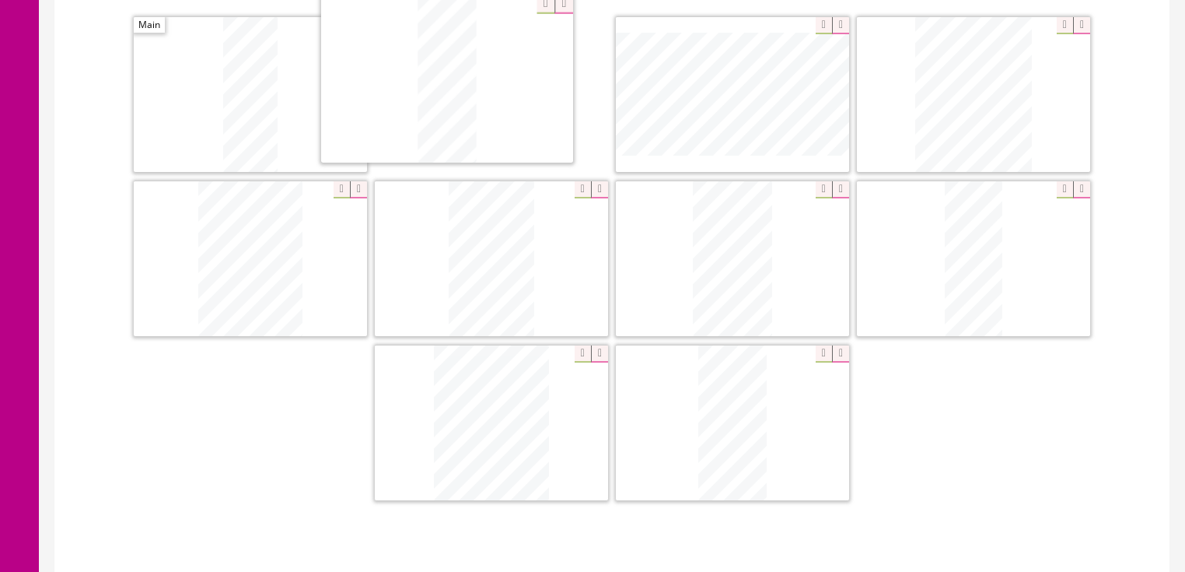
drag, startPoint x: 983, startPoint y: 104, endPoint x: 457, endPoint y: 90, distance: 526.7
drag, startPoint x: 509, startPoint y: 390, endPoint x: 715, endPoint y: 60, distance: 389.9
drag, startPoint x: 516, startPoint y: 221, endPoint x: 989, endPoint y: 53, distance: 501.8
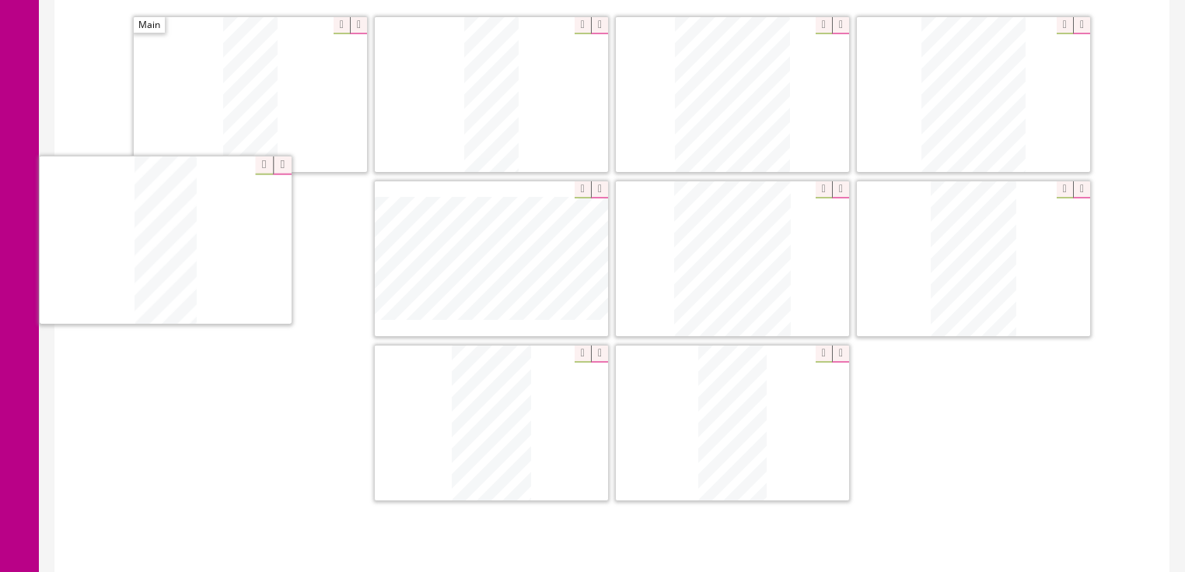
drag, startPoint x: 495, startPoint y: 403, endPoint x: 170, endPoint y: 222, distance: 372.5
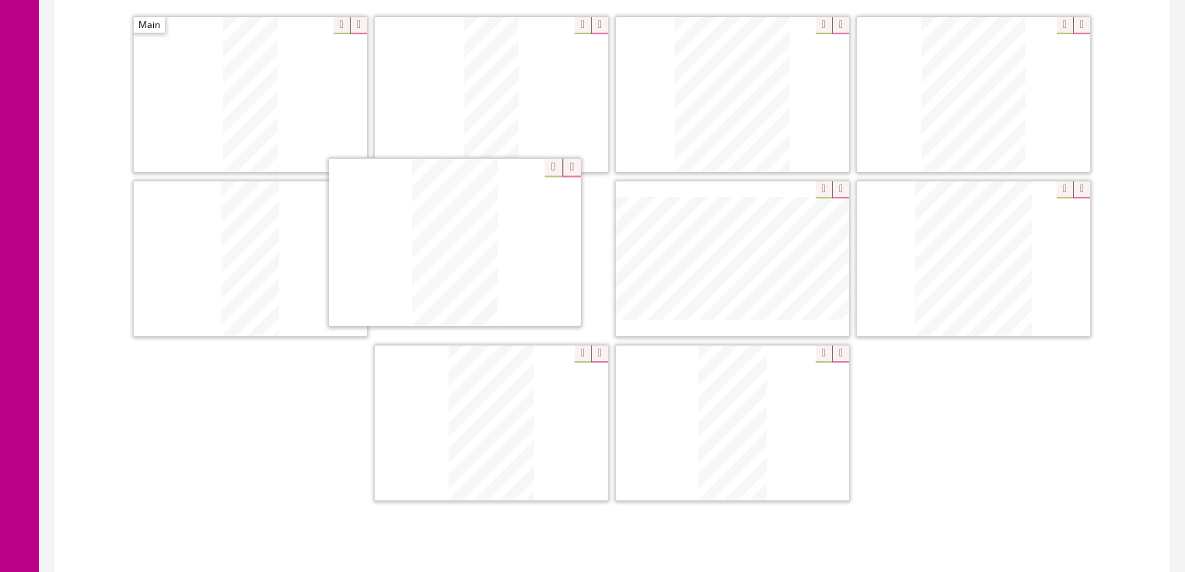
drag, startPoint x: 537, startPoint y: 433, endPoint x: 501, endPoint y: 255, distance: 181.8
drag, startPoint x: 510, startPoint y: 380, endPoint x: 655, endPoint y: 270, distance: 182.0
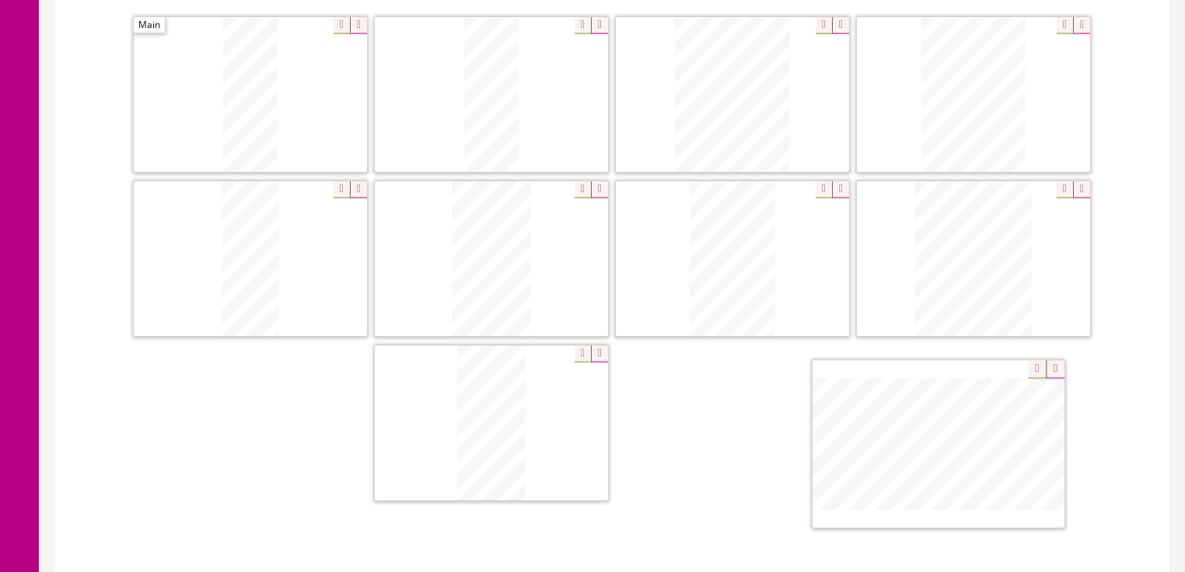
drag, startPoint x: 1027, startPoint y: 278, endPoint x: 992, endPoint y: 465, distance: 190.7
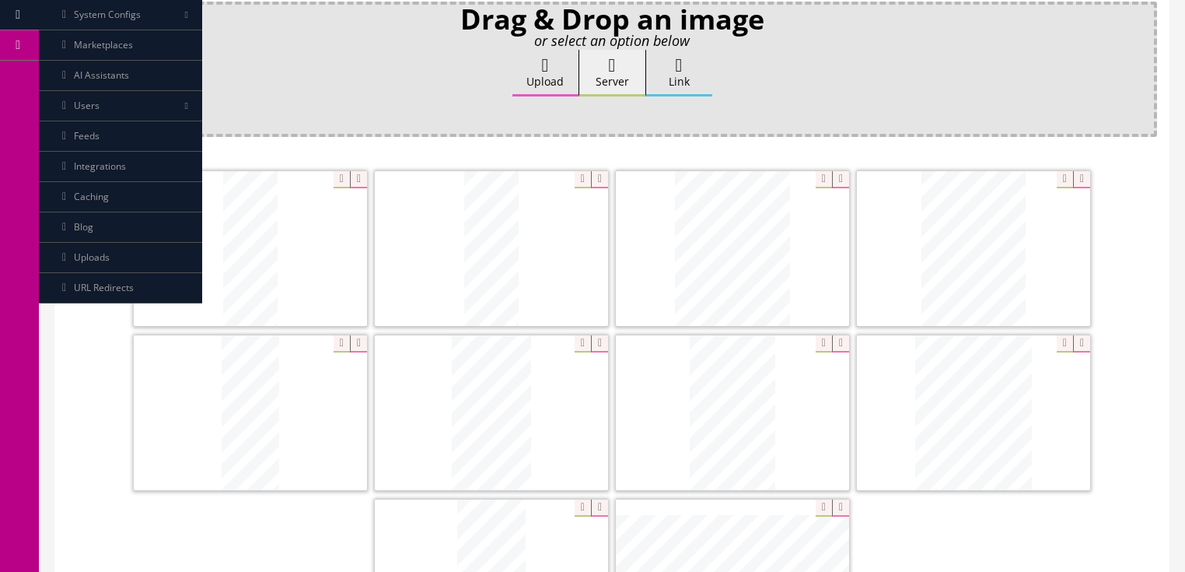
scroll to position [124, 0]
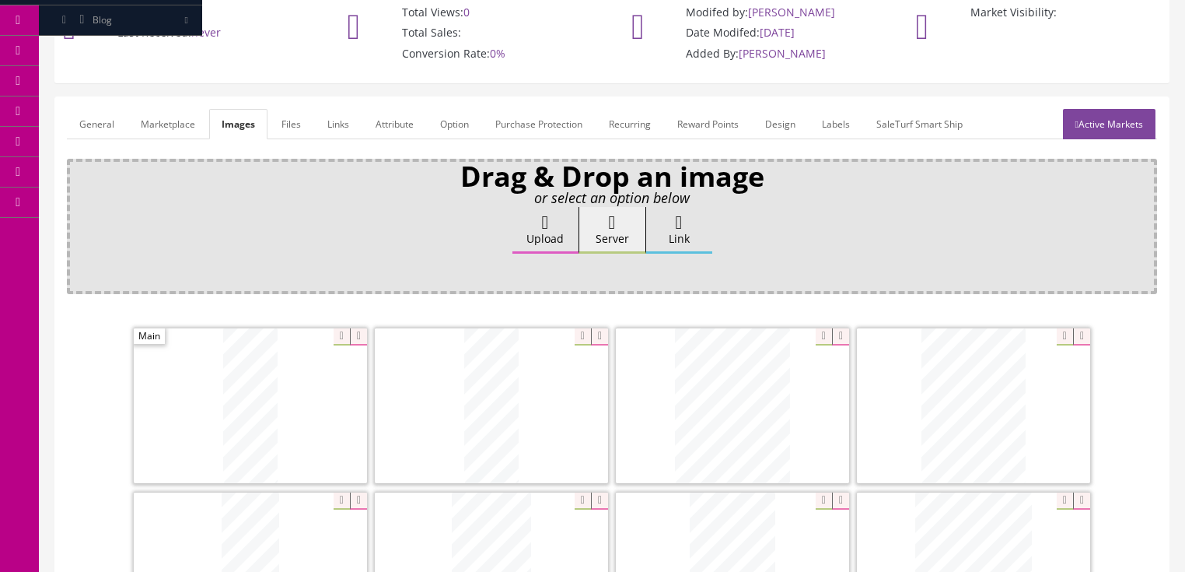
click at [121, 129] on link "General" at bounding box center [97, 124] width 60 height 30
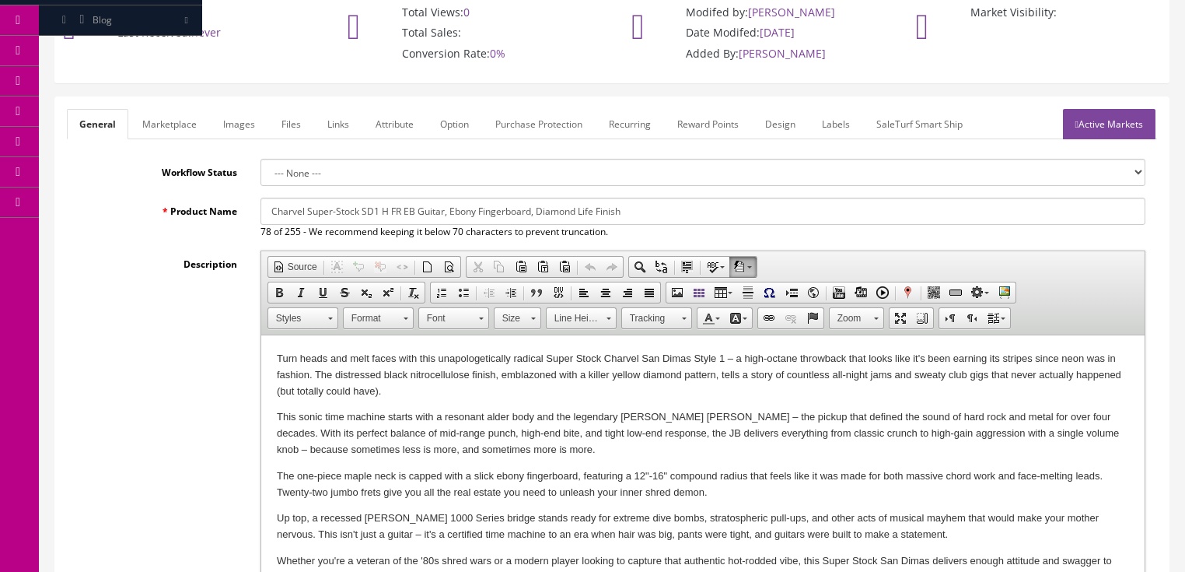
click at [469, 394] on p "Turn heads and melt faces with this unapologetically radical Super Stock Charve…" at bounding box center [702, 375] width 852 height 48
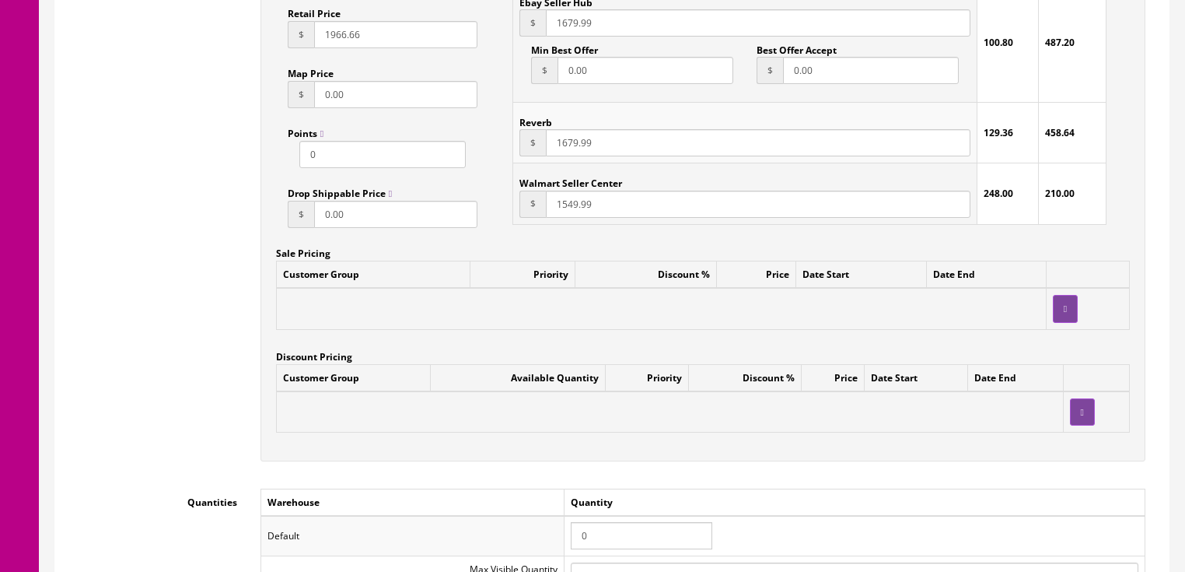
scroll to position [1244, 0]
drag, startPoint x: 591, startPoint y: 539, endPoint x: 548, endPoint y: 532, distance: 43.3
click at [548, 532] on tr "Default 0" at bounding box center [703, 535] width 884 height 40
type input "1"
click at [780, 489] on div "Workflow Status --- None --- Product Name Charvel Super-Stock SD1 H FR EB Guita…" at bounding box center [612, 245] width 1090 height 2412
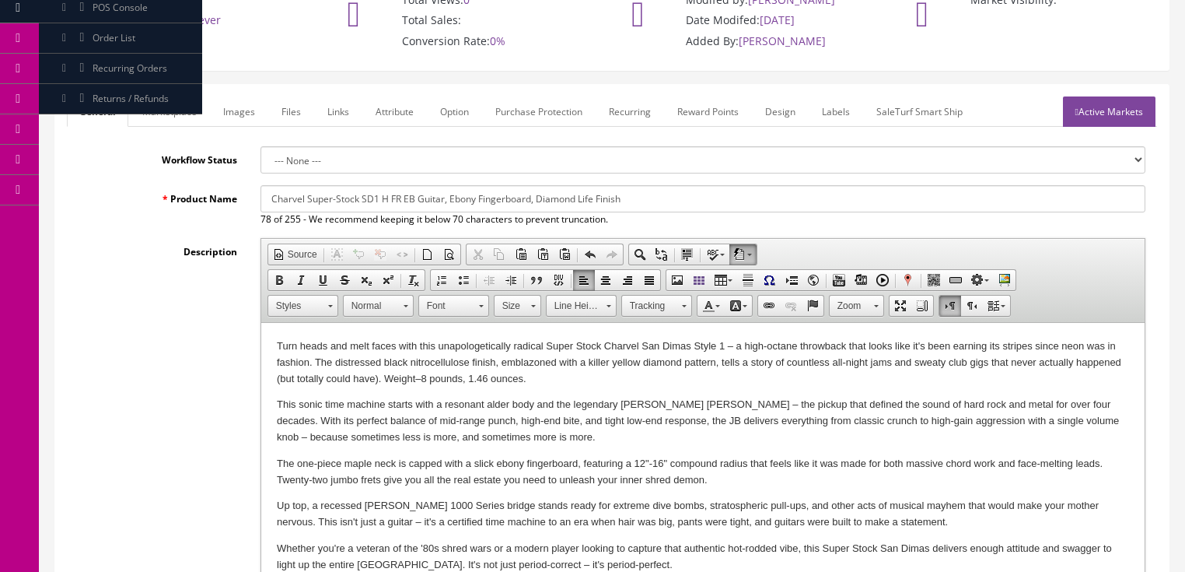
scroll to position [0, 0]
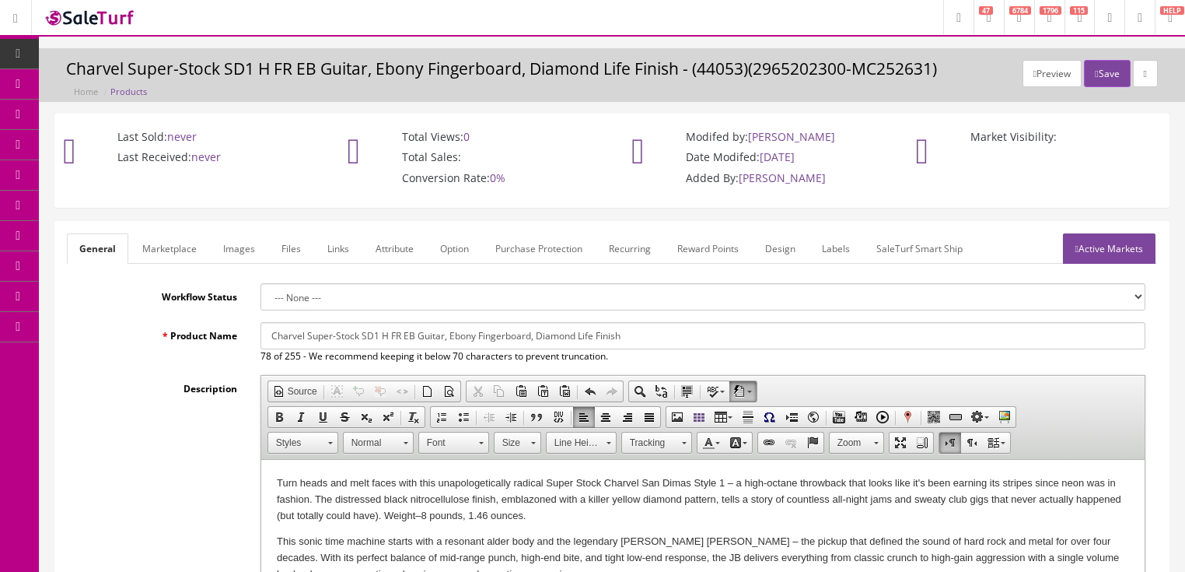
click at [1114, 248] on link "Active Markets" at bounding box center [1109, 248] width 93 height 30
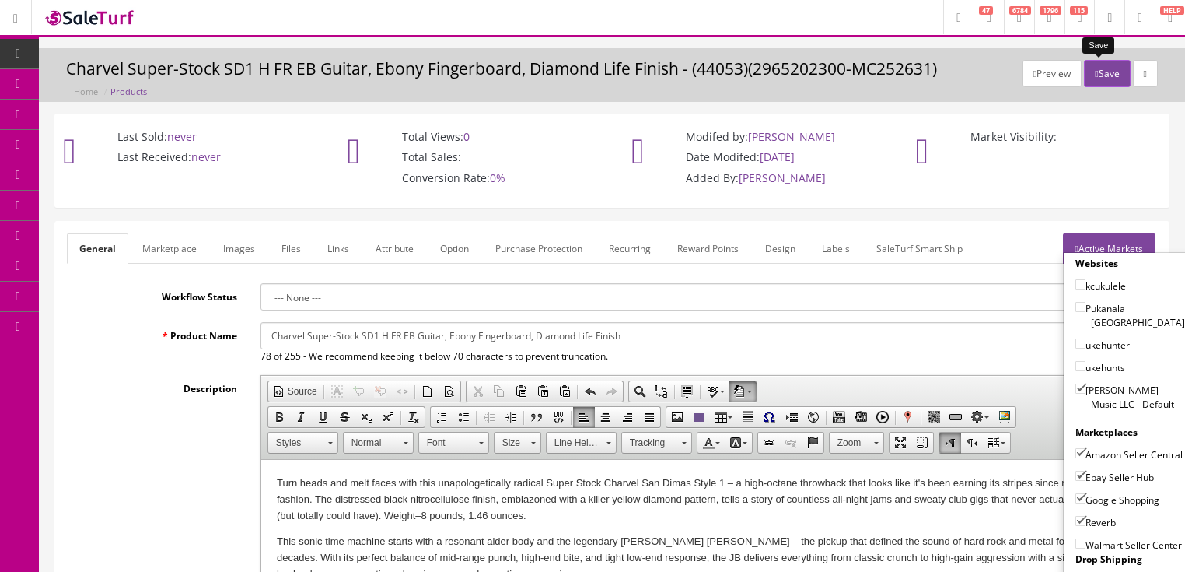
click at [1093, 75] on button "Save" at bounding box center [1107, 73] width 46 height 27
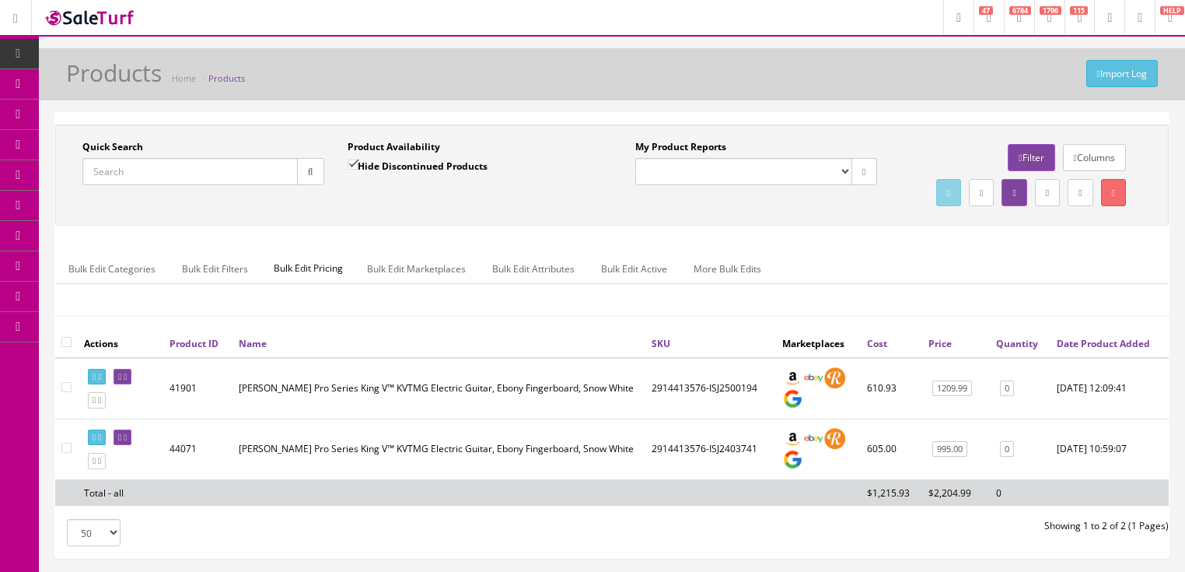
click at [222, 177] on input "Quick Search" at bounding box center [189, 171] width 215 height 27
paste input "0140562561"
type input "0140562561"
click at [351, 165] on input "Hide Discontinued Products" at bounding box center [353, 164] width 10 height 10
checkbox input "false"
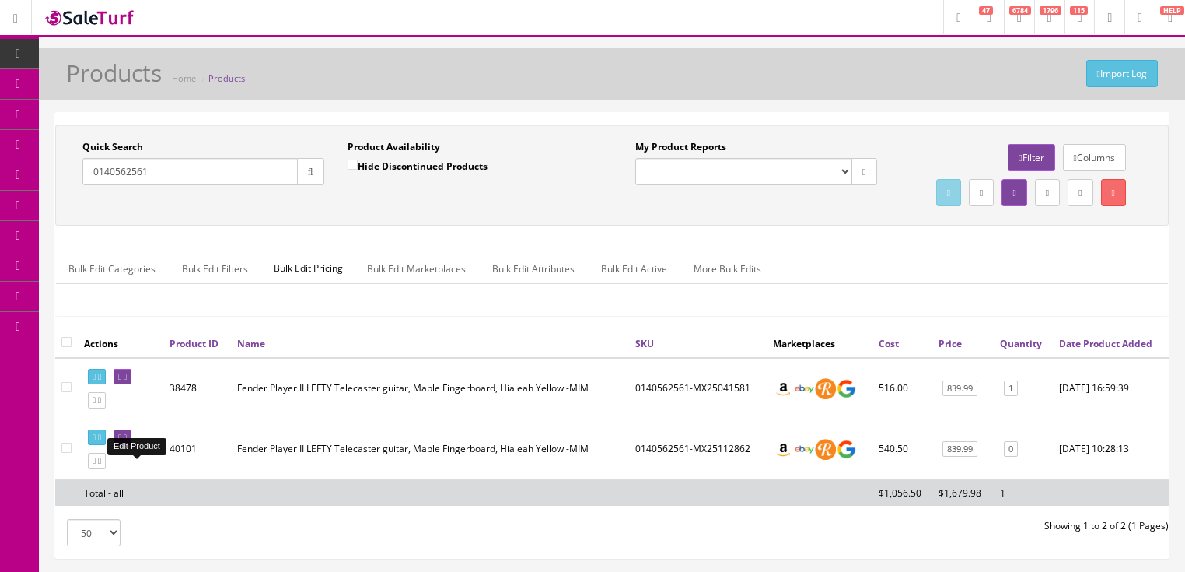
click at [127, 442] on icon at bounding box center [125, 437] width 3 height 9
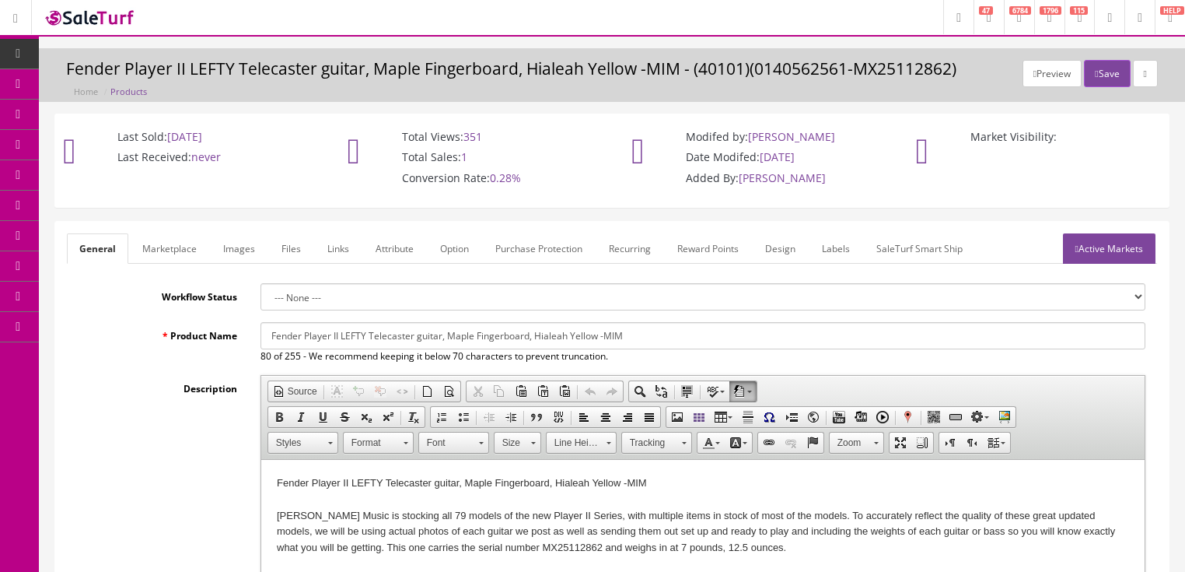
click at [232, 243] on link "Images" at bounding box center [239, 248] width 57 height 30
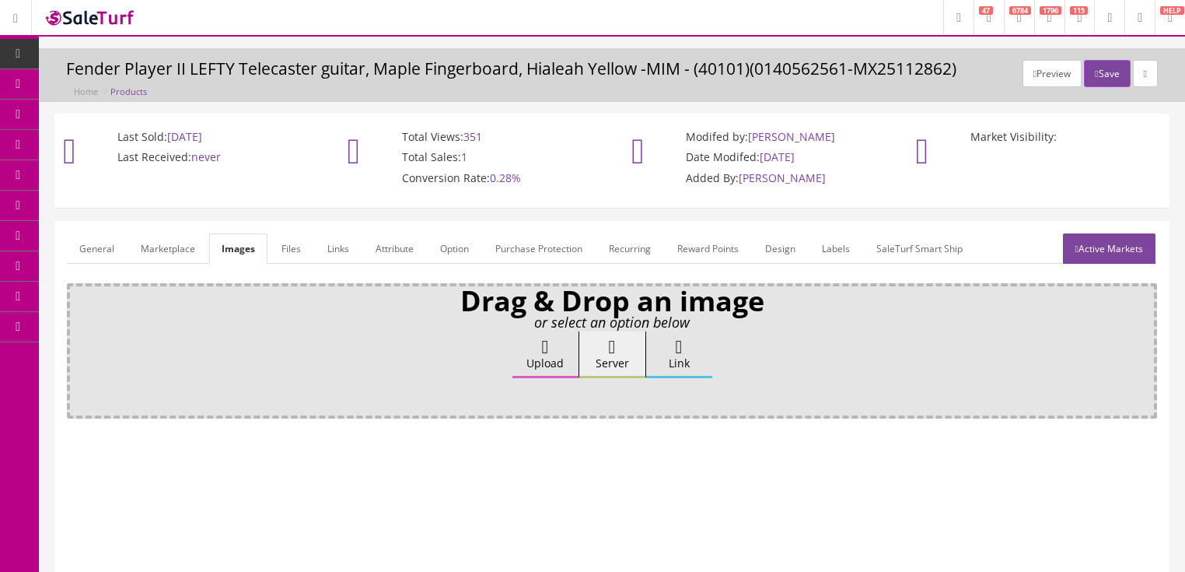
click at [556, 352] on label "Upload" at bounding box center [545, 354] width 66 height 47
click at [78, 347] on input "Upload" at bounding box center [78, 339] width 0 height 16
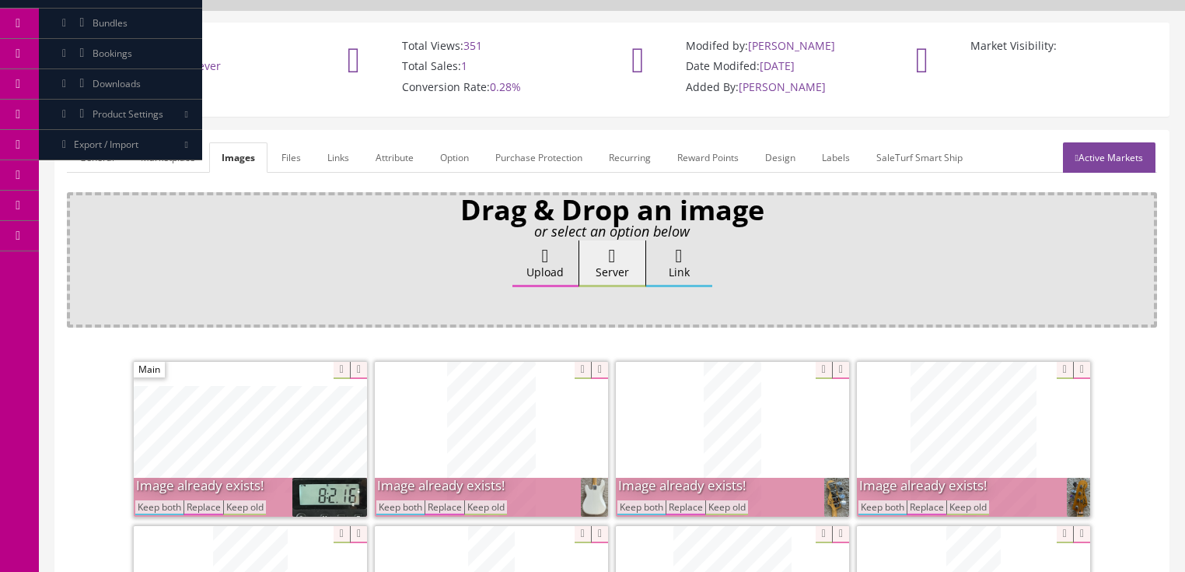
scroll to position [311, 0]
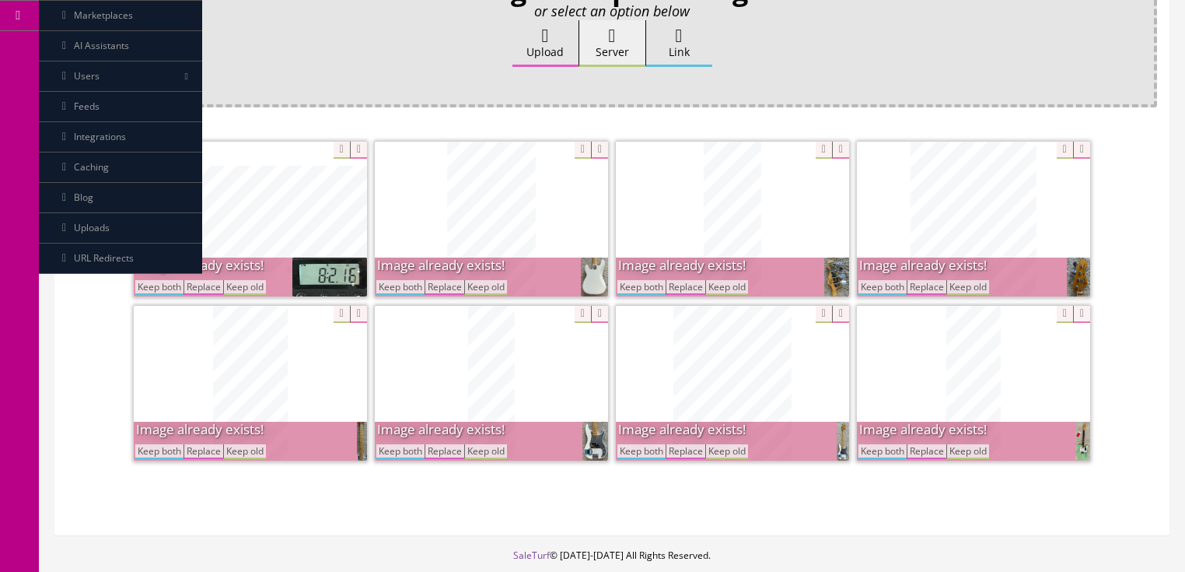
click at [635, 287] on button "Keep both" at bounding box center [641, 287] width 48 height 15
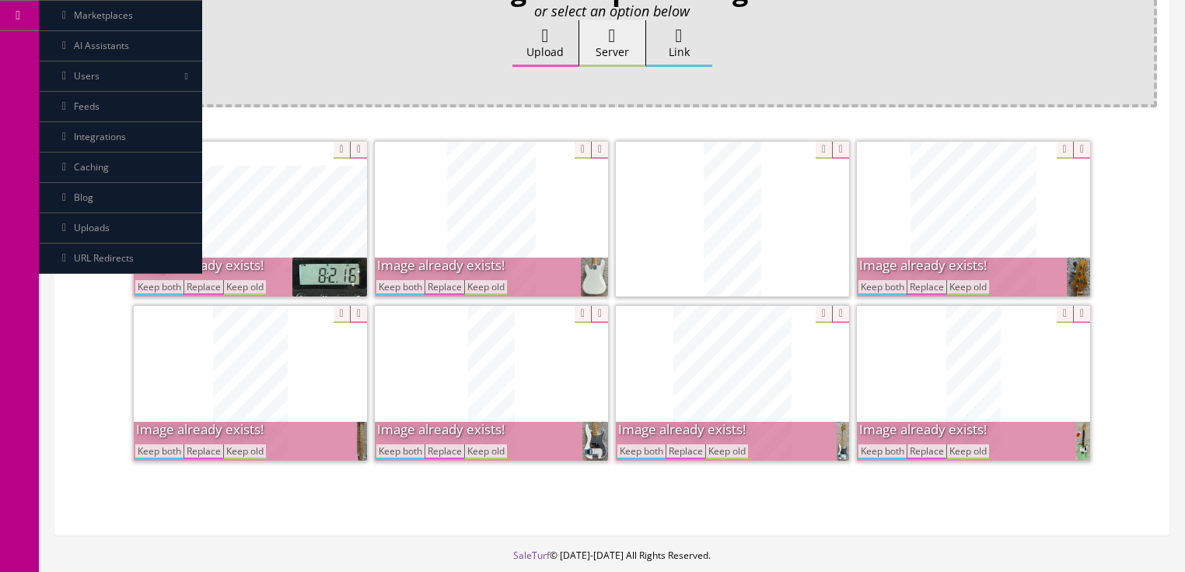
click at [881, 287] on button "Keep both" at bounding box center [883, 287] width 48 height 15
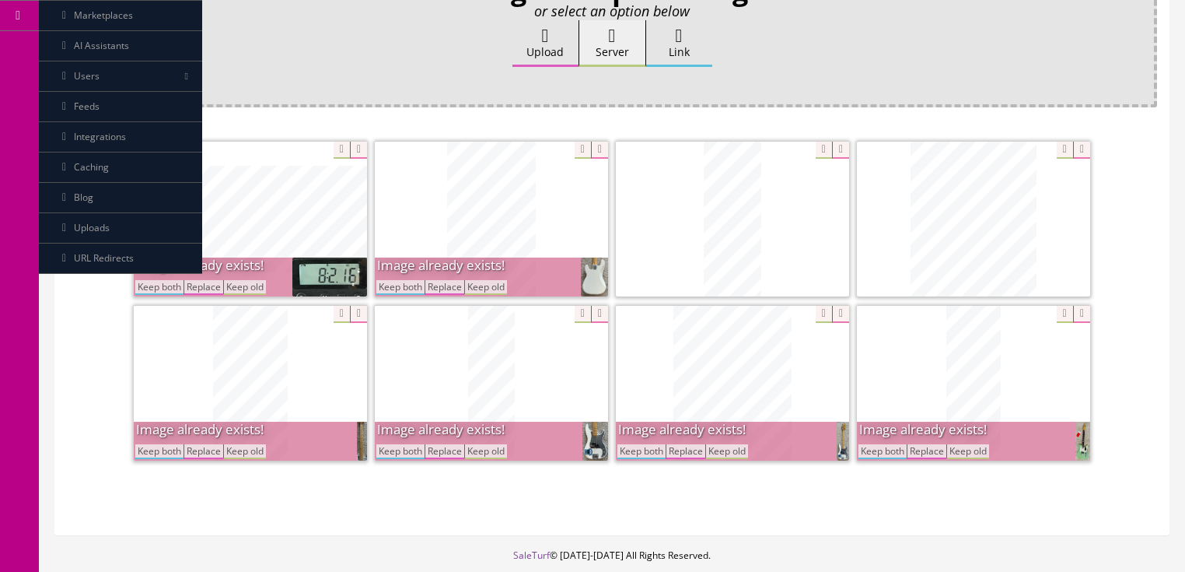
click at [389, 283] on button "Keep both" at bounding box center [400, 287] width 48 height 15
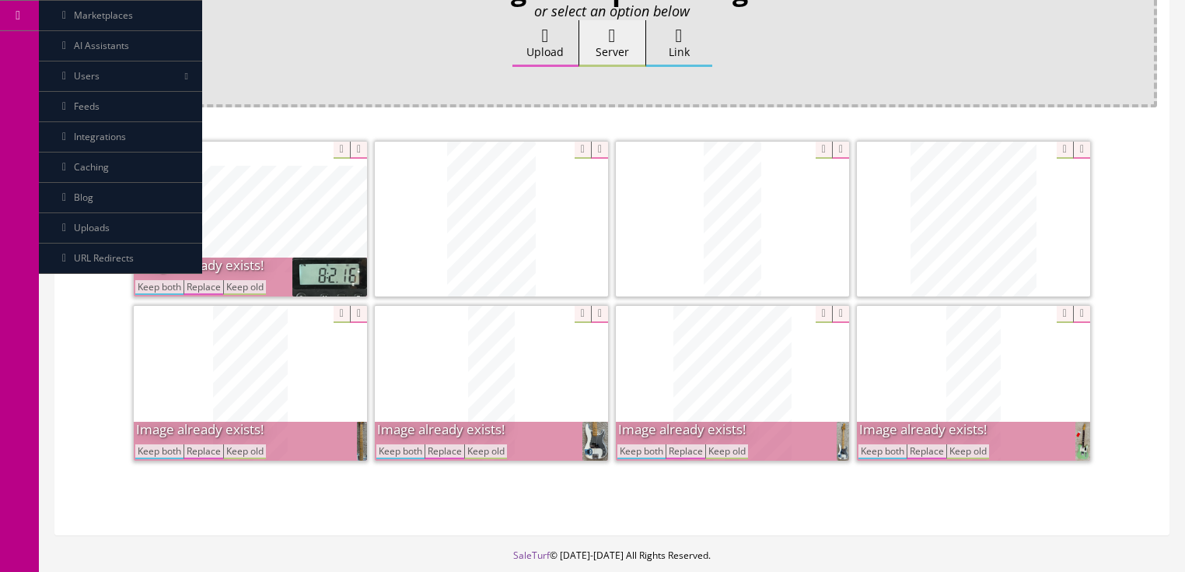
click at [153, 282] on button "Keep both" at bounding box center [159, 287] width 48 height 15
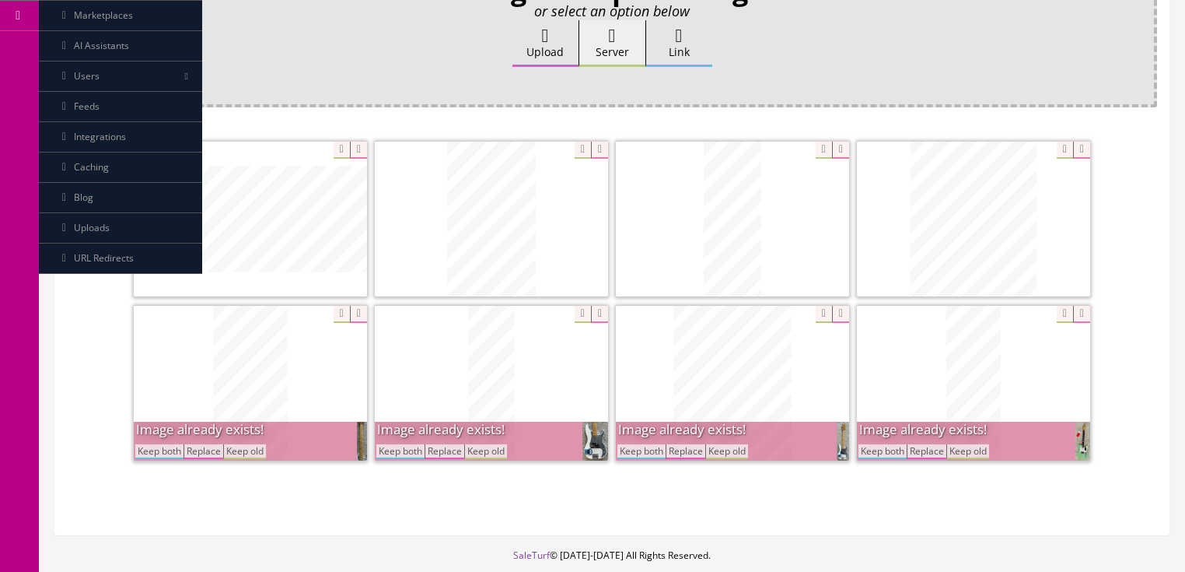
drag, startPoint x: 143, startPoint y: 445, endPoint x: 186, endPoint y: 451, distance: 43.2
click at [152, 447] on button "Keep both" at bounding box center [159, 451] width 48 height 15
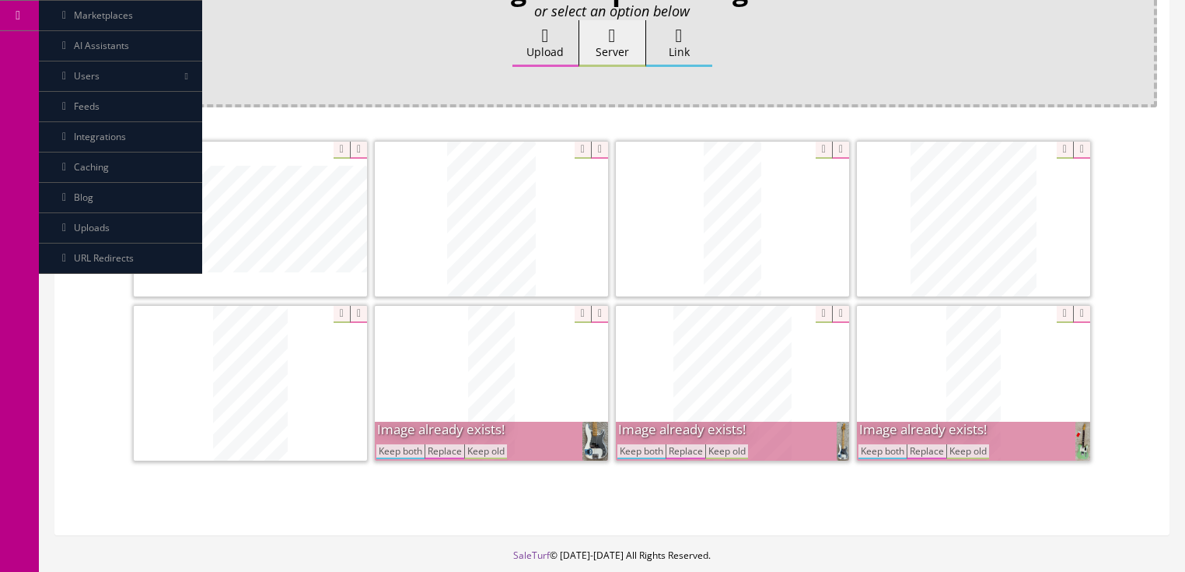
click at [414, 445] on button "Keep both" at bounding box center [400, 451] width 48 height 15
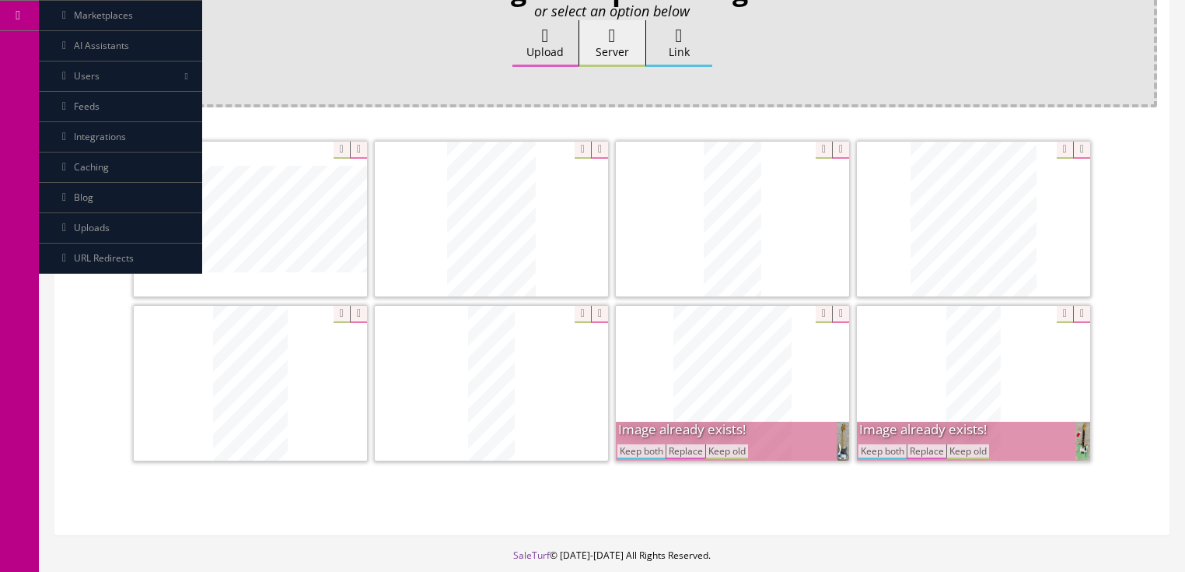
click at [632, 451] on button "Keep both" at bounding box center [641, 451] width 48 height 15
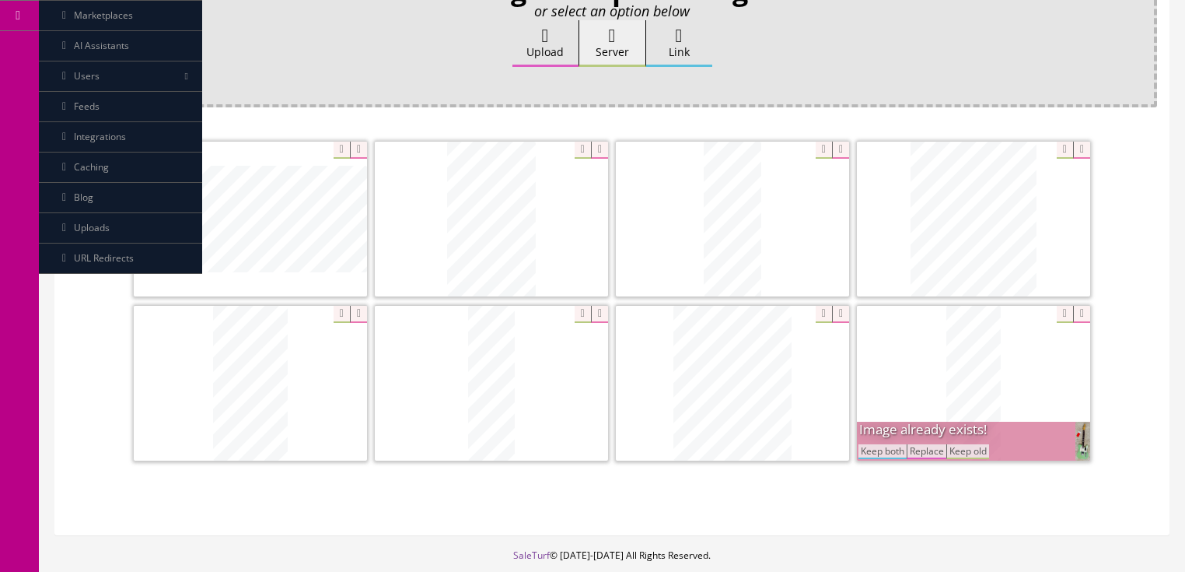
click at [869, 446] on button "Keep both" at bounding box center [883, 451] width 48 height 15
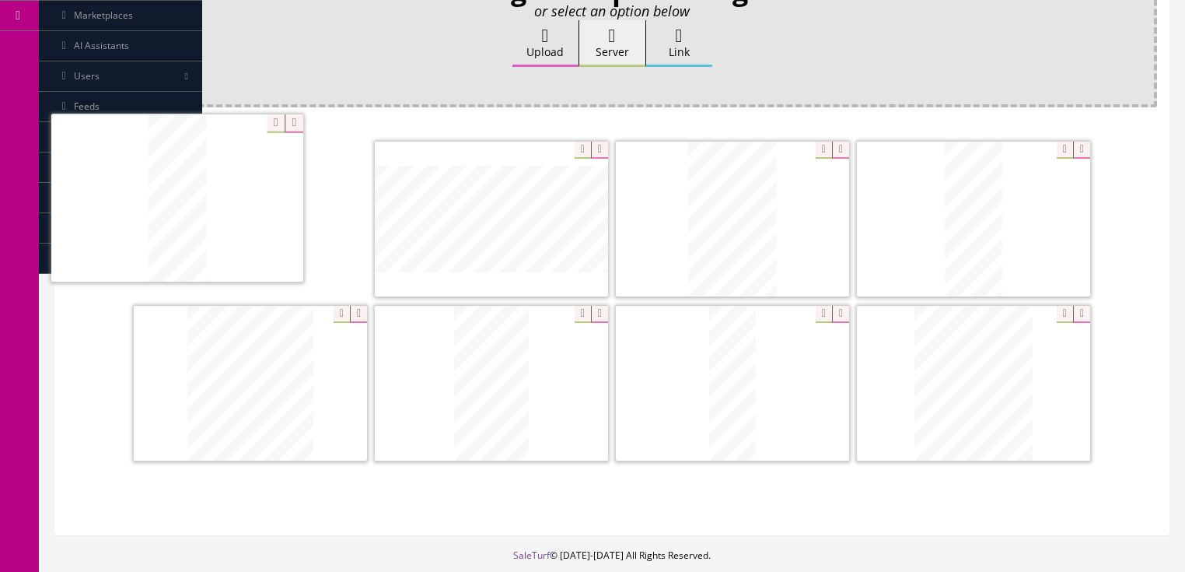
drag, startPoint x: 932, startPoint y: 417, endPoint x: 133, endPoint y: 234, distance: 819.3
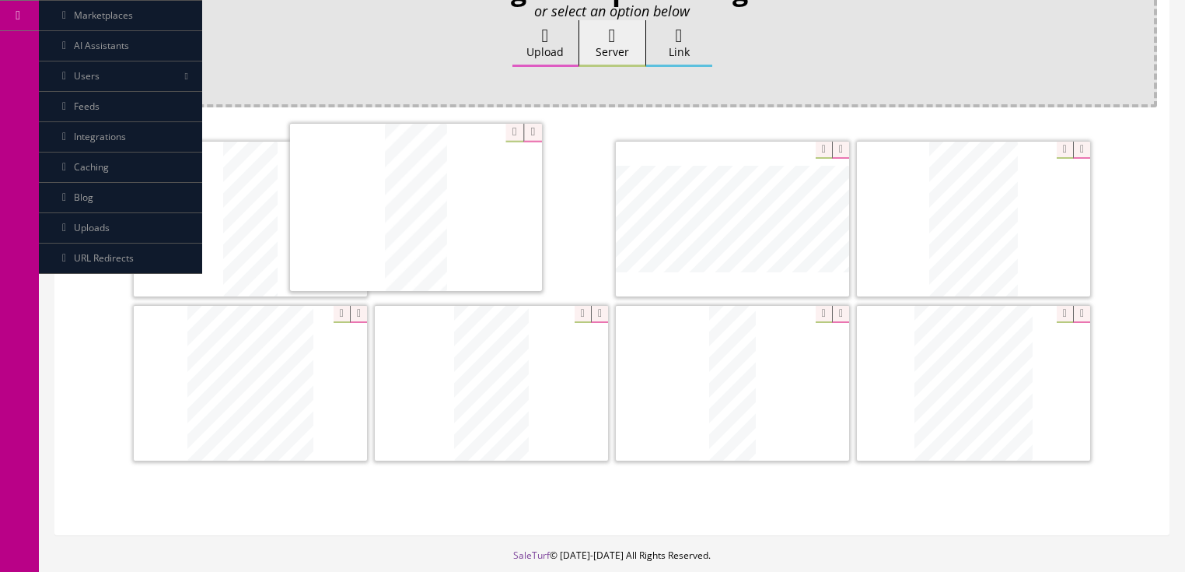
drag, startPoint x: 974, startPoint y: 219, endPoint x: 448, endPoint y: 215, distance: 526.5
drag, startPoint x: 944, startPoint y: 374, endPoint x: 638, endPoint y: 278, distance: 321.0
drag, startPoint x: 607, startPoint y: 346, endPoint x: 1002, endPoint y: 202, distance: 420.4
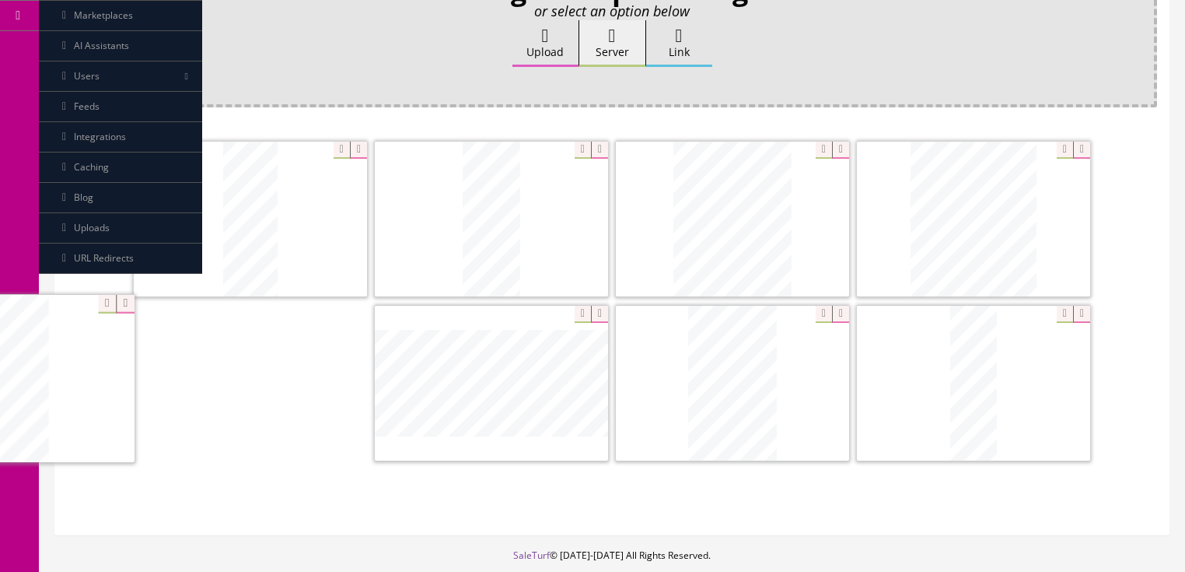
drag, startPoint x: 732, startPoint y: 401, endPoint x: 103, endPoint y: 400, distance: 629.1
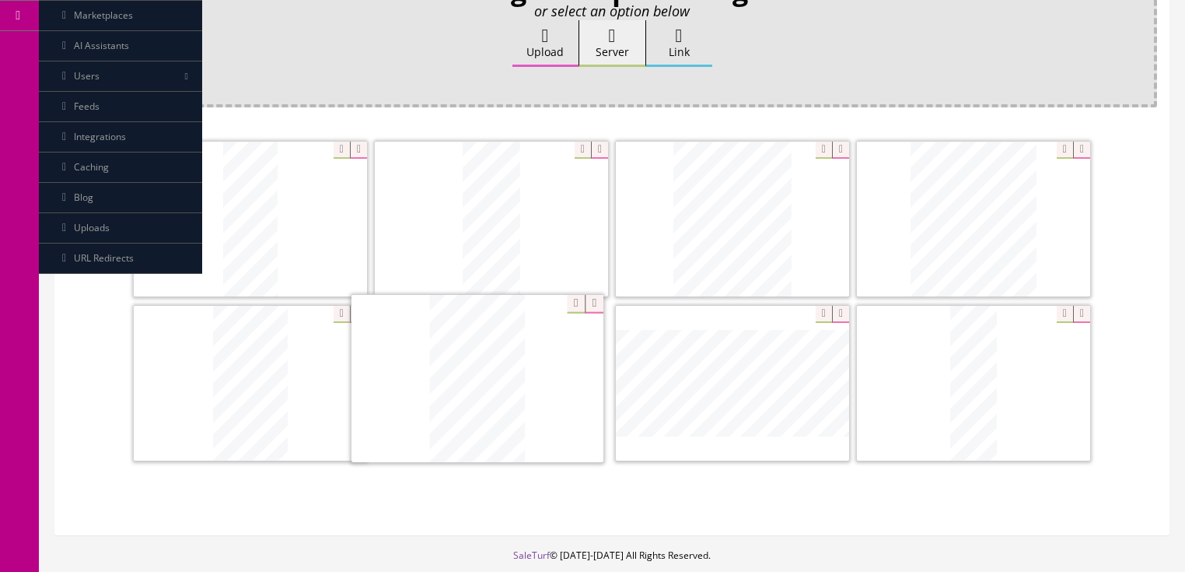
drag, startPoint x: 715, startPoint y: 390, endPoint x: 460, endPoint y: 387, distance: 255.9
drag, startPoint x: 984, startPoint y: 364, endPoint x: 436, endPoint y: 302, distance: 551.8
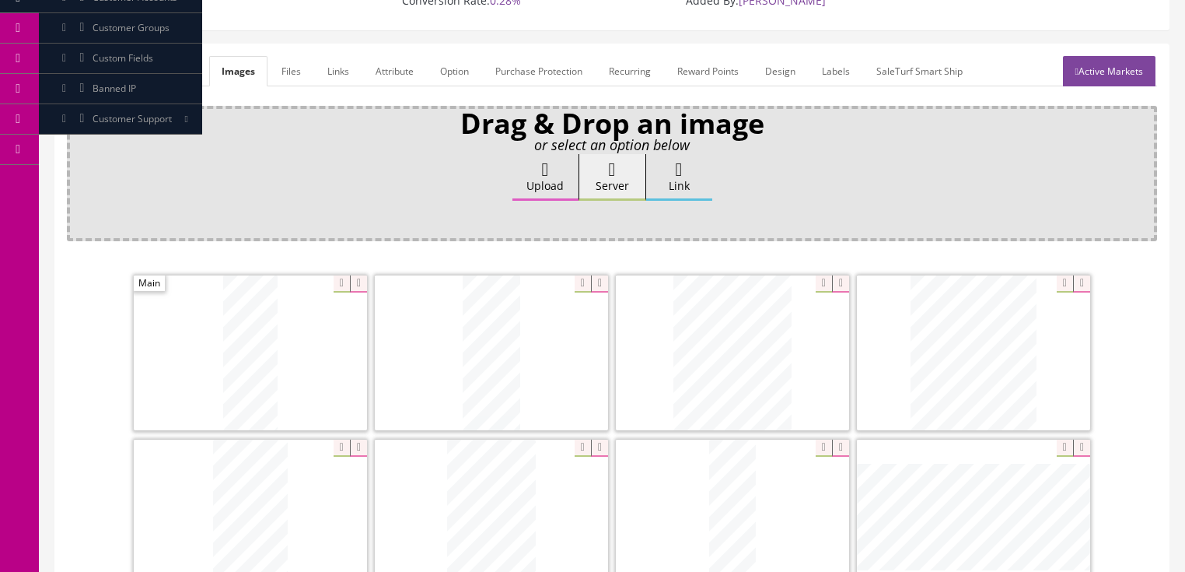
scroll to position [62, 0]
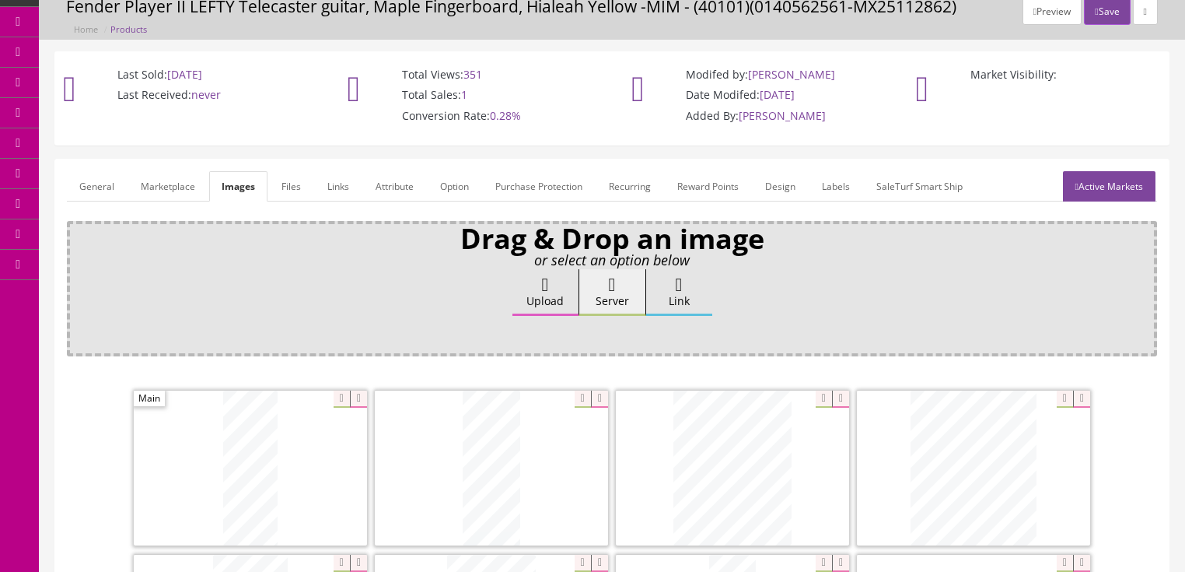
click at [93, 193] on link "General" at bounding box center [97, 186] width 60 height 30
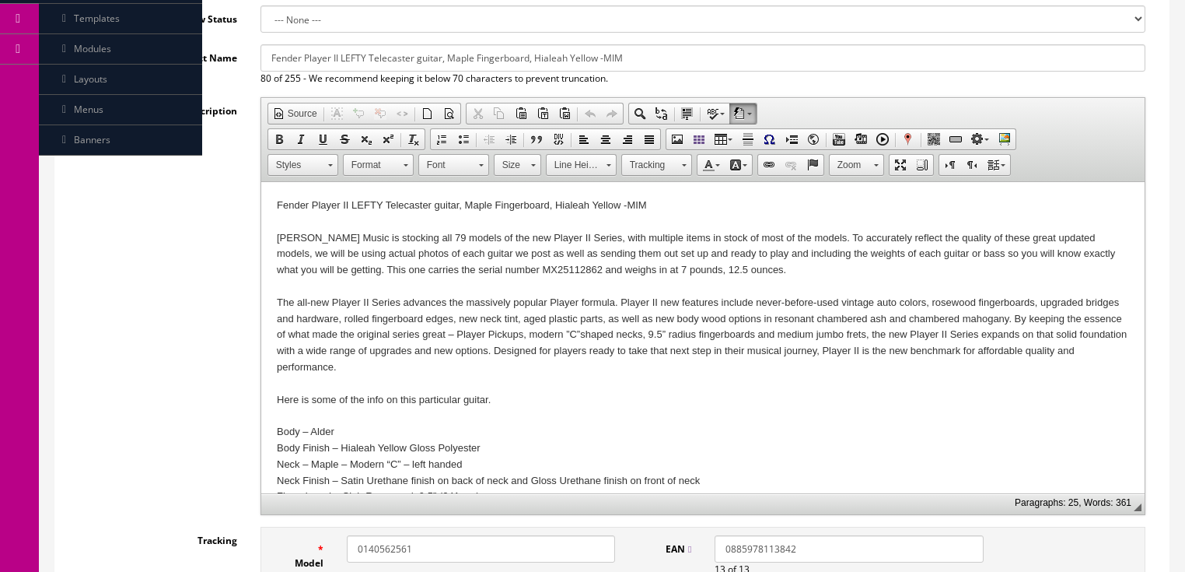
scroll to position [311, 0]
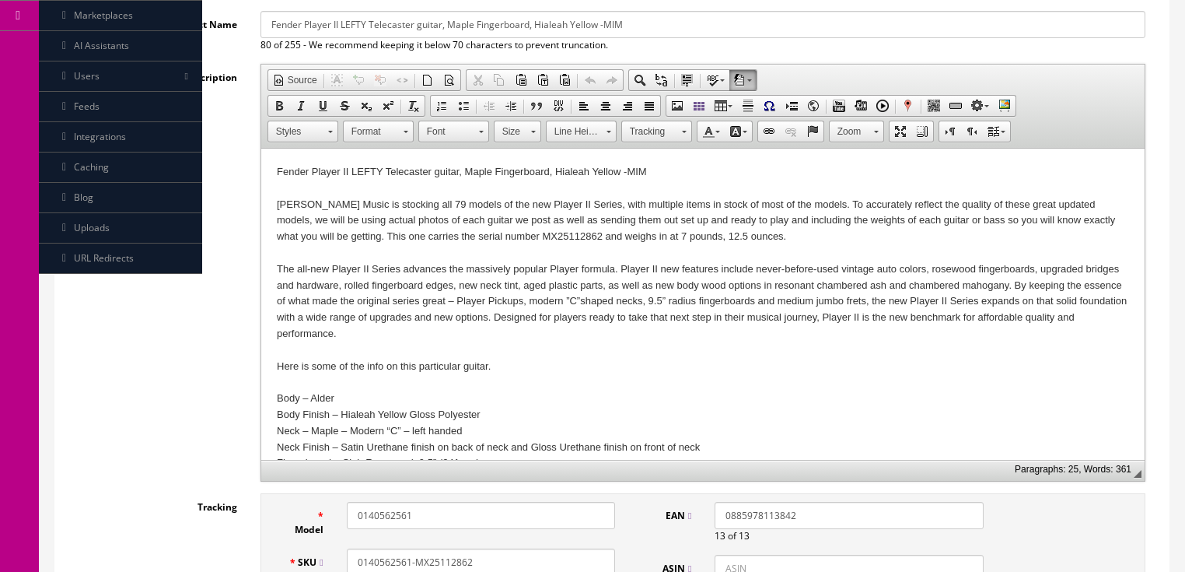
click at [606, 235] on div "Butler Music is stocking all 79 models of the new Player II Series, with multip…" at bounding box center [702, 221] width 852 height 48
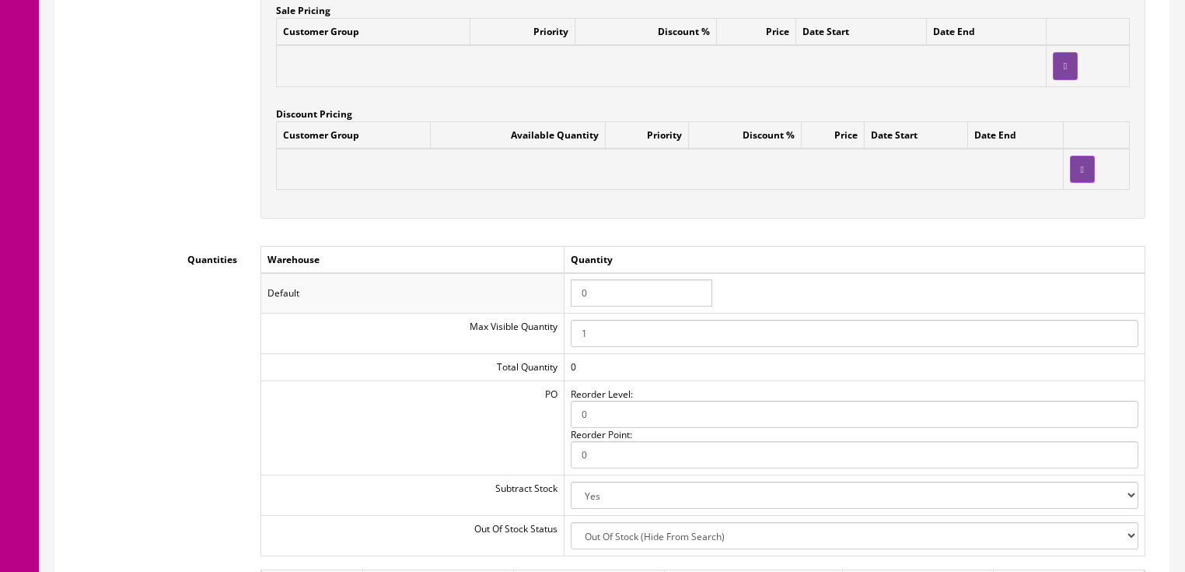
scroll to position [1493, 0]
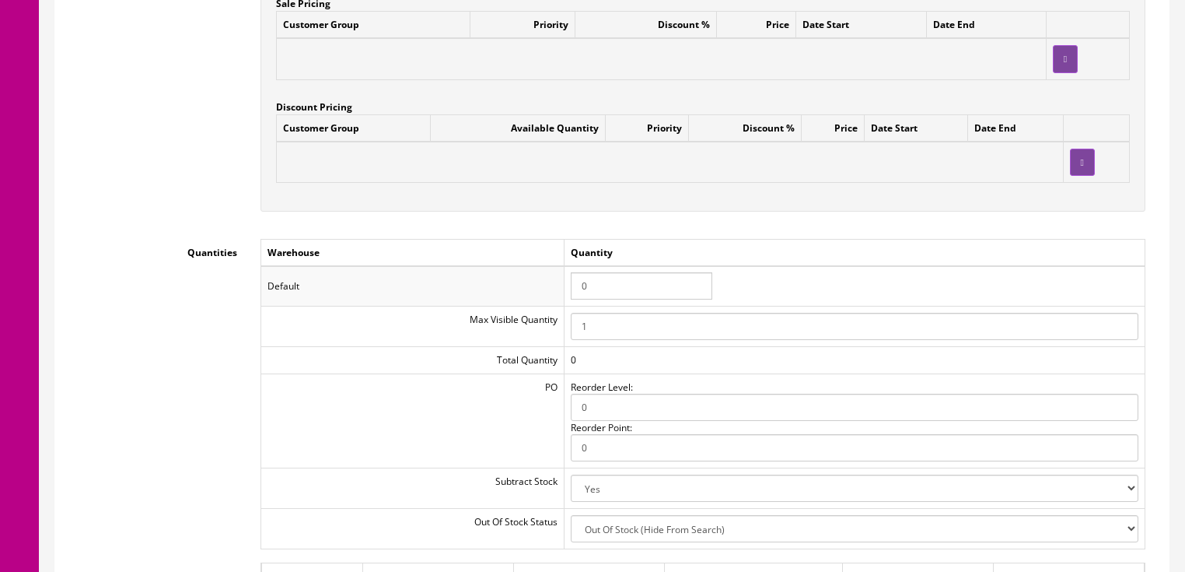
drag, startPoint x: 609, startPoint y: 286, endPoint x: 526, endPoint y: 289, distance: 82.5
click at [526, 289] on tr "Default 0" at bounding box center [703, 286] width 884 height 40
type input "1"
drag, startPoint x: 794, startPoint y: 289, endPoint x: 803, endPoint y: 283, distance: 11.2
click at [796, 289] on td "1" at bounding box center [854, 286] width 581 height 40
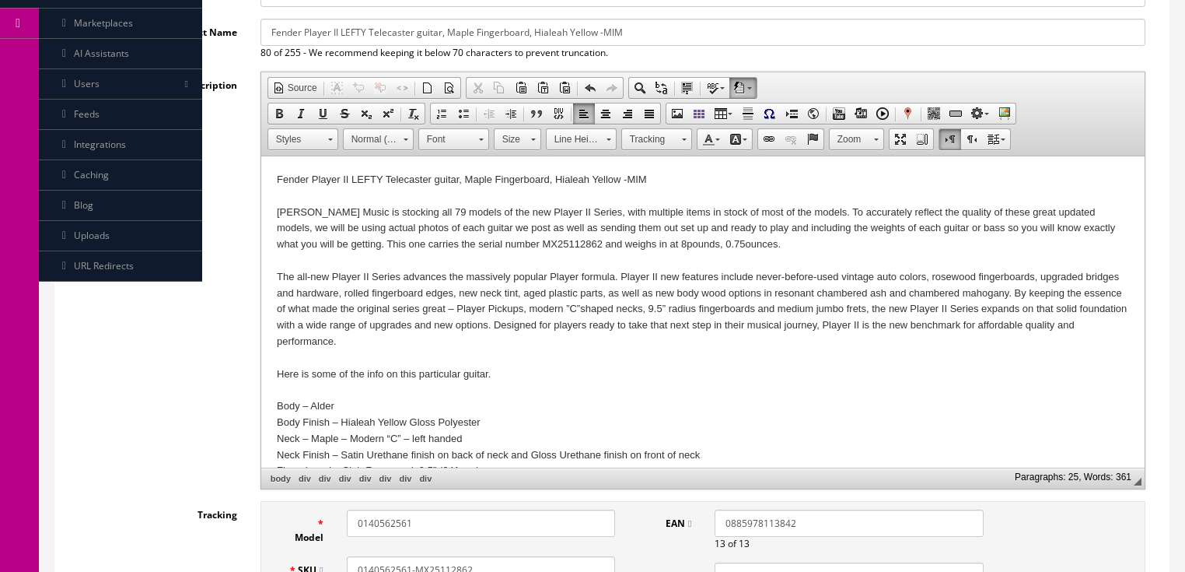
scroll to position [187, 0]
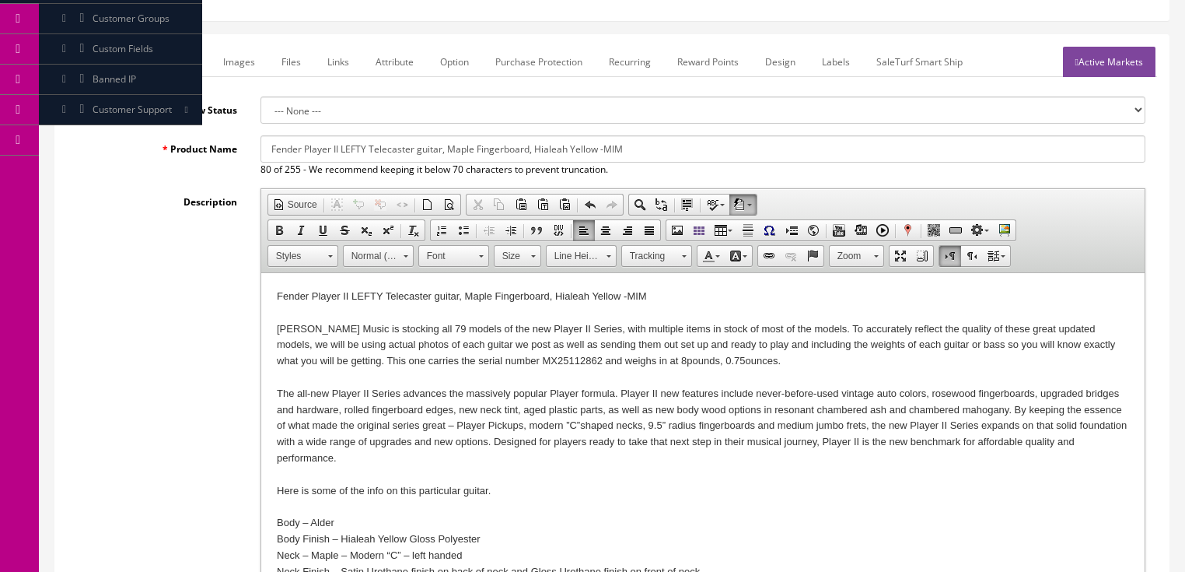
click at [1100, 69] on link "Active Markets" at bounding box center [1109, 62] width 93 height 30
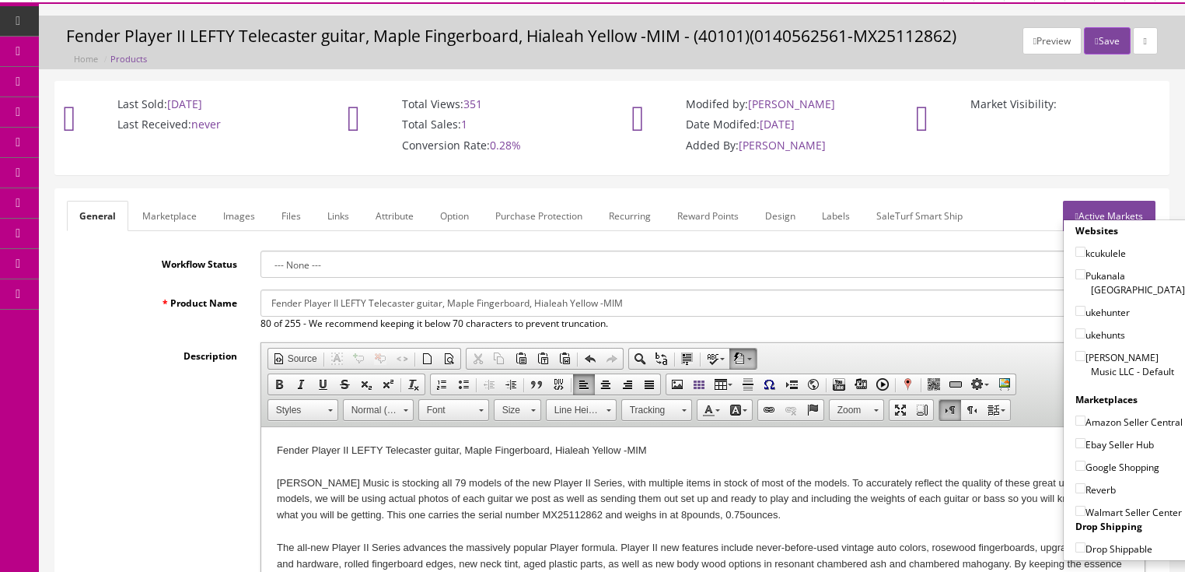
scroll to position [0, 0]
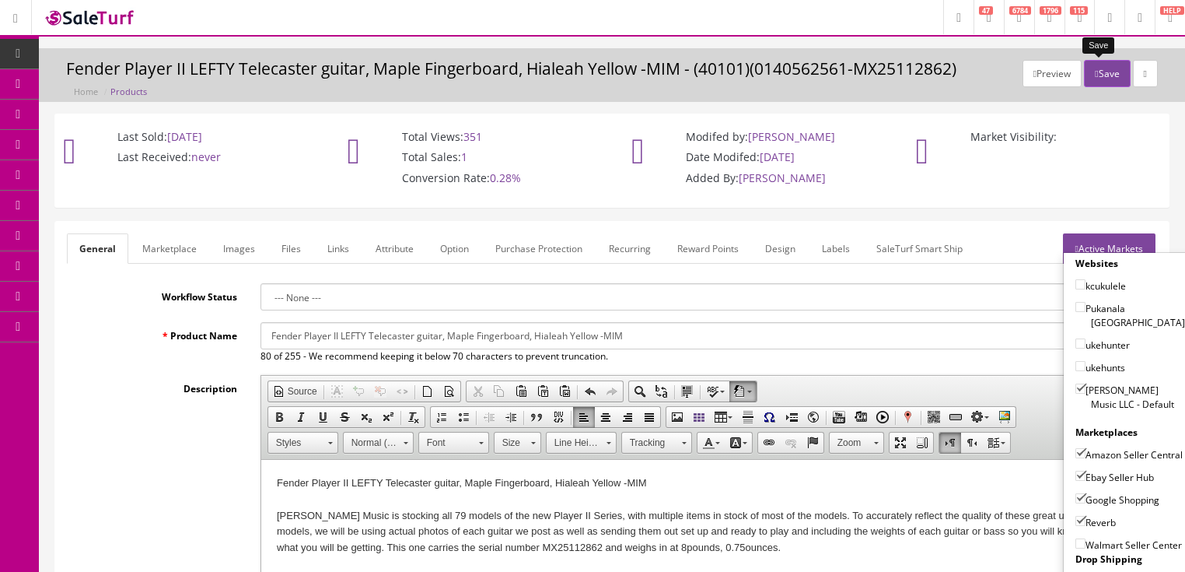
click at [1095, 70] on button "Save" at bounding box center [1107, 73] width 46 height 27
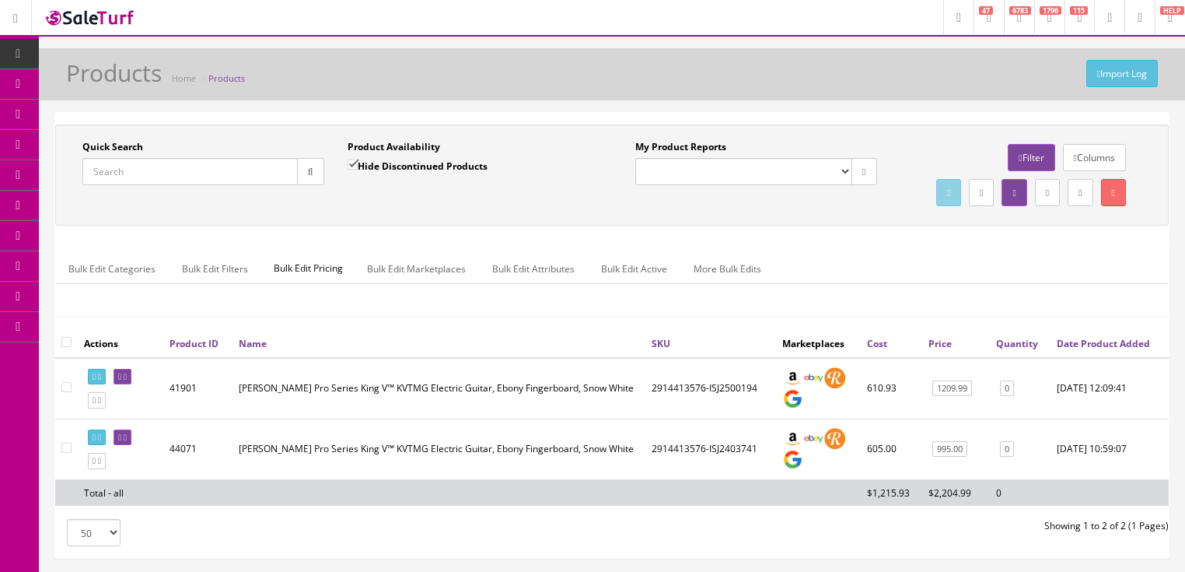
click at [1063, 284] on ul "Bulk Edit Categories Bulk Edit Filters Bulk Edit Pricing Bulk Edit Marketplaces…" at bounding box center [612, 269] width 1112 height 30
click at [208, 171] on input "Quick Search" at bounding box center [189, 171] width 215 height 27
paste input "2506530567"
type input "2506530567"
click at [348, 168] on input "Hide Discontinued Products" at bounding box center [353, 164] width 10 height 10
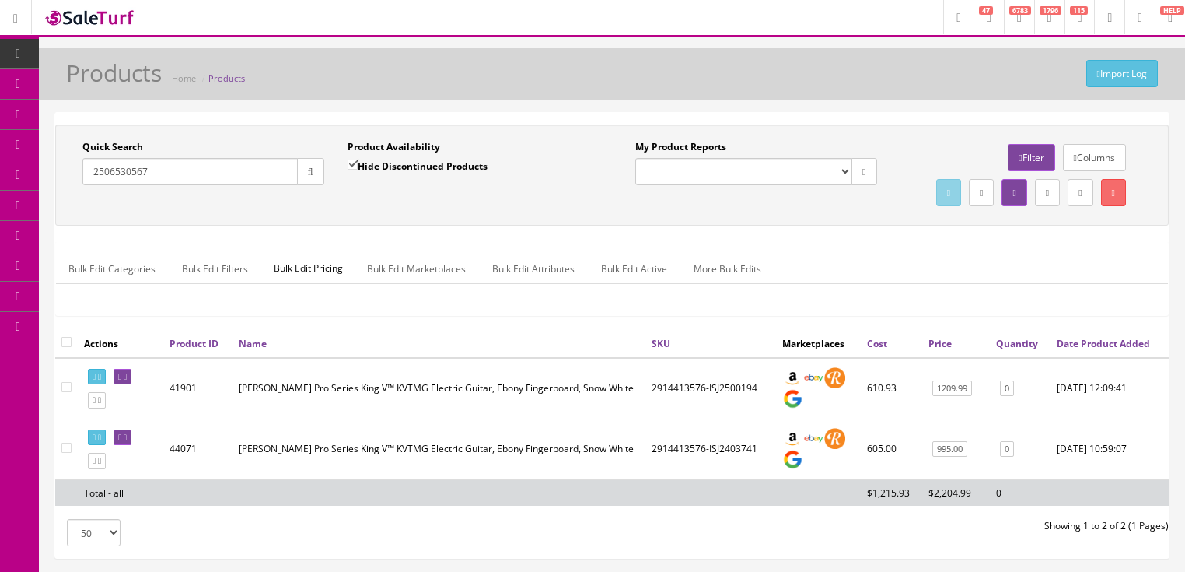
checkbox input "false"
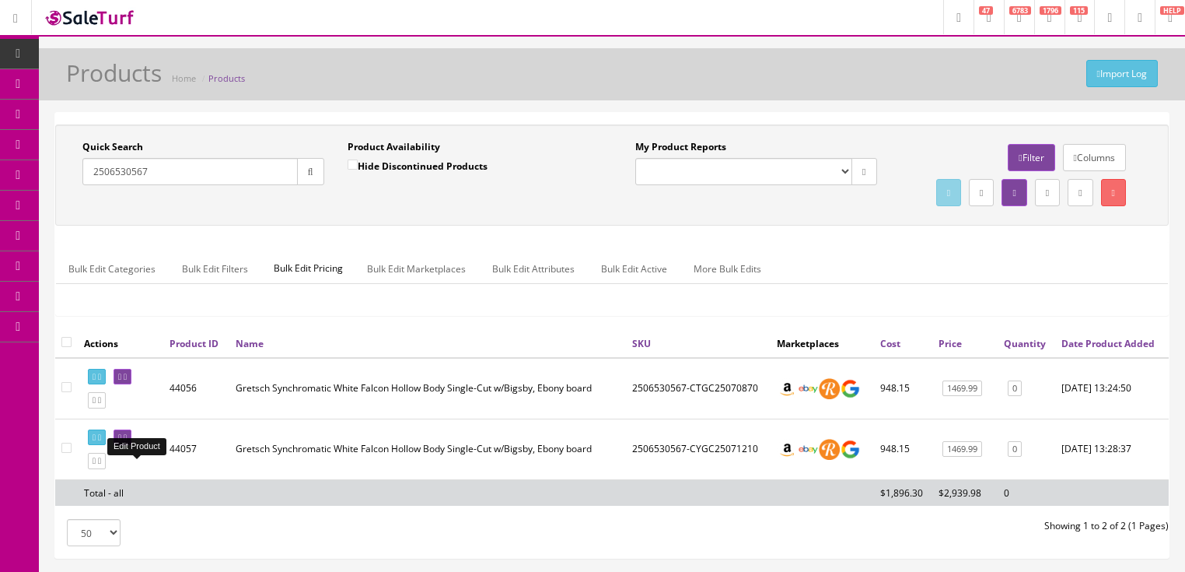
click at [127, 442] on icon at bounding box center [125, 437] width 3 height 9
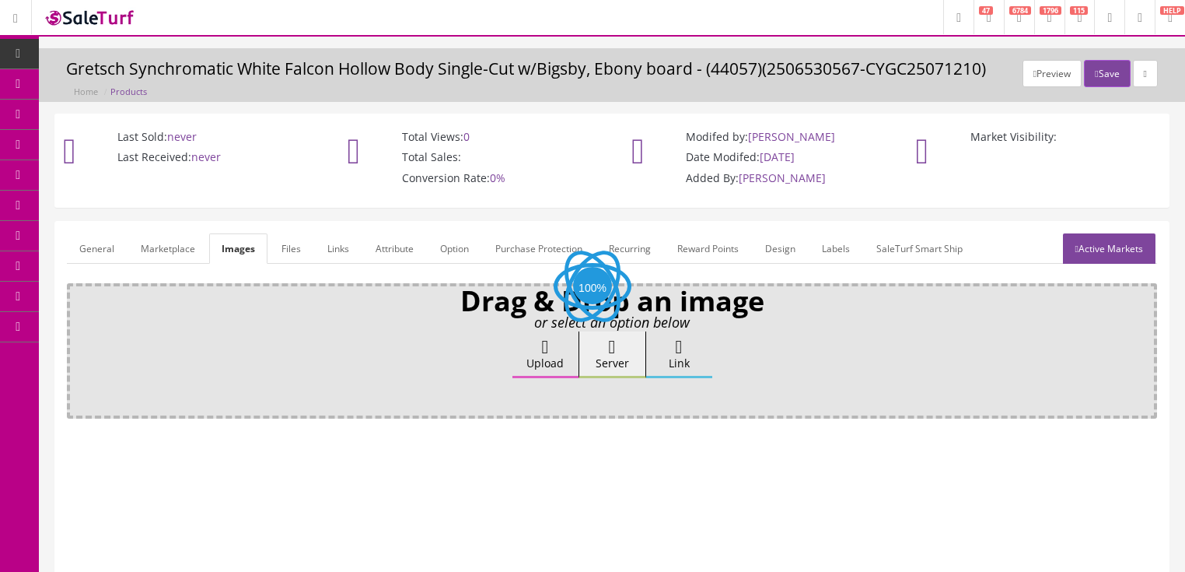
click at [525, 360] on label "Upload" at bounding box center [545, 354] width 66 height 47
click at [78, 347] on input "Upload" at bounding box center [78, 339] width 0 height 16
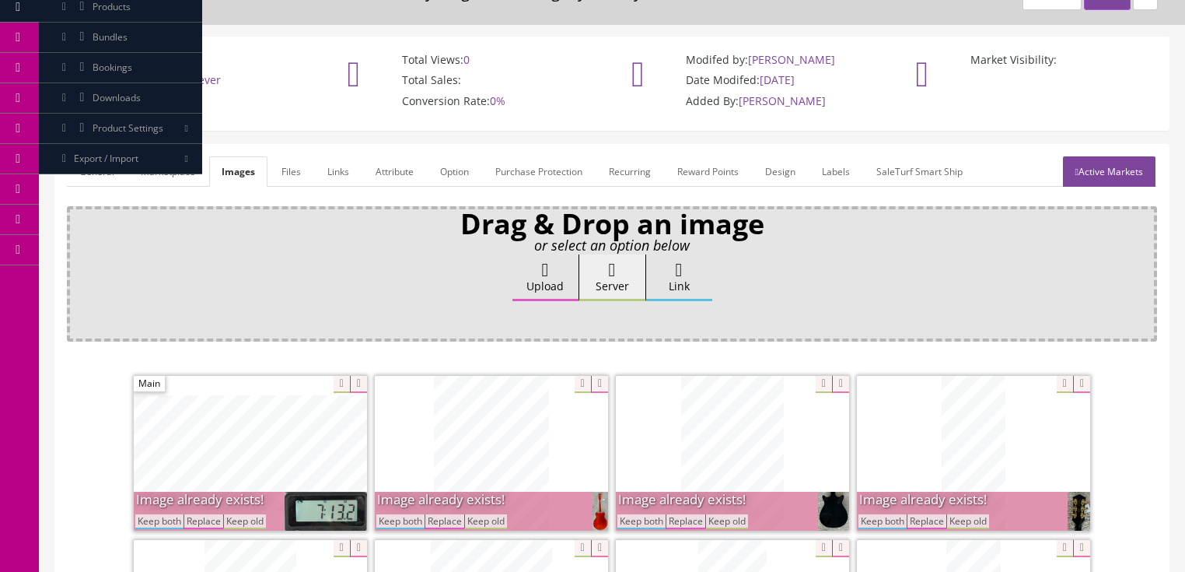
scroll to position [373, 0]
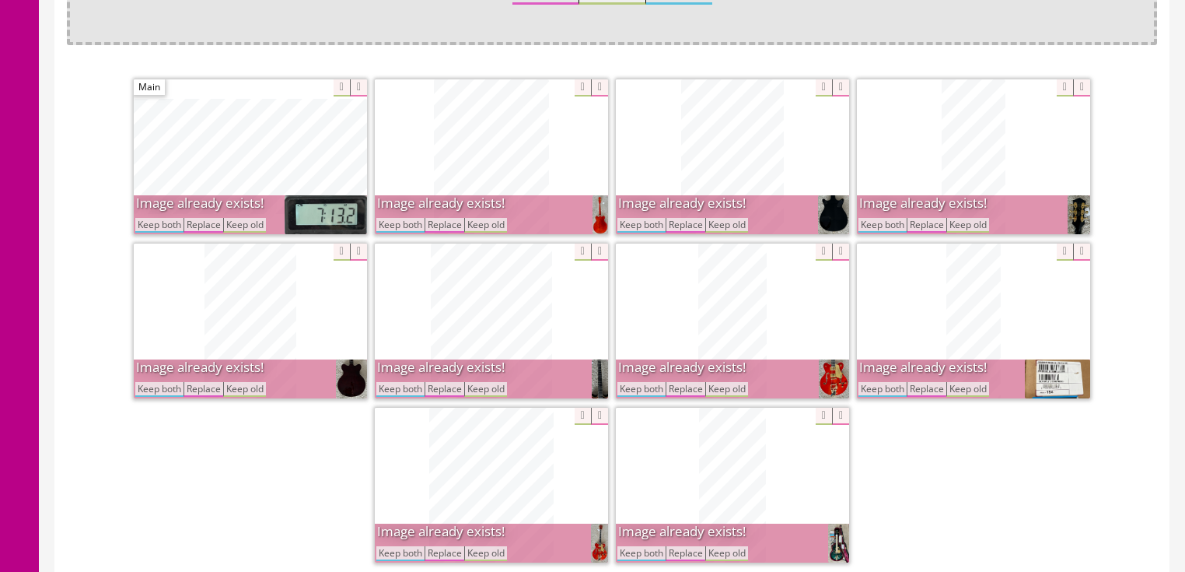
click at [403, 226] on button "Keep both" at bounding box center [400, 225] width 48 height 15
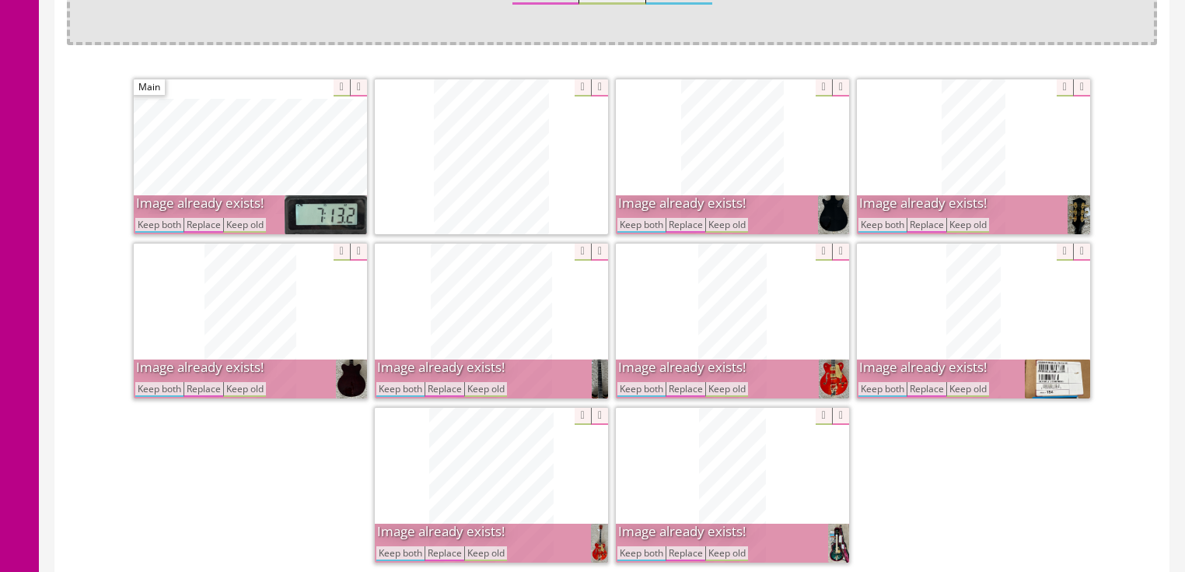
drag, startPoint x: 159, startPoint y: 224, endPoint x: 303, endPoint y: 224, distance: 143.9
click at [172, 224] on button "Keep both" at bounding box center [159, 225] width 48 height 15
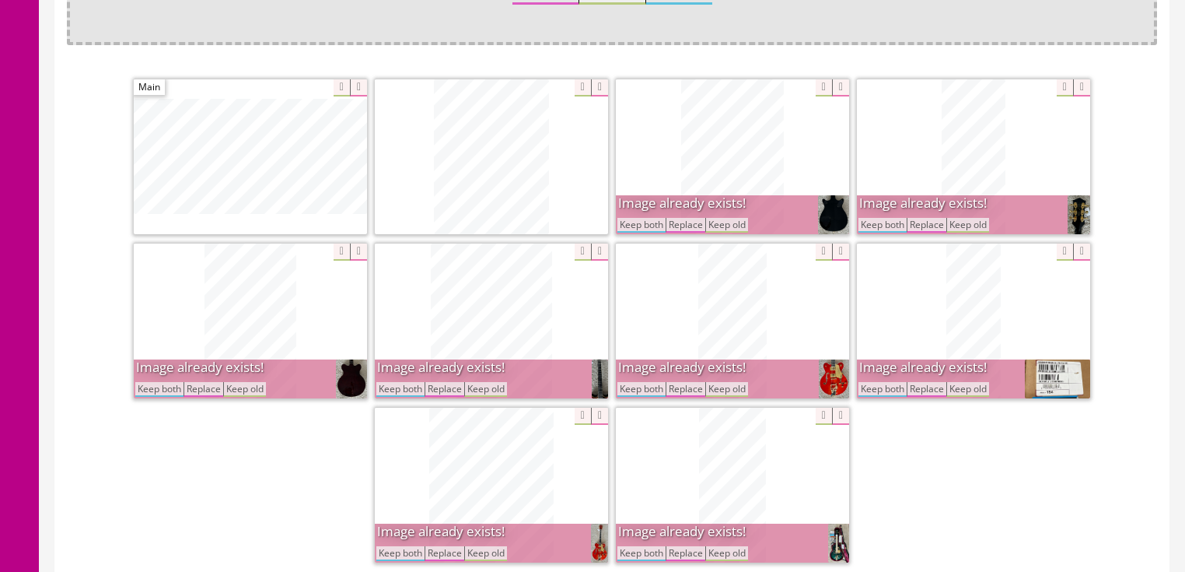
drag, startPoint x: 647, startPoint y: 226, endPoint x: 799, endPoint y: 227, distance: 152.4
click at [656, 226] on button "Keep both" at bounding box center [641, 225] width 48 height 15
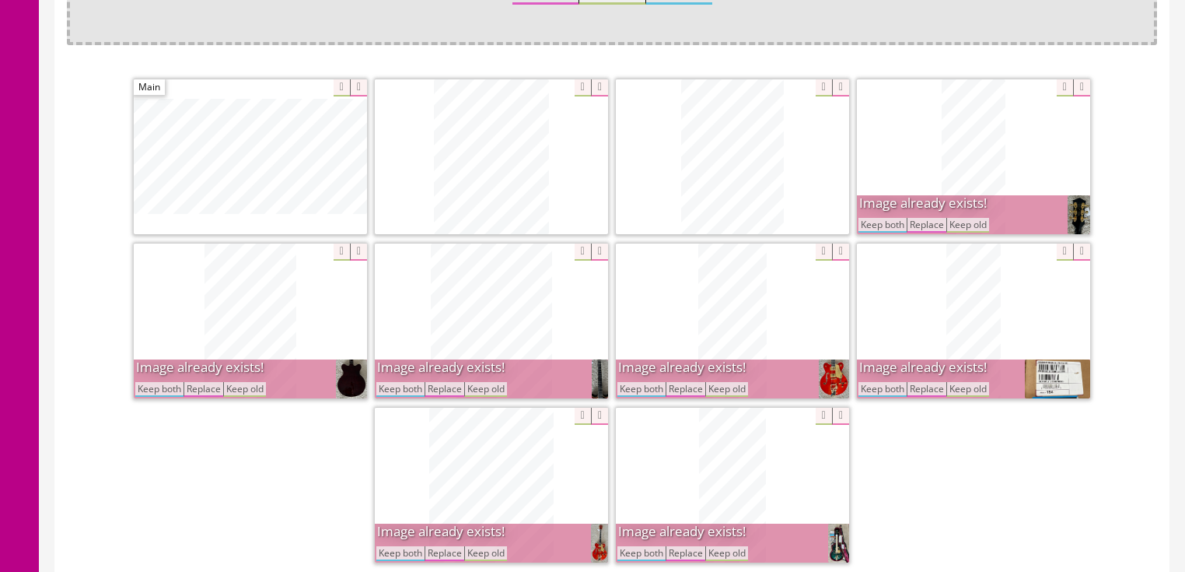
click at [868, 228] on button "Keep both" at bounding box center [883, 225] width 48 height 15
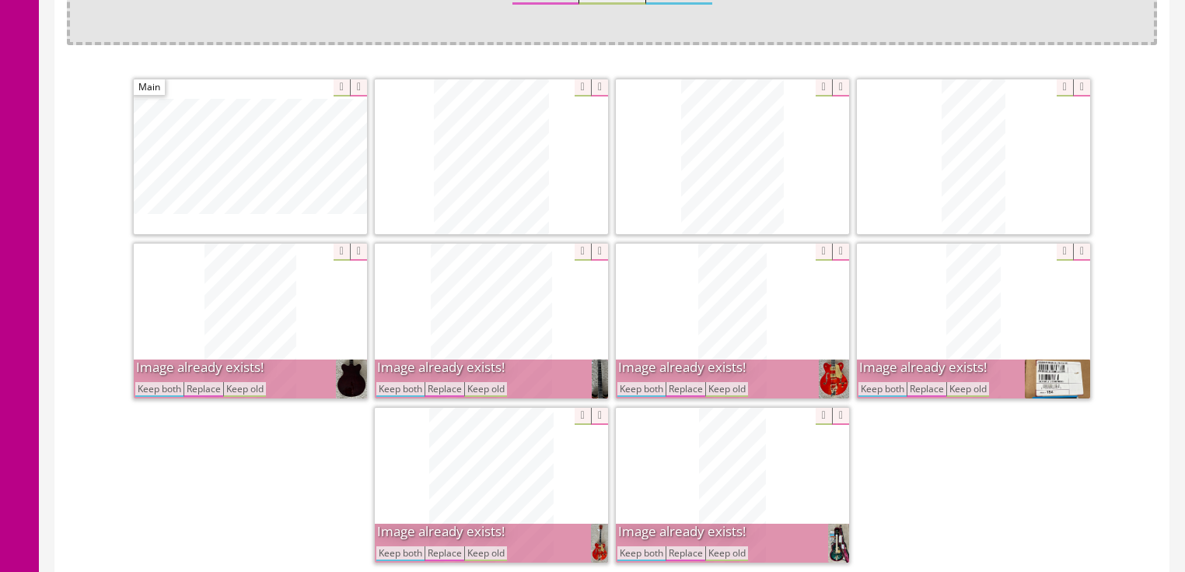
click at [881, 383] on button "Keep both" at bounding box center [883, 389] width 48 height 15
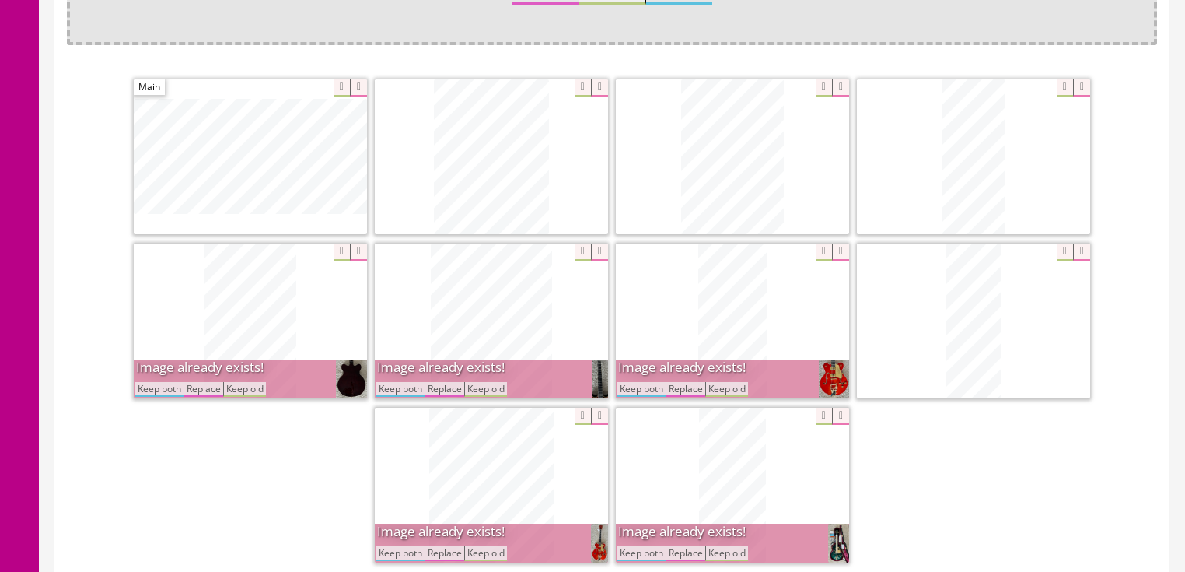
drag, startPoint x: 625, startPoint y: 380, endPoint x: 498, endPoint y: 424, distance: 134.8
click at [624, 384] on button "Keep both" at bounding box center [641, 389] width 48 height 15
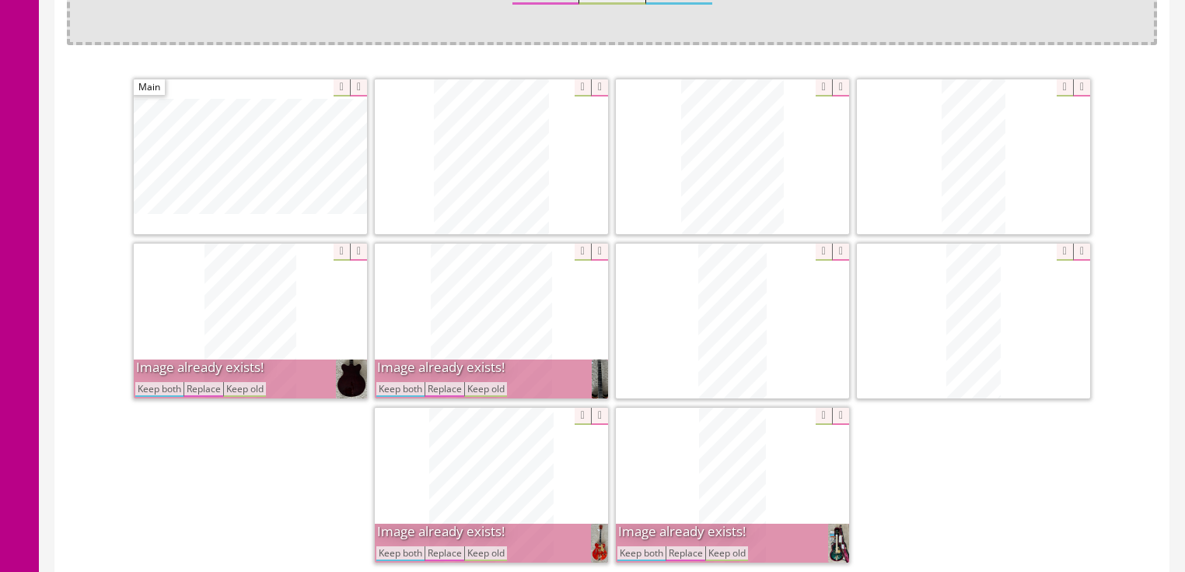
click at [404, 389] on button "Keep both" at bounding box center [400, 389] width 48 height 15
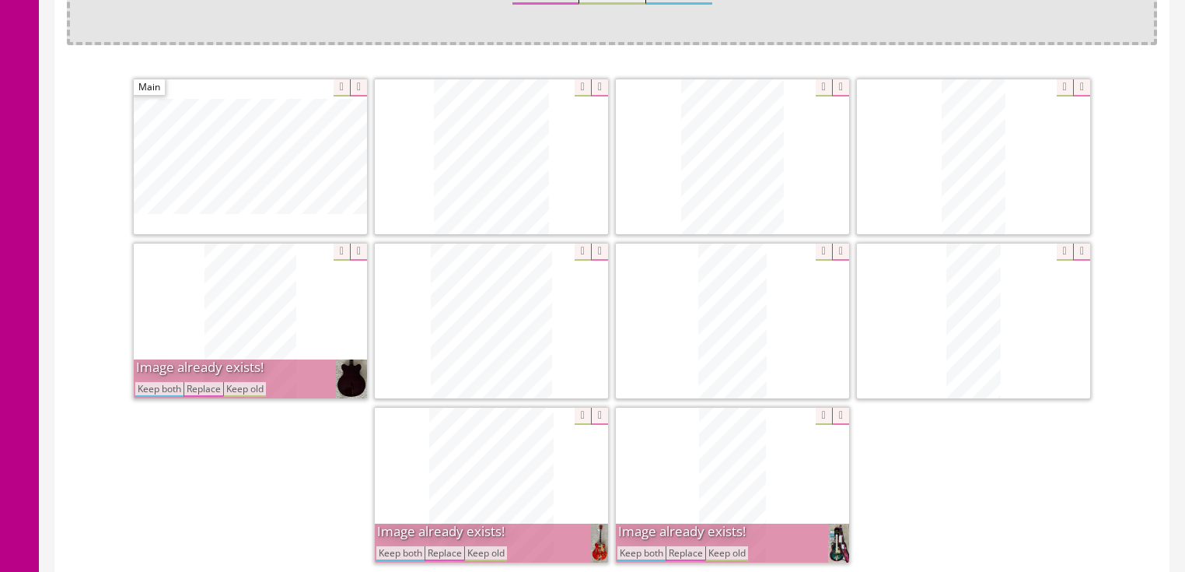
drag, startPoint x: 142, startPoint y: 383, endPoint x: 181, endPoint y: 420, distance: 54.5
click at [152, 393] on button "Keep both" at bounding box center [159, 389] width 48 height 15
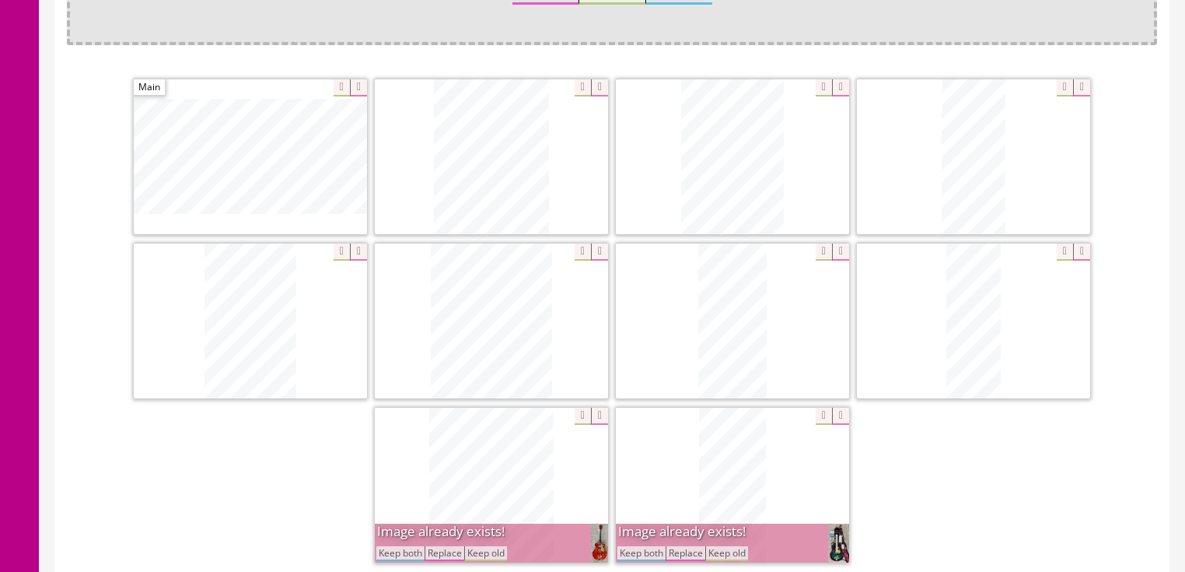
drag, startPoint x: 387, startPoint y: 544, endPoint x: 525, endPoint y: 561, distance: 138.6
click at [389, 546] on button "Keep both" at bounding box center [400, 553] width 48 height 15
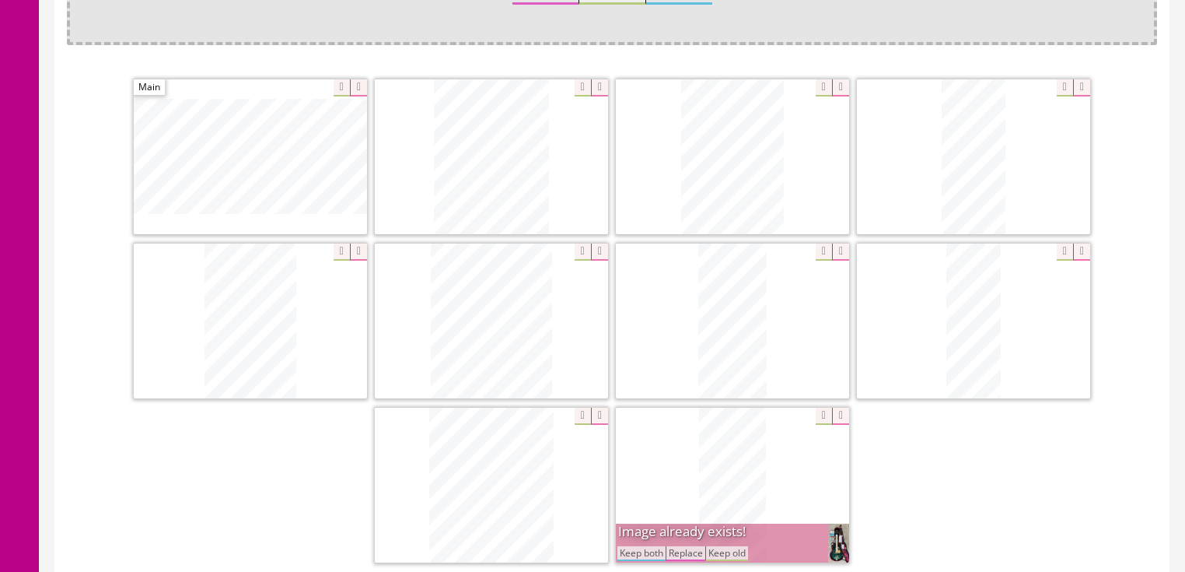
click at [650, 552] on button "Keep both" at bounding box center [641, 553] width 48 height 15
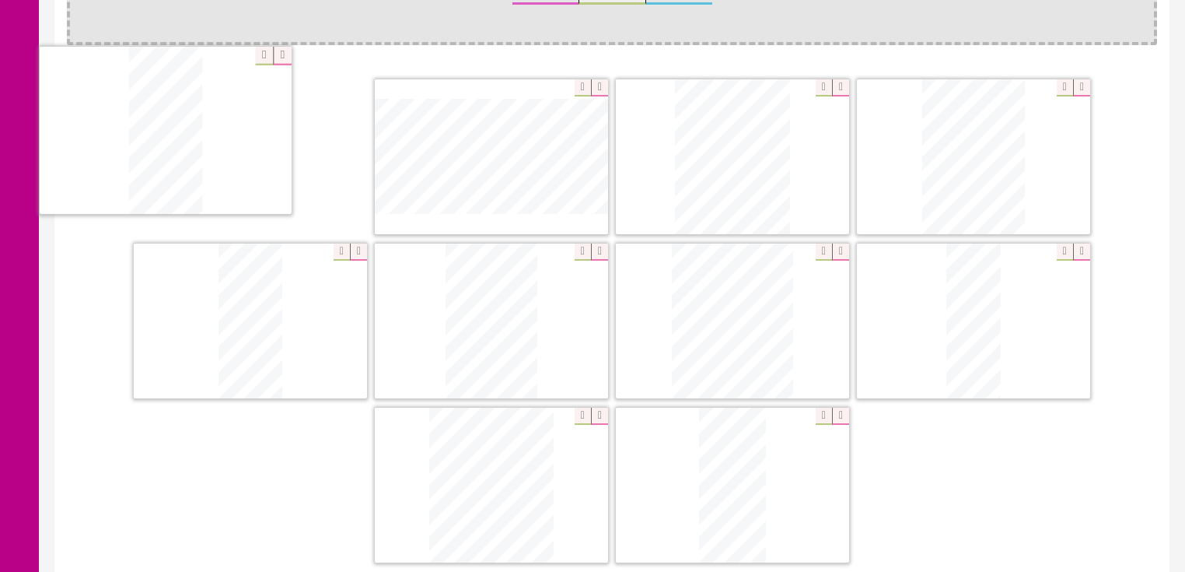
drag, startPoint x: 681, startPoint y: 359, endPoint x: 135, endPoint y: 236, distance: 559.6
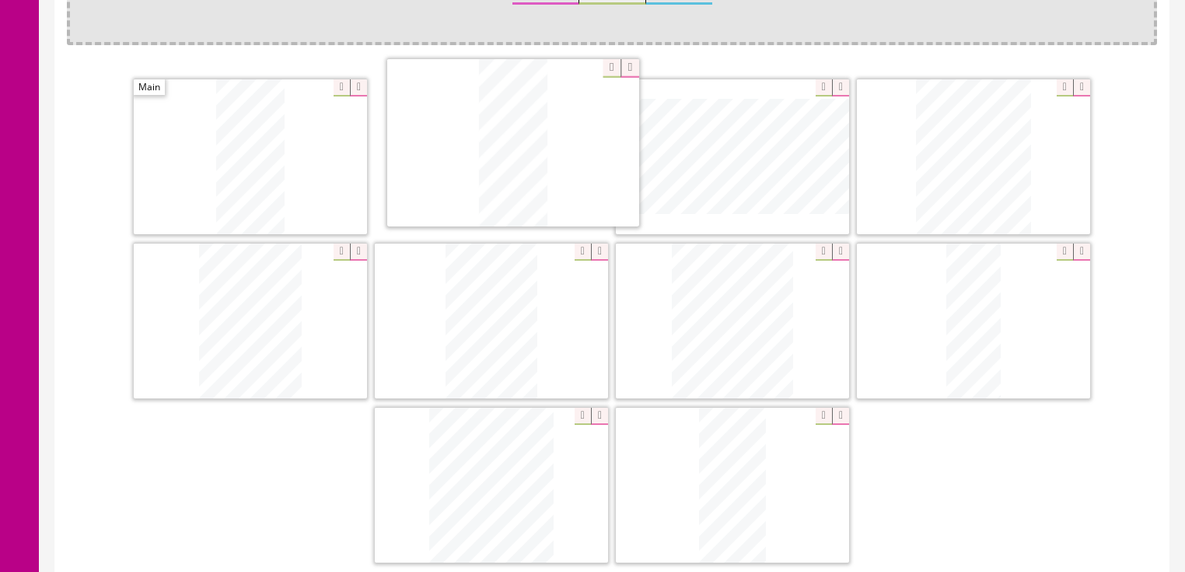
drag, startPoint x: 275, startPoint y: 306, endPoint x: 532, endPoint y: 152, distance: 300.0
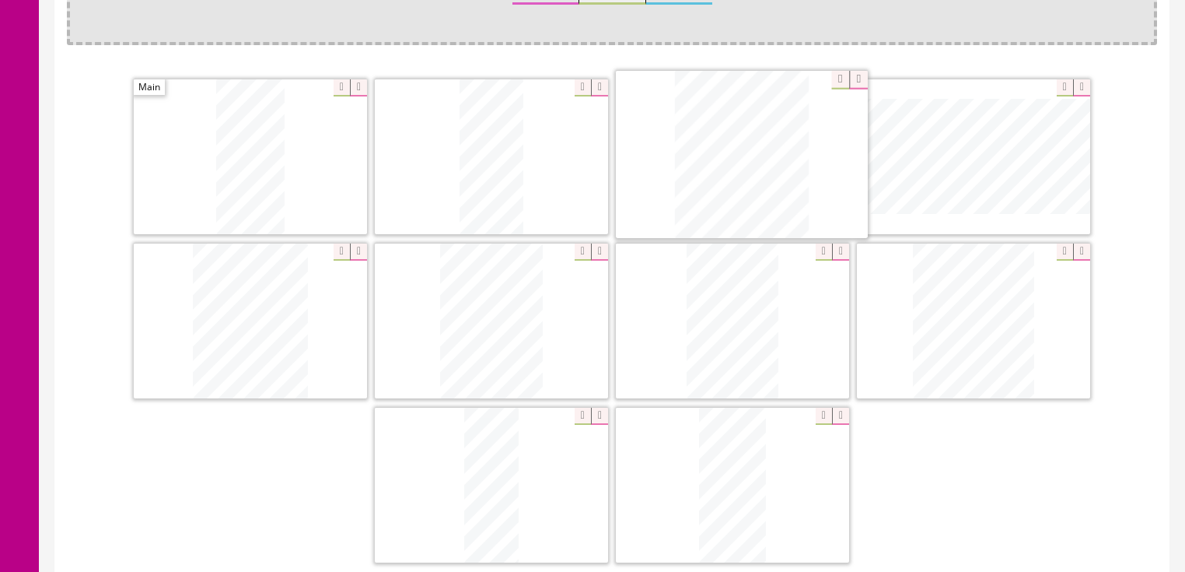
drag, startPoint x: 532, startPoint y: 426, endPoint x: 806, endPoint y: 168, distance: 376.3
drag, startPoint x: 971, startPoint y: 320, endPoint x: 969, endPoint y: 159, distance: 161.0
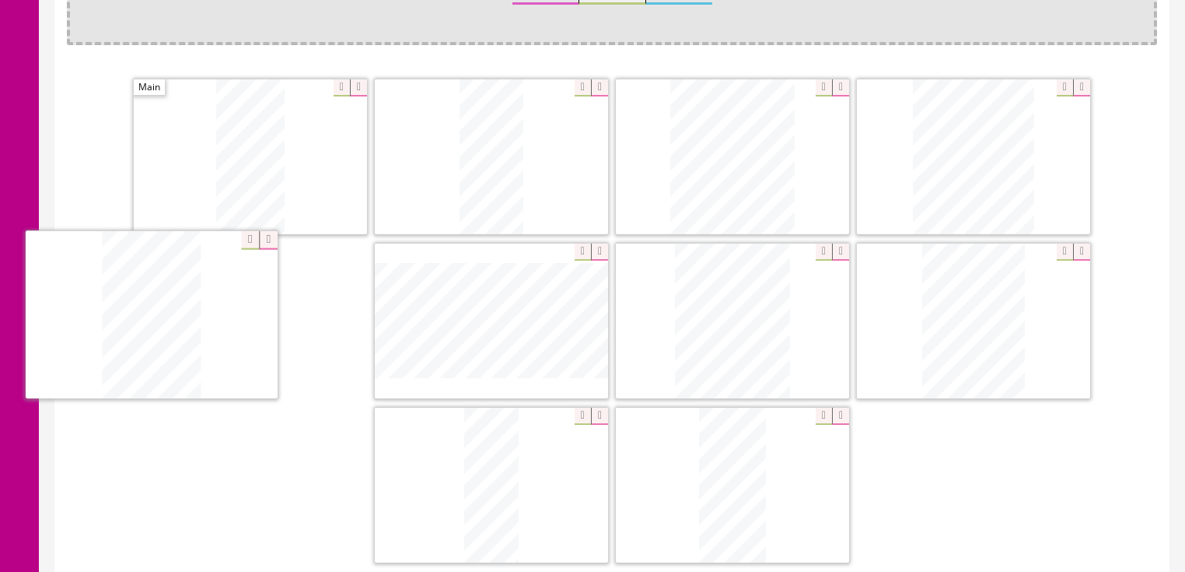
drag, startPoint x: 927, startPoint y: 325, endPoint x: 169, endPoint y: 321, distance: 758.3
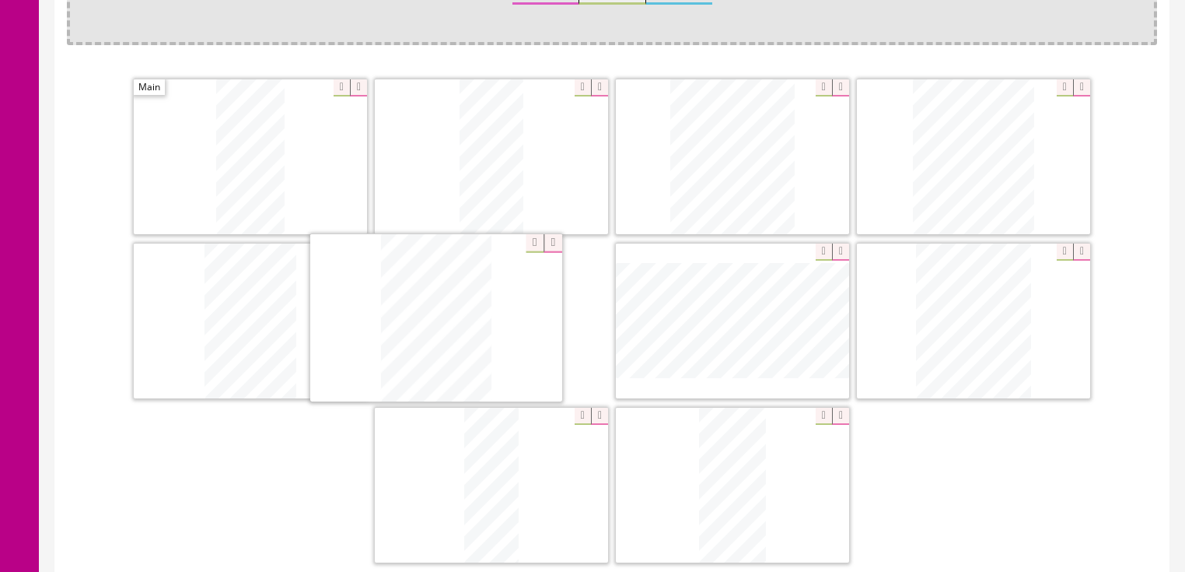
drag, startPoint x: 977, startPoint y: 327, endPoint x: 448, endPoint y: 326, distance: 528.8
drag, startPoint x: 582, startPoint y: 370, endPoint x: 719, endPoint y: 324, distance: 145.1
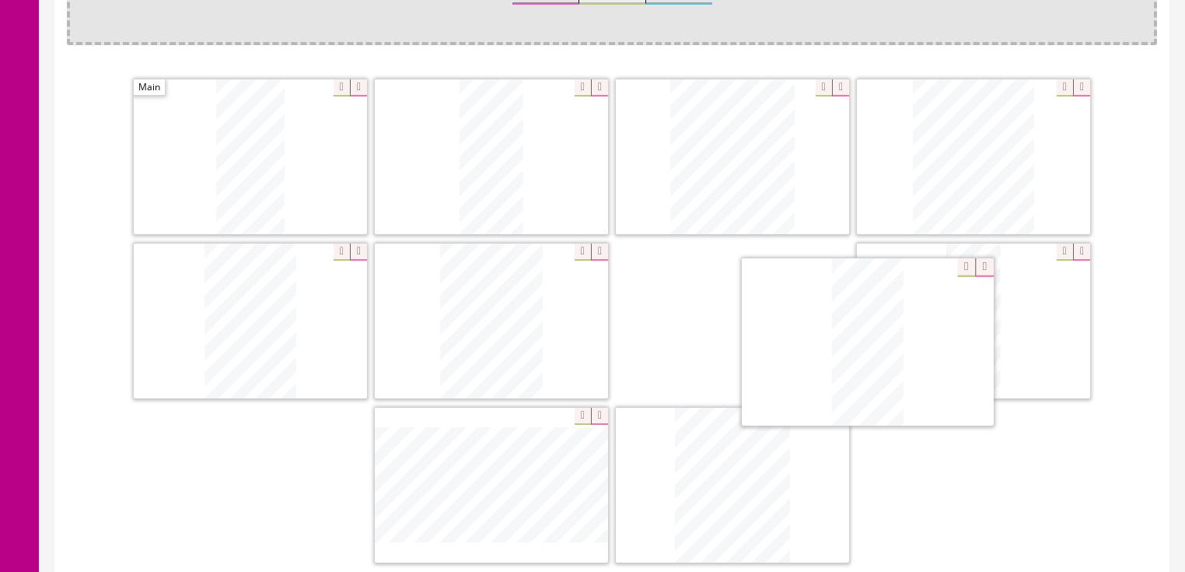
drag, startPoint x: 806, startPoint y: 370, endPoint x: 918, endPoint y: 287, distance: 140.1
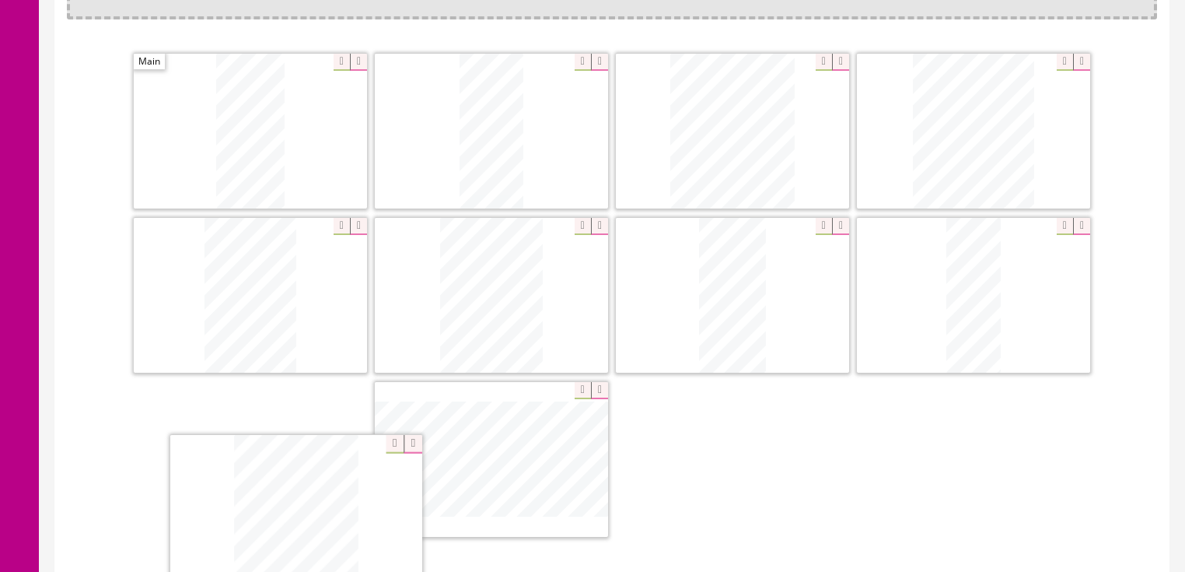
scroll to position [481, 0]
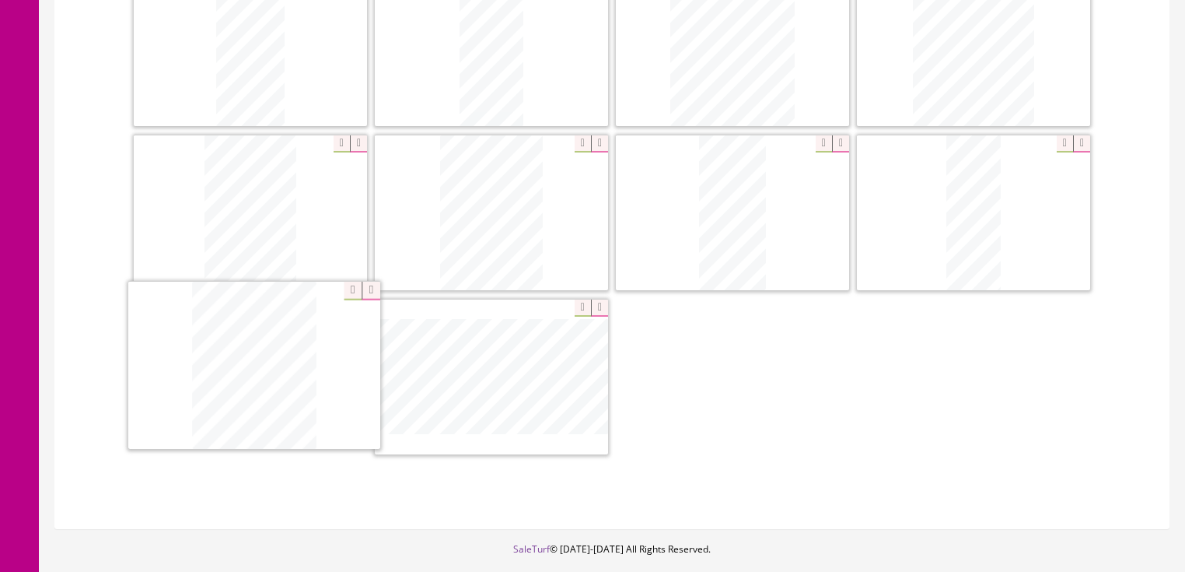
drag, startPoint x: 762, startPoint y: 476, endPoint x: 278, endPoint y: 361, distance: 498.0
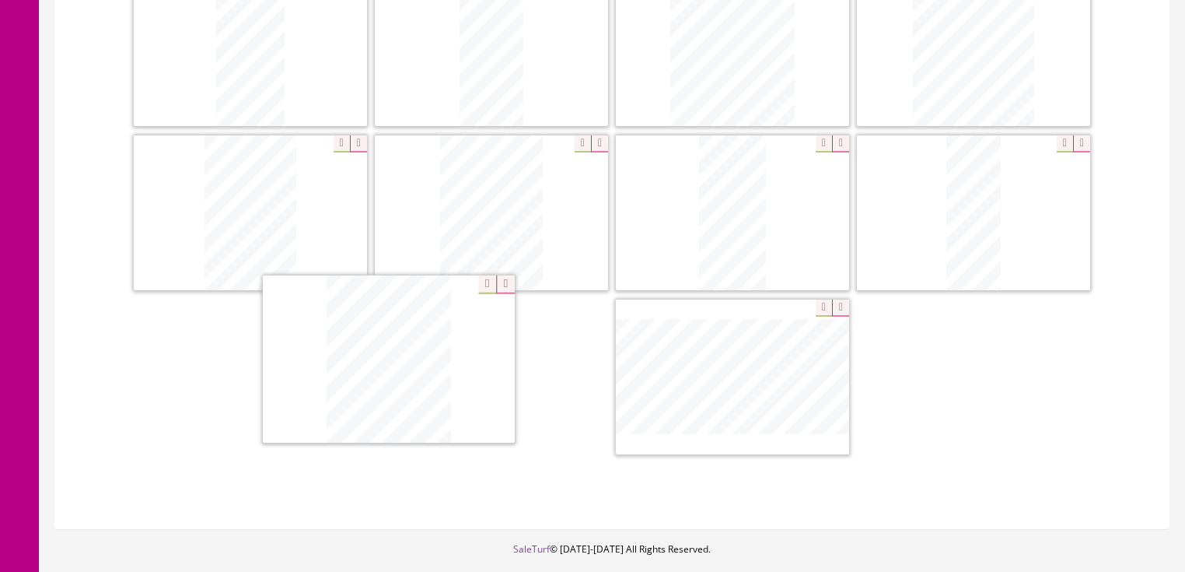
drag, startPoint x: 712, startPoint y: 364, endPoint x: 335, endPoint y: 339, distance: 377.2
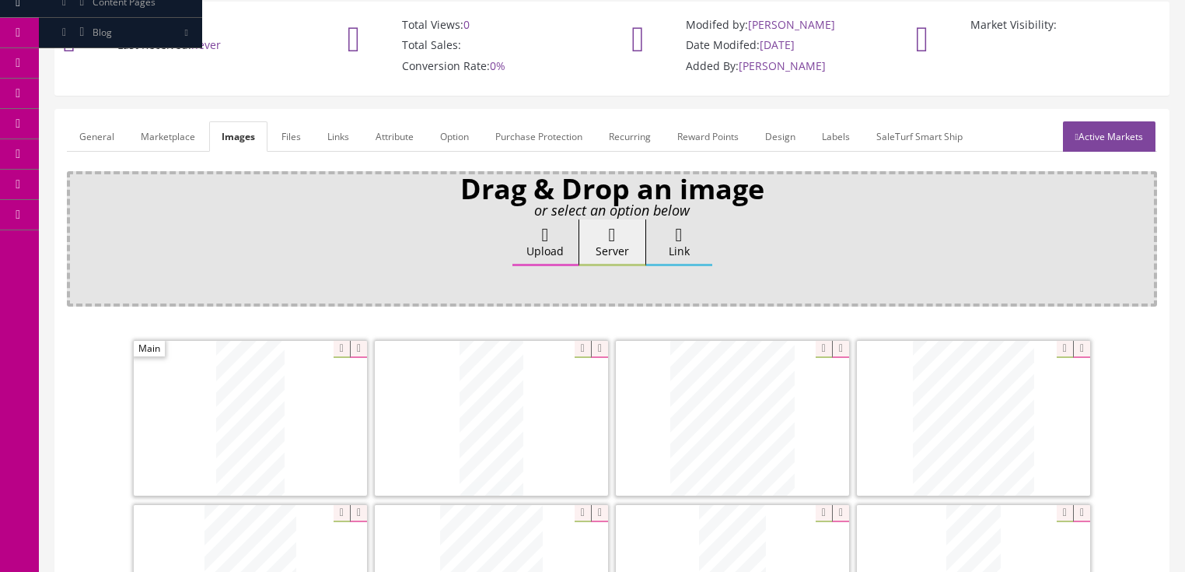
scroll to position [108, 0]
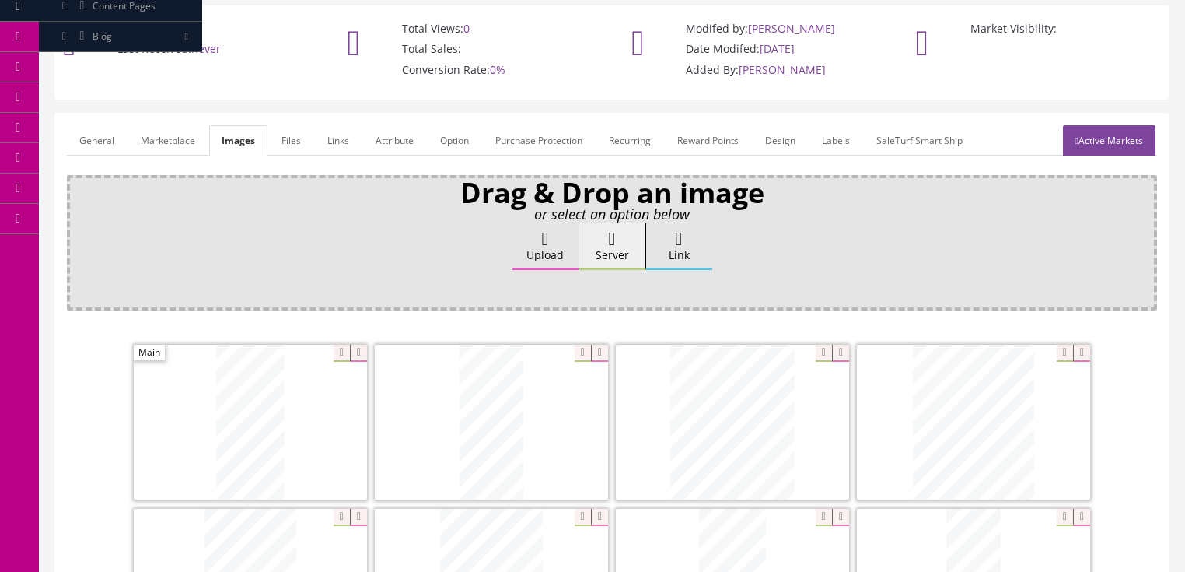
click at [120, 134] on link "General" at bounding box center [97, 140] width 60 height 30
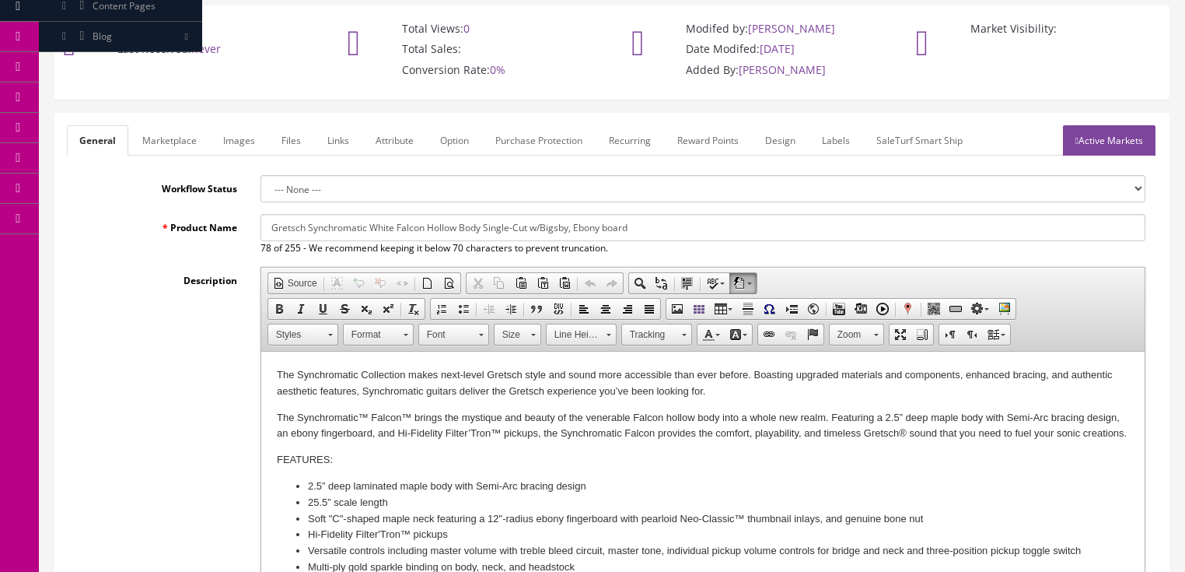
click at [716, 395] on p "The Synchromatic Collection makes next-level Gretsch style and sound more acces…" at bounding box center [702, 383] width 852 height 33
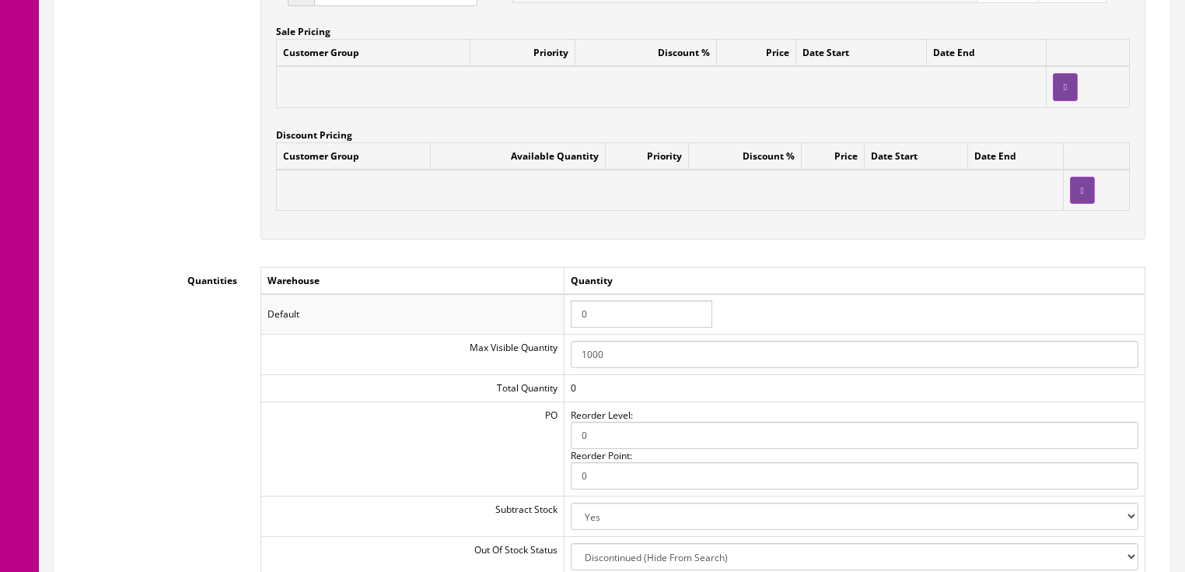
scroll to position [1477, 0]
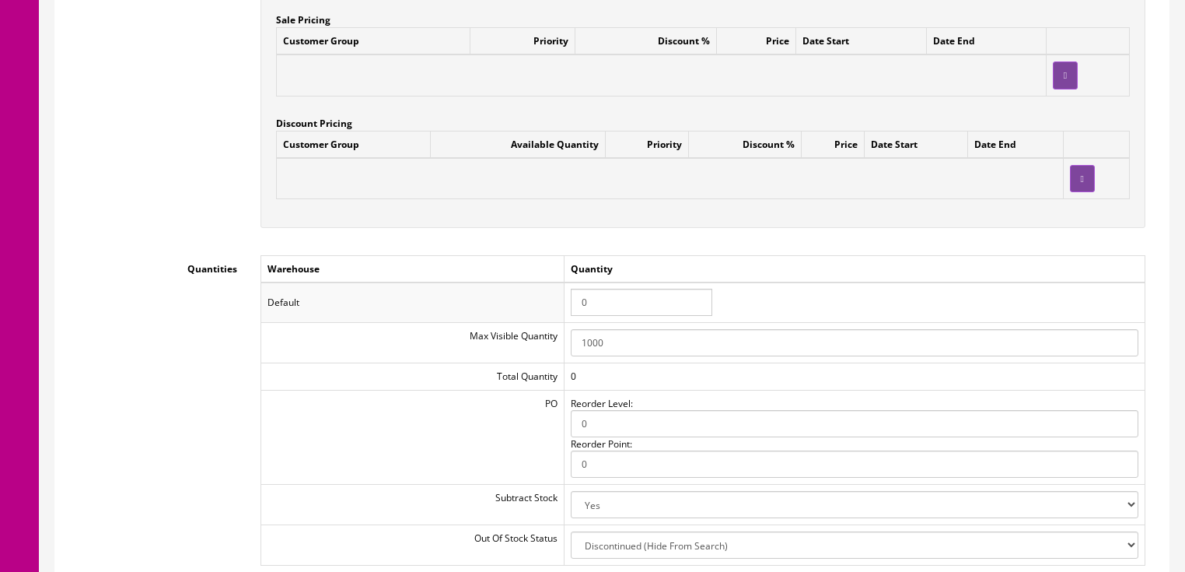
drag, startPoint x: 603, startPoint y: 310, endPoint x: 547, endPoint y: 306, distance: 56.2
click at [547, 306] on tr "Default 0" at bounding box center [703, 302] width 884 height 40
type input "1"
click at [893, 289] on td "1" at bounding box center [854, 302] width 581 height 40
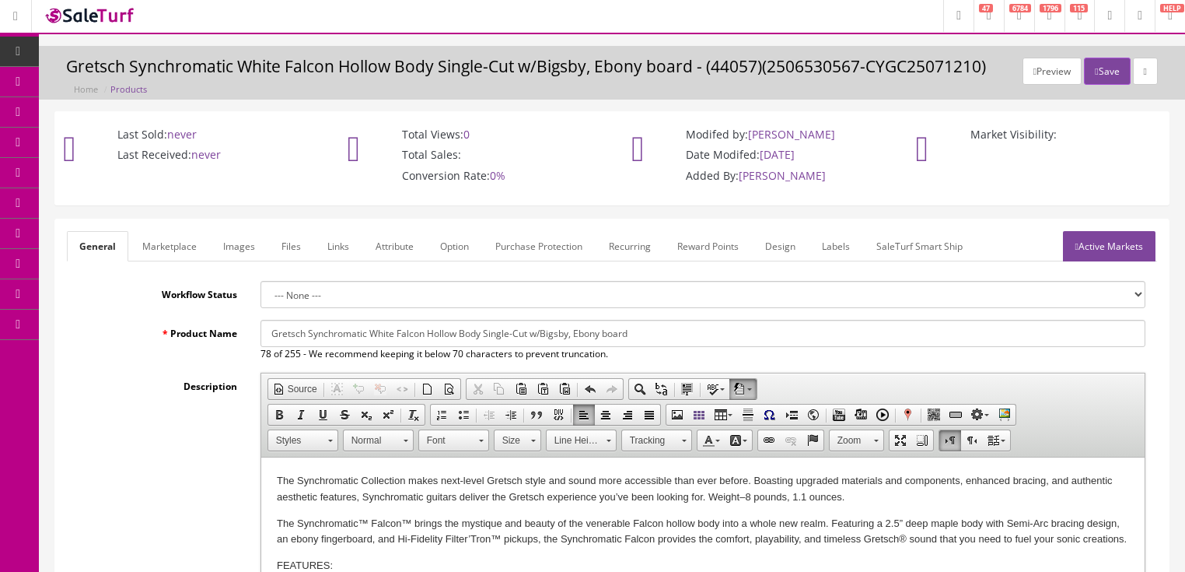
scroll to position [0, 0]
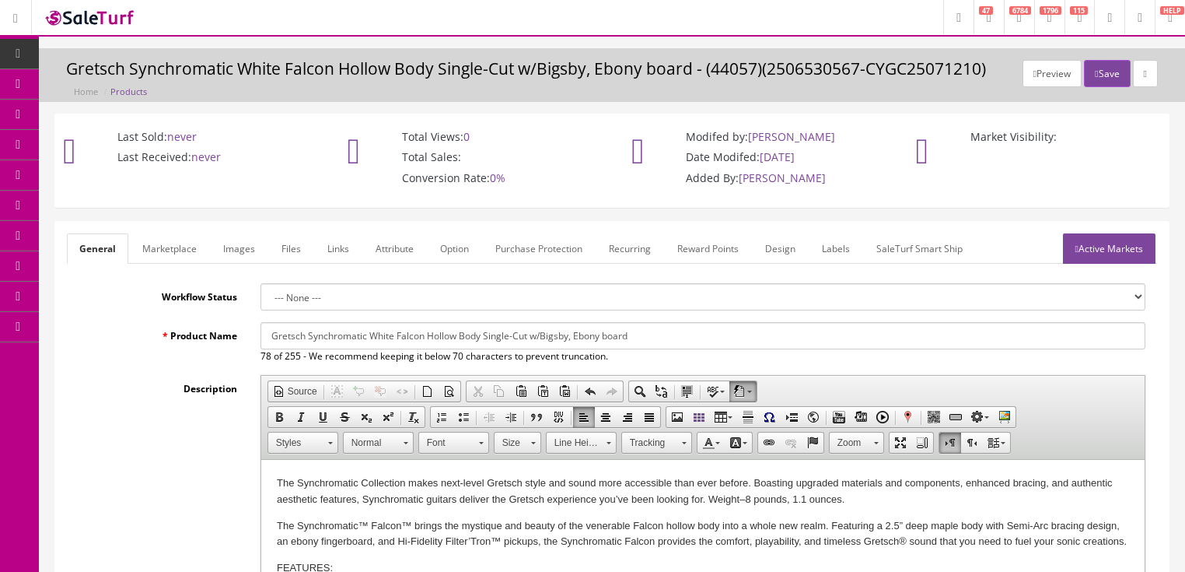
drag, startPoint x: 1101, startPoint y: 242, endPoint x: 1120, endPoint y: 204, distance: 42.4
click at [1104, 242] on link "Active Markets" at bounding box center [1109, 248] width 93 height 30
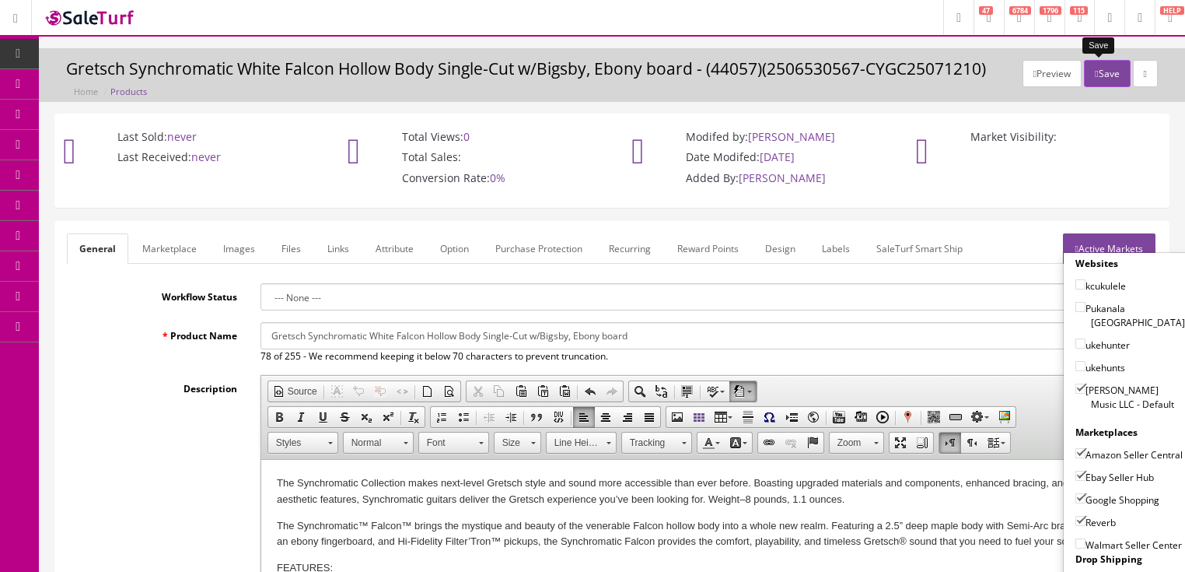
click at [1101, 78] on button "Save" at bounding box center [1107, 73] width 46 height 27
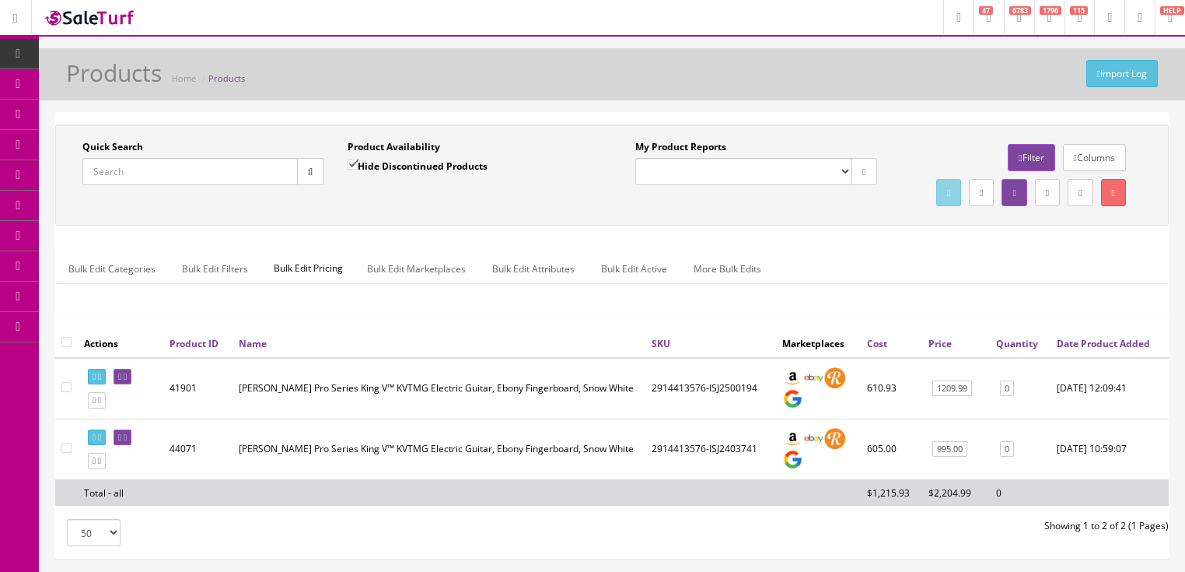
click at [143, 168] on input "Quick Search" at bounding box center [189, 171] width 215 height 27
paste input "2506530506"
type input "2506530506"
click at [352, 168] on input "Hide Discontinued Products" at bounding box center [353, 164] width 10 height 10
checkbox input "false"
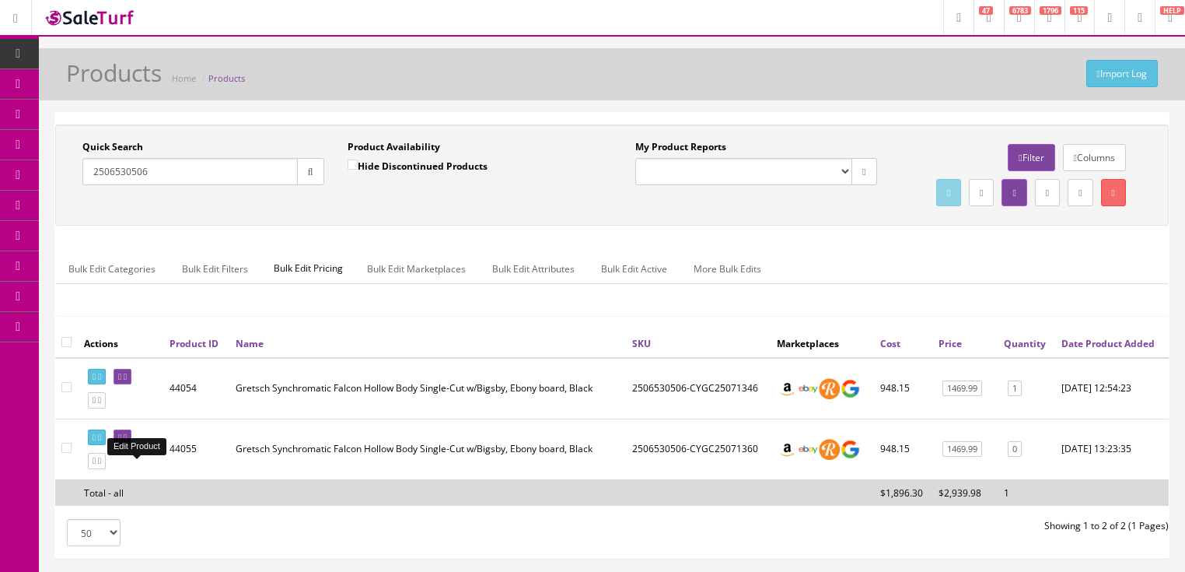
click at [131, 446] on link at bounding box center [123, 437] width 18 height 16
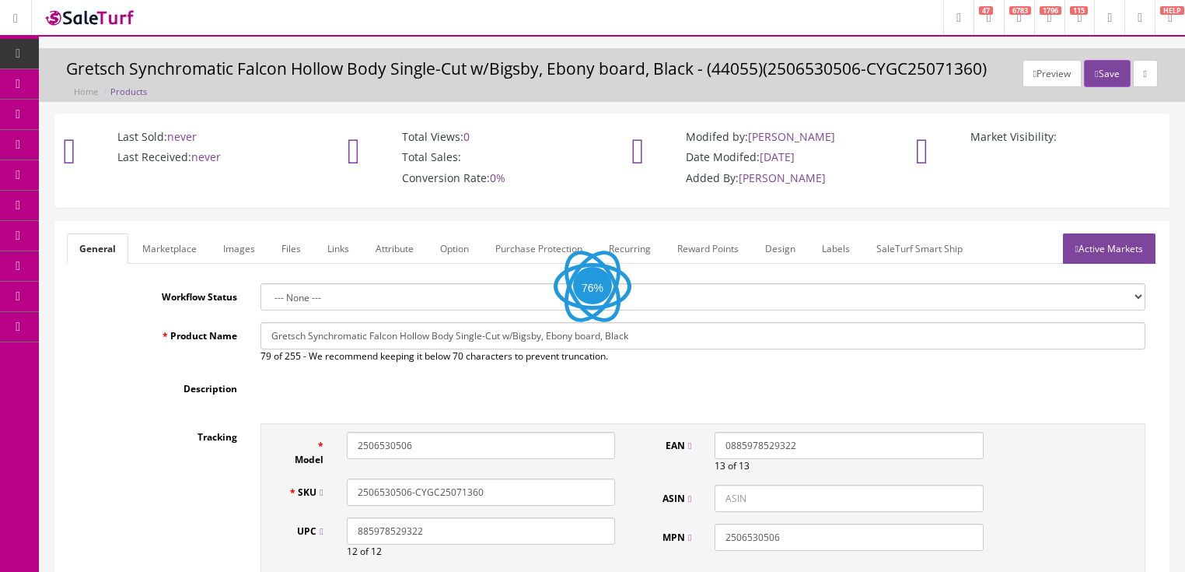
drag, startPoint x: 236, startPoint y: 253, endPoint x: 246, endPoint y: 259, distance: 11.2
click at [239, 253] on link "Images" at bounding box center [239, 248] width 57 height 30
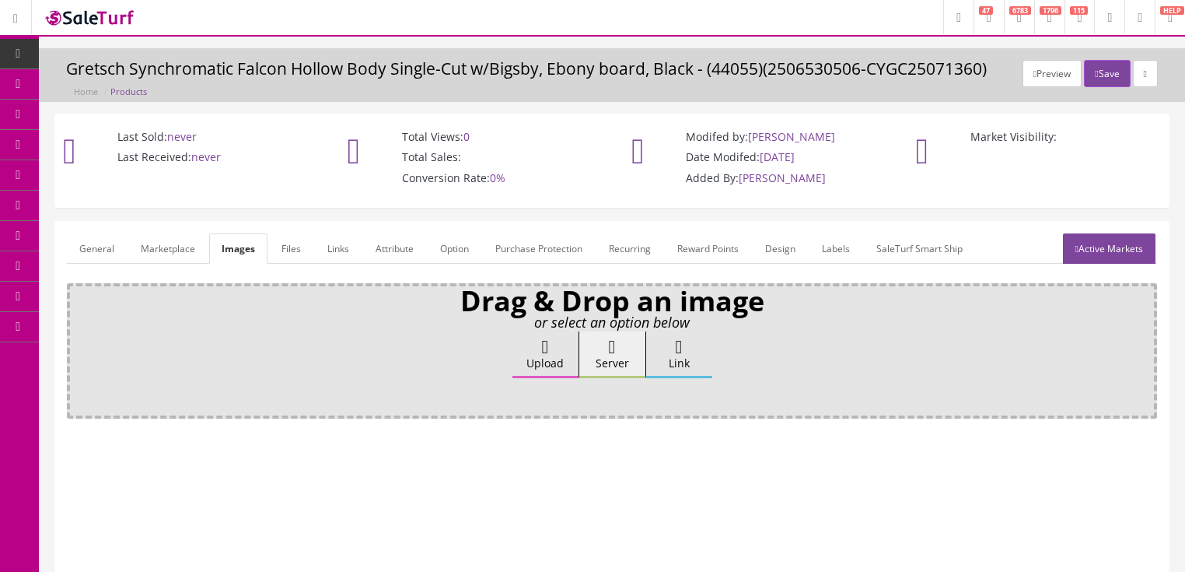
click at [532, 345] on label "Upload" at bounding box center [545, 354] width 66 height 47
click at [78, 345] on input "Upload" at bounding box center [78, 339] width 0 height 16
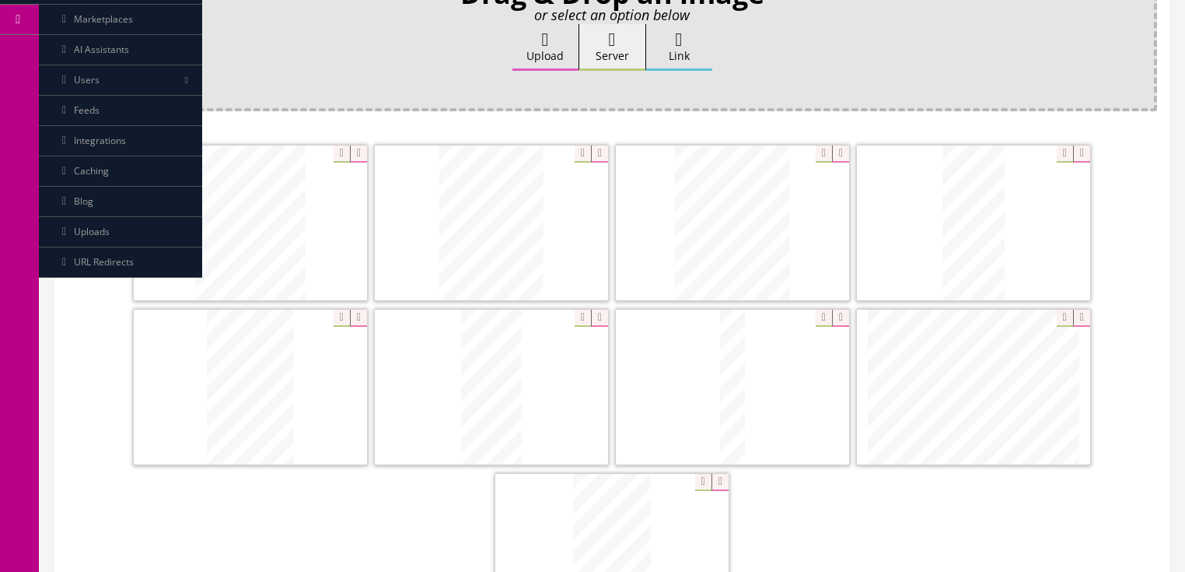
scroll to position [311, 0]
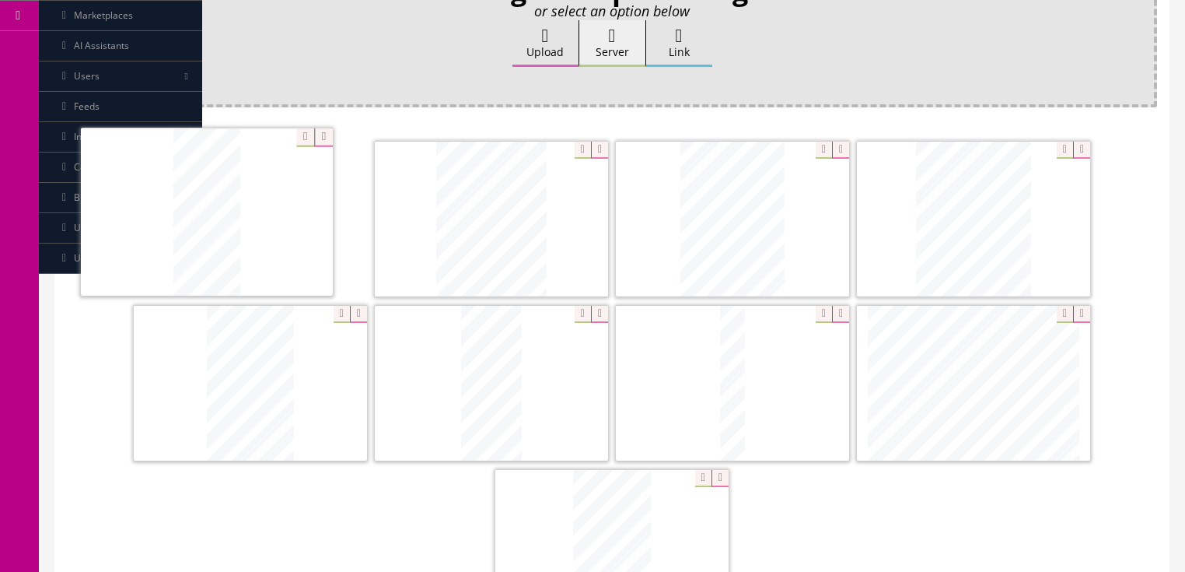
drag, startPoint x: 987, startPoint y: 203, endPoint x: 220, endPoint y: 198, distance: 766.8
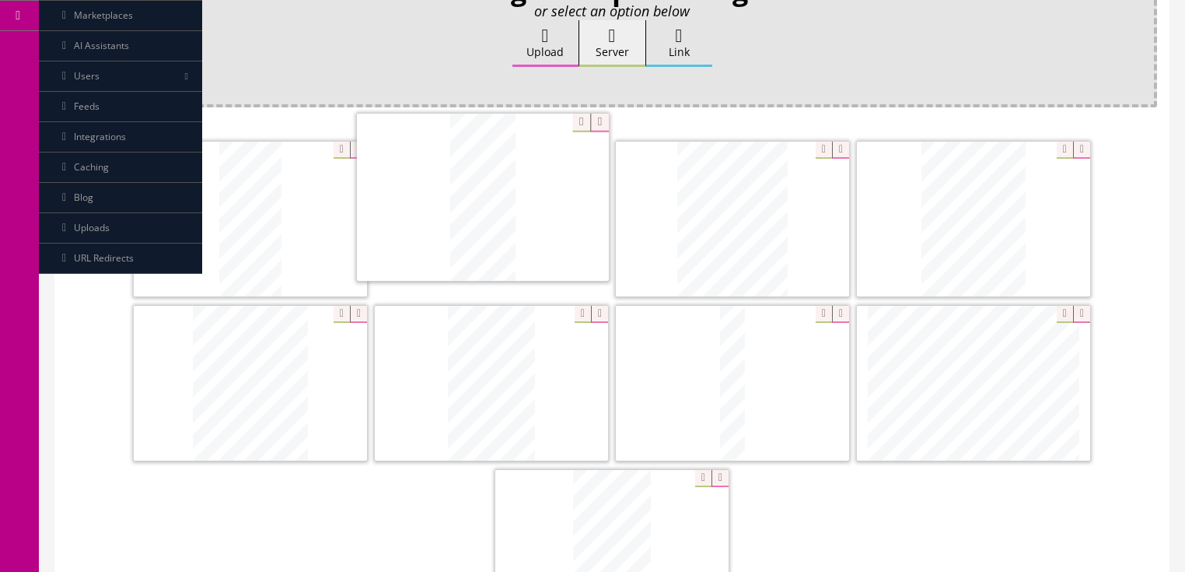
drag, startPoint x: 518, startPoint y: 357, endPoint x: 509, endPoint y: 173, distance: 183.7
drag, startPoint x: 257, startPoint y: 369, endPoint x: 989, endPoint y: 192, distance: 753.7
drag, startPoint x: 491, startPoint y: 383, endPoint x: 194, endPoint y: 388, distance: 297.9
drag, startPoint x: 675, startPoint y: 501, endPoint x: 984, endPoint y: 377, distance: 332.6
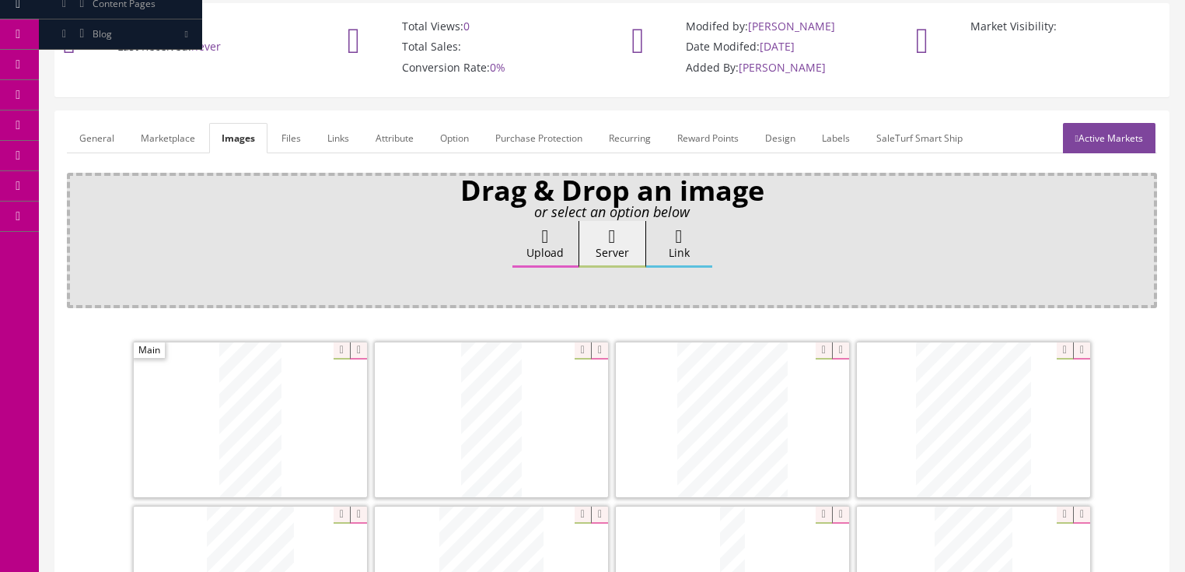
scroll to position [0, 0]
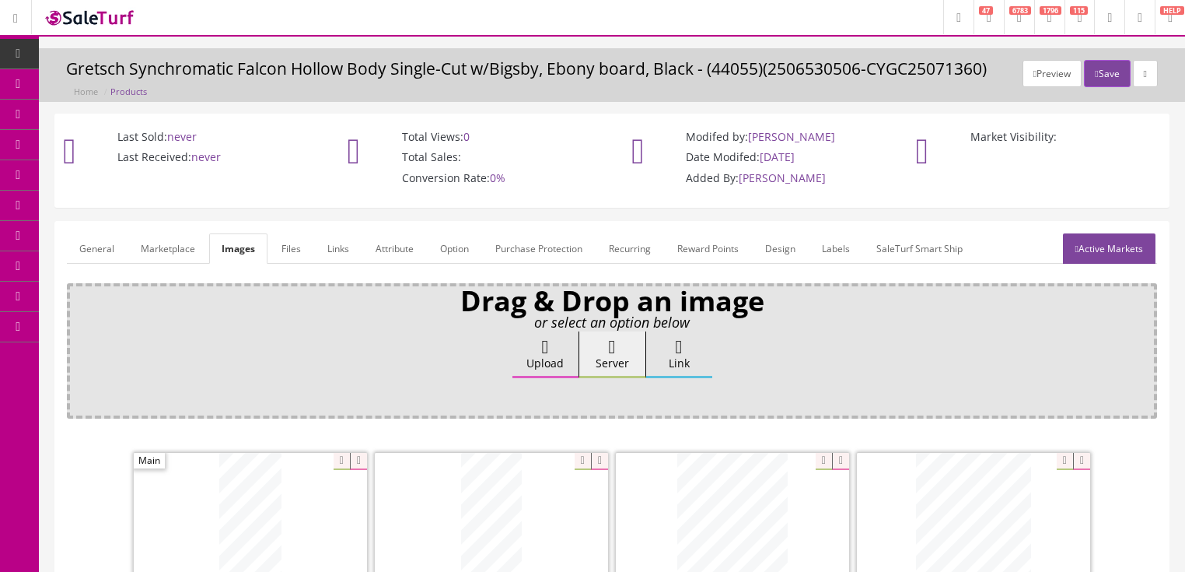
click at [86, 250] on link "General" at bounding box center [97, 248] width 60 height 30
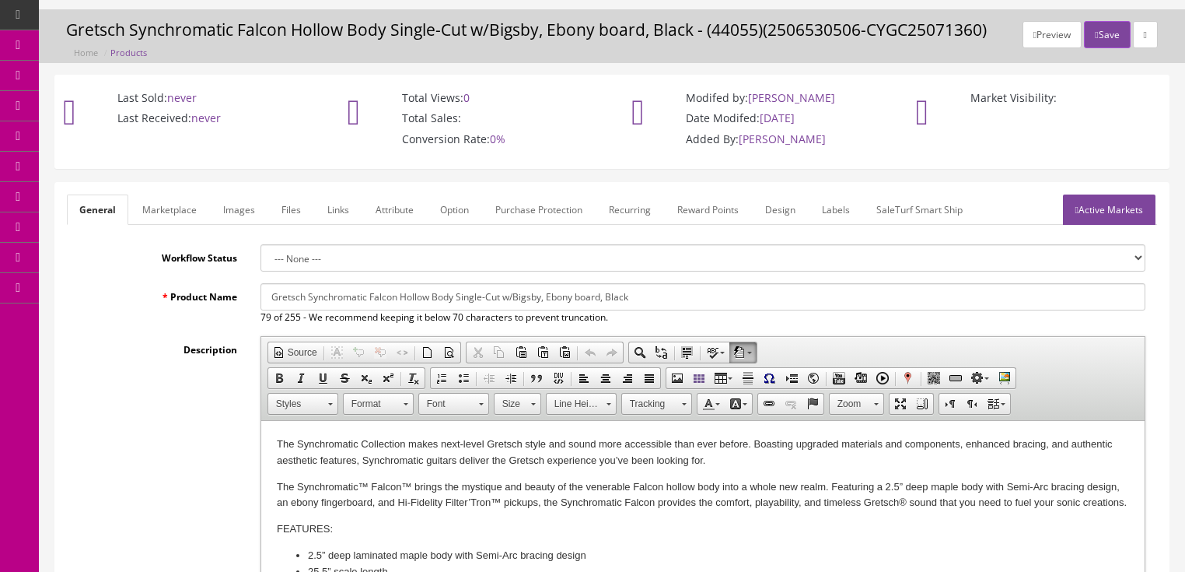
scroll to position [62, 0]
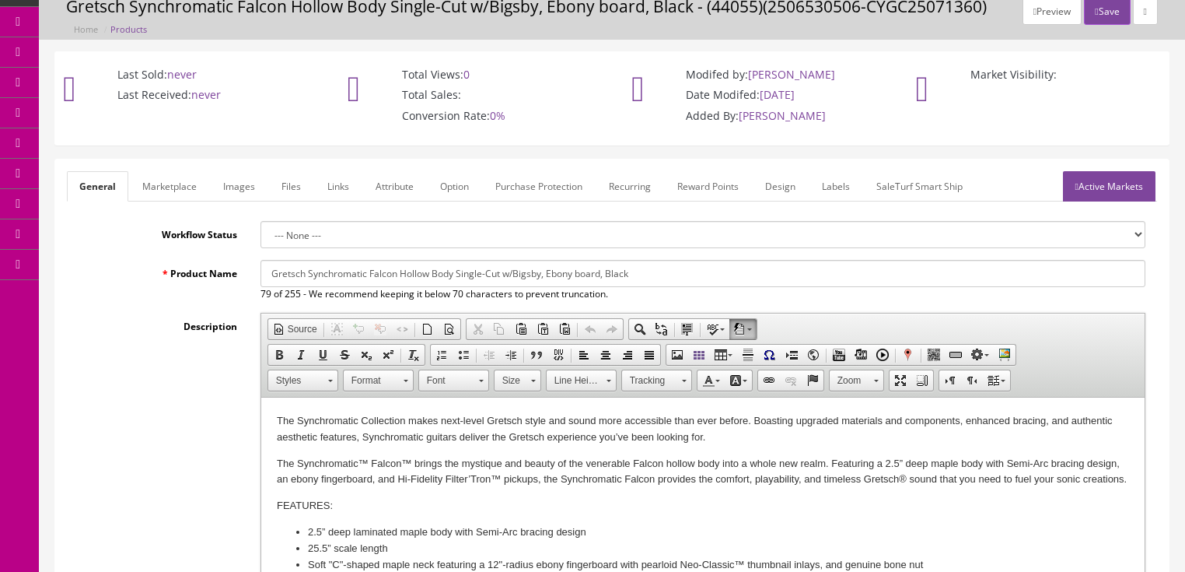
click at [730, 432] on p "The Synchromatic Collection makes next-level Gretsch style and sound more acces…" at bounding box center [702, 429] width 852 height 33
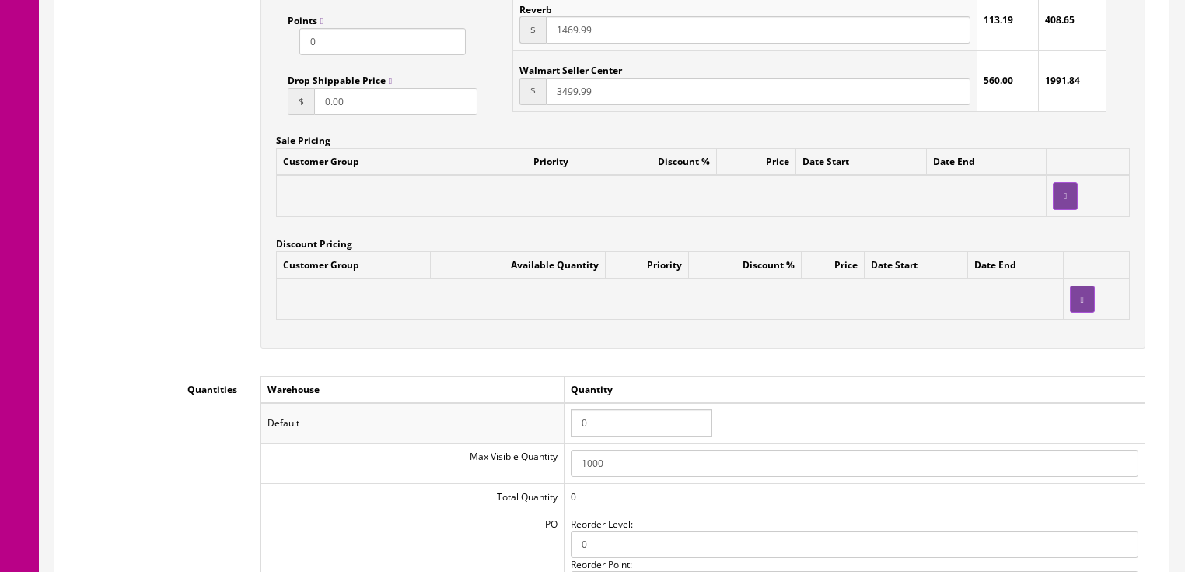
scroll to position [1431, 0]
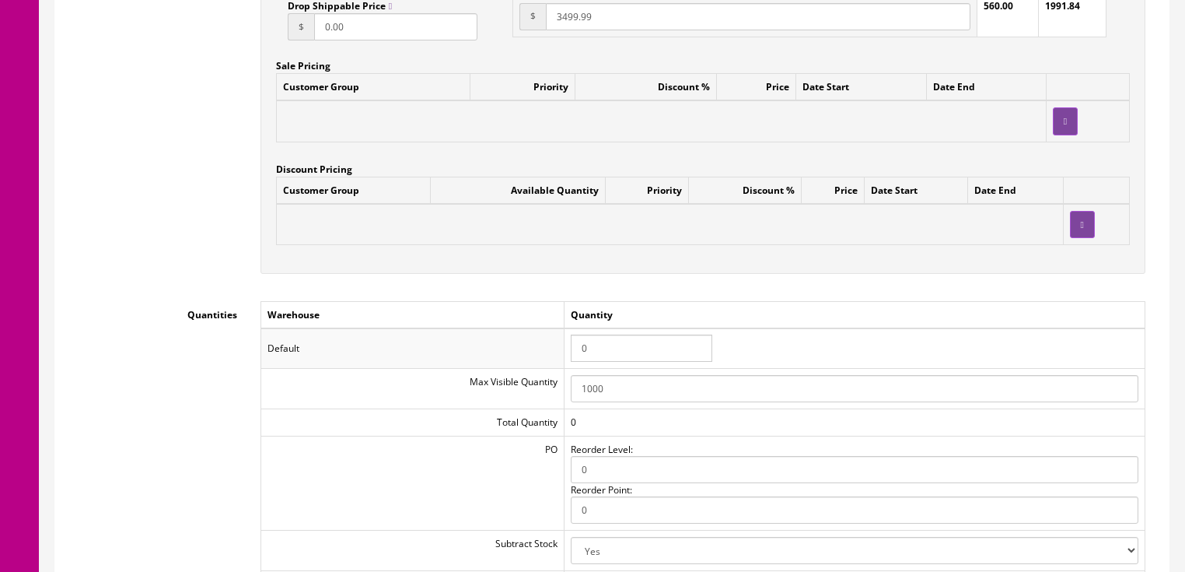
drag, startPoint x: 608, startPoint y: 351, endPoint x: 585, endPoint y: 353, distance: 23.4
click at [585, 353] on input "0" at bounding box center [642, 347] width 142 height 27
type input "1"
click at [866, 333] on td "1" at bounding box center [854, 348] width 581 height 40
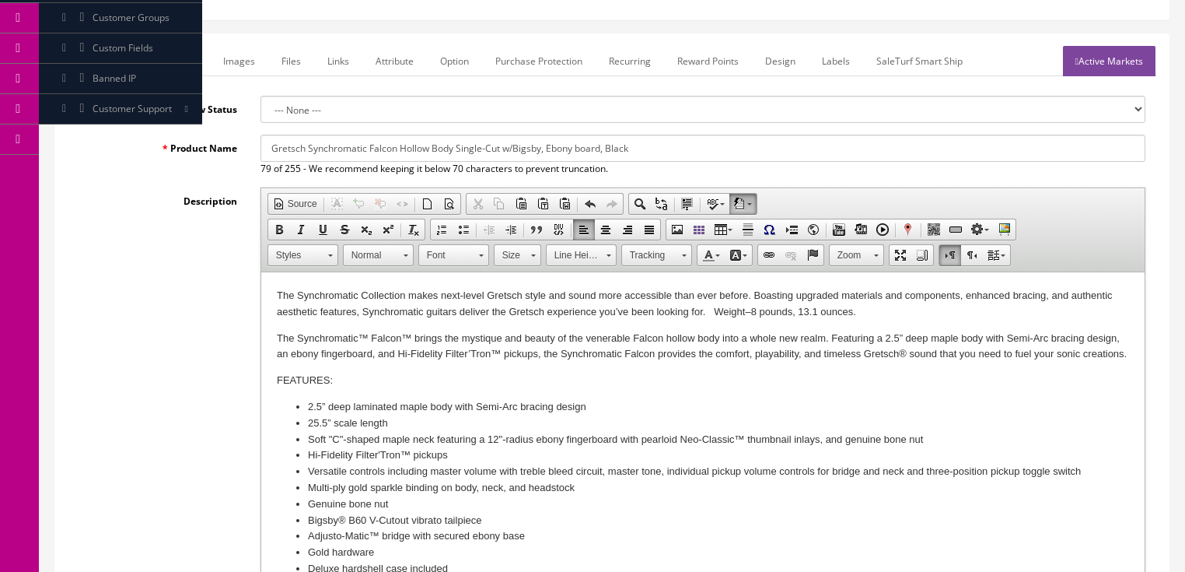
scroll to position [0, 0]
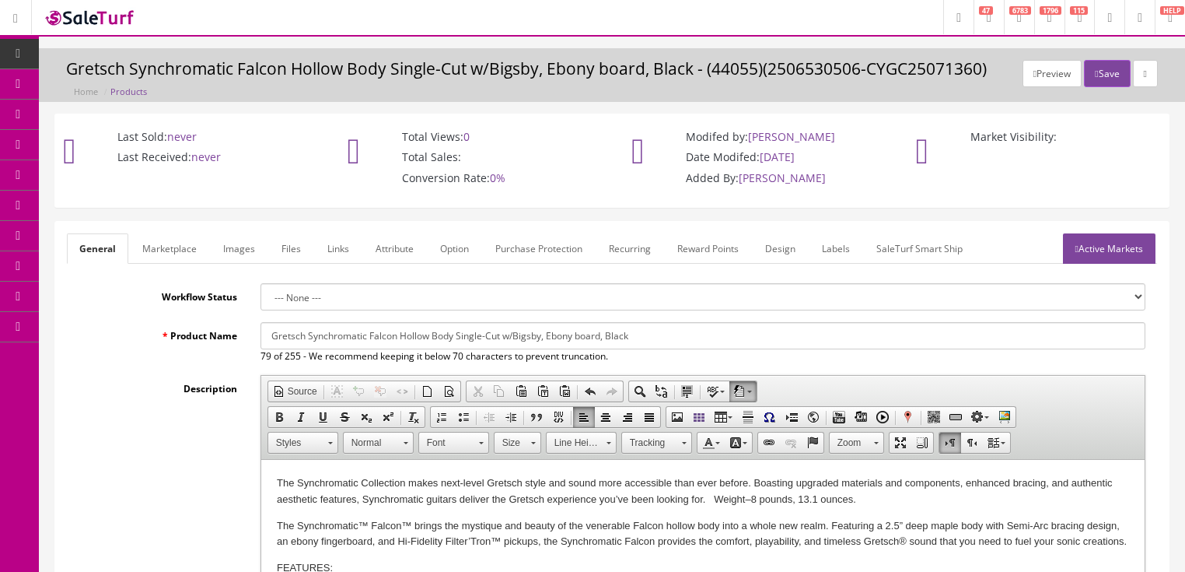
click at [1110, 251] on link "Active Markets" at bounding box center [1109, 248] width 93 height 30
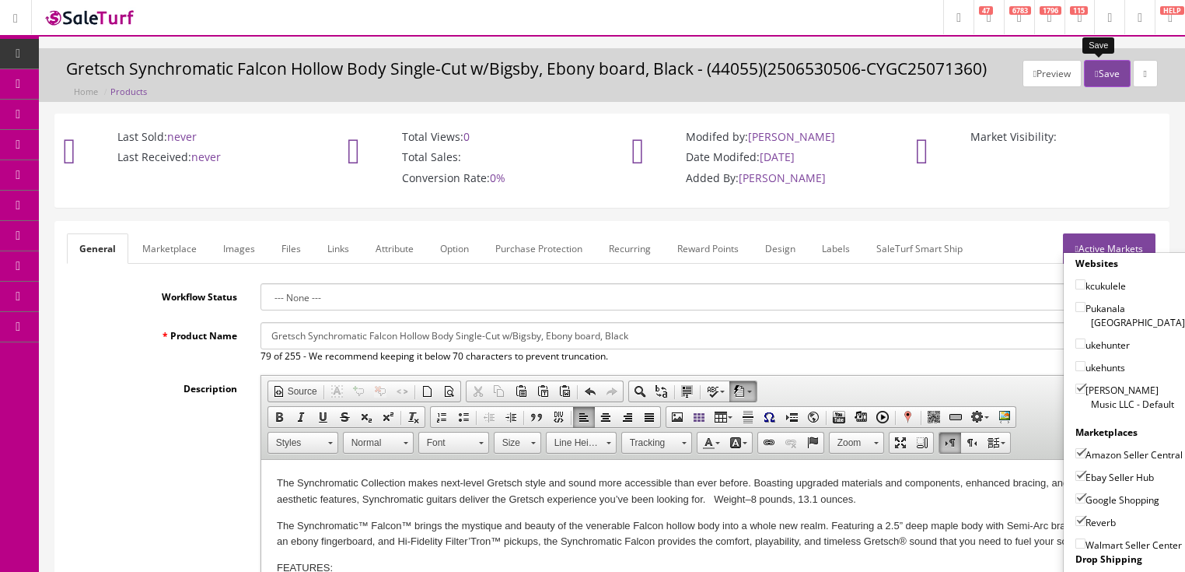
click at [1096, 81] on button "Save" at bounding box center [1107, 73] width 46 height 27
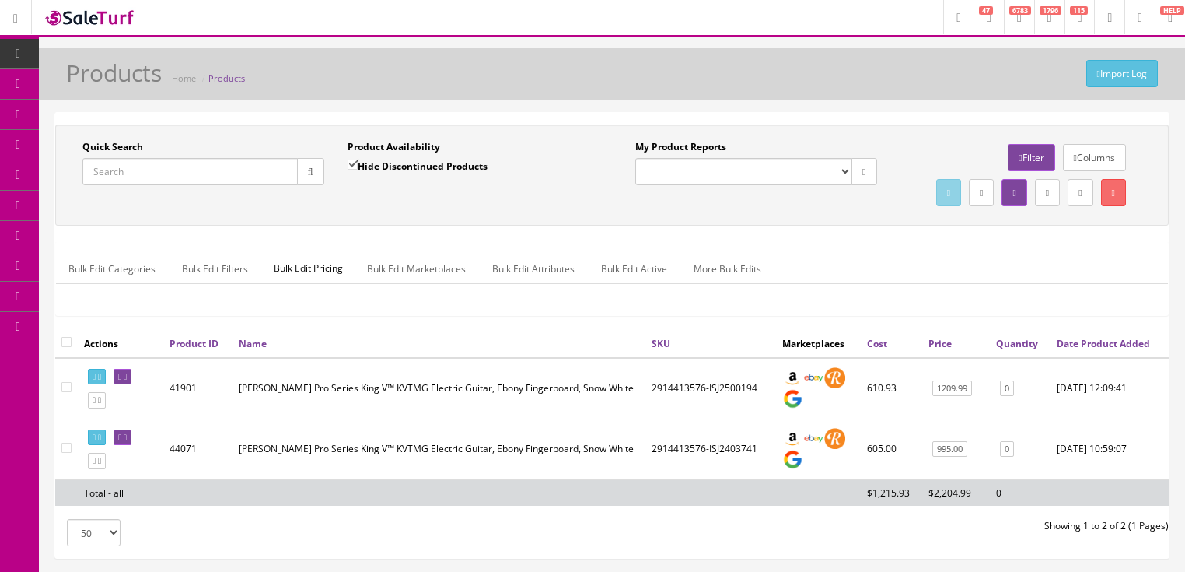
click at [187, 169] on input "Quick Search" at bounding box center [189, 171] width 215 height 27
paste input "0374524541"
click at [317, 171] on button "button" at bounding box center [310, 171] width 27 height 27
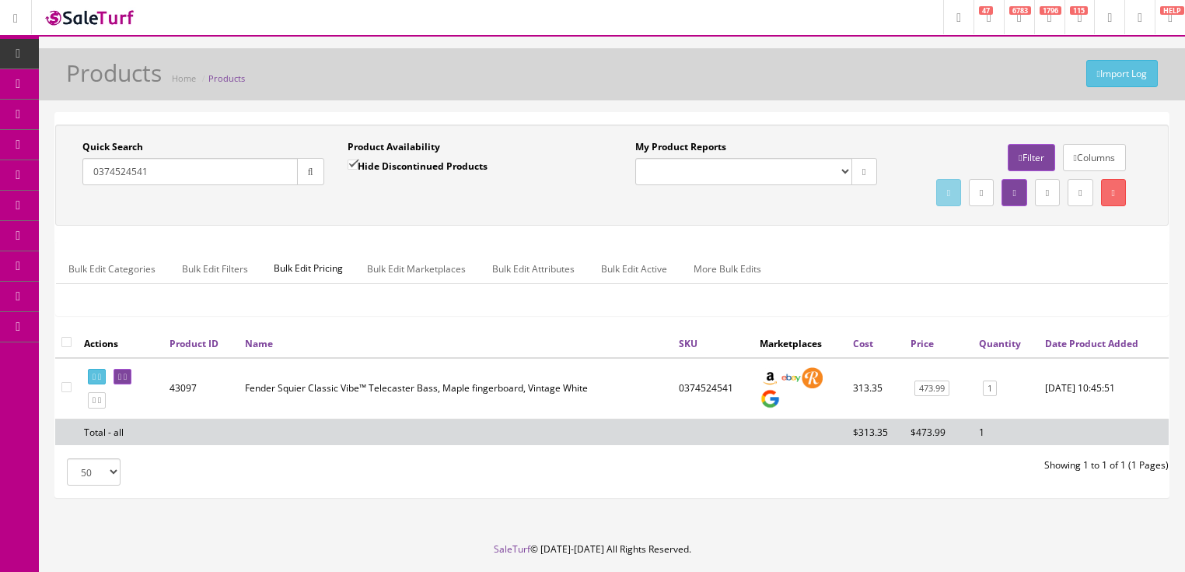
drag, startPoint x: 180, startPoint y: 164, endPoint x: 72, endPoint y: 187, distance: 109.7
click at [72, 187] on div "Quick Search 0374524541 Date From" at bounding box center [203, 168] width 265 height 57
paste input "2919997503"
type input "2919997503"
click at [348, 162] on input "Hide Discontinued Products" at bounding box center [353, 164] width 10 height 10
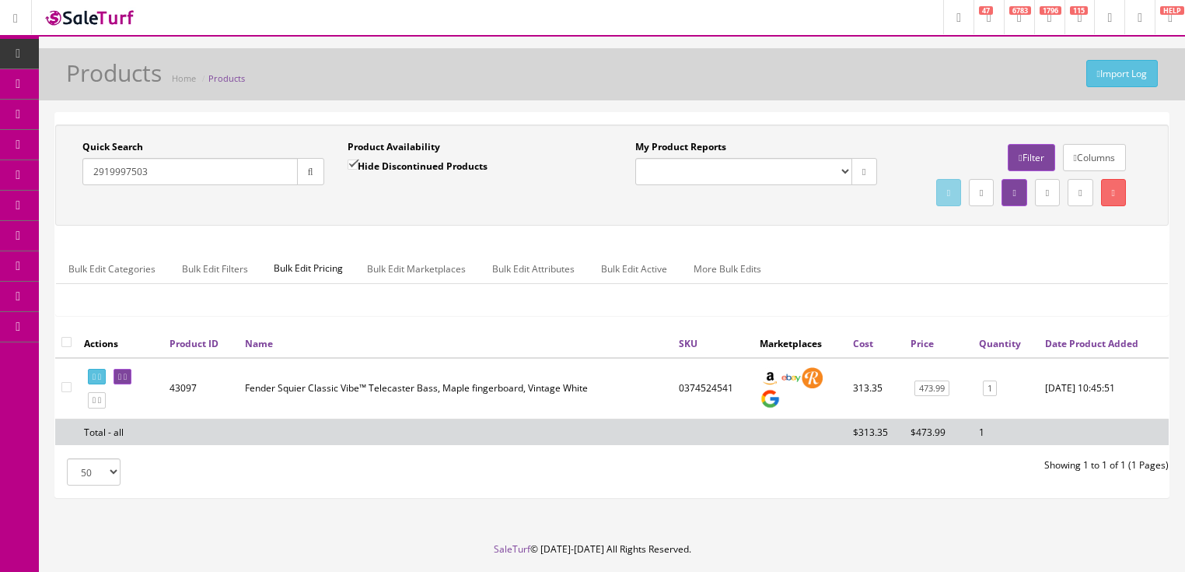
checkbox input "false"
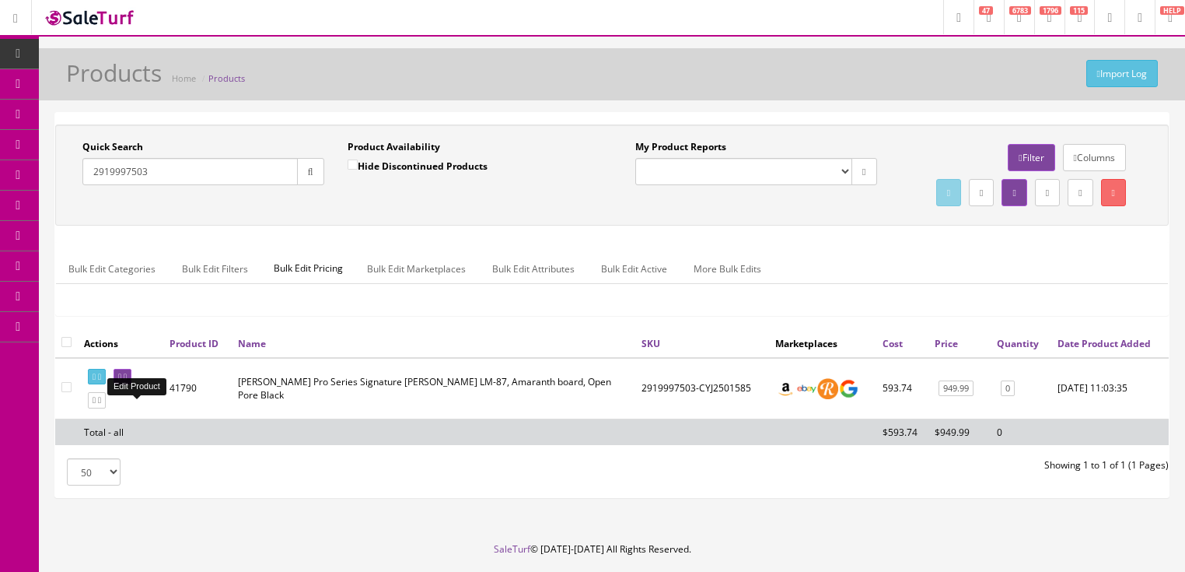
click at [127, 381] on icon at bounding box center [125, 377] width 3 height 9
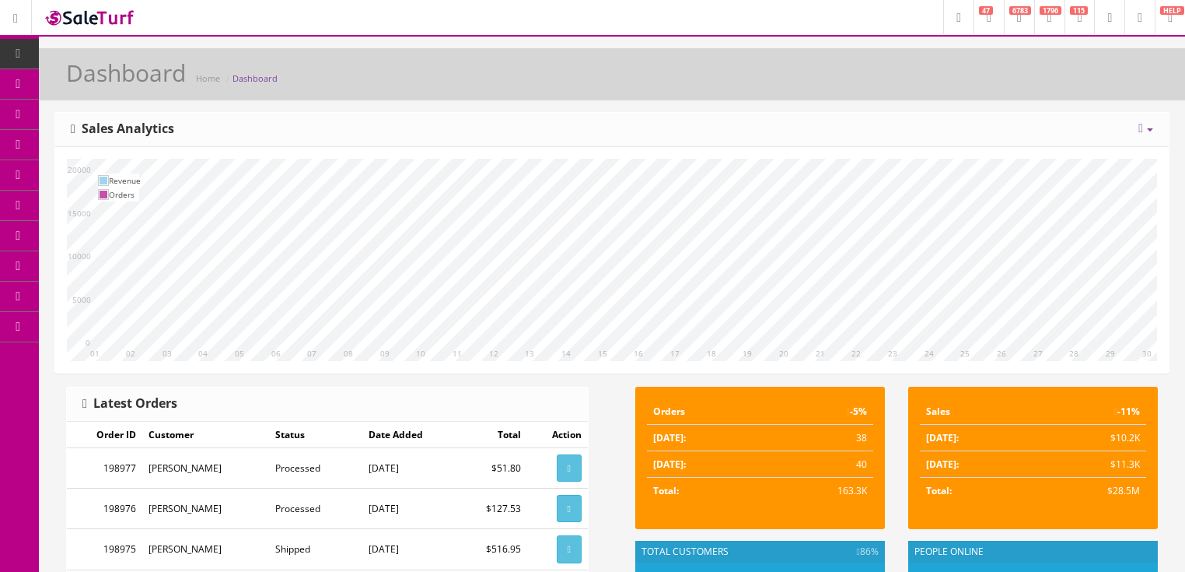
click at [1145, 128] on link at bounding box center [1146, 128] width 15 height 13
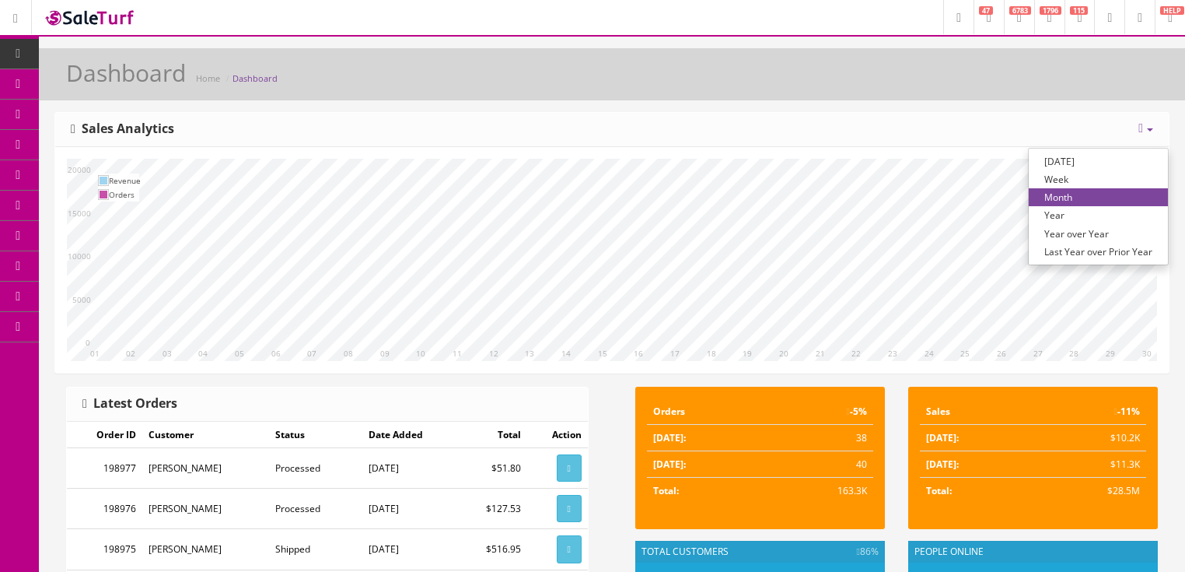
click at [1084, 236] on link "Year over Year" at bounding box center [1098, 234] width 139 height 18
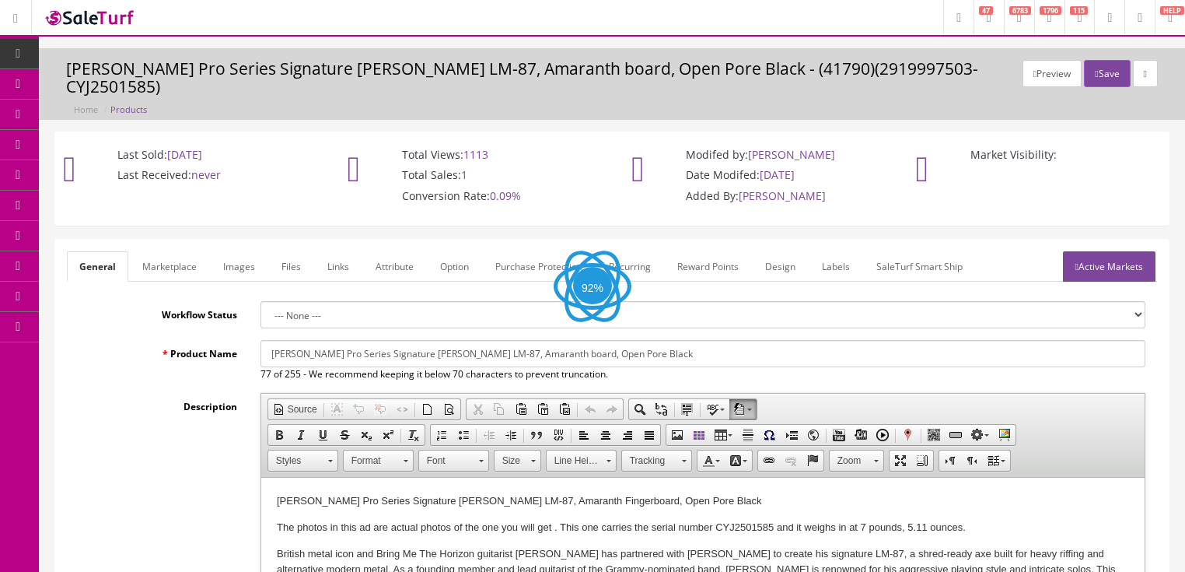
click at [240, 256] on link "Images" at bounding box center [239, 266] width 57 height 30
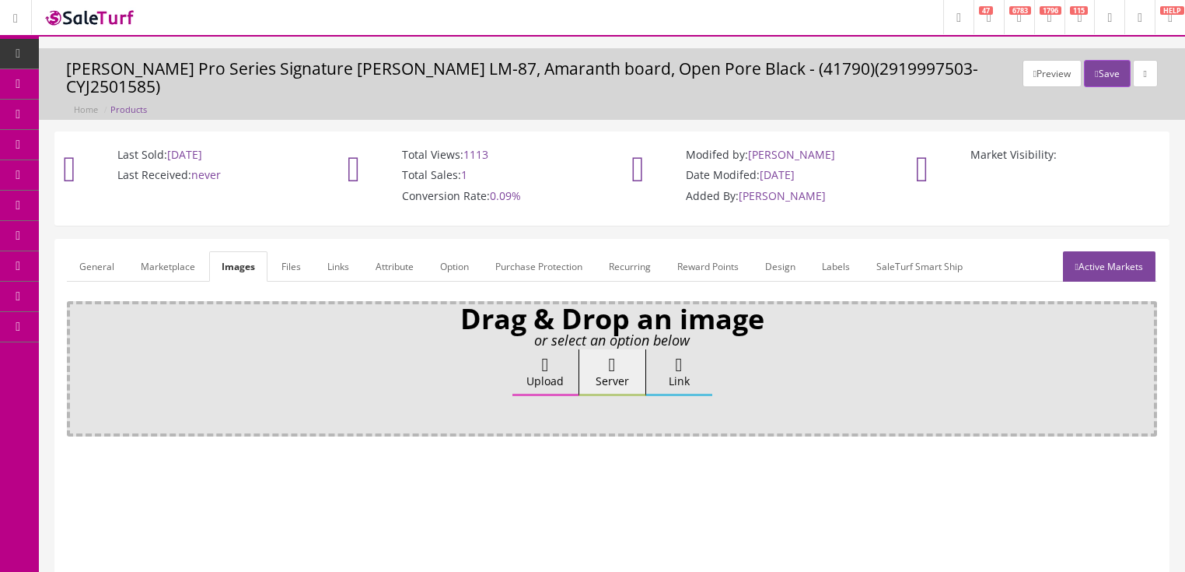
click at [541, 368] on label "Upload" at bounding box center [545, 372] width 66 height 47
click at [78, 365] on input "Upload" at bounding box center [78, 357] width 0 height 16
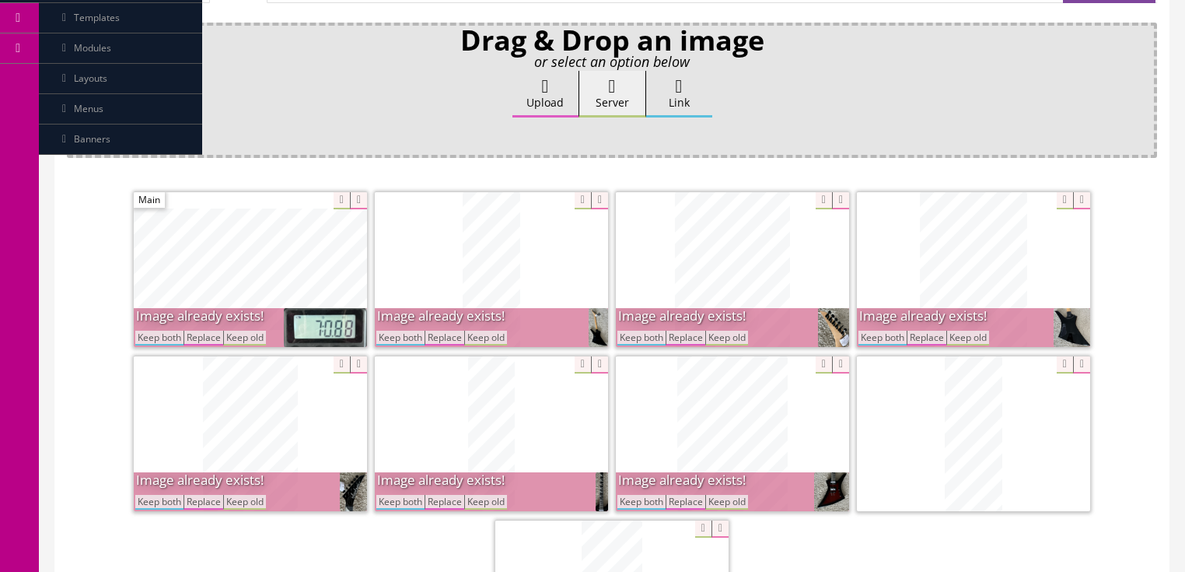
scroll to position [311, 0]
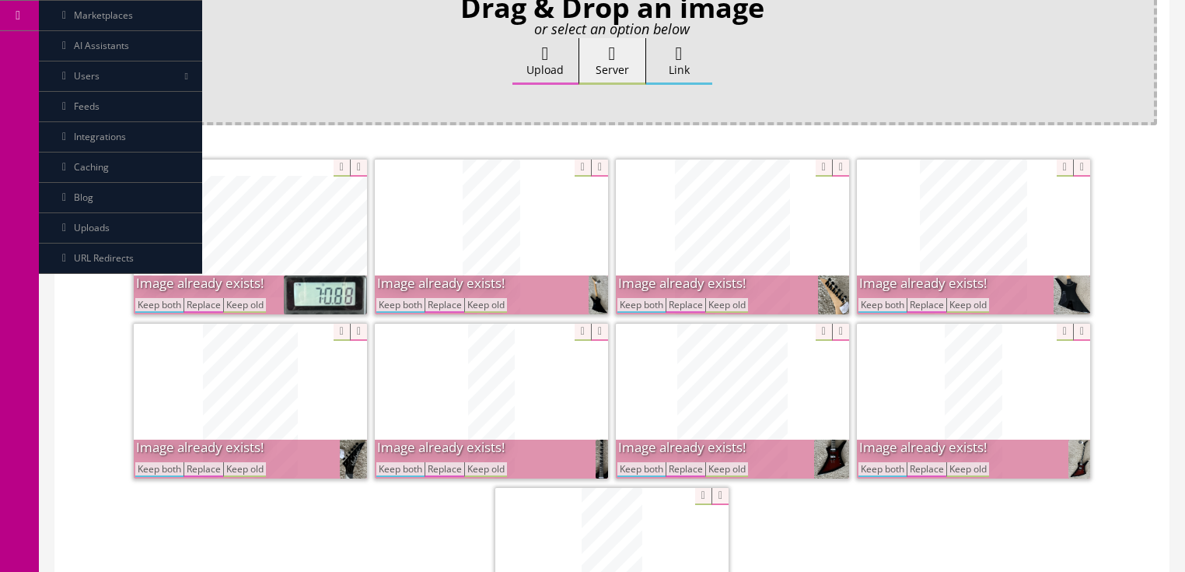
drag, startPoint x: 148, startPoint y: 288, endPoint x: 277, endPoint y: 294, distance: 129.2
click at [167, 298] on button "Keep both" at bounding box center [159, 305] width 48 height 15
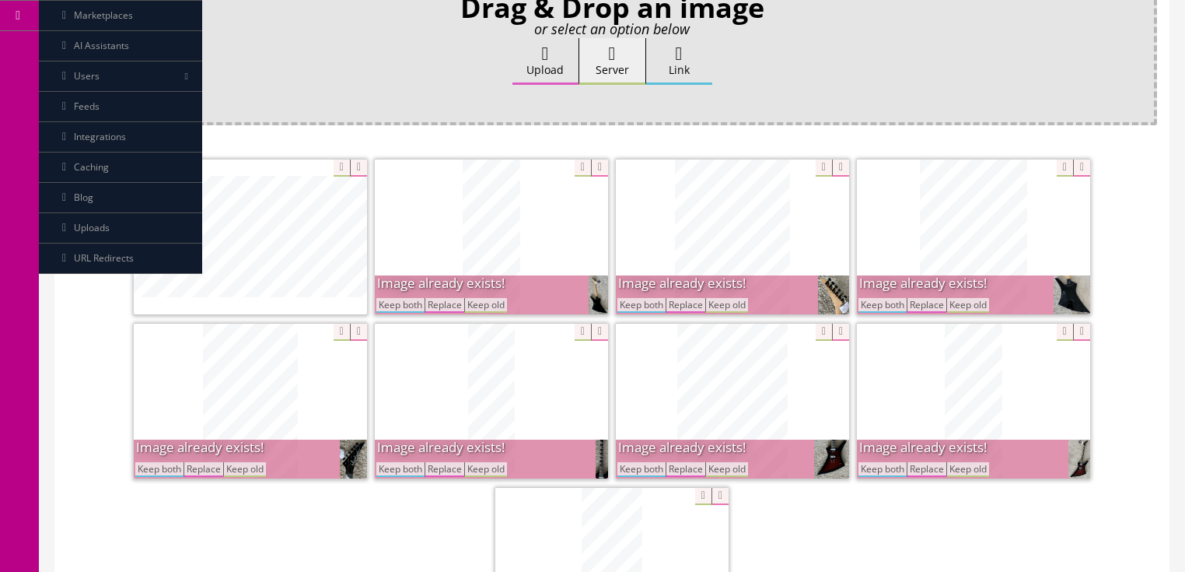
drag, startPoint x: 411, startPoint y: 290, endPoint x: 545, endPoint y: 298, distance: 134.8
click at [422, 298] on button "Keep both" at bounding box center [400, 305] width 48 height 15
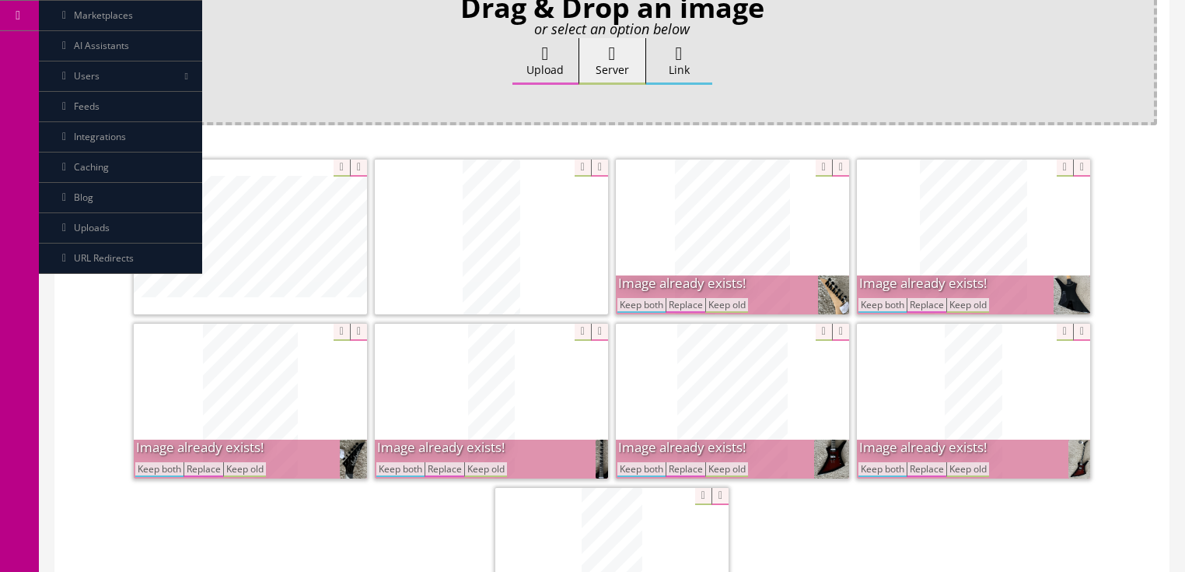
drag, startPoint x: 646, startPoint y: 282, endPoint x: 722, endPoint y: 296, distance: 77.4
click at [651, 298] on button "Keep both" at bounding box center [641, 305] width 48 height 15
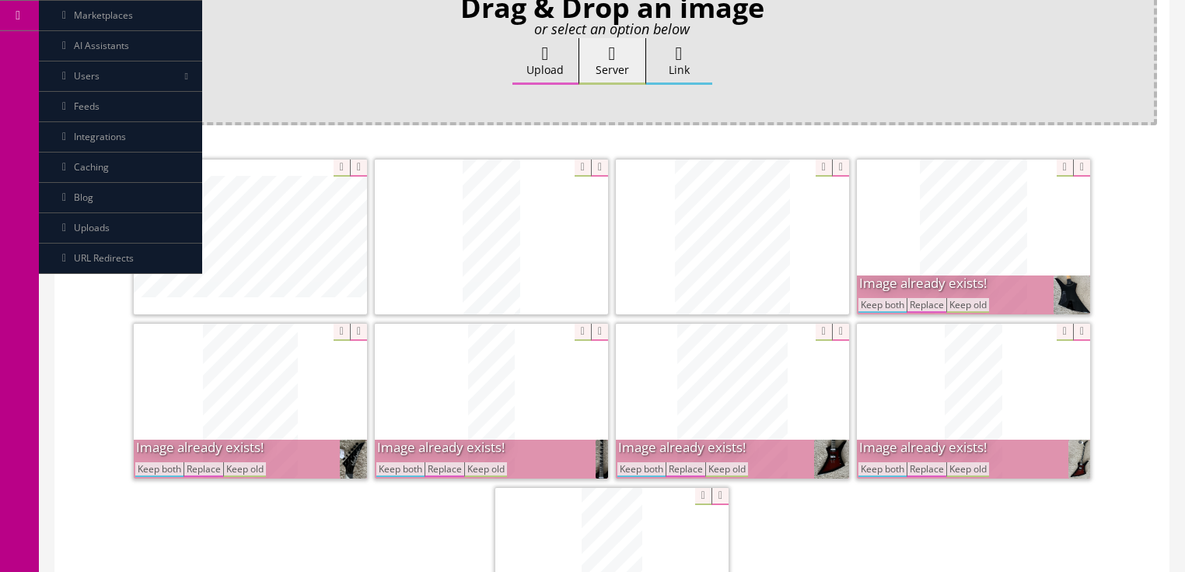
drag, startPoint x: 877, startPoint y: 288, endPoint x: 883, endPoint y: 336, distance: 48.5
click at [877, 298] on button "Keep both" at bounding box center [883, 305] width 48 height 15
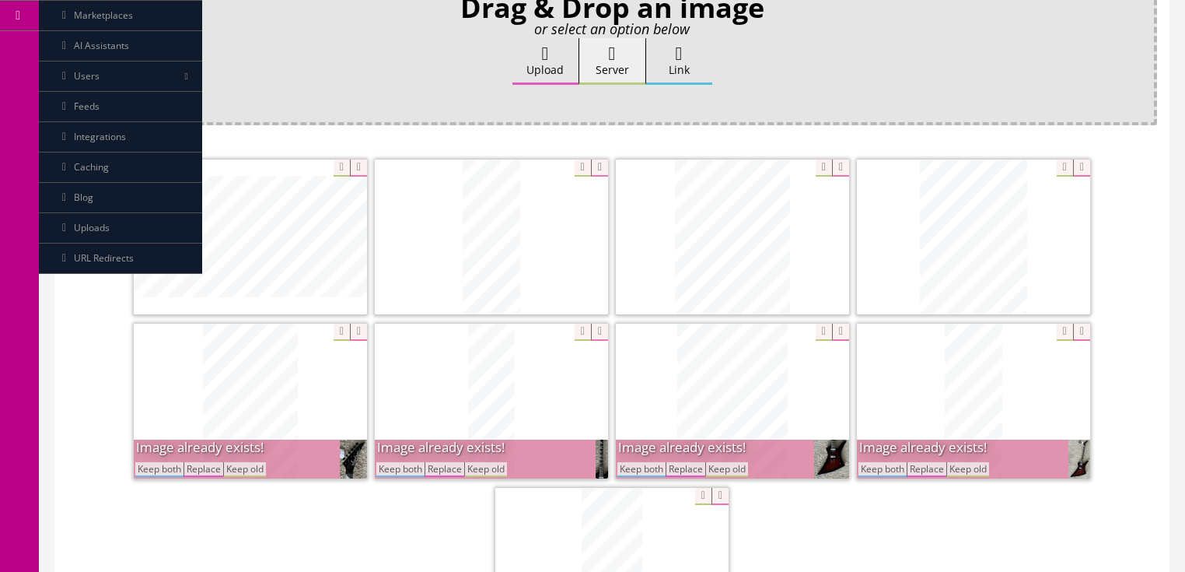
click at [886, 462] on button "Keep both" at bounding box center [883, 469] width 48 height 15
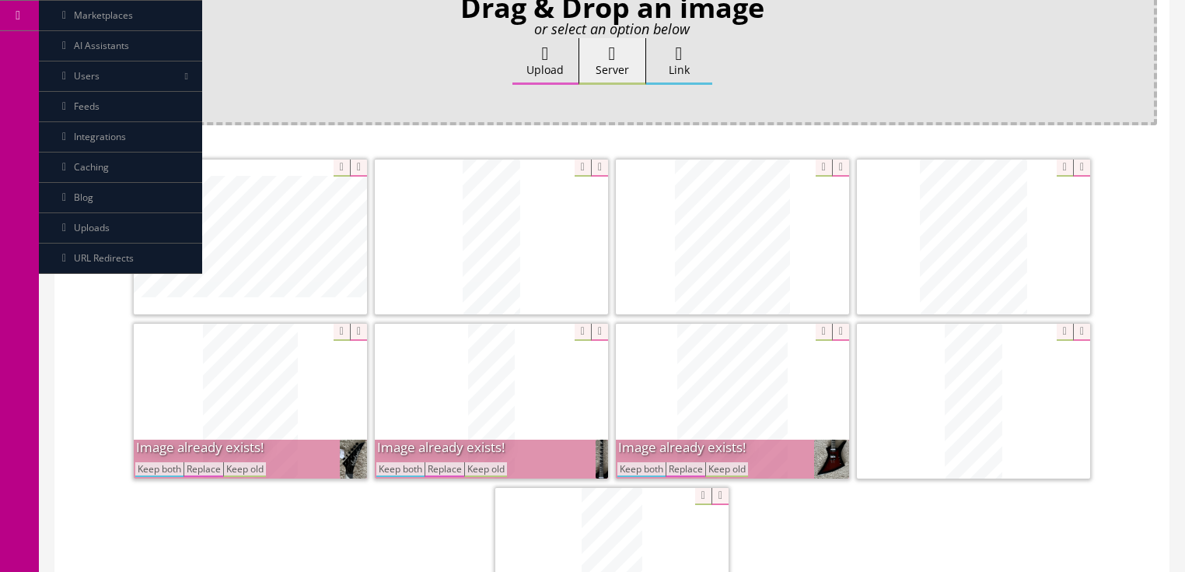
drag, startPoint x: 647, startPoint y: 449, endPoint x: 492, endPoint y: 467, distance: 155.9
click at [644, 462] on button "Keep both" at bounding box center [641, 469] width 48 height 15
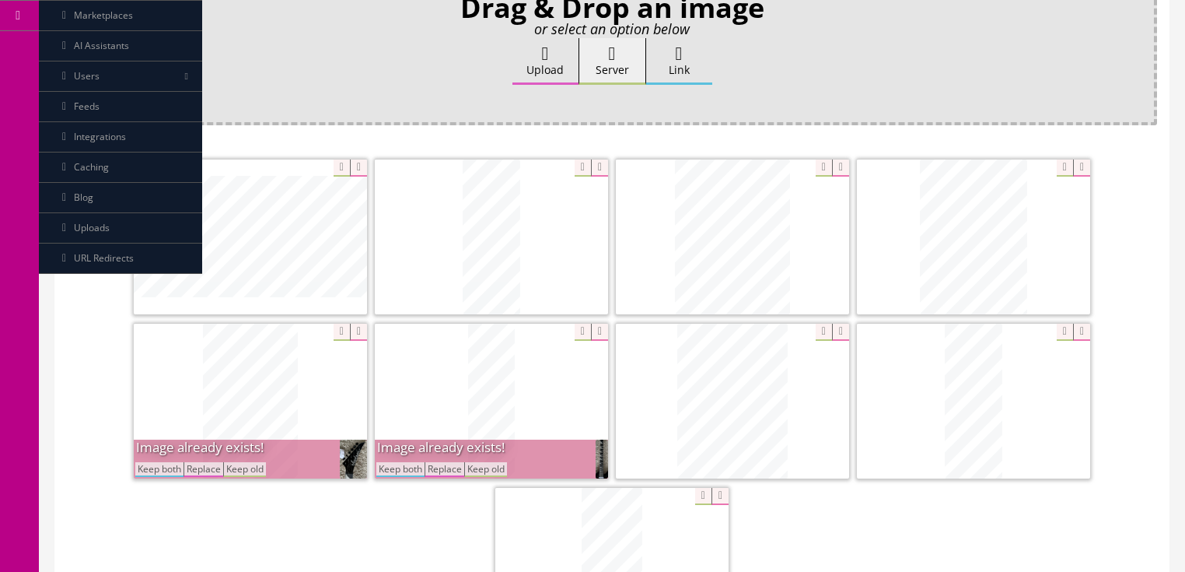
click at [411, 462] on button "Keep both" at bounding box center [400, 469] width 48 height 15
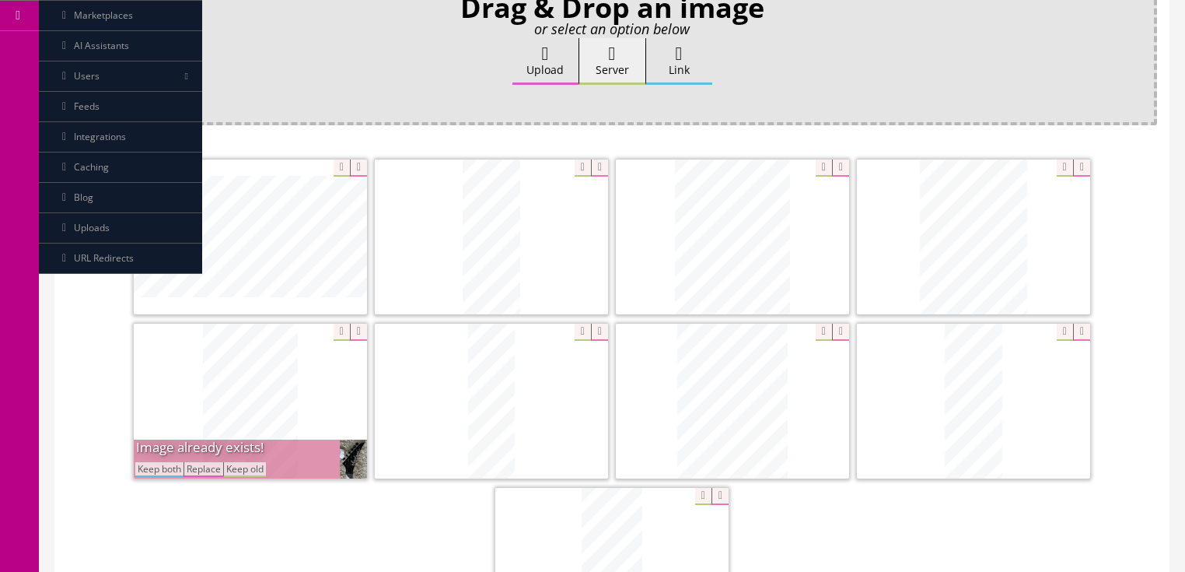
drag, startPoint x: 159, startPoint y: 448, endPoint x: 188, endPoint y: 456, distance: 30.6
click at [163, 462] on button "Keep both" at bounding box center [159, 469] width 48 height 15
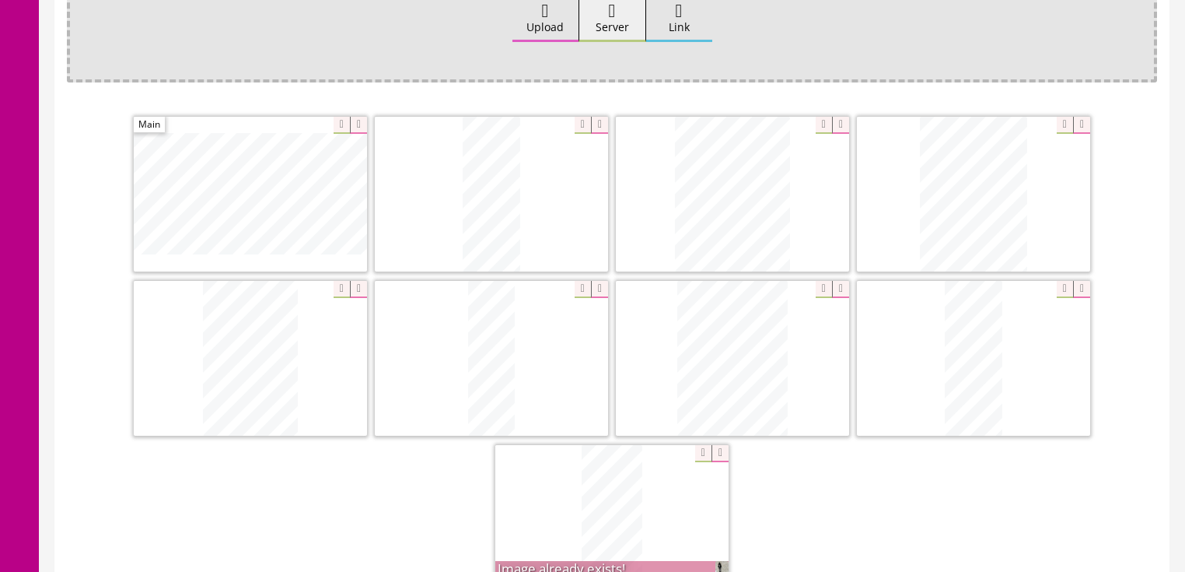
scroll to position [373, 0]
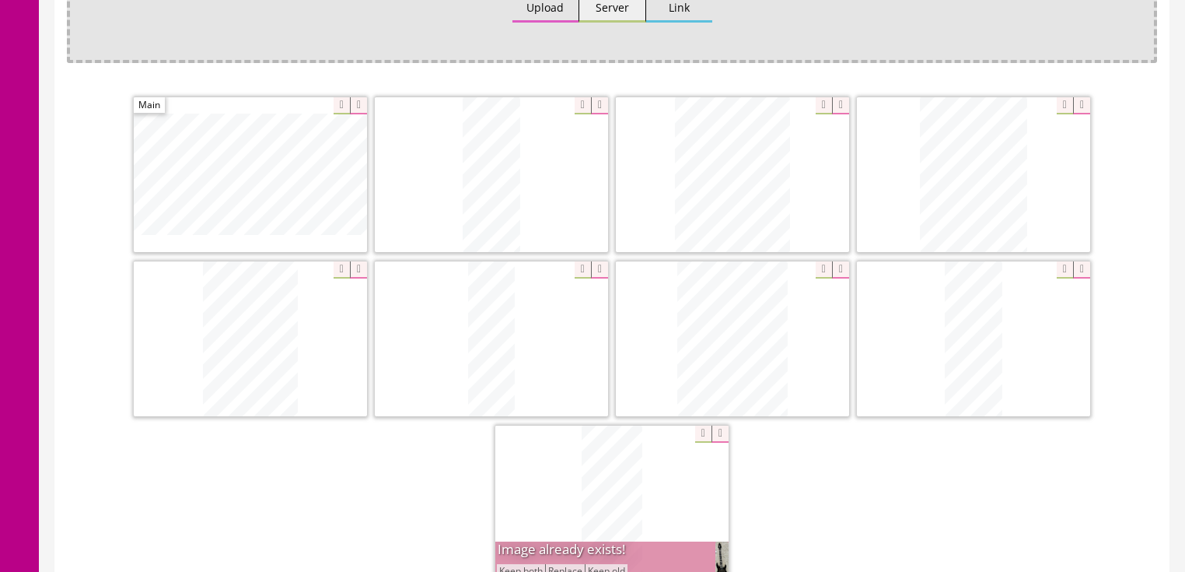
drag, startPoint x: 516, startPoint y: 552, endPoint x: 616, endPoint y: 512, distance: 108.2
click at [519, 564] on button "Keep both" at bounding box center [521, 571] width 48 height 15
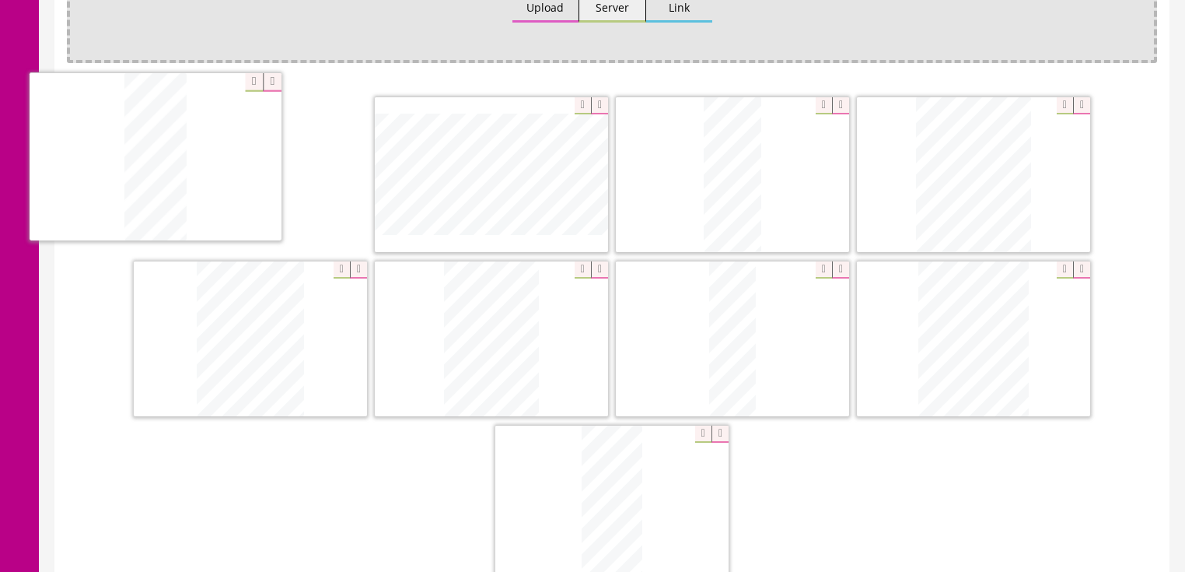
drag, startPoint x: 936, startPoint y: 354, endPoint x: 125, endPoint y: 176, distance: 830.4
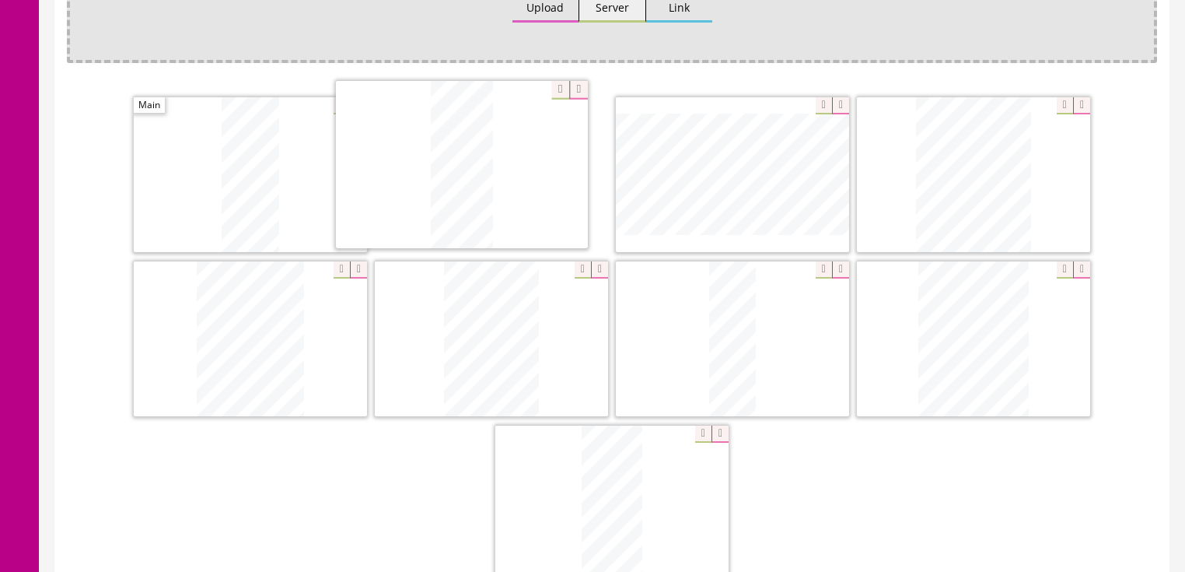
drag, startPoint x: 705, startPoint y: 170, endPoint x: 432, endPoint y: 162, distance: 272.3
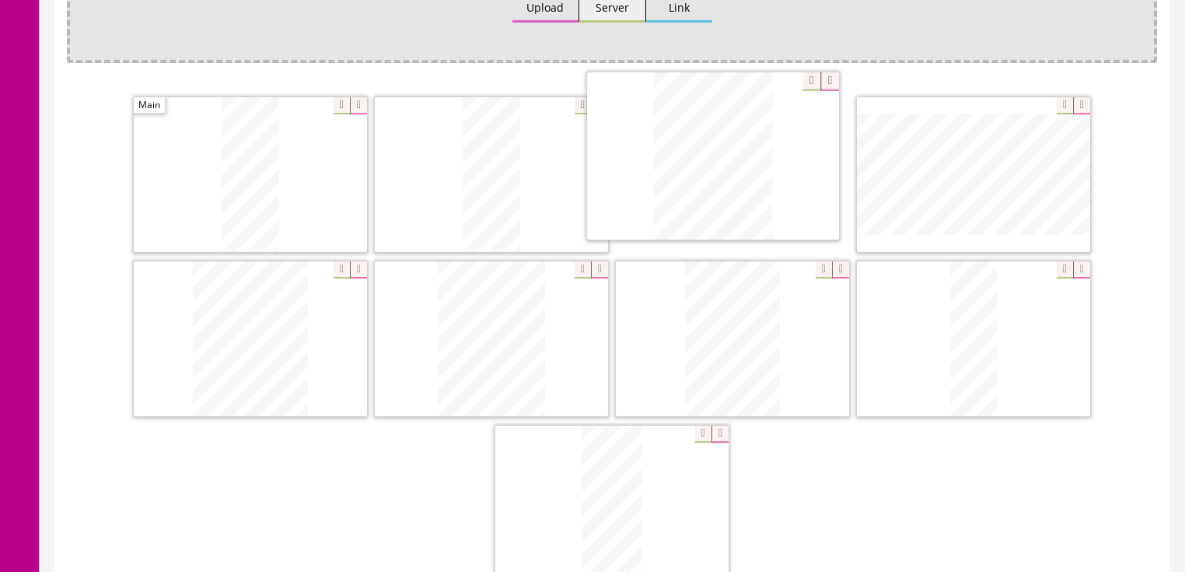
drag, startPoint x: 945, startPoint y: 318, endPoint x: 648, endPoint y: 167, distance: 333.2
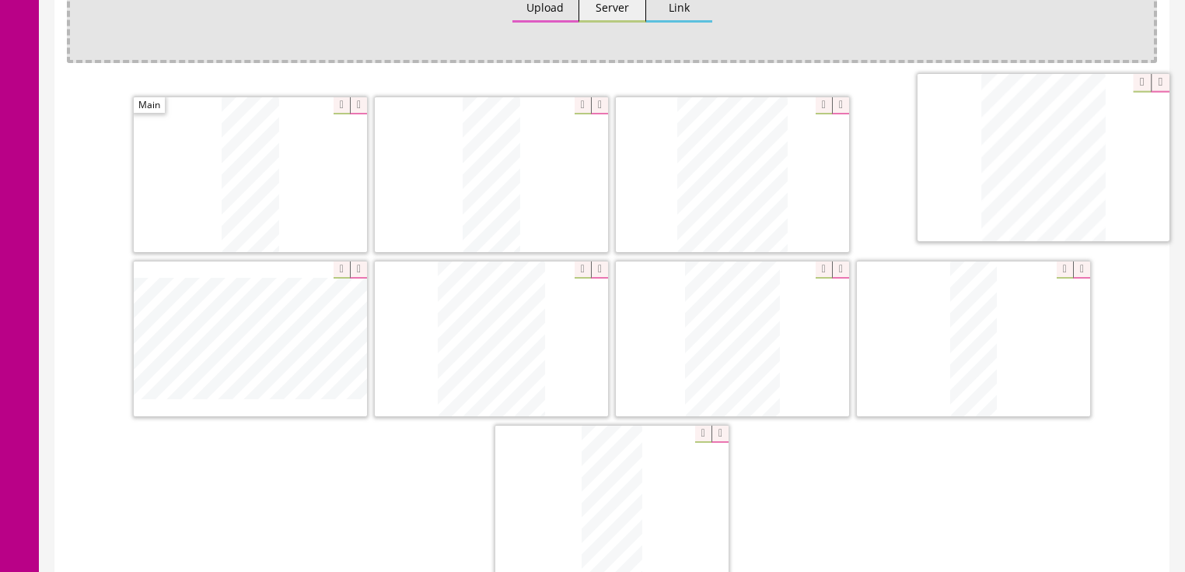
drag, startPoint x: 359, startPoint y: 283, endPoint x: 1080, endPoint y: 121, distance: 739.8
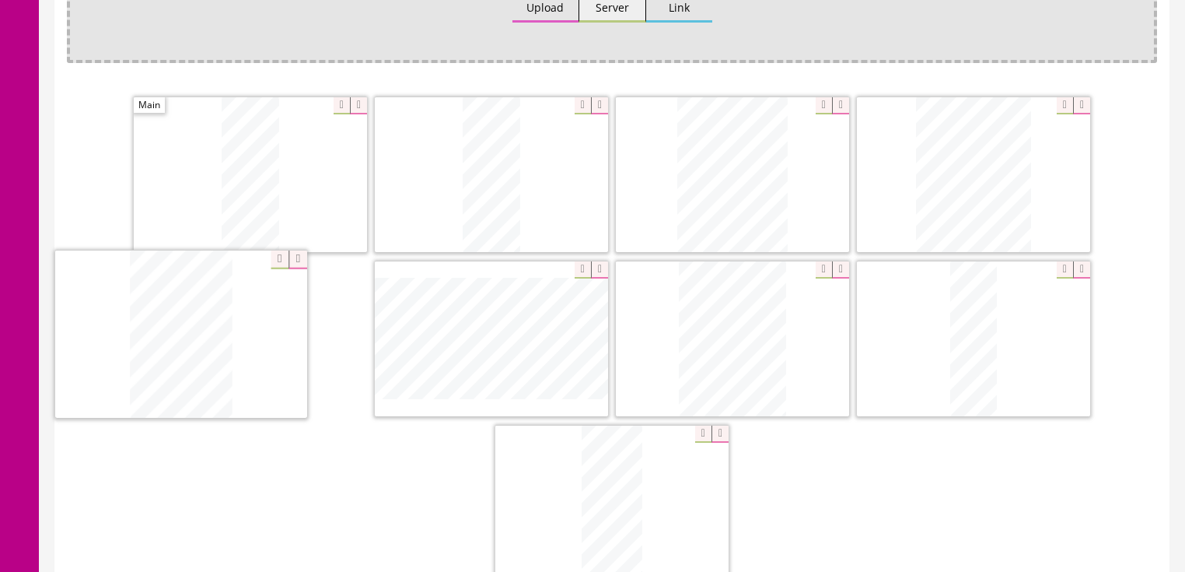
drag, startPoint x: 724, startPoint y: 324, endPoint x: 586, endPoint y: 331, distance: 137.8
drag, startPoint x: 743, startPoint y: 306, endPoint x: 461, endPoint y: 306, distance: 282.3
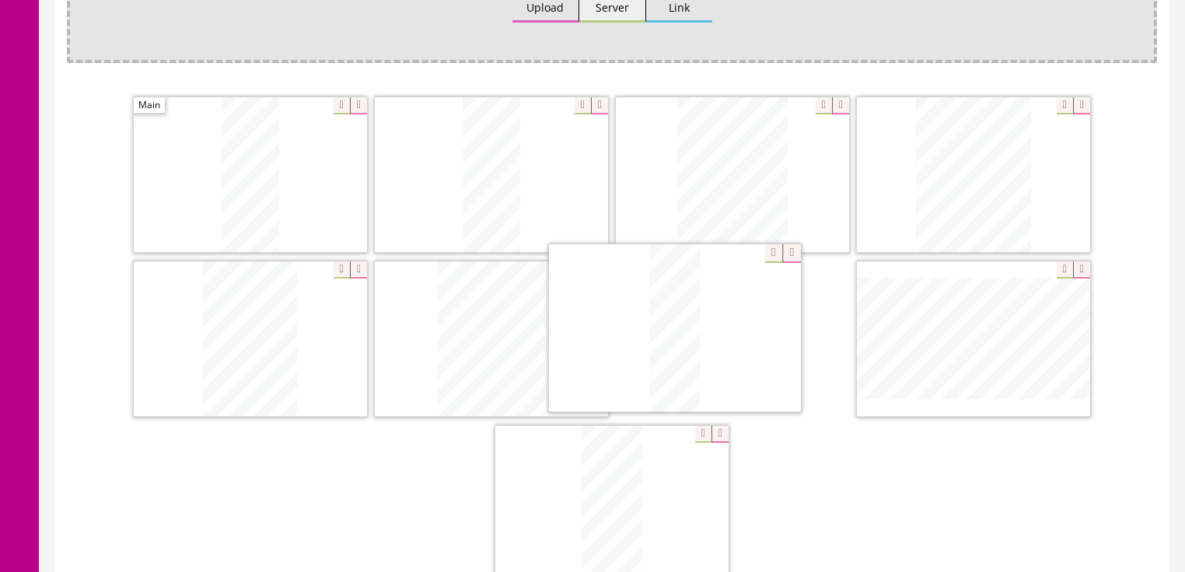
drag, startPoint x: 967, startPoint y: 320, endPoint x: 668, endPoint y: 312, distance: 298.8
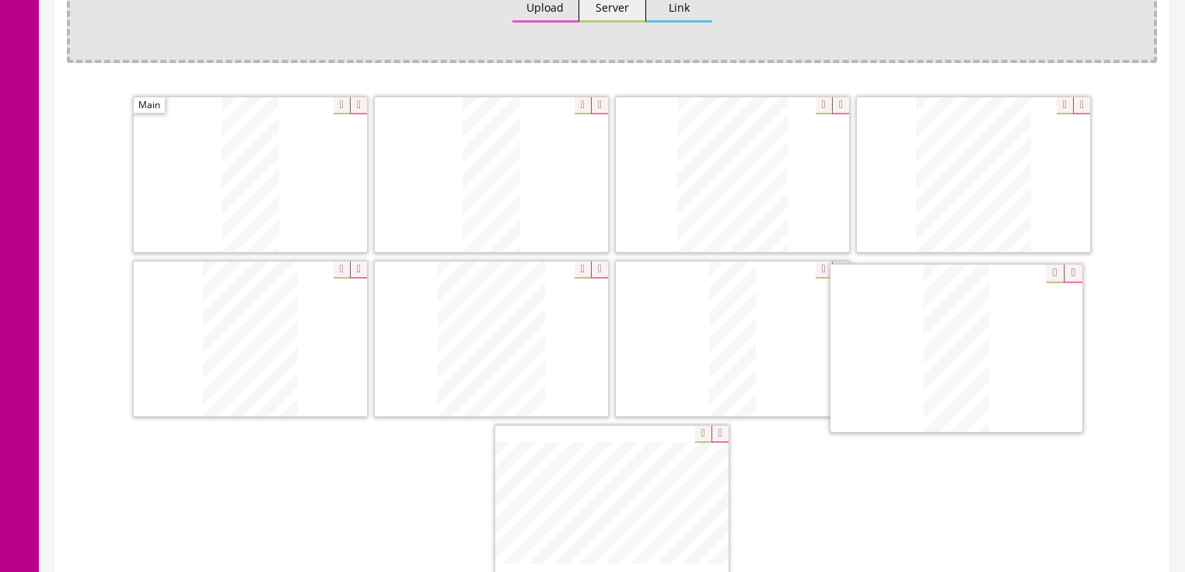
drag, startPoint x: 778, startPoint y: 415, endPoint x: 992, endPoint y: 305, distance: 240.3
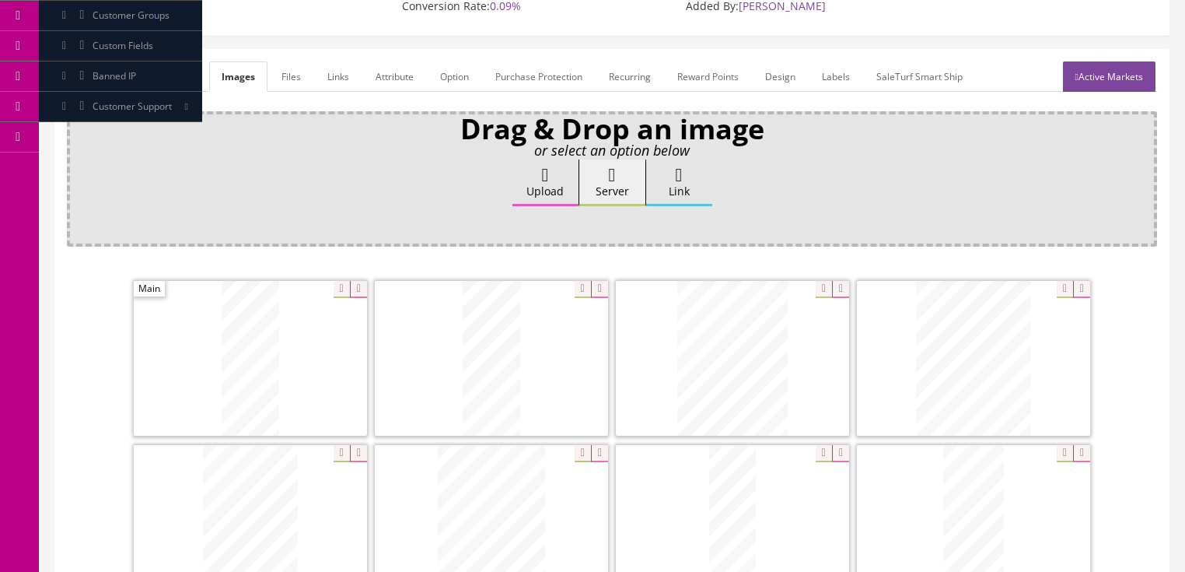
scroll to position [187, 0]
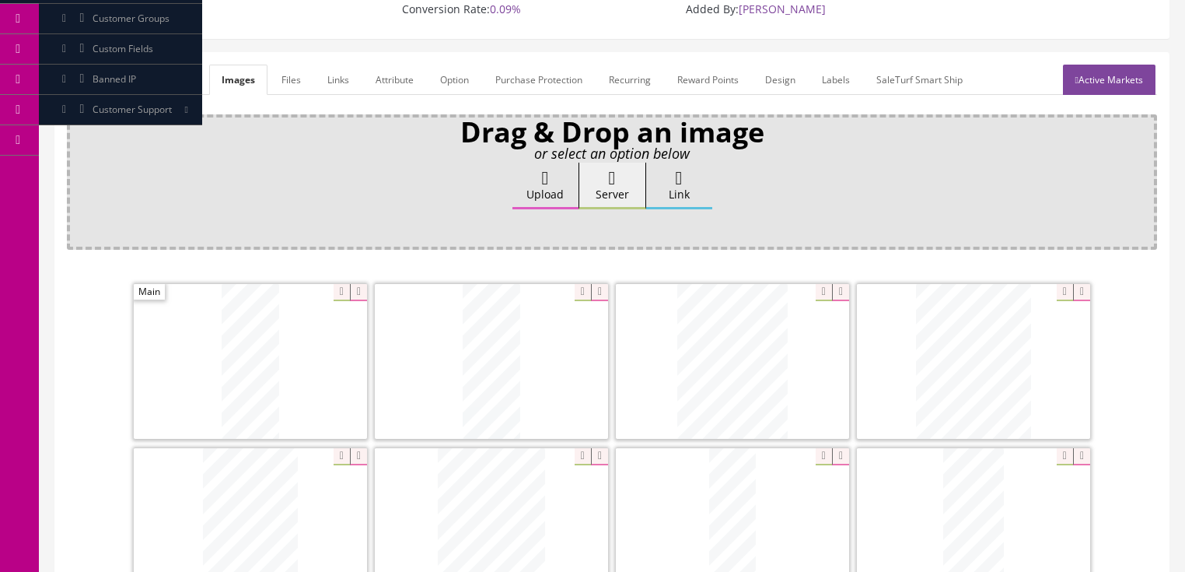
click at [103, 65] on link "General" at bounding box center [97, 80] width 60 height 30
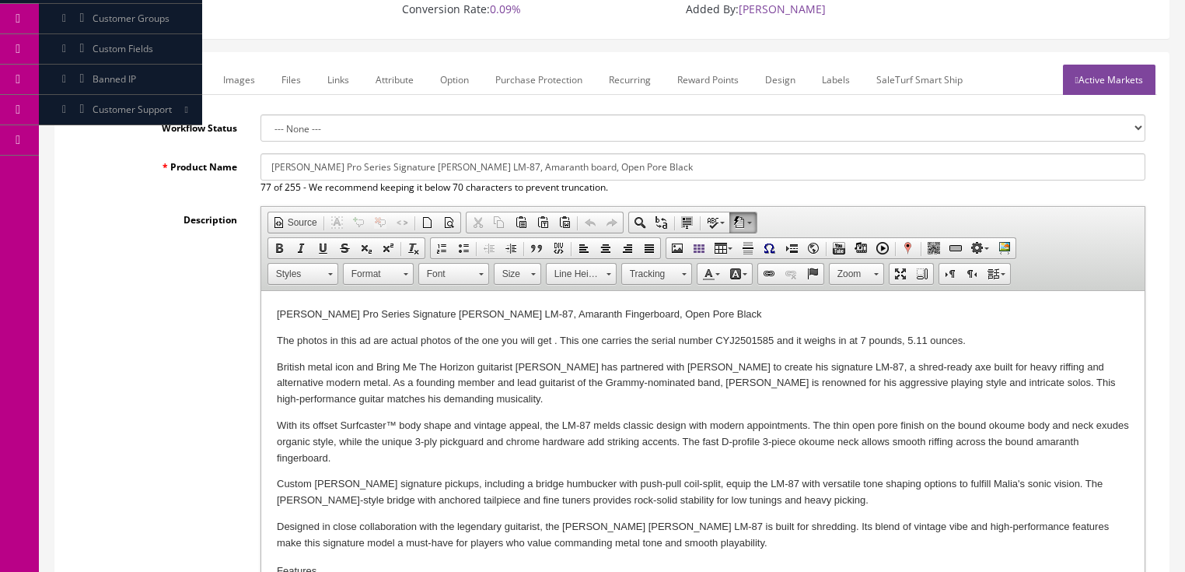
click at [907, 342] on p "The photos in this ad are actual photos of the one you will get . This one carr…" at bounding box center [702, 341] width 852 height 16
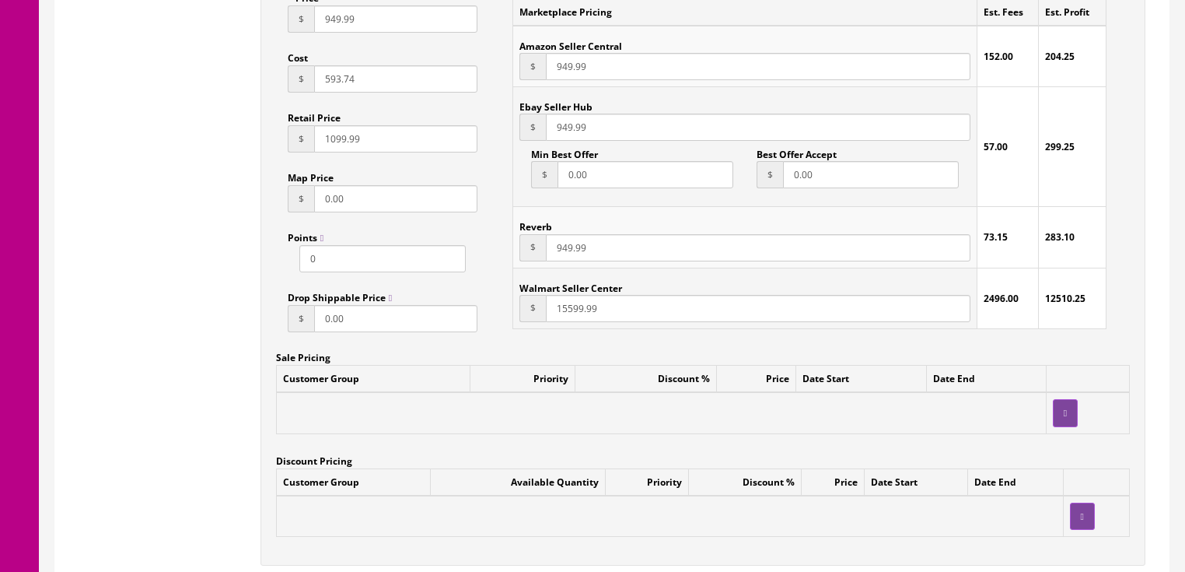
scroll to position [1369, 0]
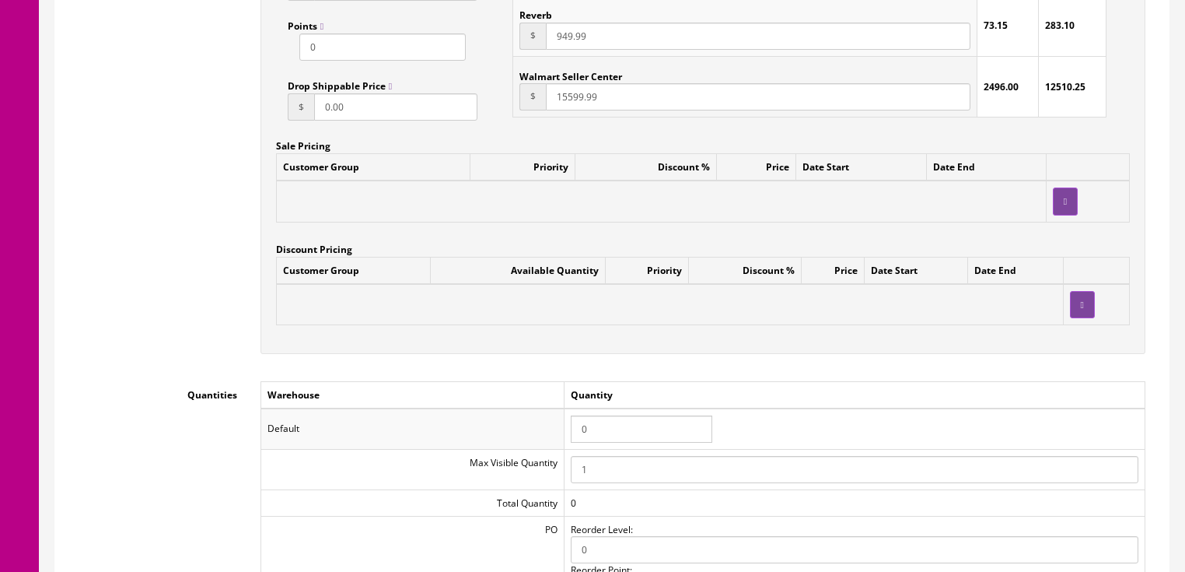
drag, startPoint x: 593, startPoint y: 411, endPoint x: 561, endPoint y: 412, distance: 31.1
click at [561, 412] on tr "Default 0" at bounding box center [703, 428] width 884 height 40
type input "1"
click at [924, 381] on td "Quantity" at bounding box center [854, 394] width 581 height 27
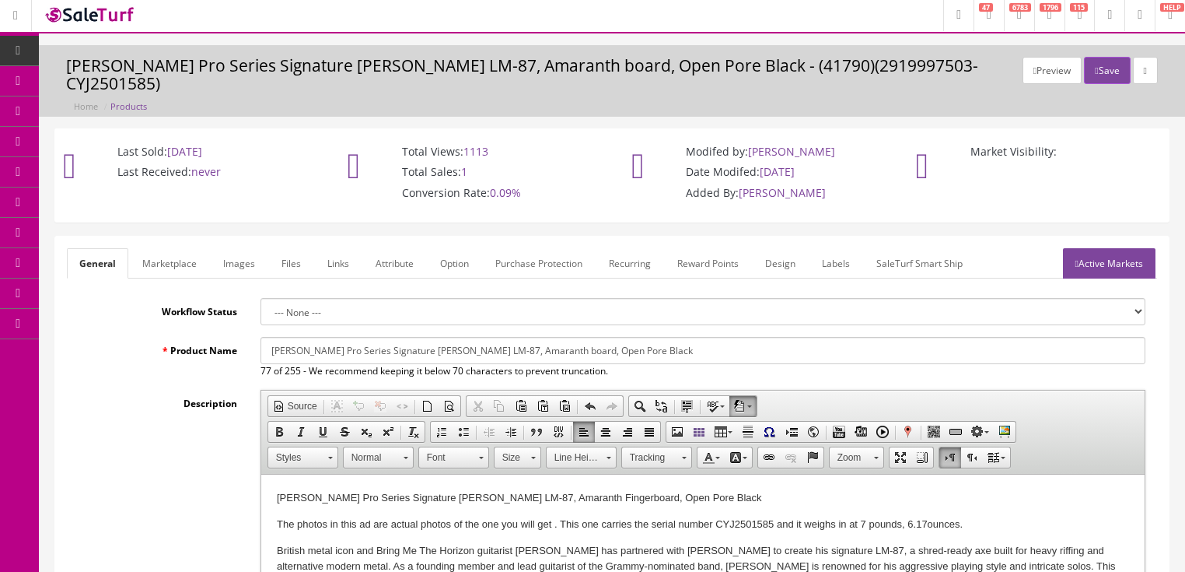
scroll to position [0, 0]
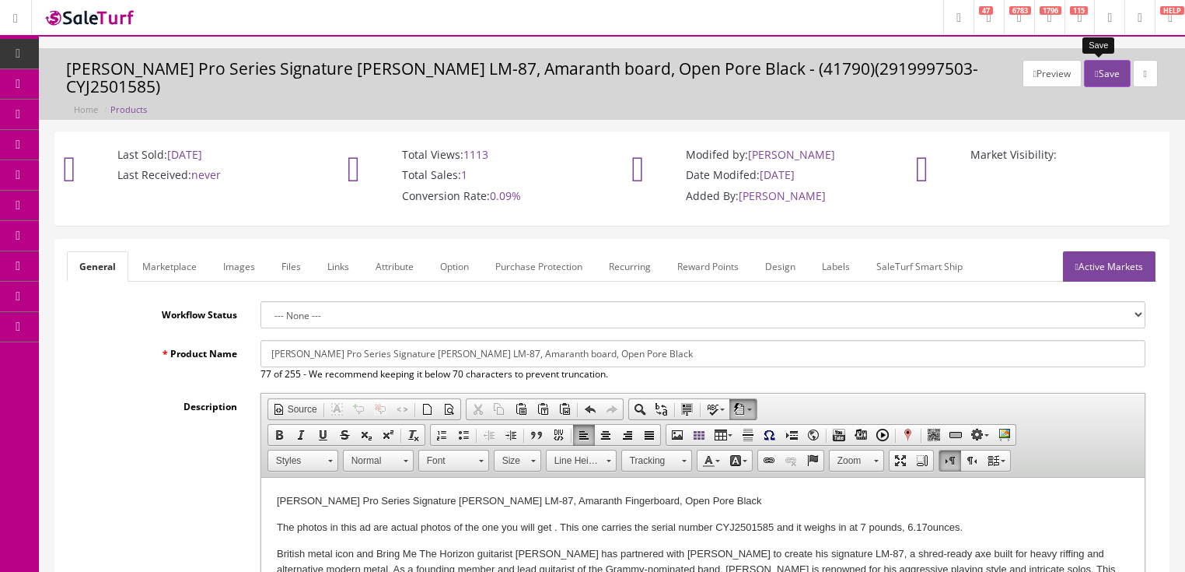
click at [1095, 73] on icon "button" at bounding box center [1096, 73] width 3 height 9
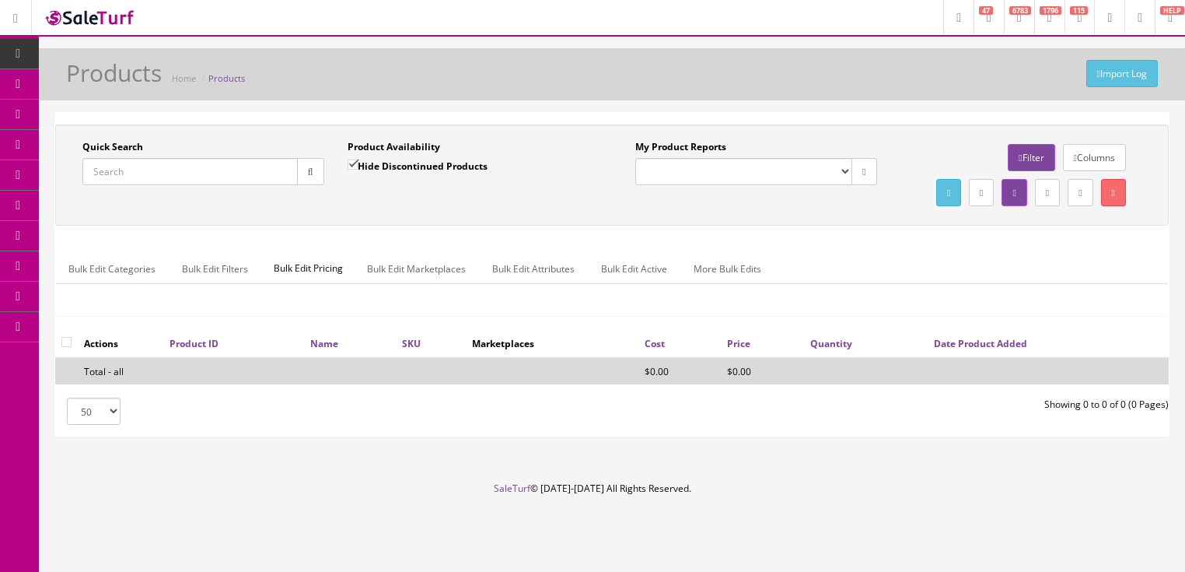
click at [179, 171] on input "Quick Search" at bounding box center [189, 171] width 215 height 27
paste input "2506530567"
type input "2506530567"
click at [349, 167] on input "Hide Discontinued Products" at bounding box center [353, 164] width 10 height 10
checkbox input "false"
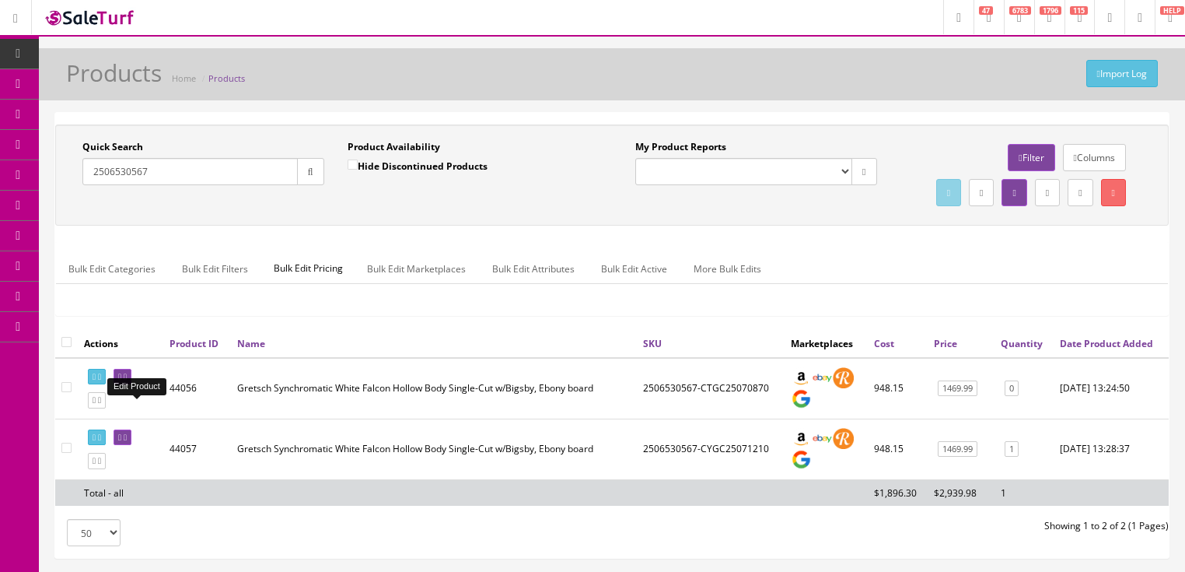
click at [121, 381] on icon at bounding box center [119, 377] width 3 height 9
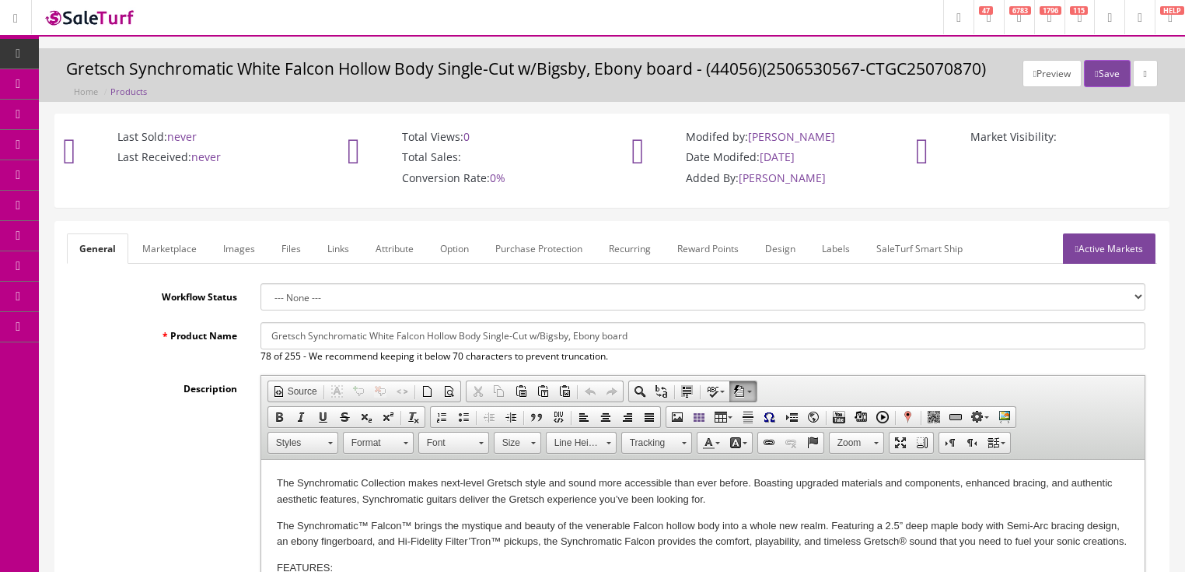
click at [235, 248] on link "Images" at bounding box center [239, 248] width 57 height 30
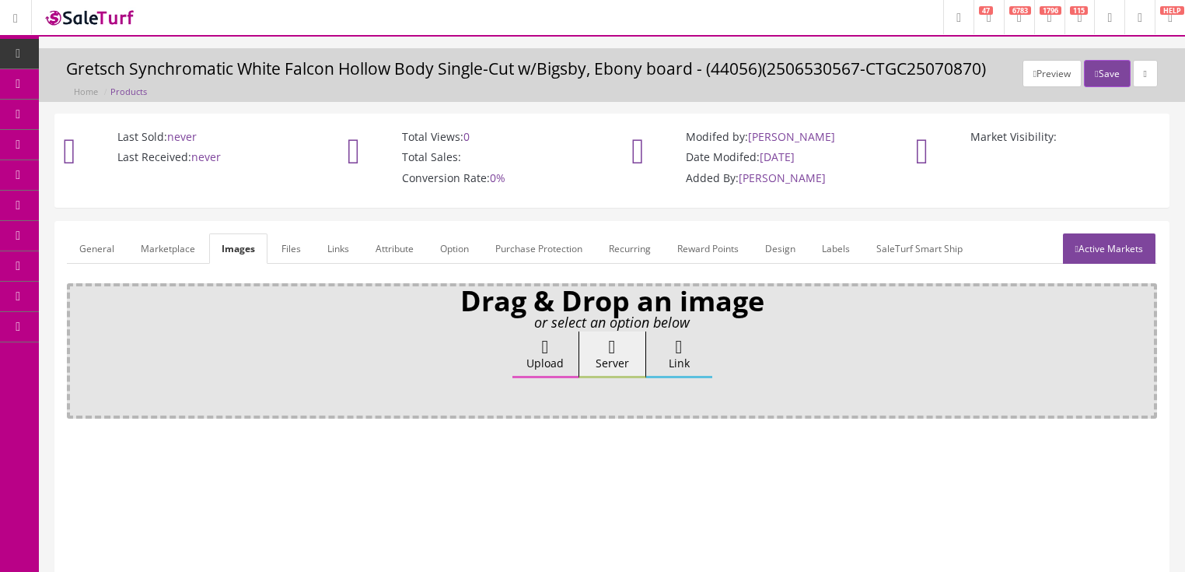
click at [557, 346] on label "Upload" at bounding box center [545, 354] width 66 height 47
click at [78, 346] on input "Upload" at bounding box center [78, 339] width 0 height 16
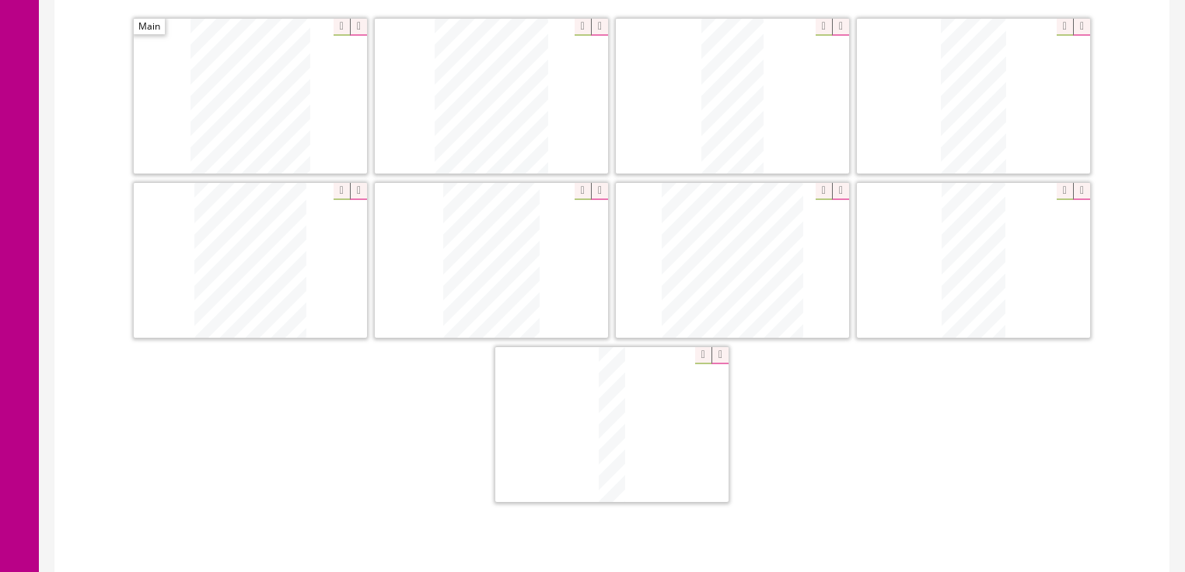
scroll to position [436, 0]
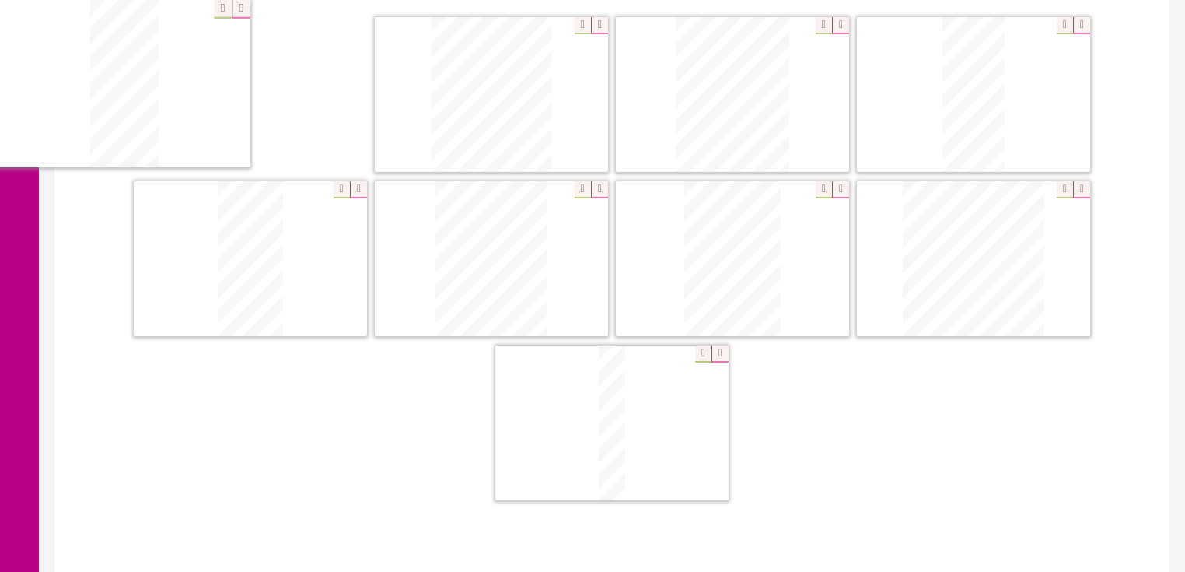
drag, startPoint x: 961, startPoint y: 280, endPoint x: 313, endPoint y: 123, distance: 667.3
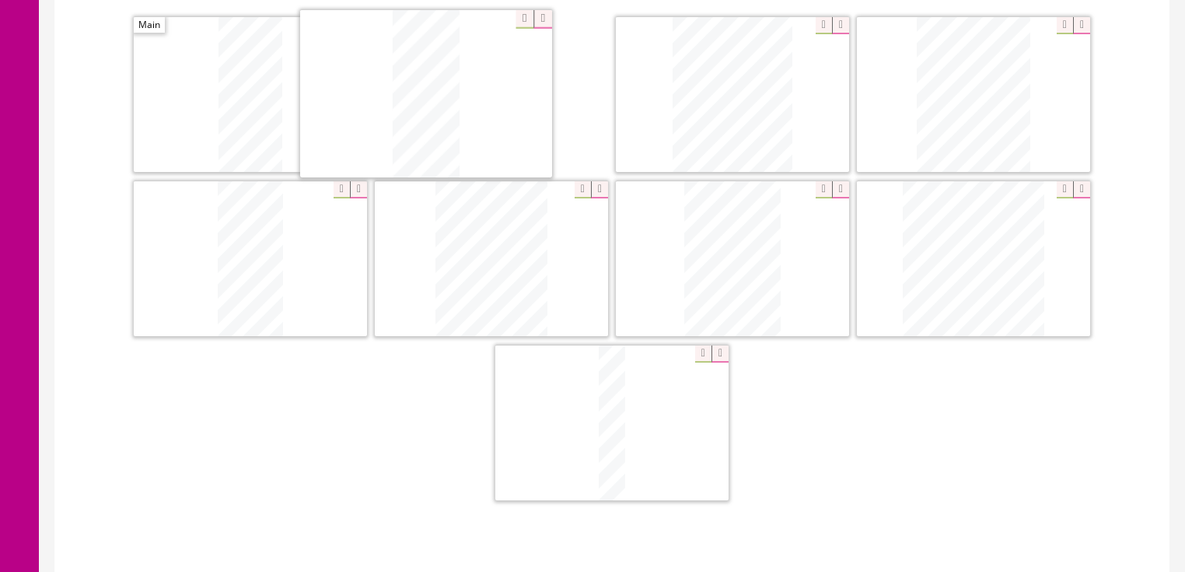
drag, startPoint x: 955, startPoint y: 121, endPoint x: 416, endPoint y: 115, distance: 539.0
drag, startPoint x: 955, startPoint y: 87, endPoint x: 681, endPoint y: 89, distance: 273.8
drag, startPoint x: 521, startPoint y: 227, endPoint x: 1014, endPoint y: 72, distance: 517.0
drag, startPoint x: 700, startPoint y: 239, endPoint x: 147, endPoint y: 233, distance: 553.0
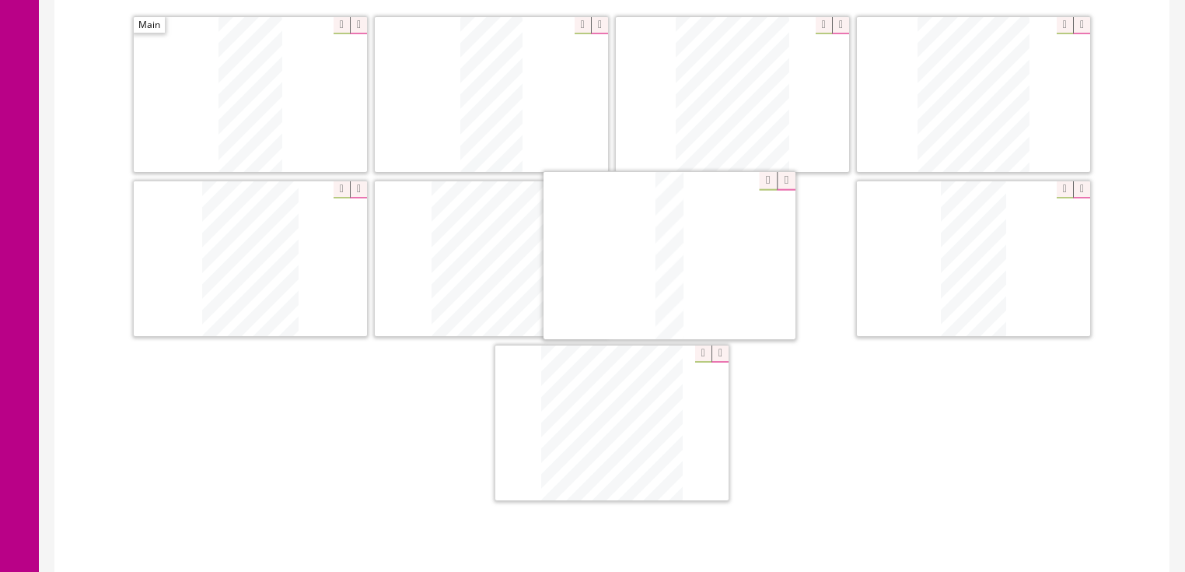
drag, startPoint x: 635, startPoint y: 370, endPoint x: 719, endPoint y: 202, distance: 187.8
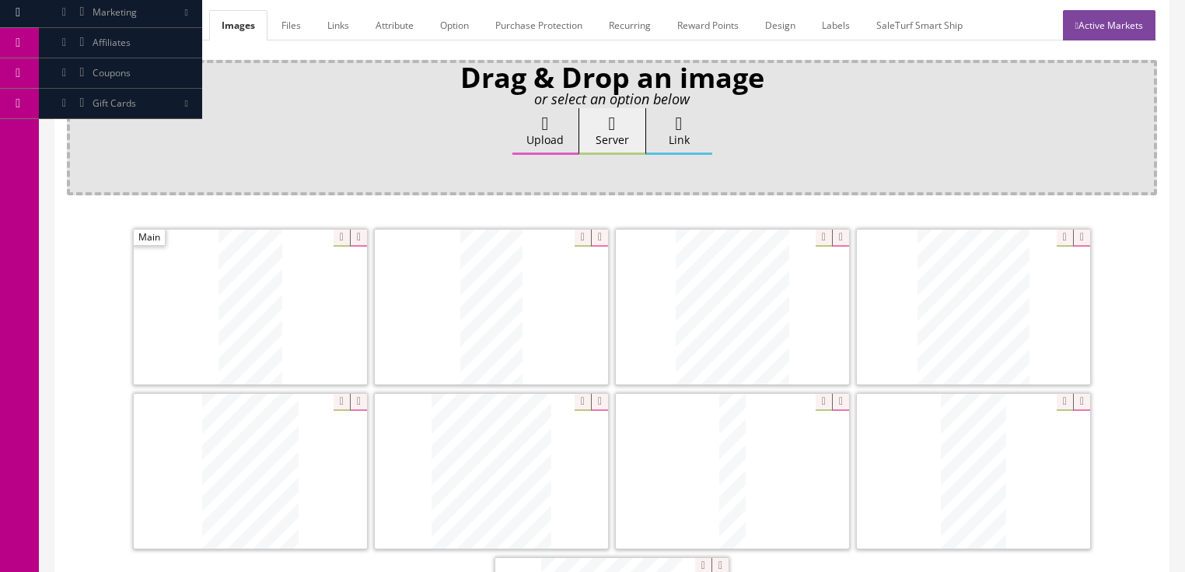
scroll to position [187, 0]
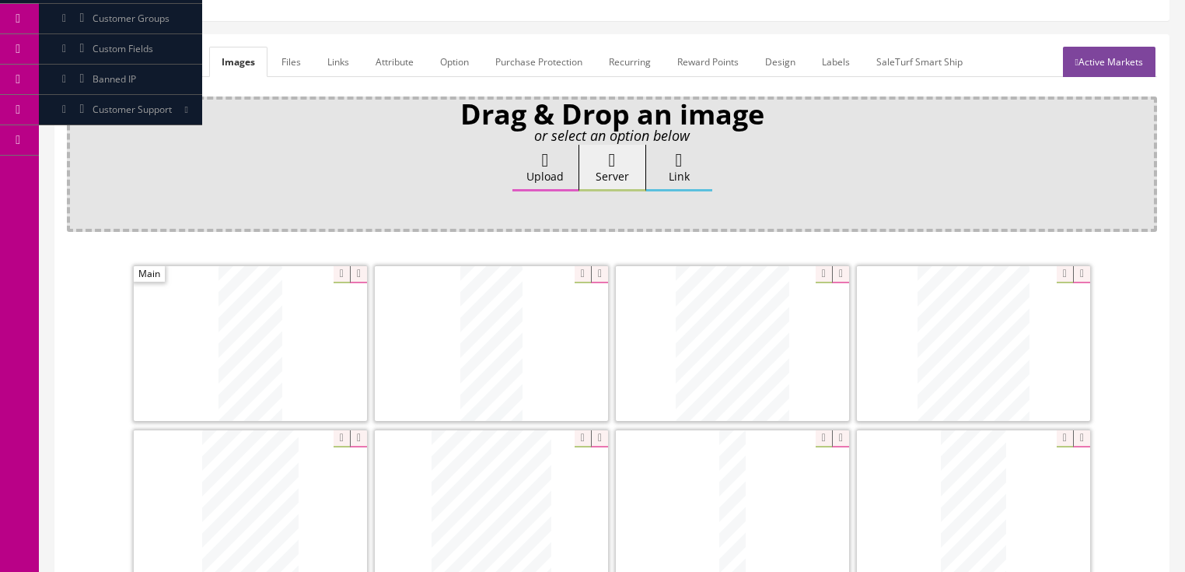
click at [100, 68] on link "General" at bounding box center [97, 62] width 60 height 30
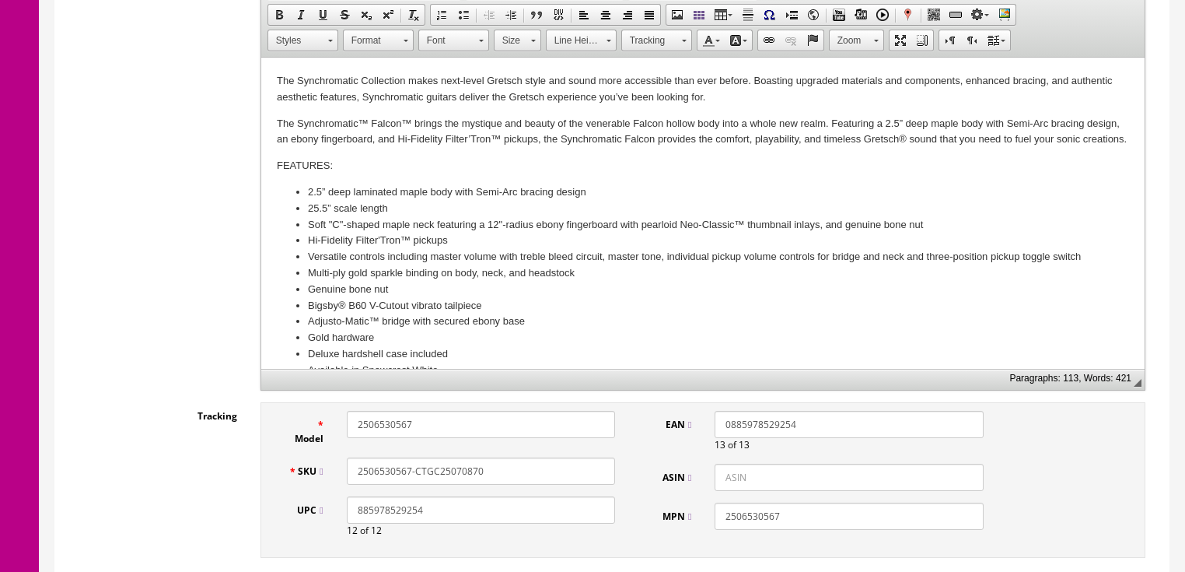
scroll to position [373, 0]
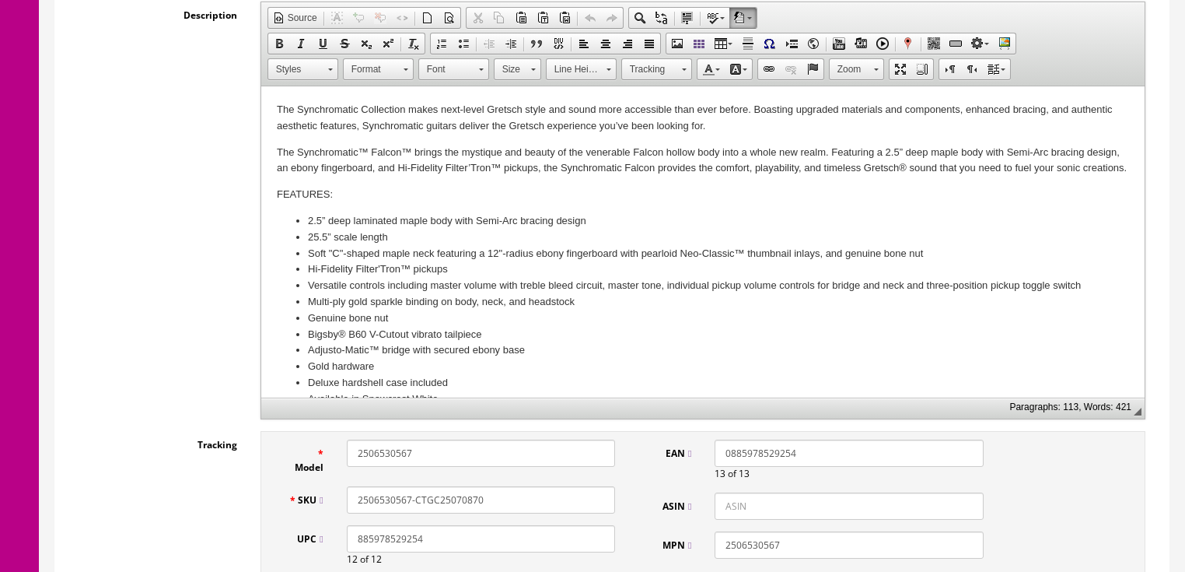
click at [746, 134] on p "The Synchromatic Collection makes next-level Gretsch style and sound more acces…" at bounding box center [702, 118] width 852 height 33
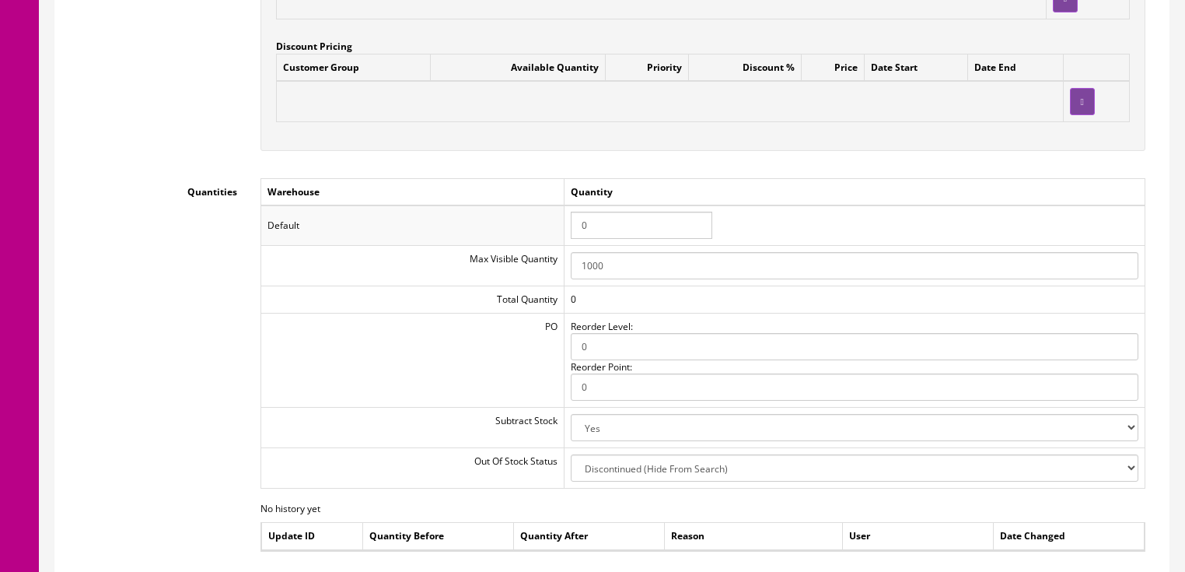
scroll to position [1618, 0]
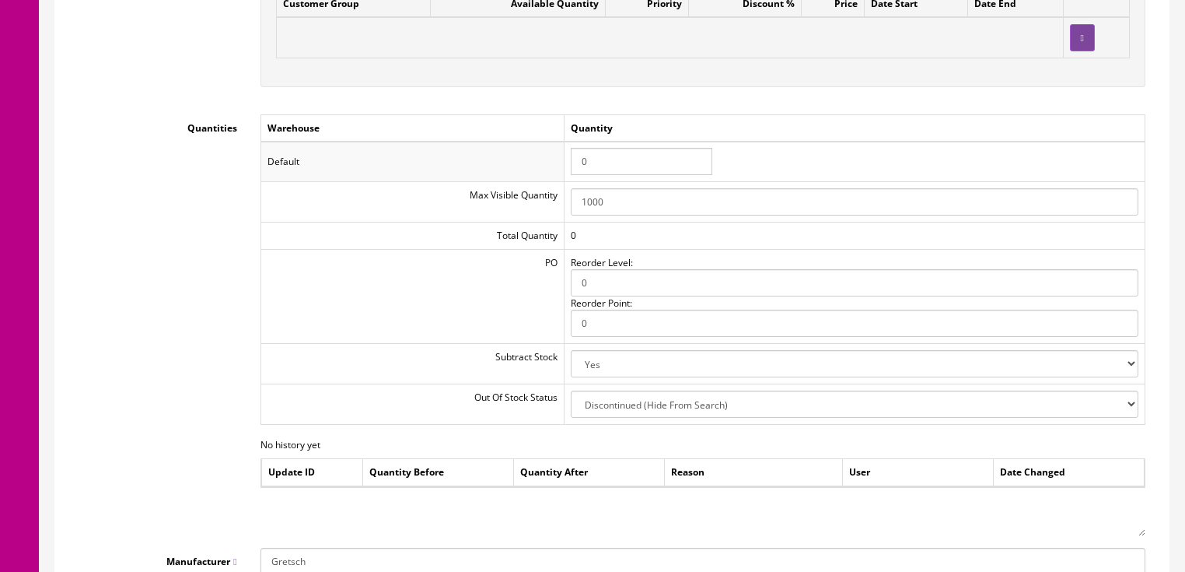
drag, startPoint x: 599, startPoint y: 171, endPoint x: 572, endPoint y: 165, distance: 27.2
click at [572, 165] on input "0" at bounding box center [642, 161] width 142 height 27
type input "1"
click at [893, 121] on td "Quantity" at bounding box center [854, 127] width 581 height 27
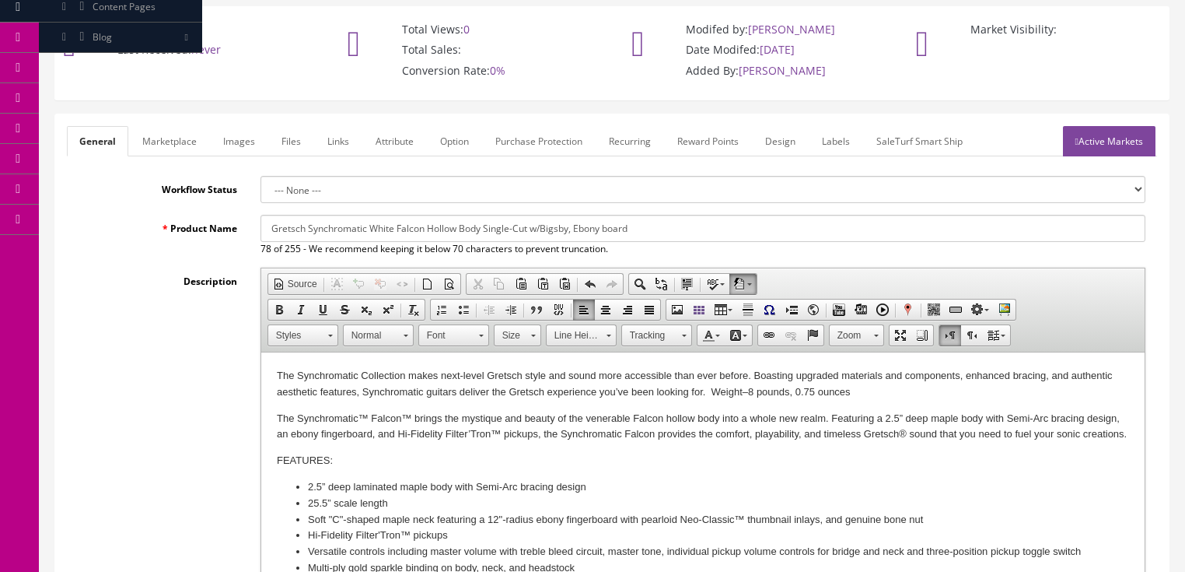
scroll to position [62, 0]
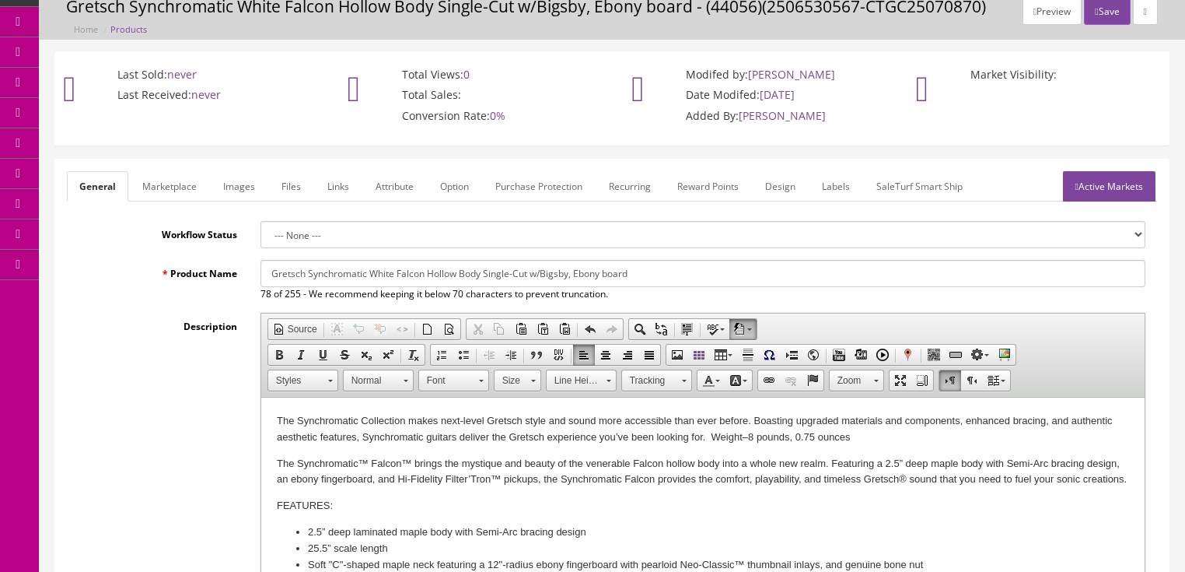
drag, startPoint x: 1131, startPoint y: 187, endPoint x: 1131, endPoint y: 159, distance: 28.0
click at [1131, 187] on link "Active Markets" at bounding box center [1109, 186] width 93 height 30
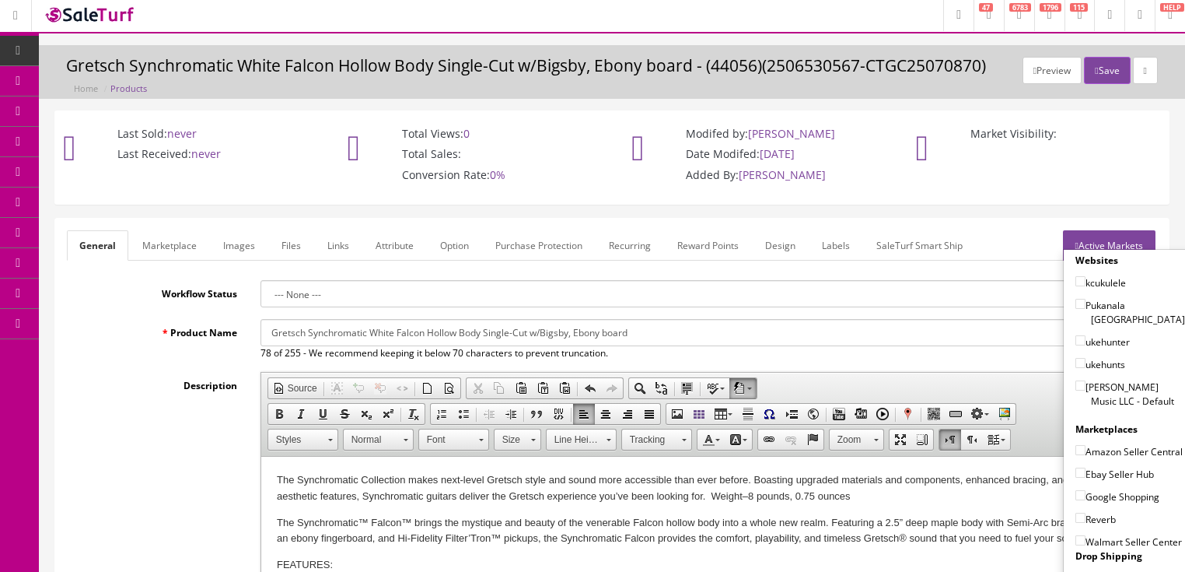
scroll to position [0, 0]
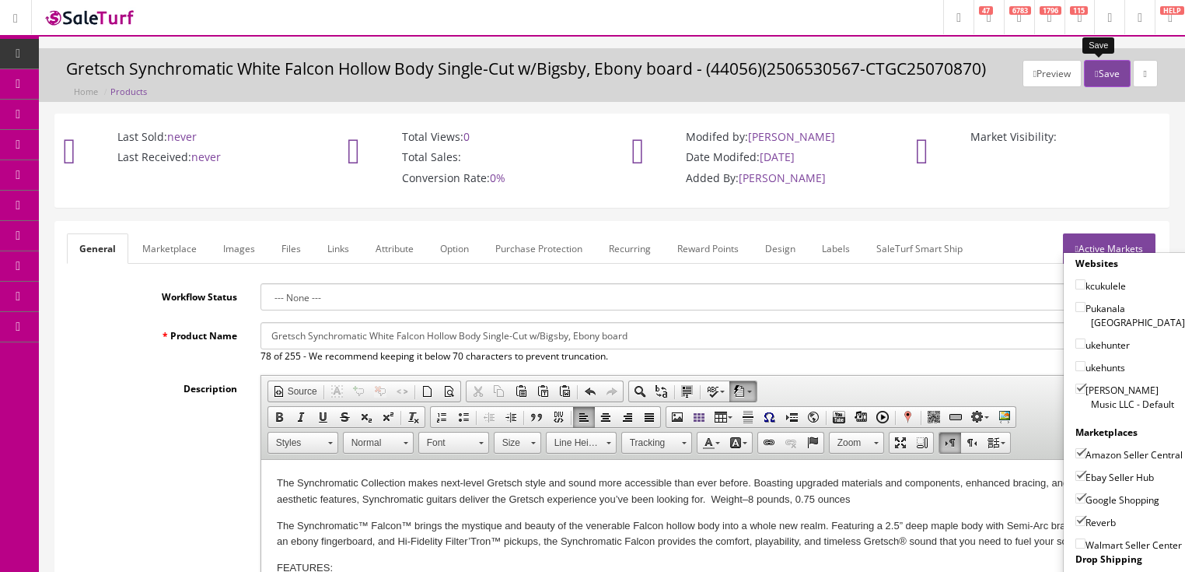
drag, startPoint x: 1100, startPoint y: 72, endPoint x: 1191, endPoint y: 105, distance: 95.9
click at [1100, 73] on button "Save" at bounding box center [1107, 73] width 46 height 27
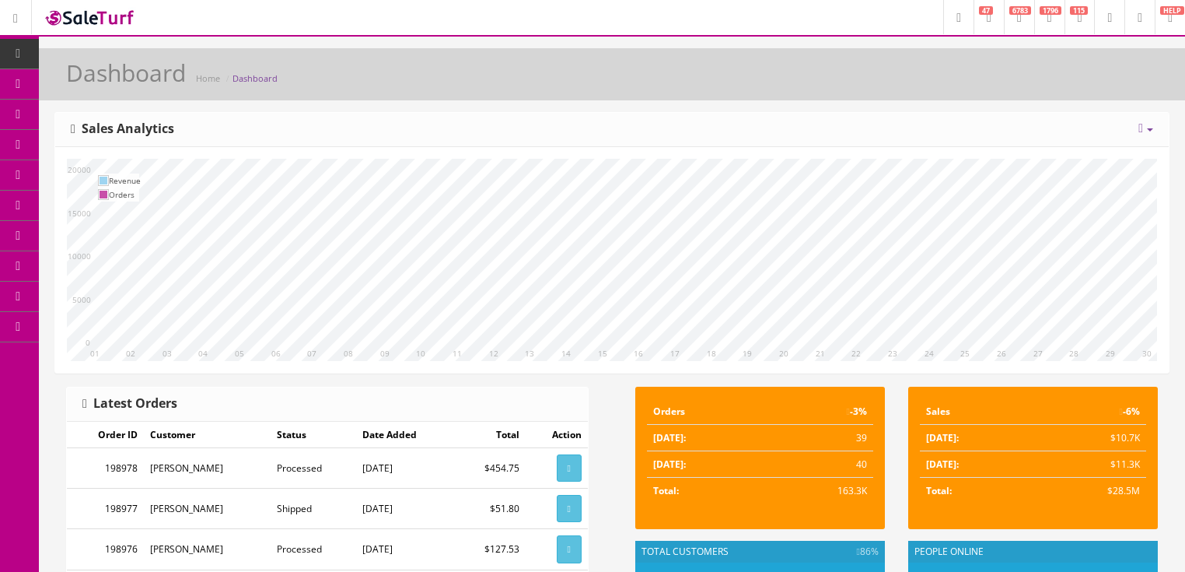
click at [1139, 130] on icon at bounding box center [1141, 128] width 5 height 12
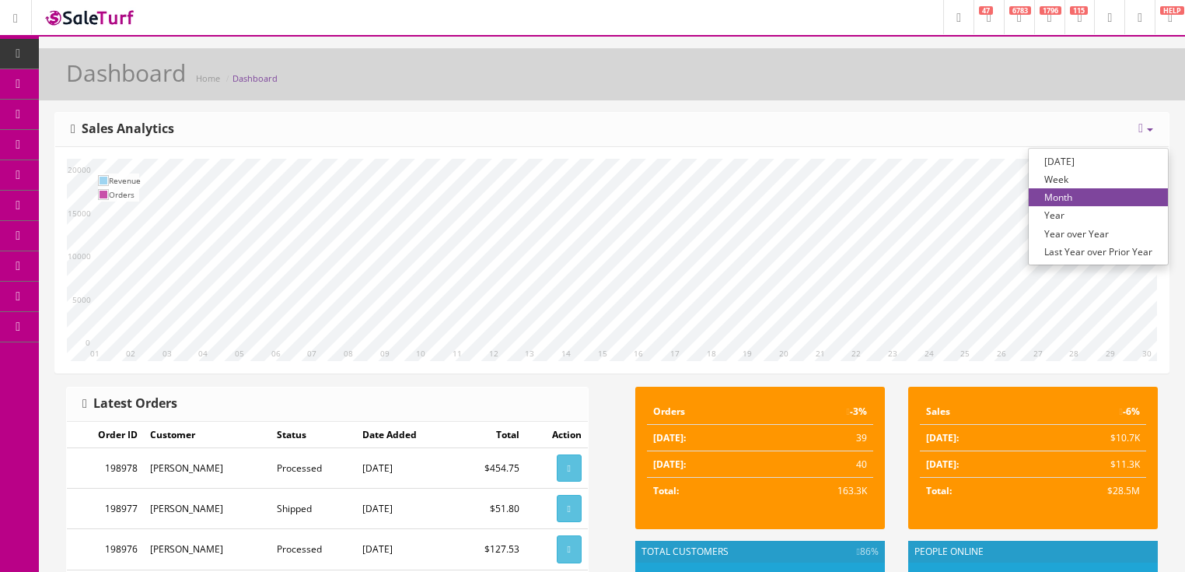
click at [1072, 229] on link "Year over Year" at bounding box center [1098, 234] width 139 height 18
